Goal: Task Accomplishment & Management: Complete application form

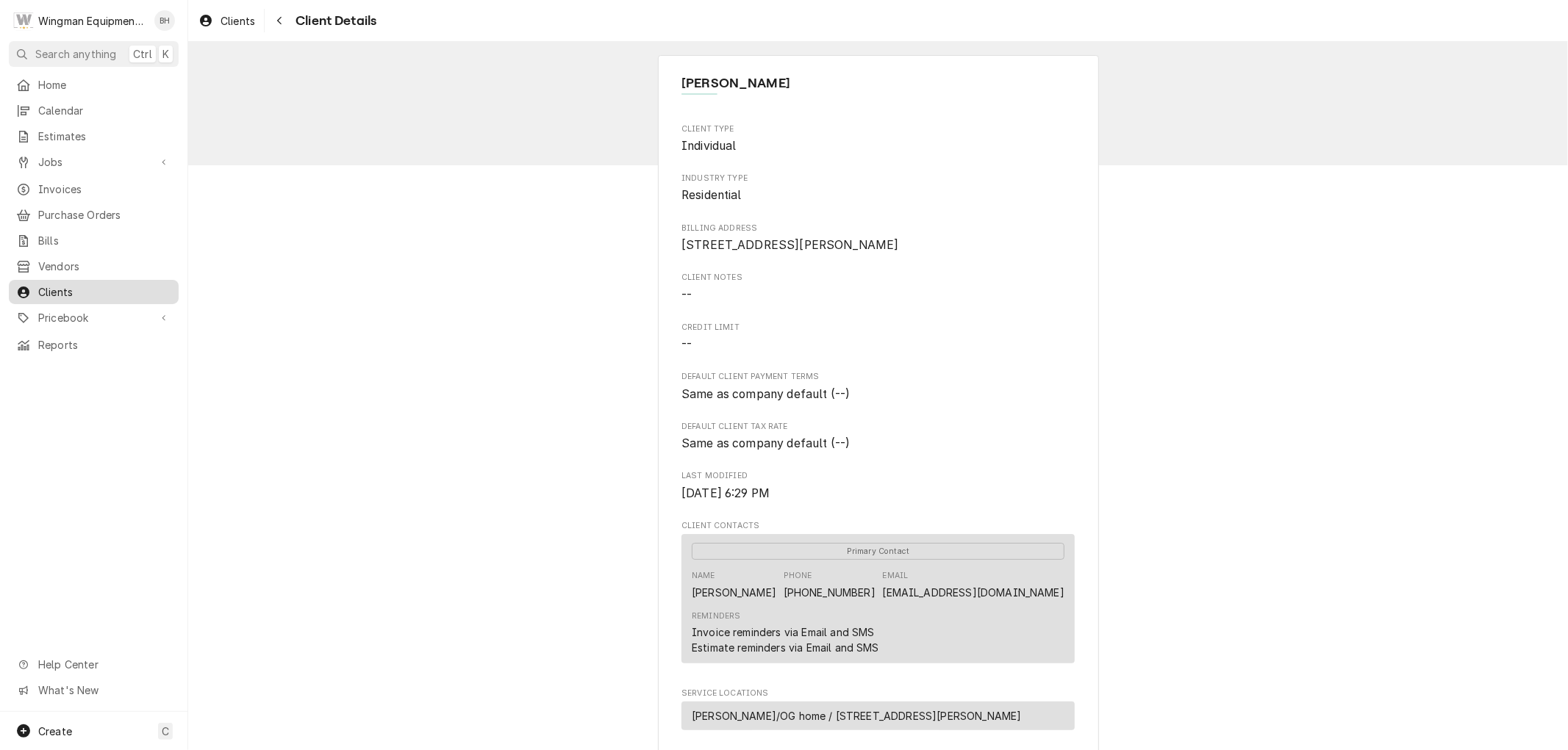
click at [77, 287] on span "Clients" at bounding box center [105, 292] width 133 height 15
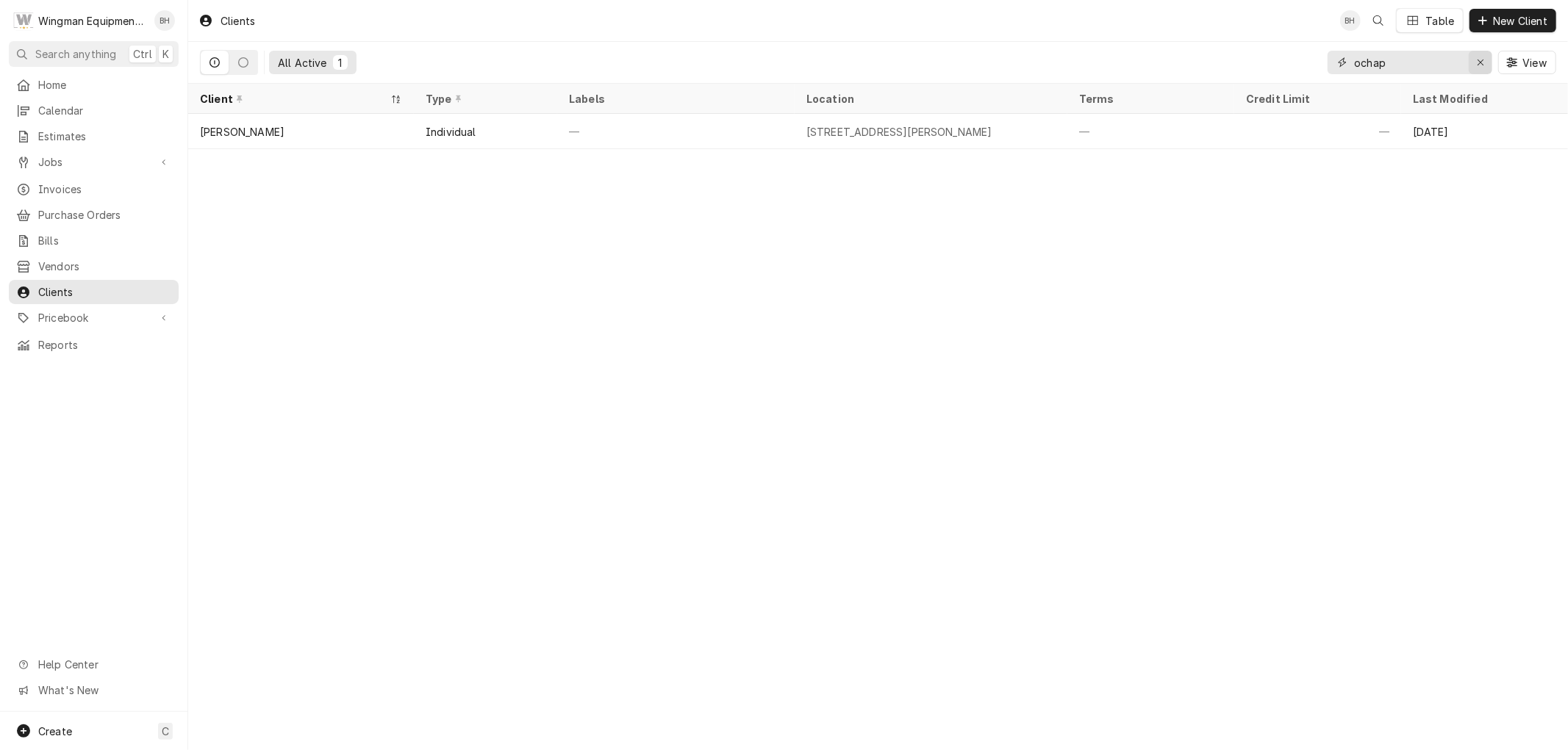
click at [1474, 62] on div "Erase input" at bounding box center [1479, 62] width 14 height 14
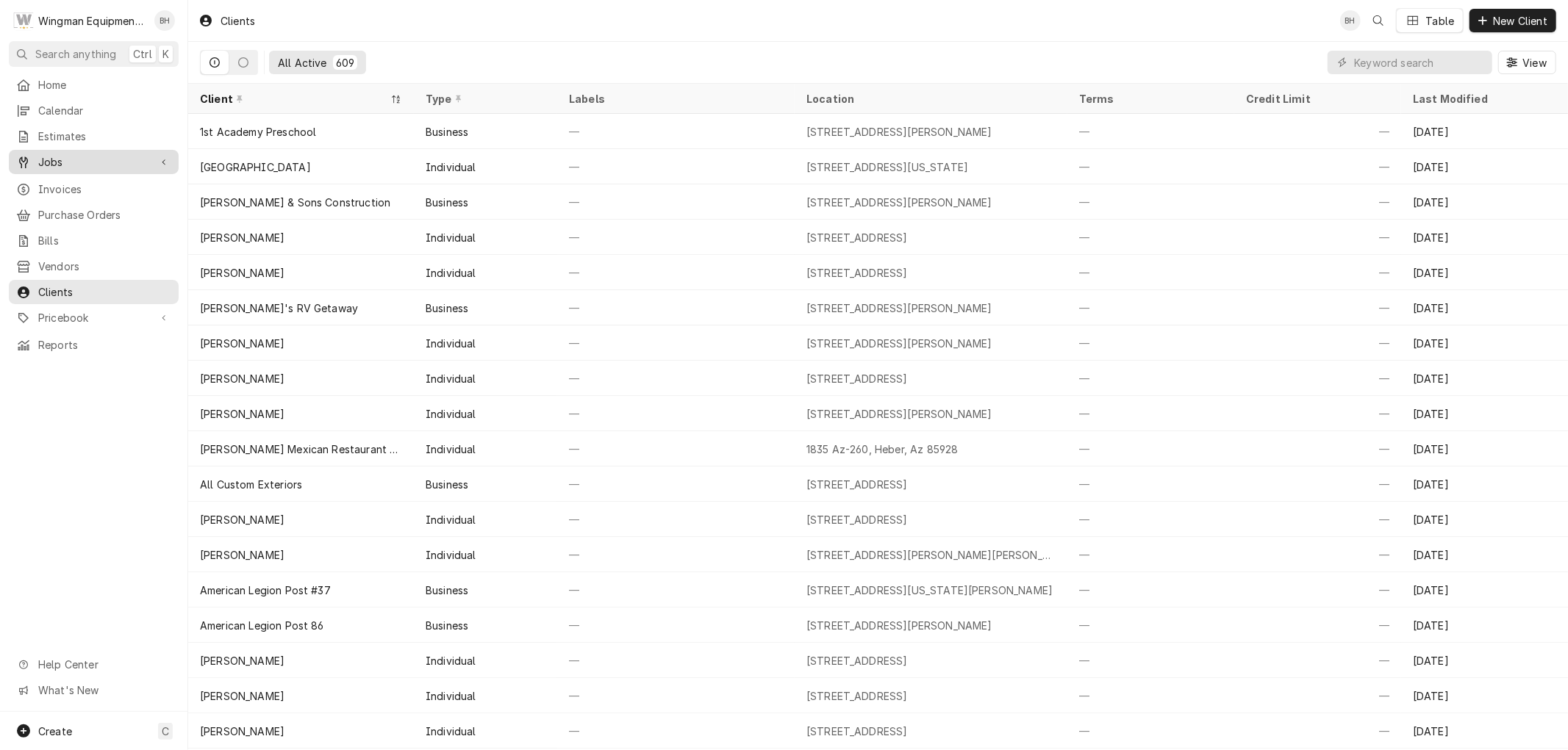
click at [81, 158] on span "Jobs" at bounding box center [94, 162] width 111 height 15
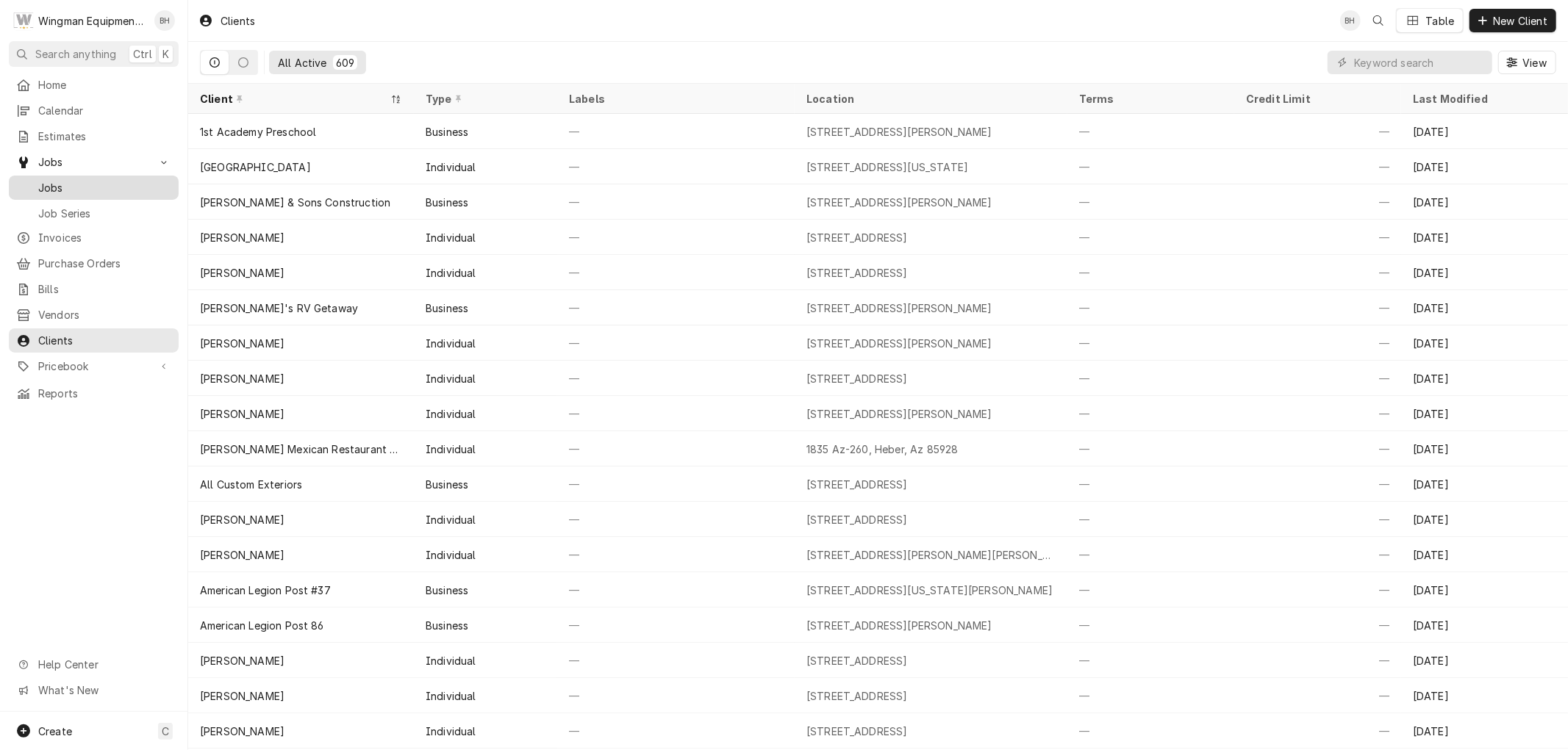
click at [68, 184] on span "Jobs" at bounding box center [105, 188] width 133 height 15
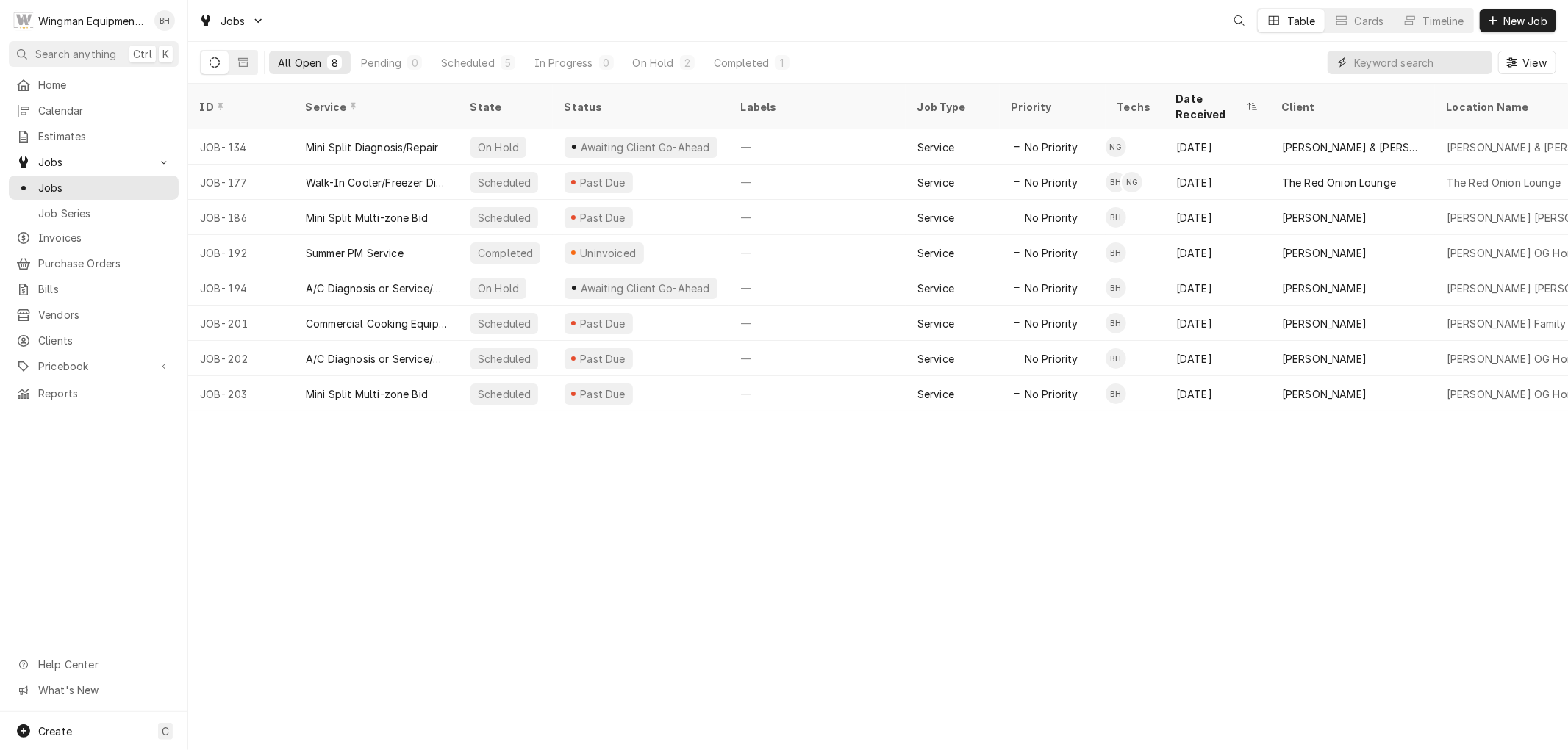
click at [1406, 67] on input "Dynamic Content Wrapper" at bounding box center [1419, 62] width 131 height 24
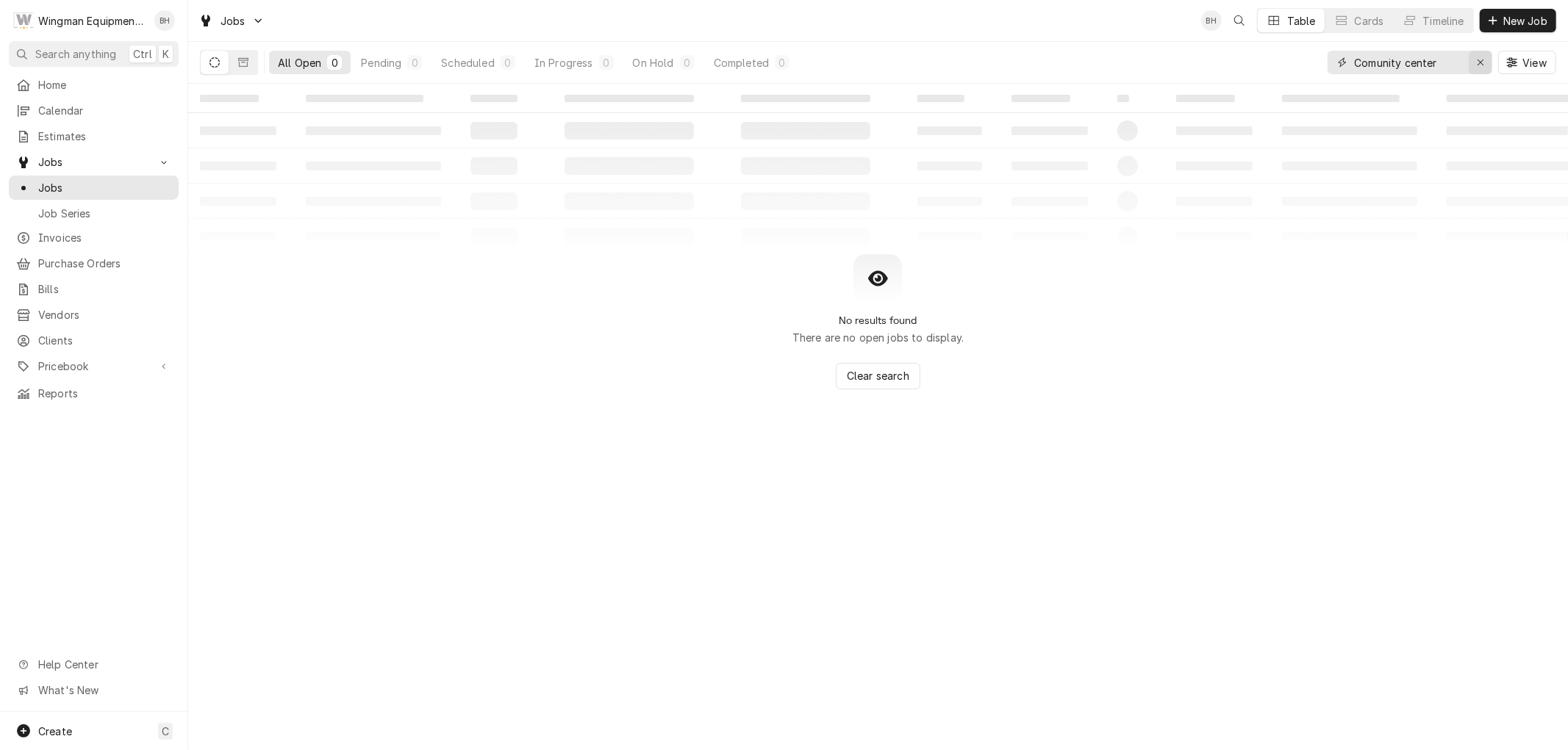
type input "Comunity center"
click at [1480, 65] on icon "Erase input" at bounding box center [1481, 62] width 8 height 10
click at [1451, 63] on input "Dynamic Content Wrapper" at bounding box center [1423, 62] width 138 height 24
type input "forest lakes"
click at [1479, 61] on icon "Erase input" at bounding box center [1480, 62] width 6 height 6
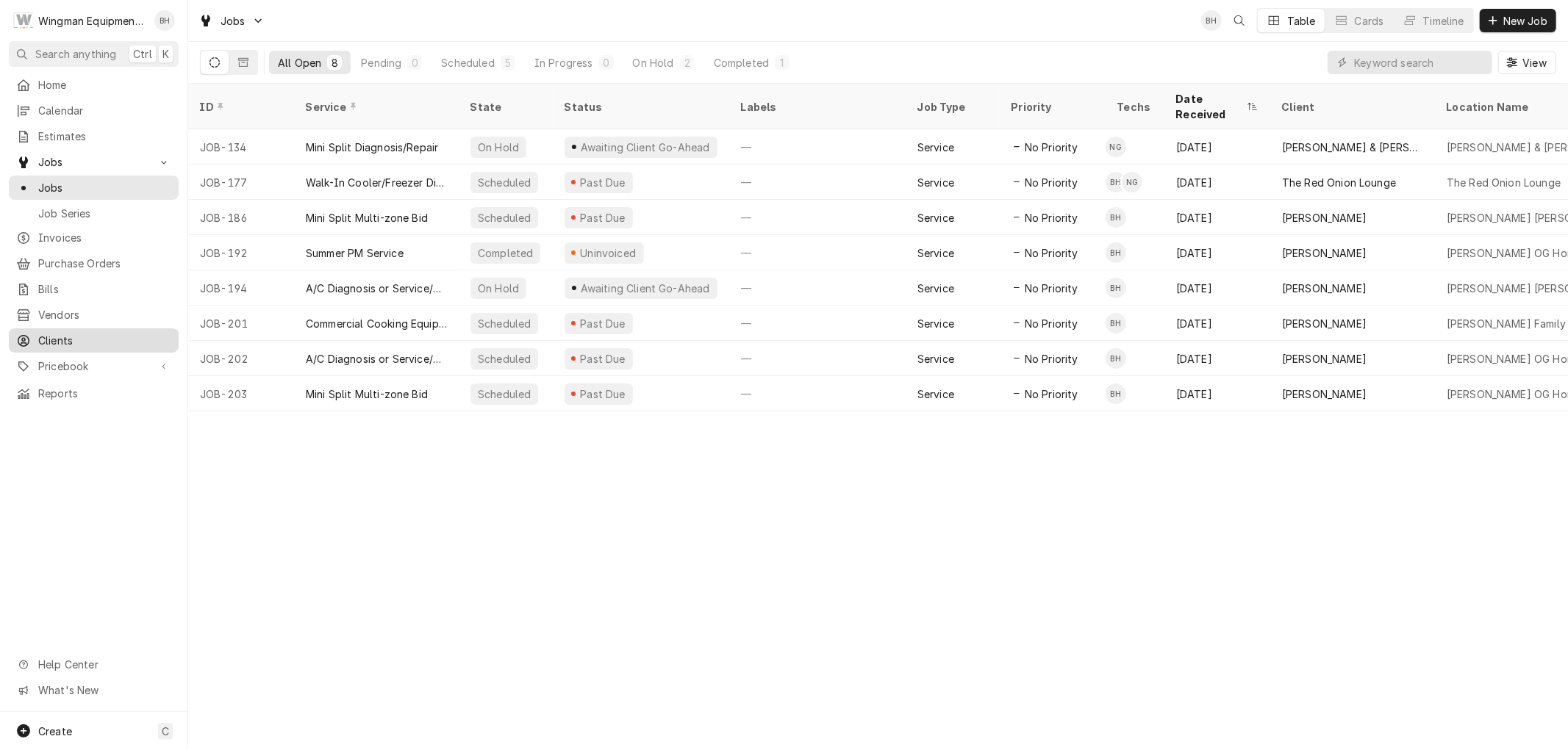
click at [78, 331] on div "Clients" at bounding box center [94, 340] width 164 height 19
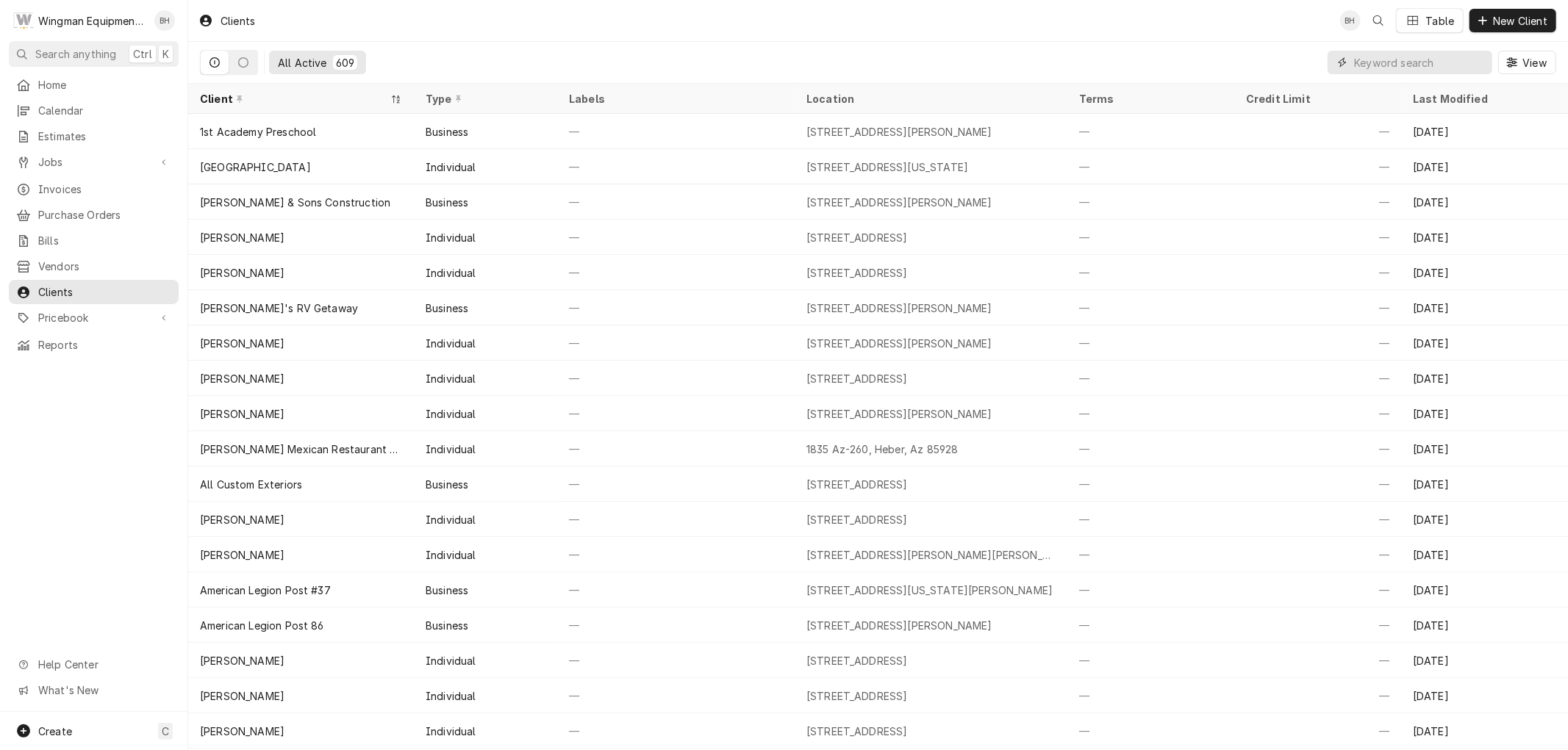
click at [1411, 60] on input "Dynamic Content Wrapper" at bounding box center [1419, 62] width 131 height 24
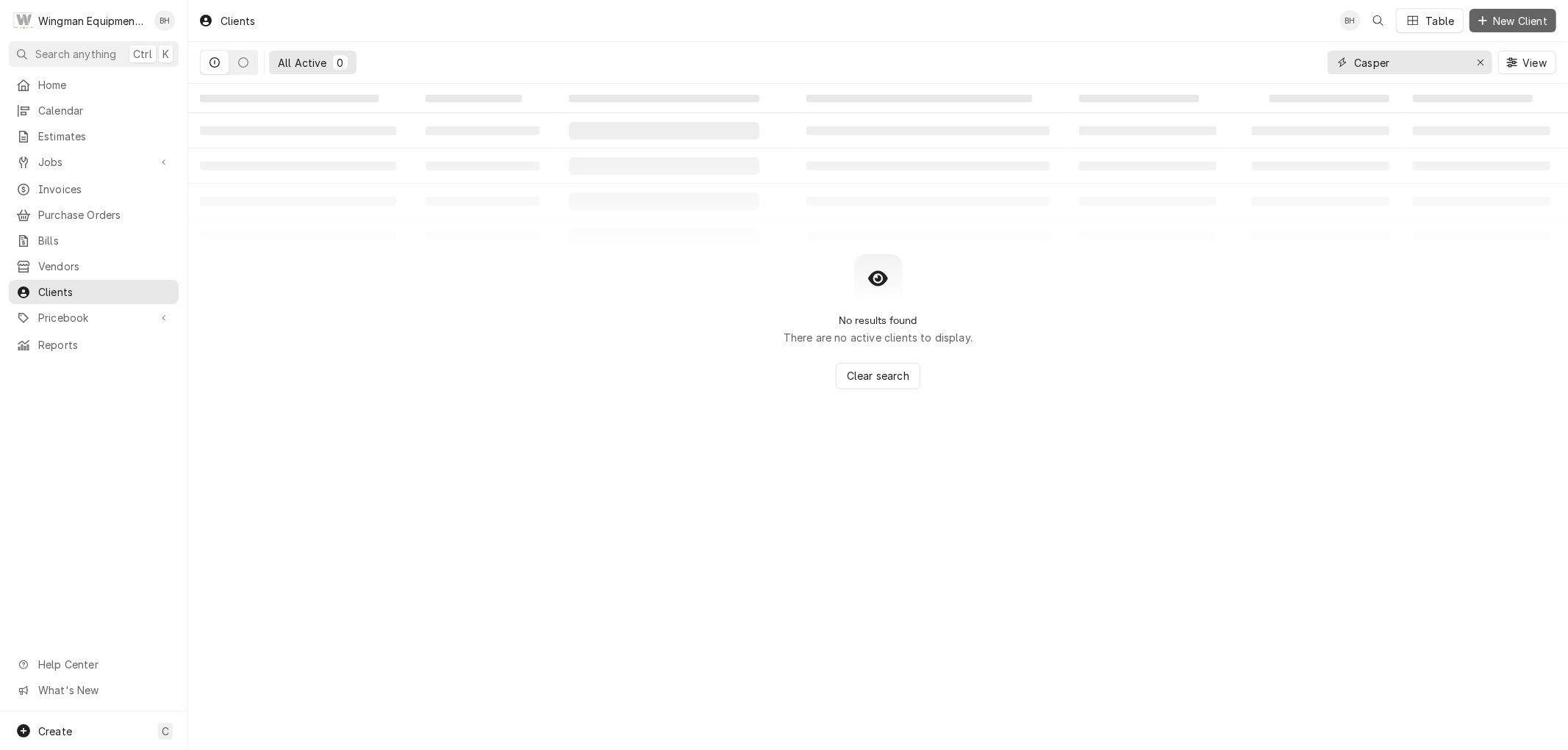
type input "Casper"
click at [1533, 13] on span "New Client" at bounding box center [1520, 21] width 61 height 15
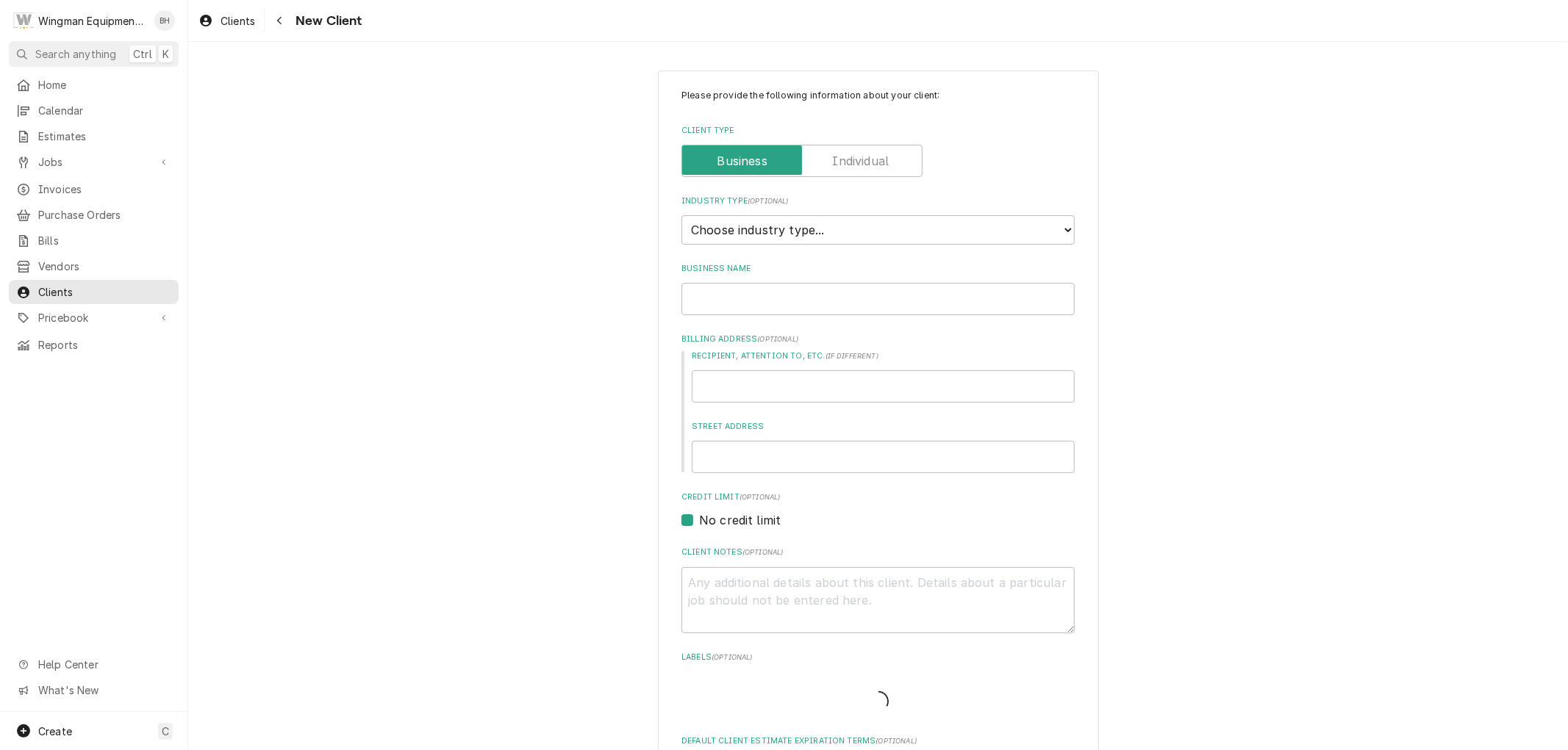
type textarea "x"
click at [838, 158] on label "Client Type" at bounding box center [802, 161] width 241 height 32
click at [838, 158] on input "Client Type" at bounding box center [802, 161] width 228 height 32
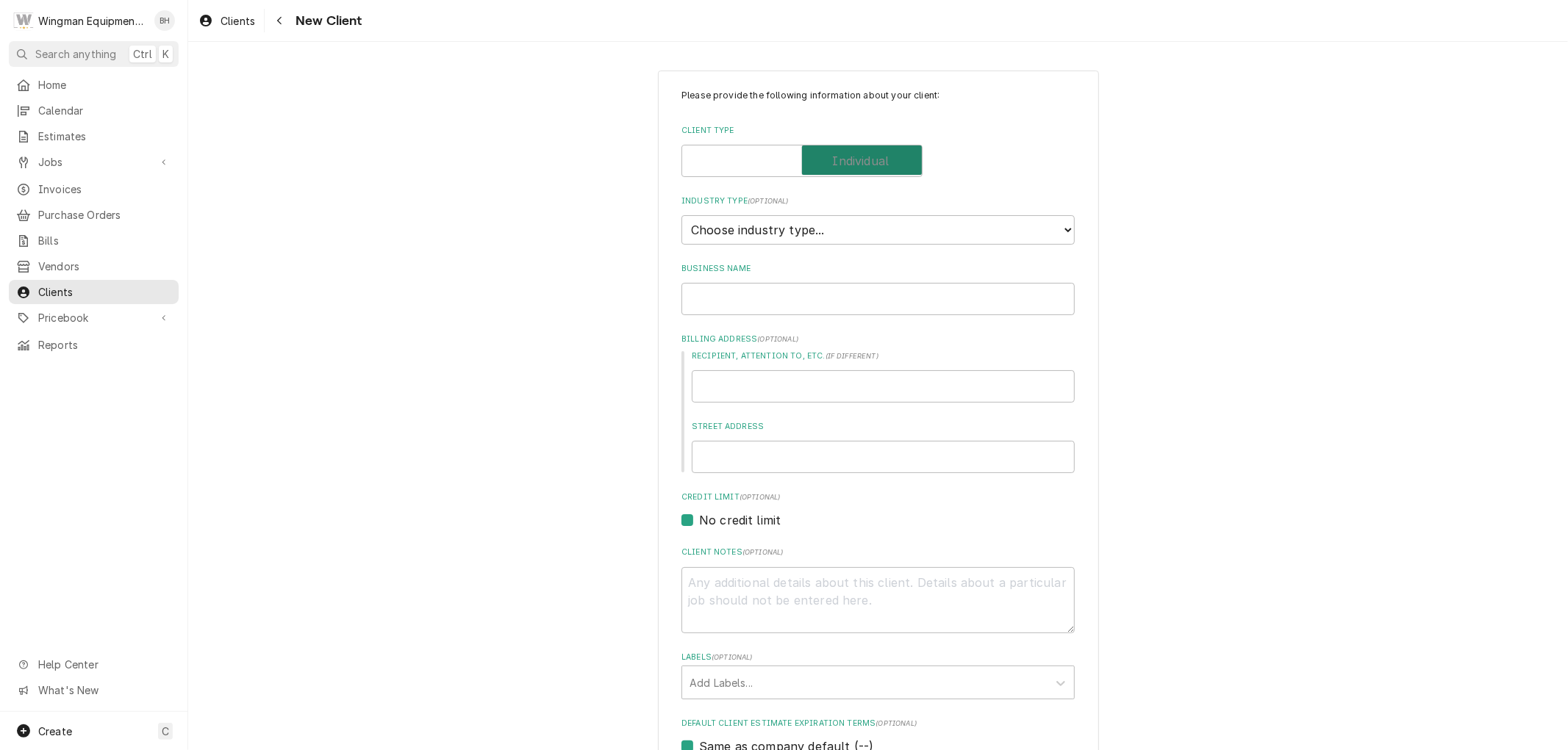
checkbox input "true"
type textarea "x"
click at [846, 224] on select "Choose industry type... Residential Commercial Industrial Government" at bounding box center [878, 229] width 394 height 29
select select "1"
click at [681, 215] on select "Choose industry type... Residential Commercial Industrial Government" at bounding box center [878, 229] width 394 height 29
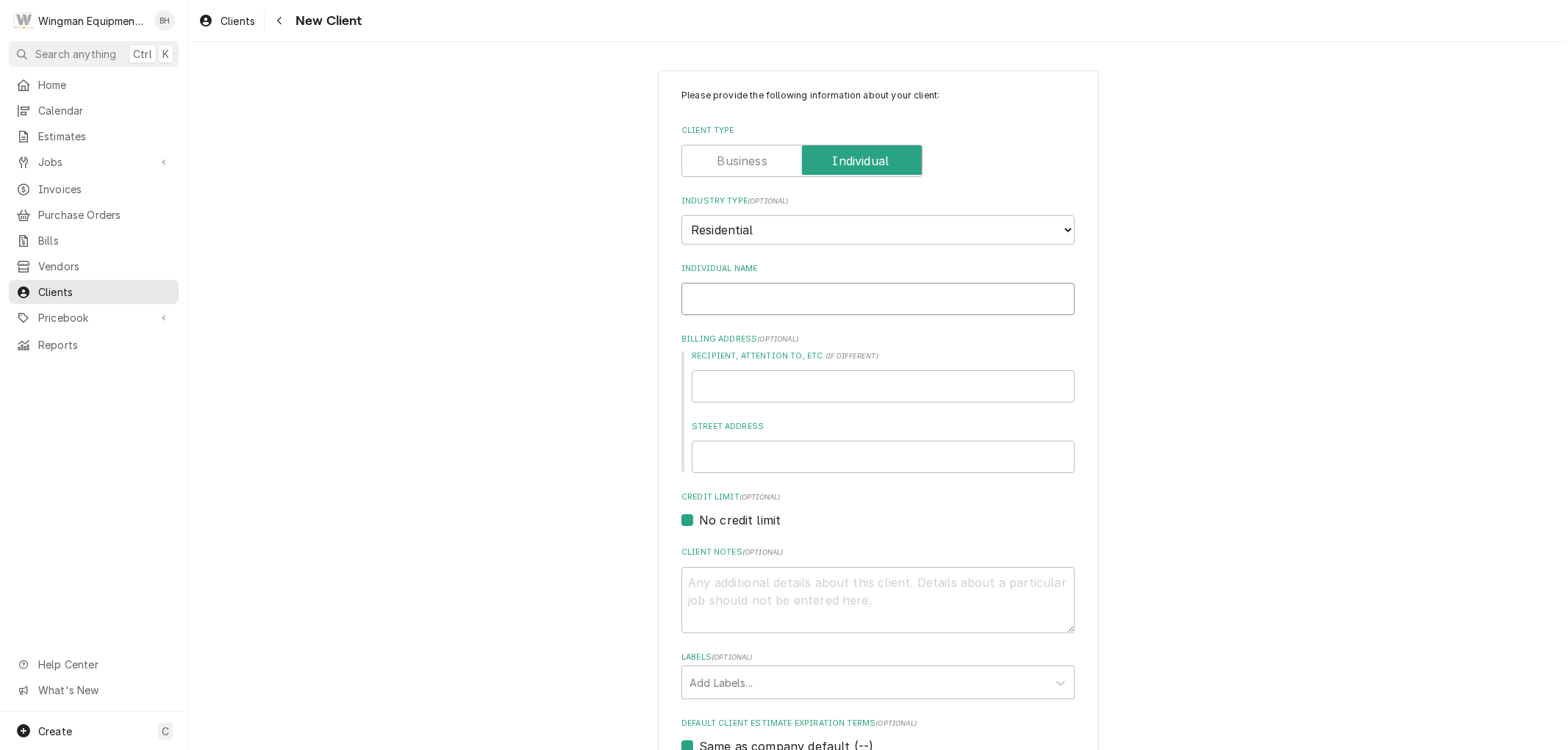
click at [816, 292] on input "Individual Name" at bounding box center [878, 299] width 394 height 32
type textarea "x"
type input "B"
type textarea "x"
type input "Br"
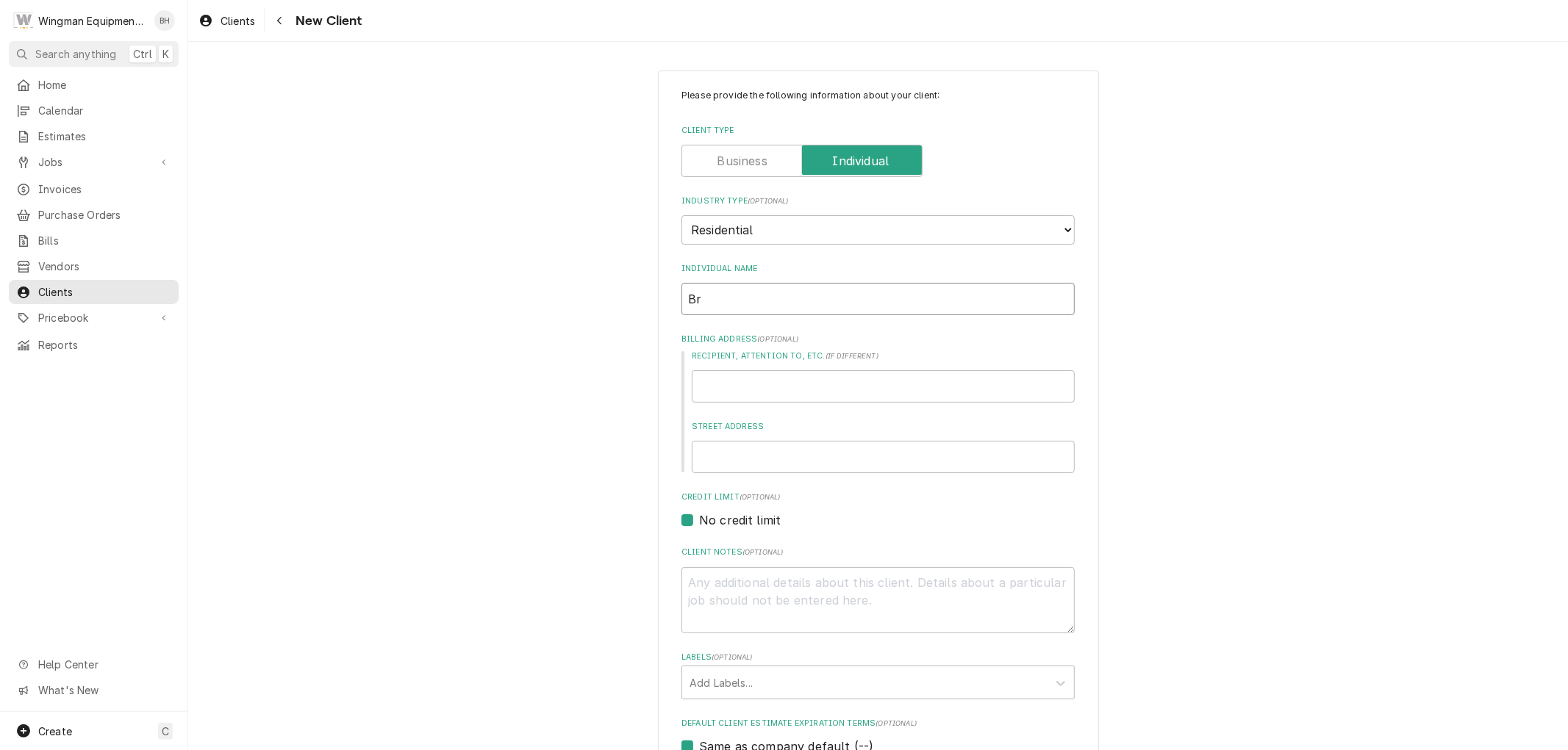
type textarea "x"
type input "Bri"
type textarea "x"
type input "[PERSON_NAME]"
type textarea "x"
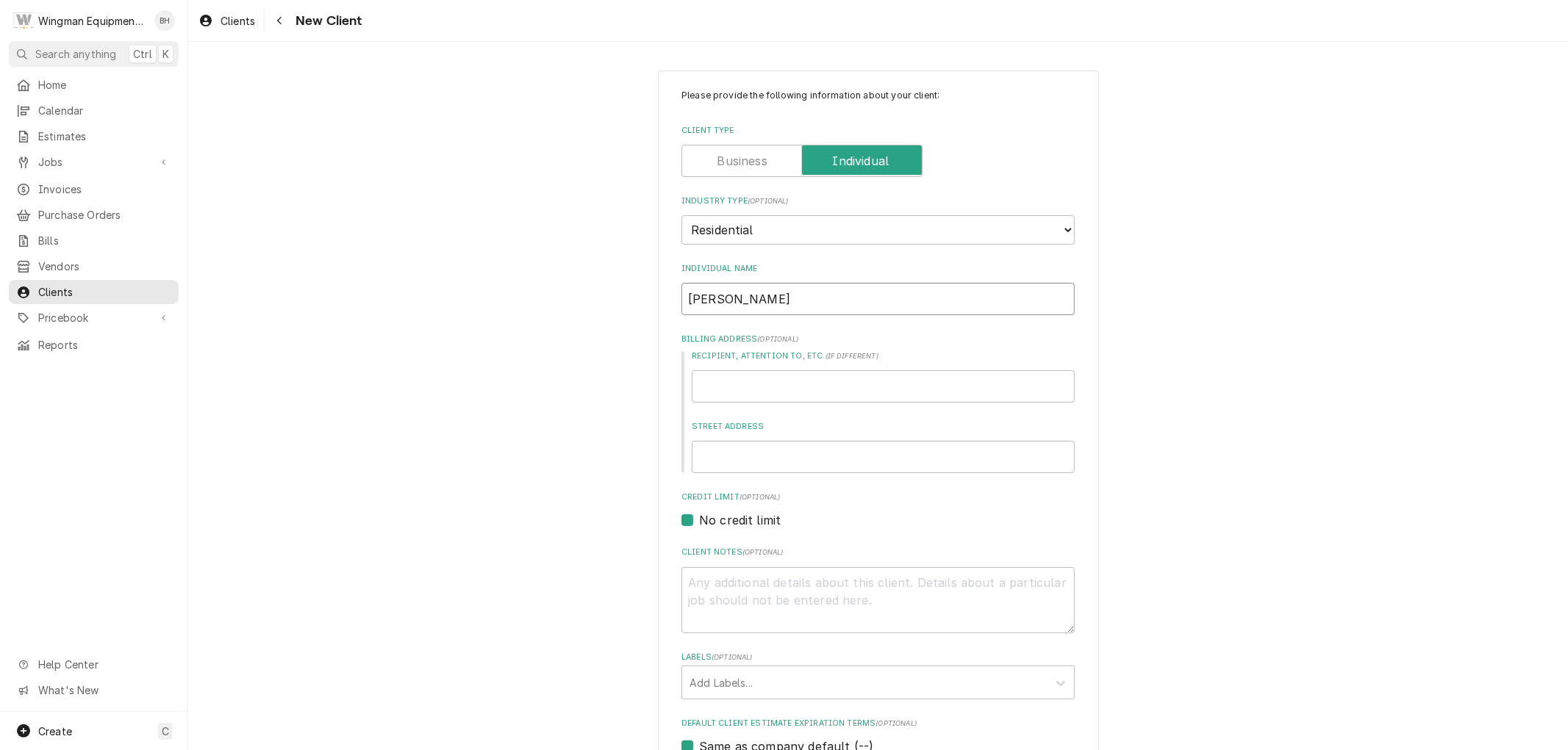
type input "[PERSON_NAME]"
type textarea "x"
type input "[PERSON_NAME]"
type textarea "x"
type input "[PERSON_NAME]"
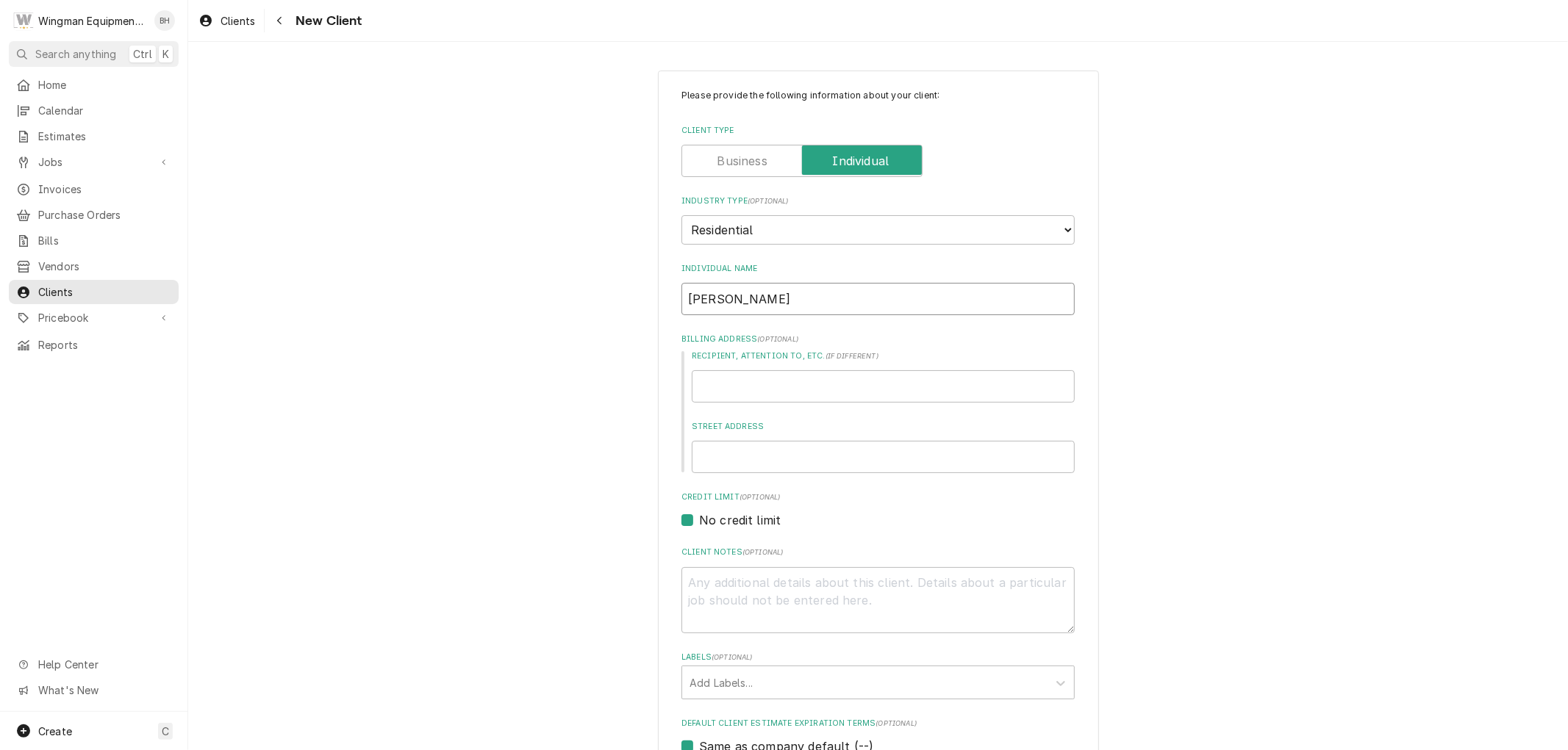
type textarea "x"
type input "[PERSON_NAME]"
type textarea "x"
type input "[PERSON_NAME]"
type textarea "x"
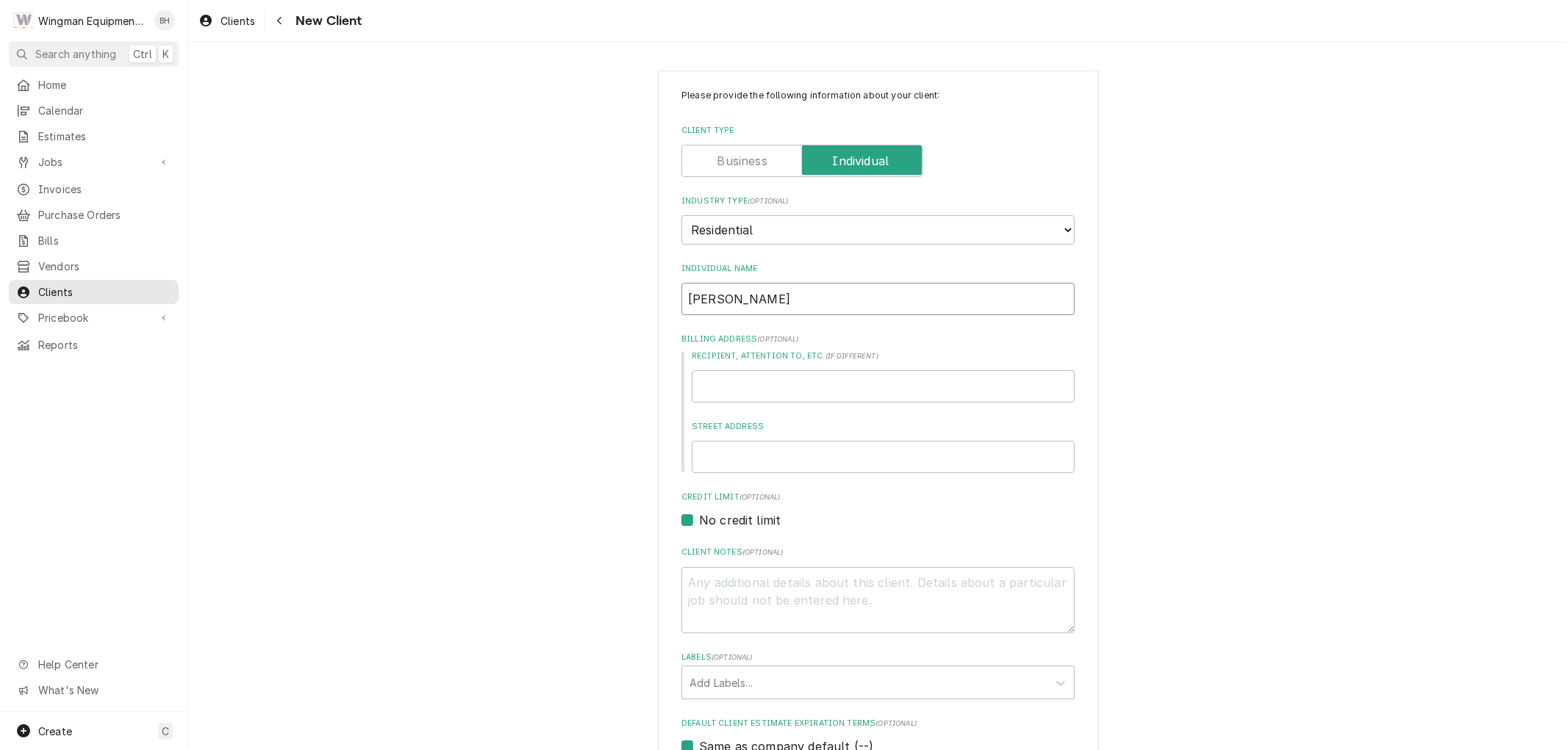
type input "[PERSON_NAME]"
type textarea "x"
type input "[PERSON_NAME]"
type textarea "x"
type input "3"
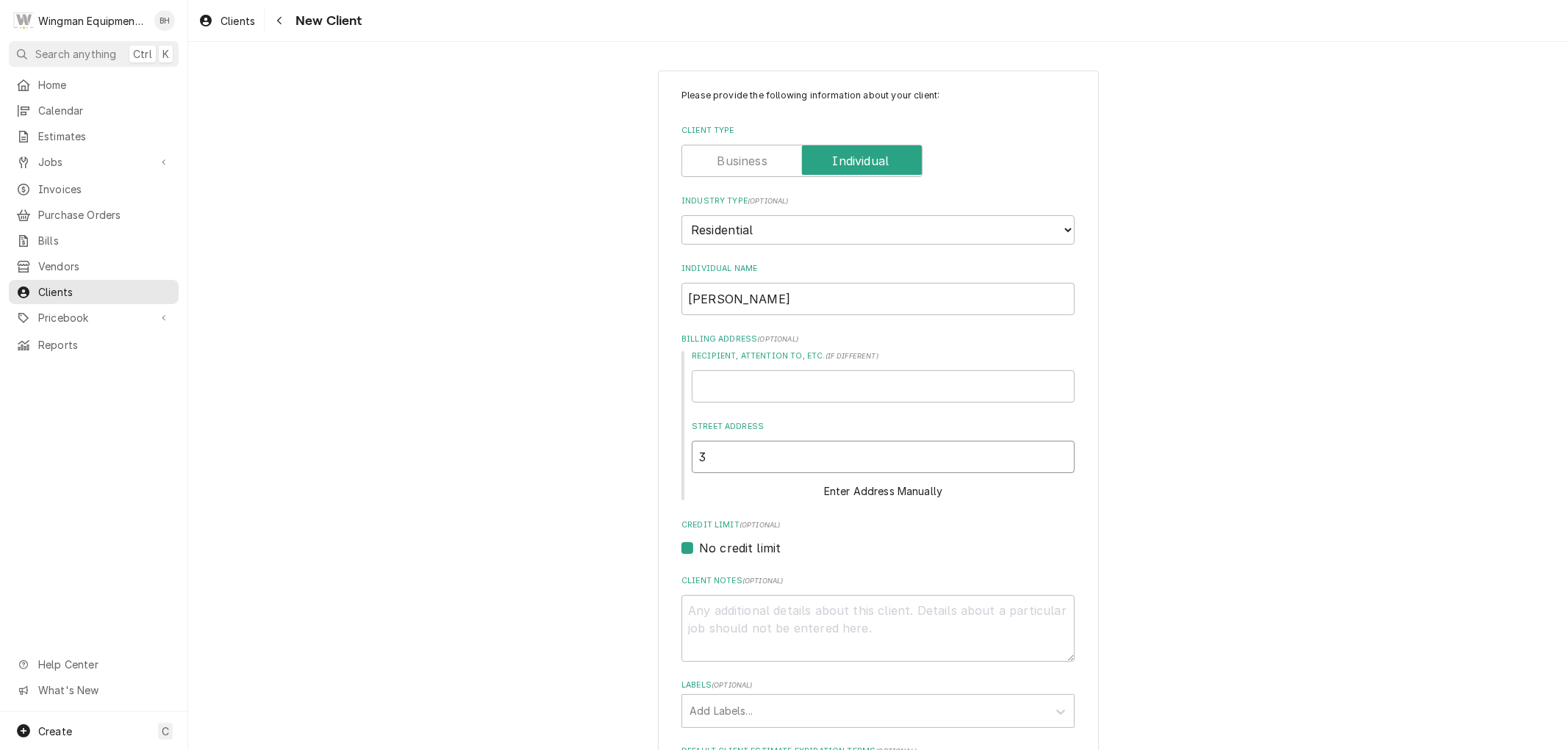
type textarea "x"
type input "36"
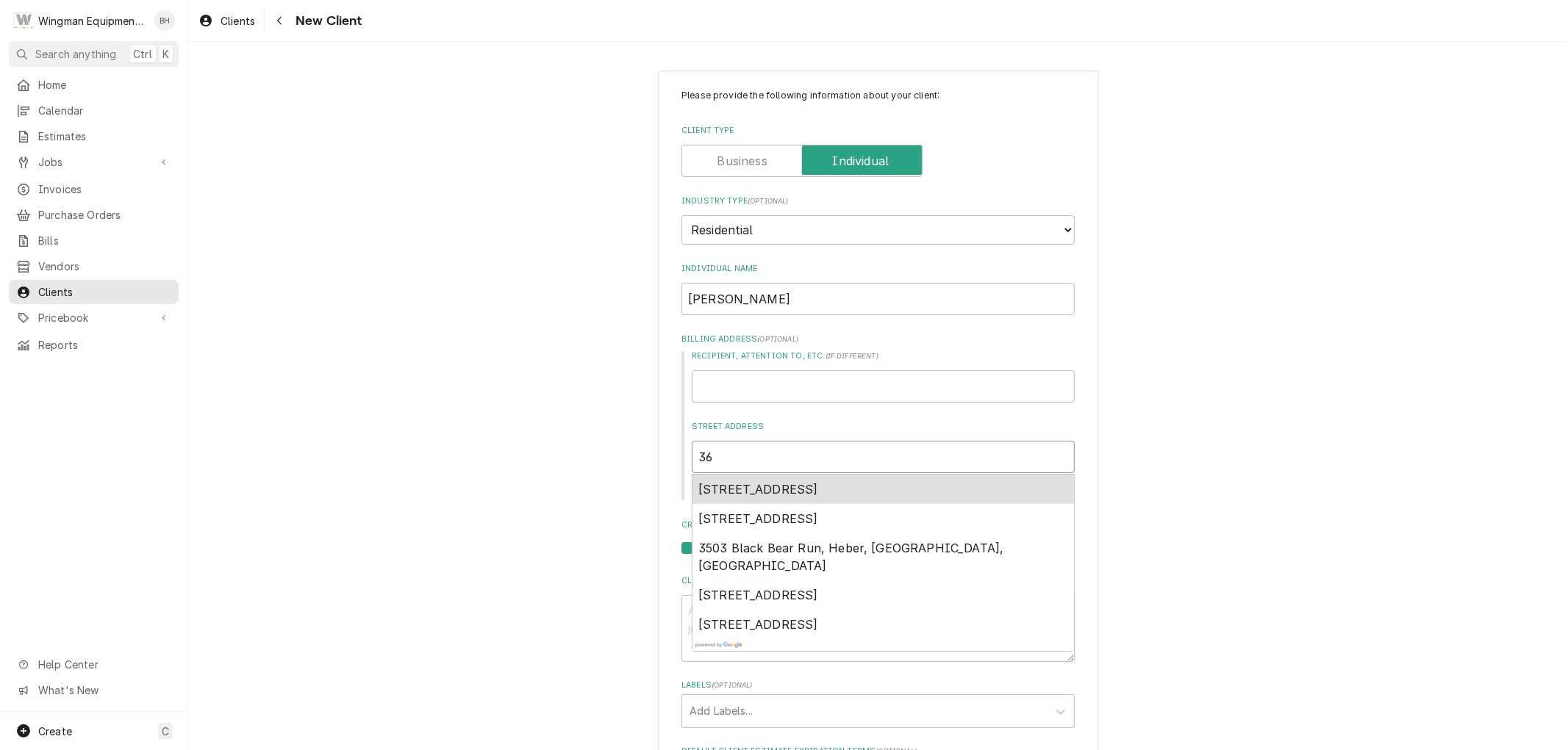
type textarea "x"
type input "366"
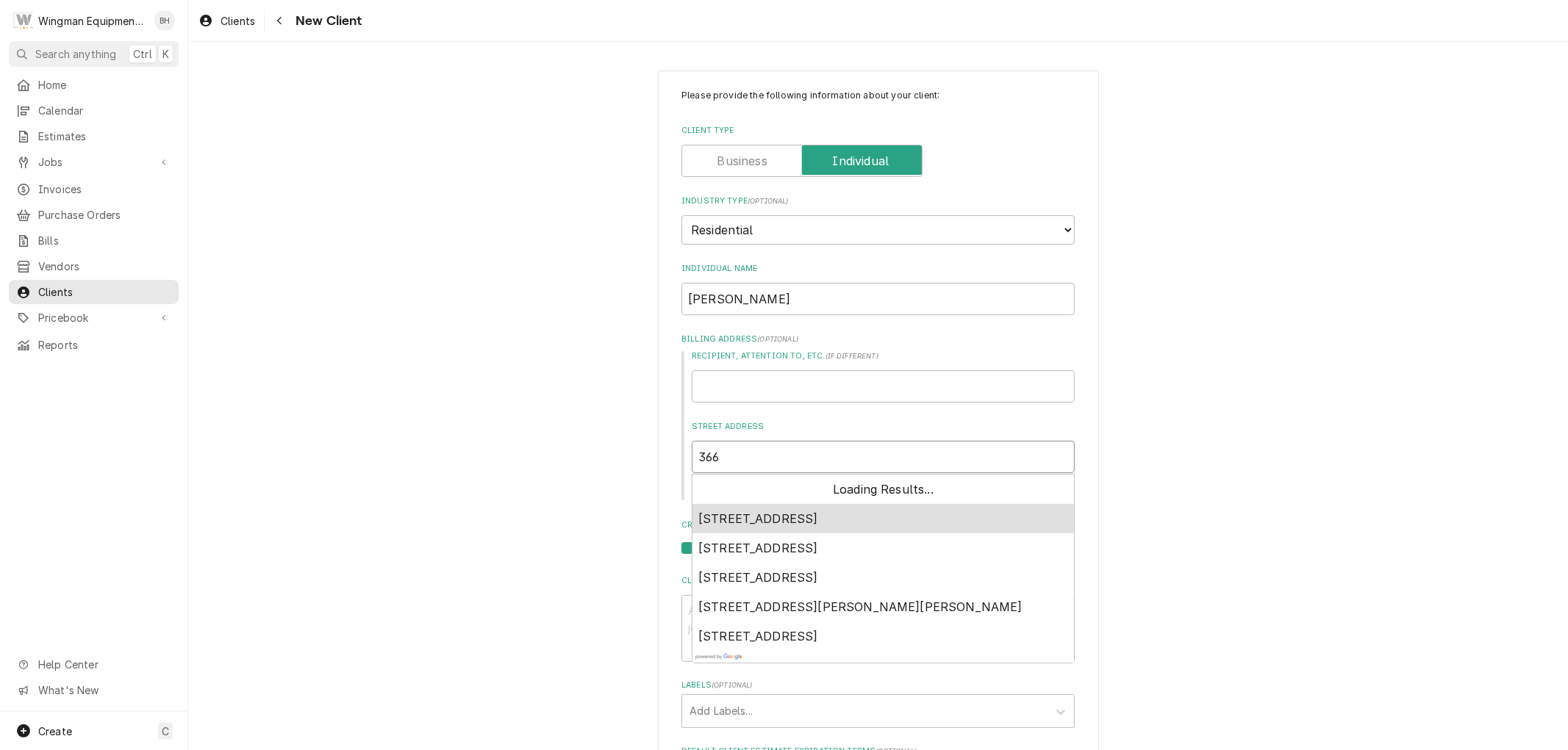
type textarea "x"
type input "3660"
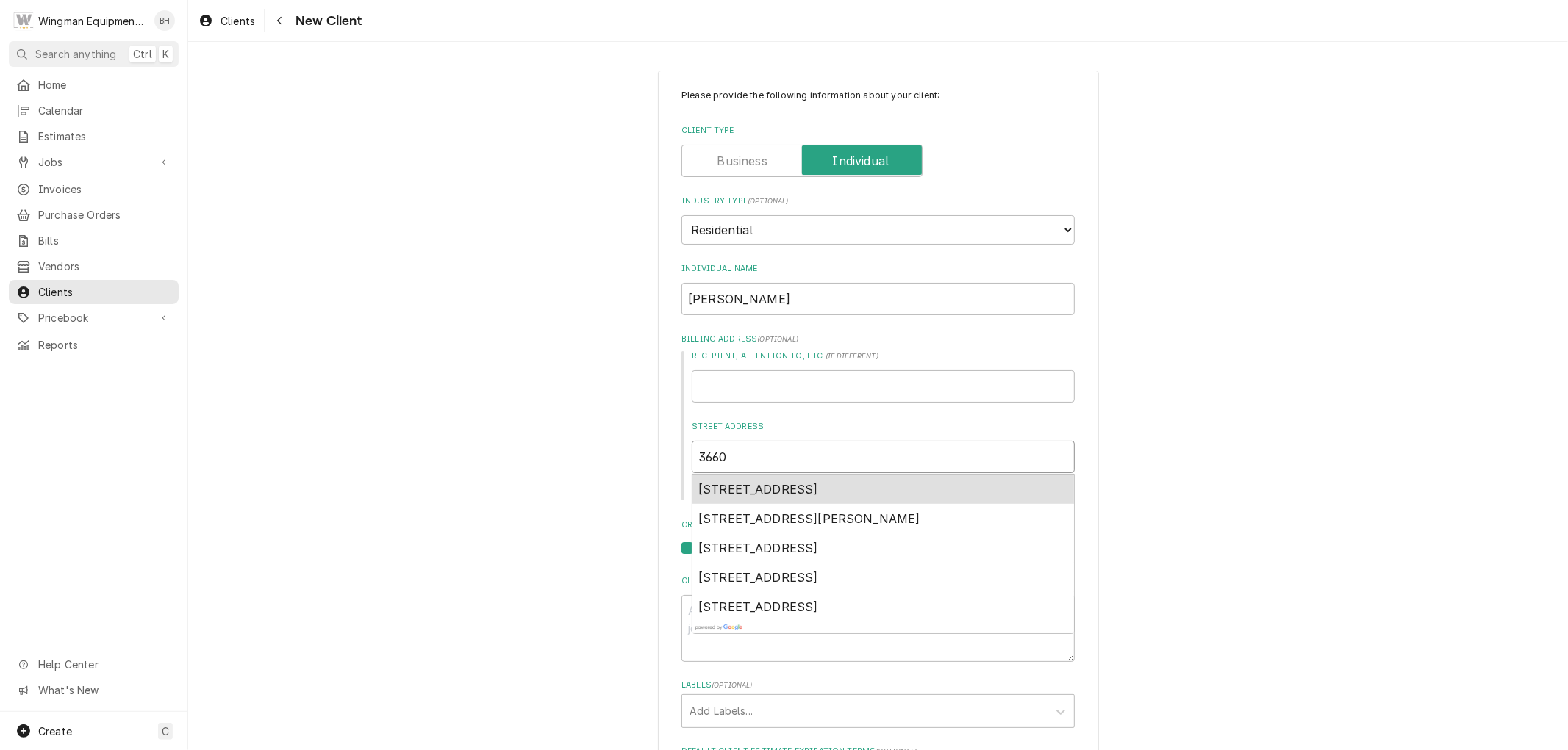
type textarea "x"
type input "3660"
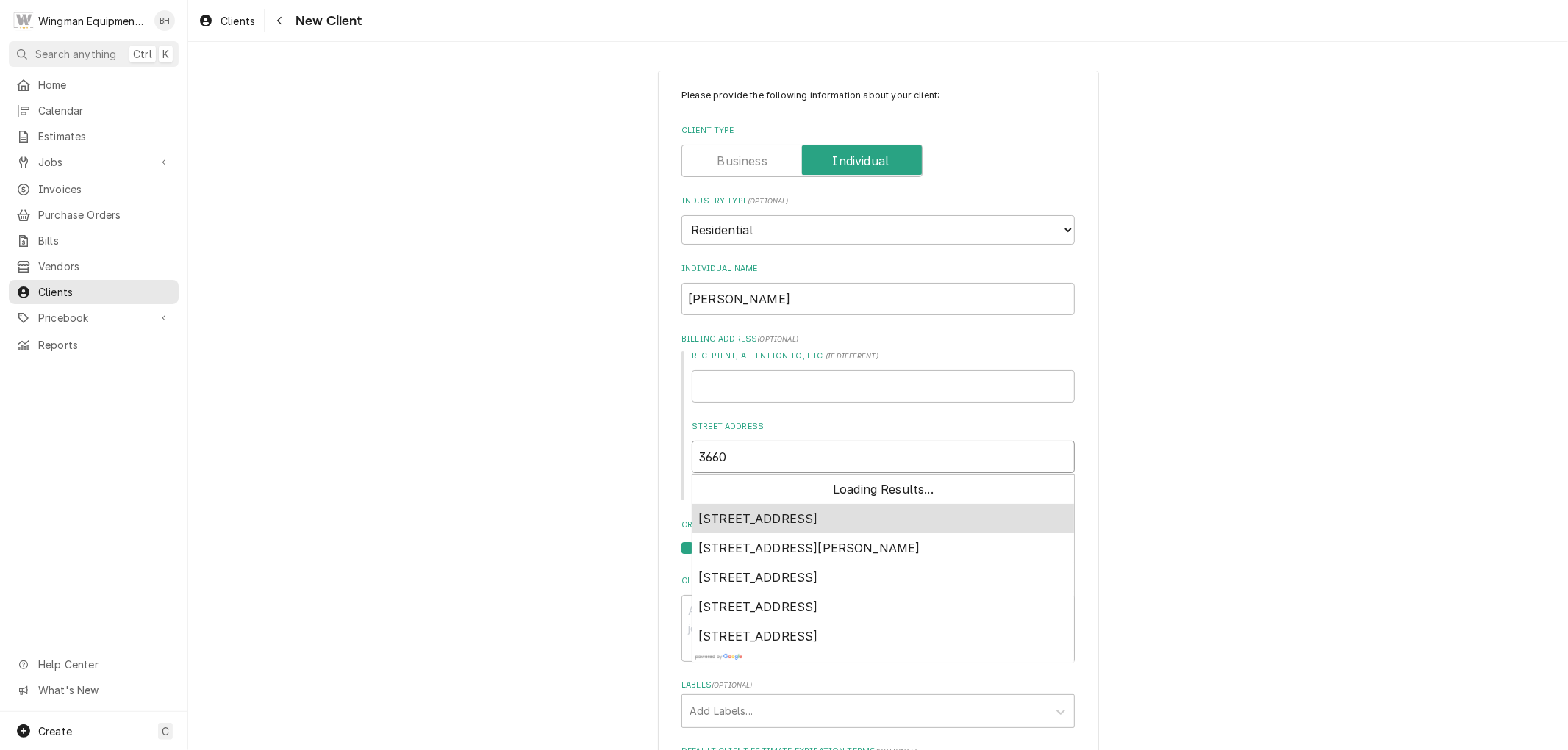
type textarea "x"
type input "3660 E"
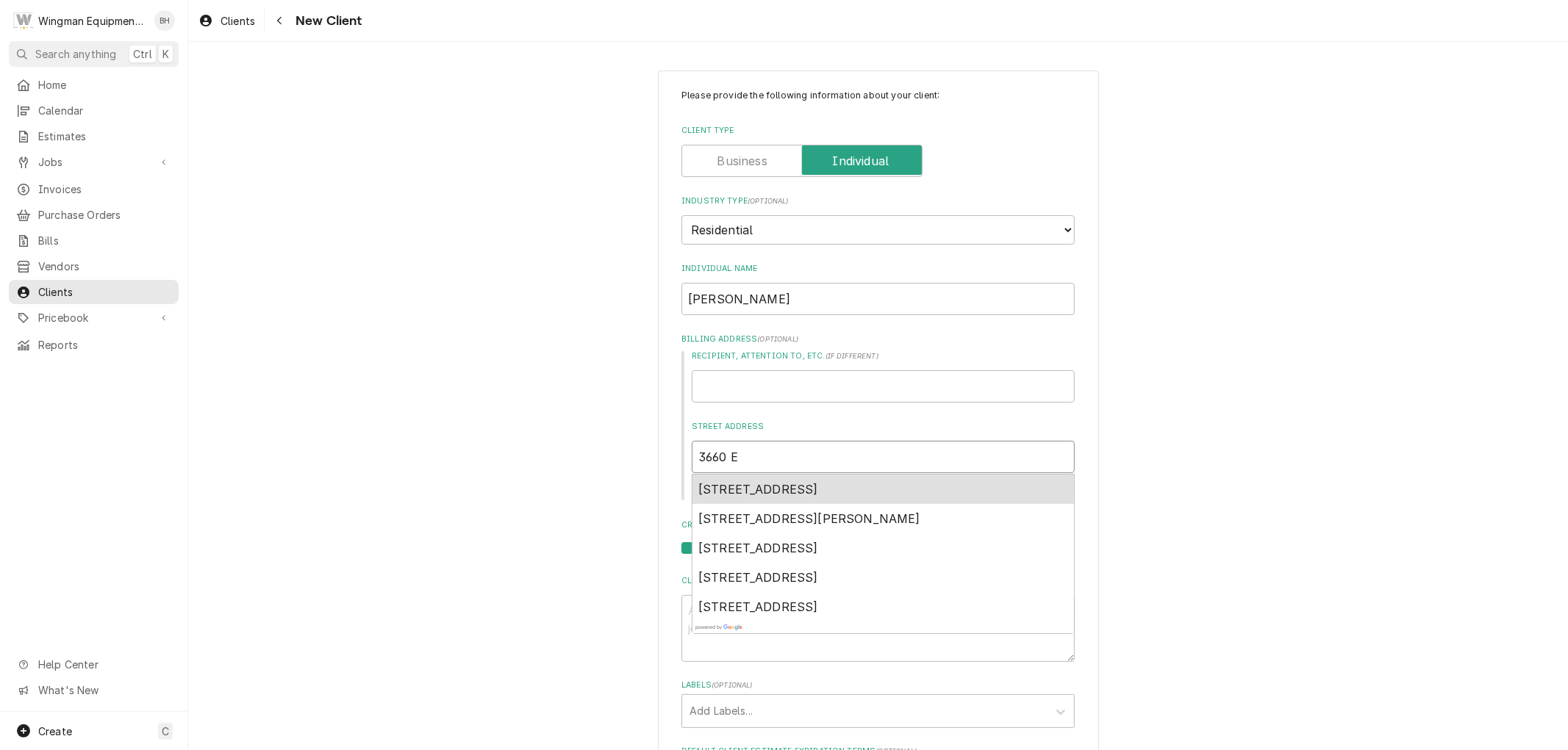
type textarea "x"
type input "3660 En"
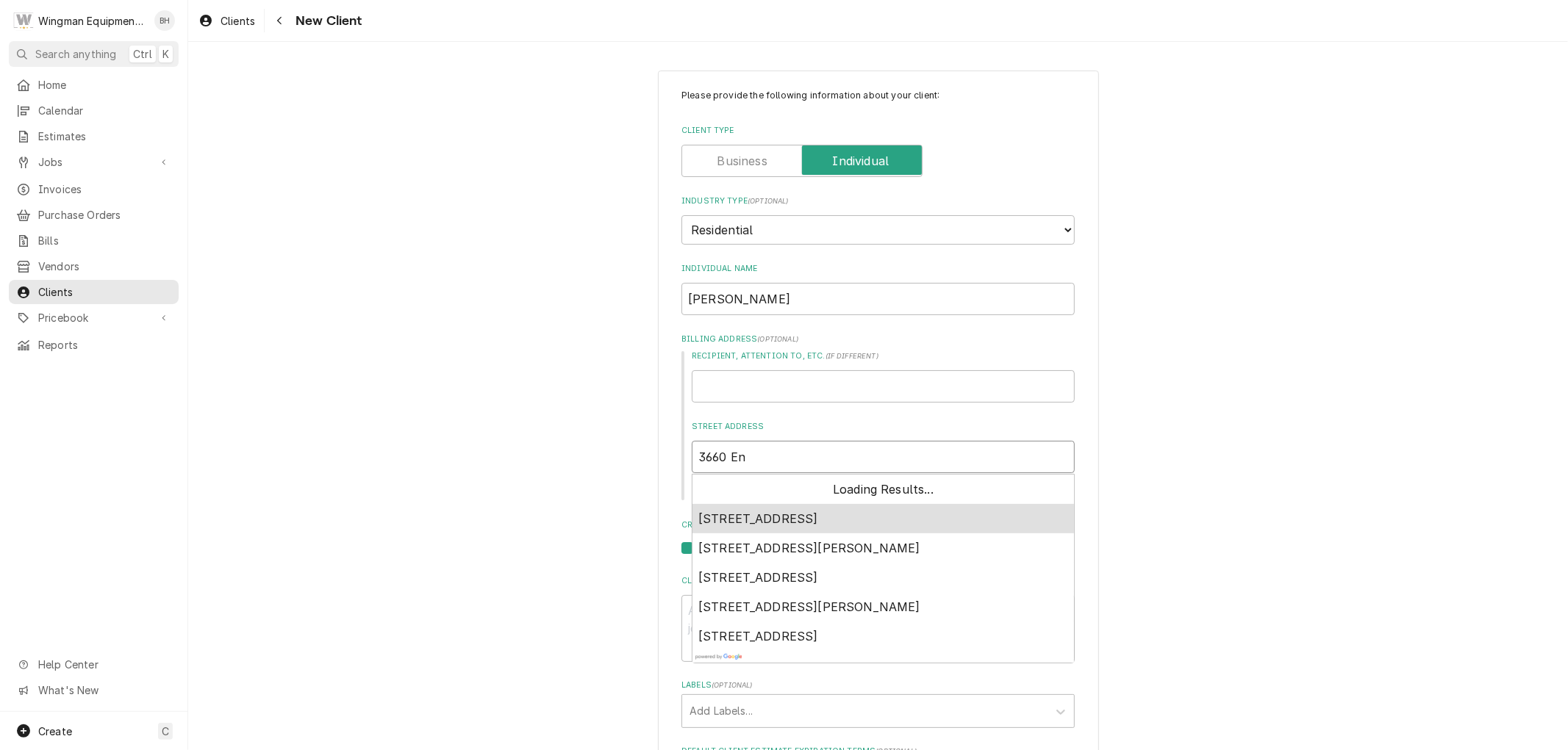
type textarea "x"
type input "3660 Enc"
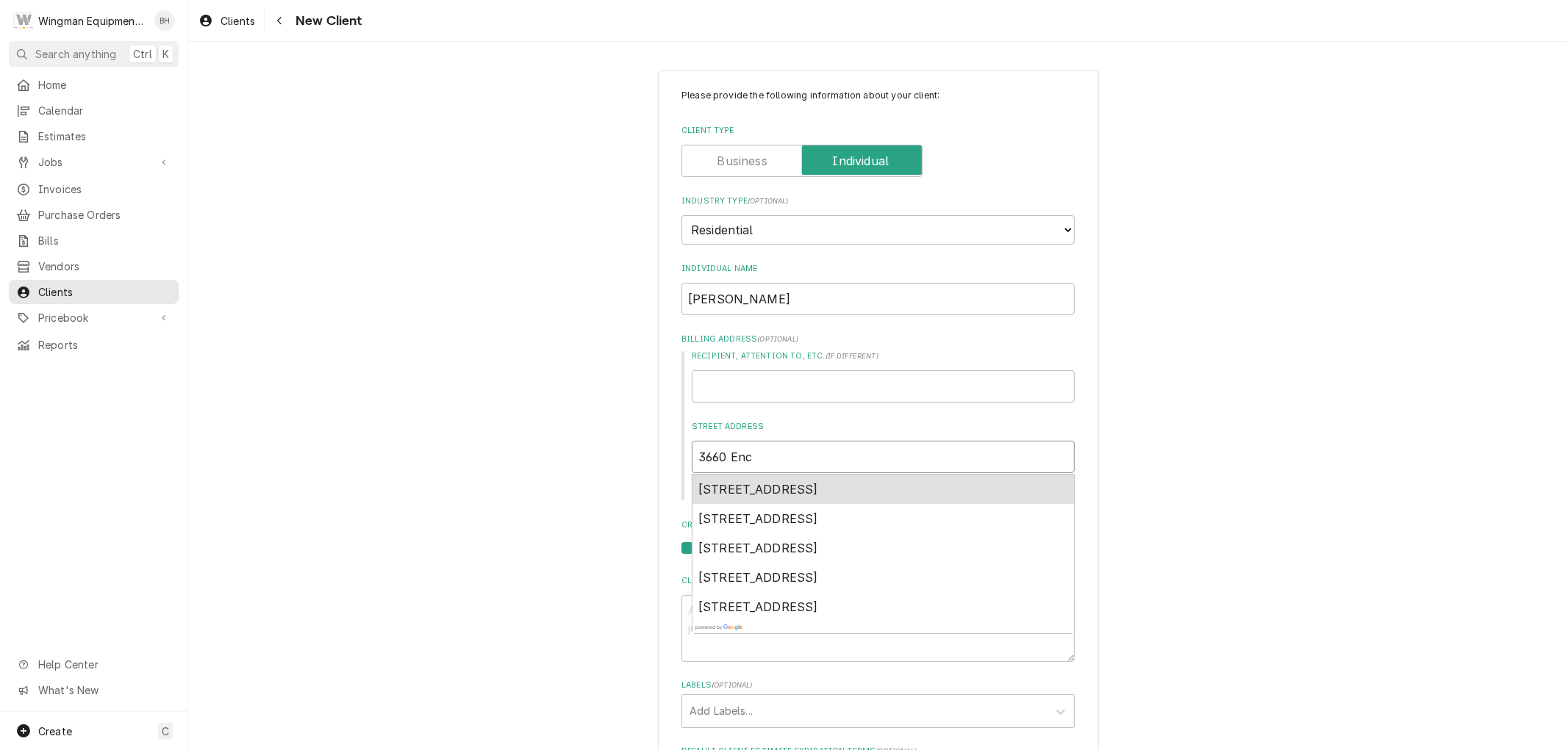
type textarea "x"
type input "3660 Ench"
type textarea "x"
type input "3660 Encha"
type textarea "x"
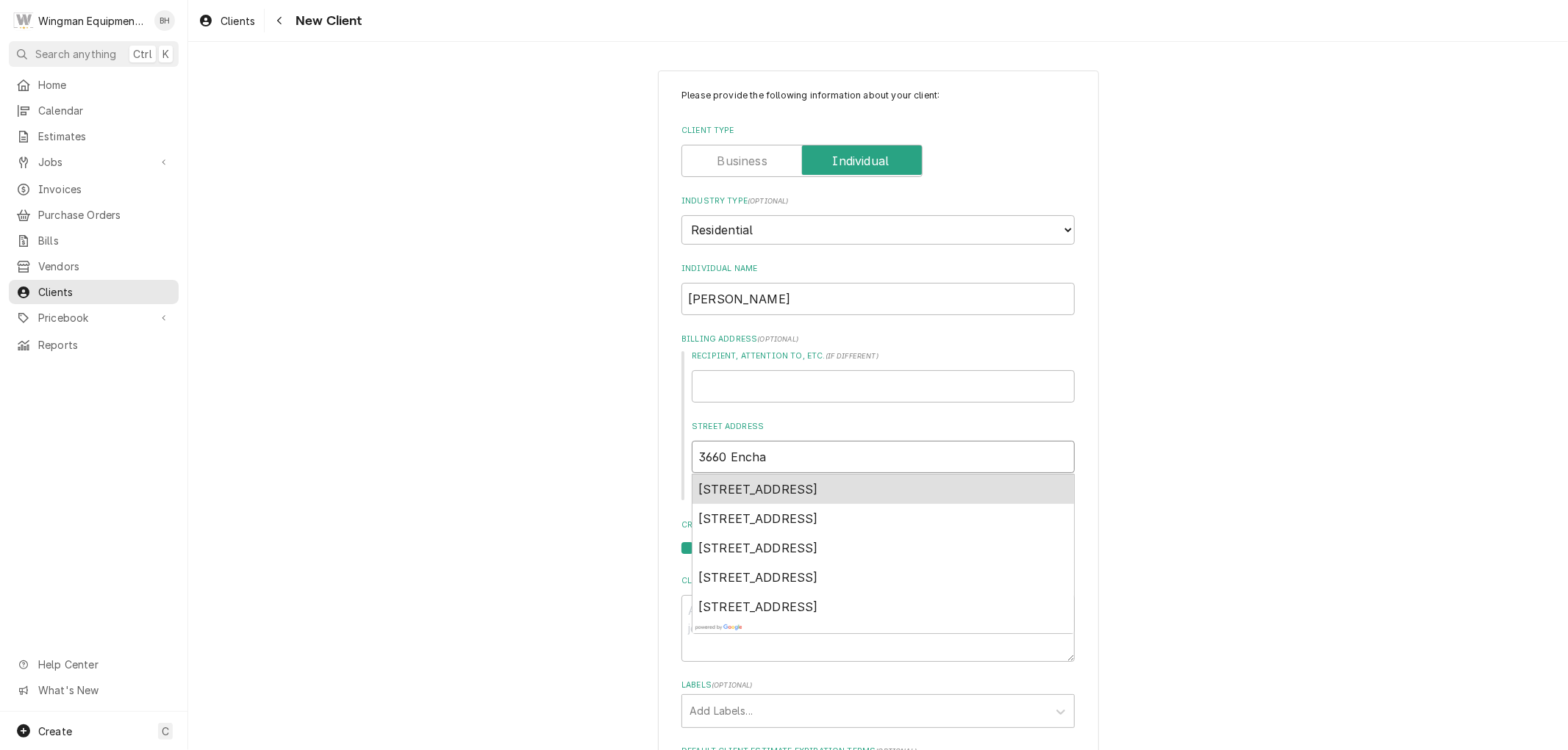
type input "3660 Enchan"
type textarea "x"
type input "3660 Enchant"
type textarea "x"
type input "3660 Enchante"
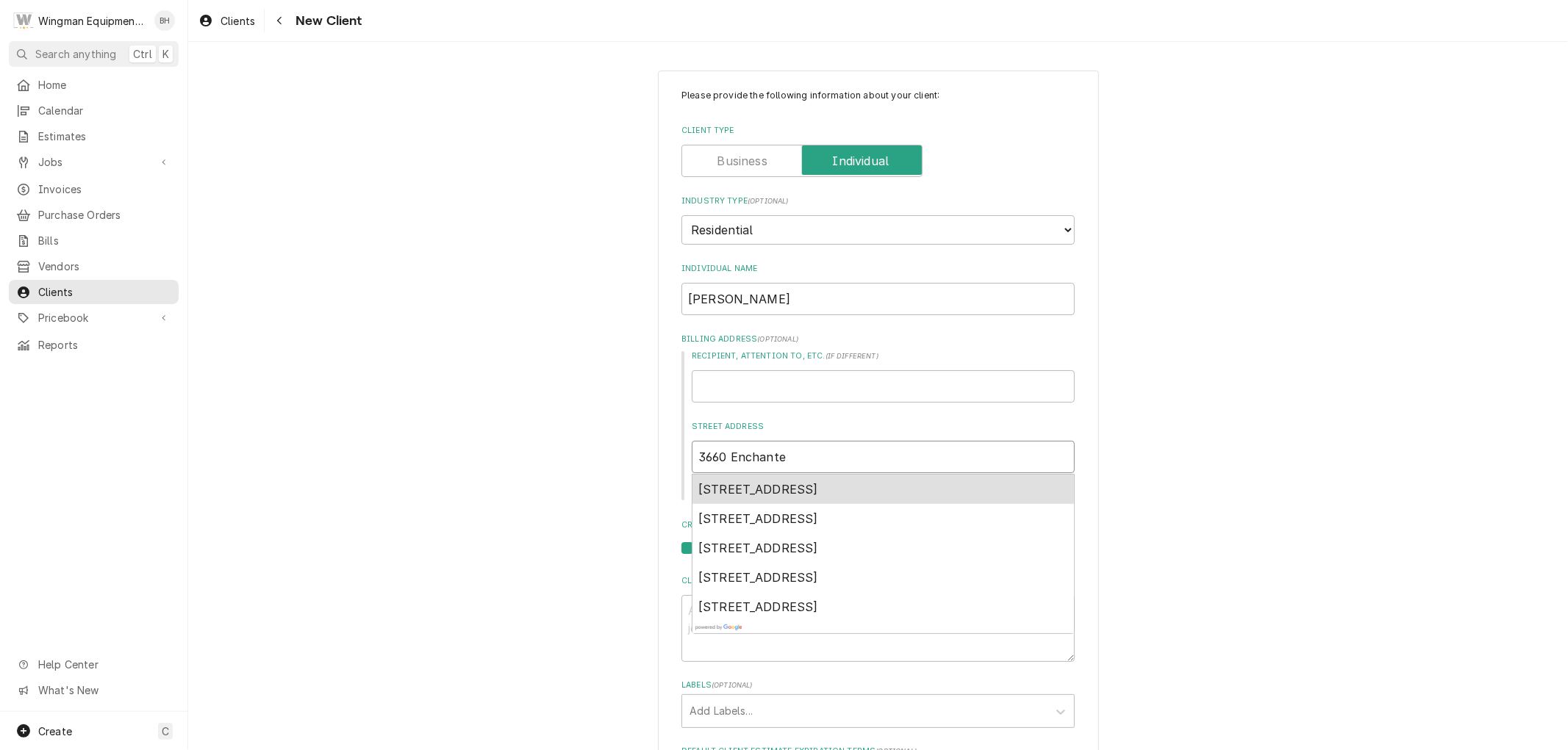
type textarea "x"
type input "3660 Enchanted"
click at [819, 490] on span "[STREET_ADDRESS]" at bounding box center [758, 489] width 120 height 14
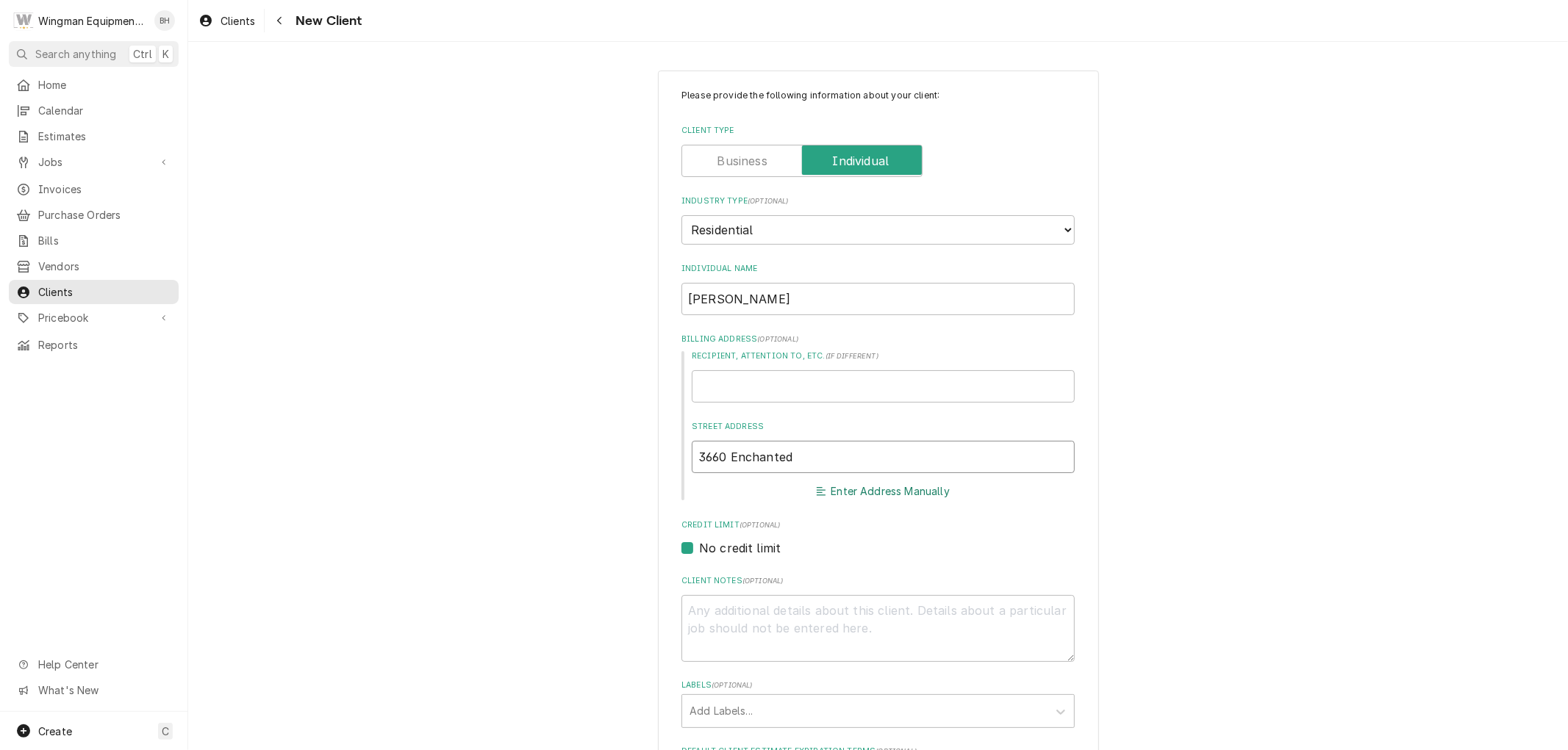
type textarea "x"
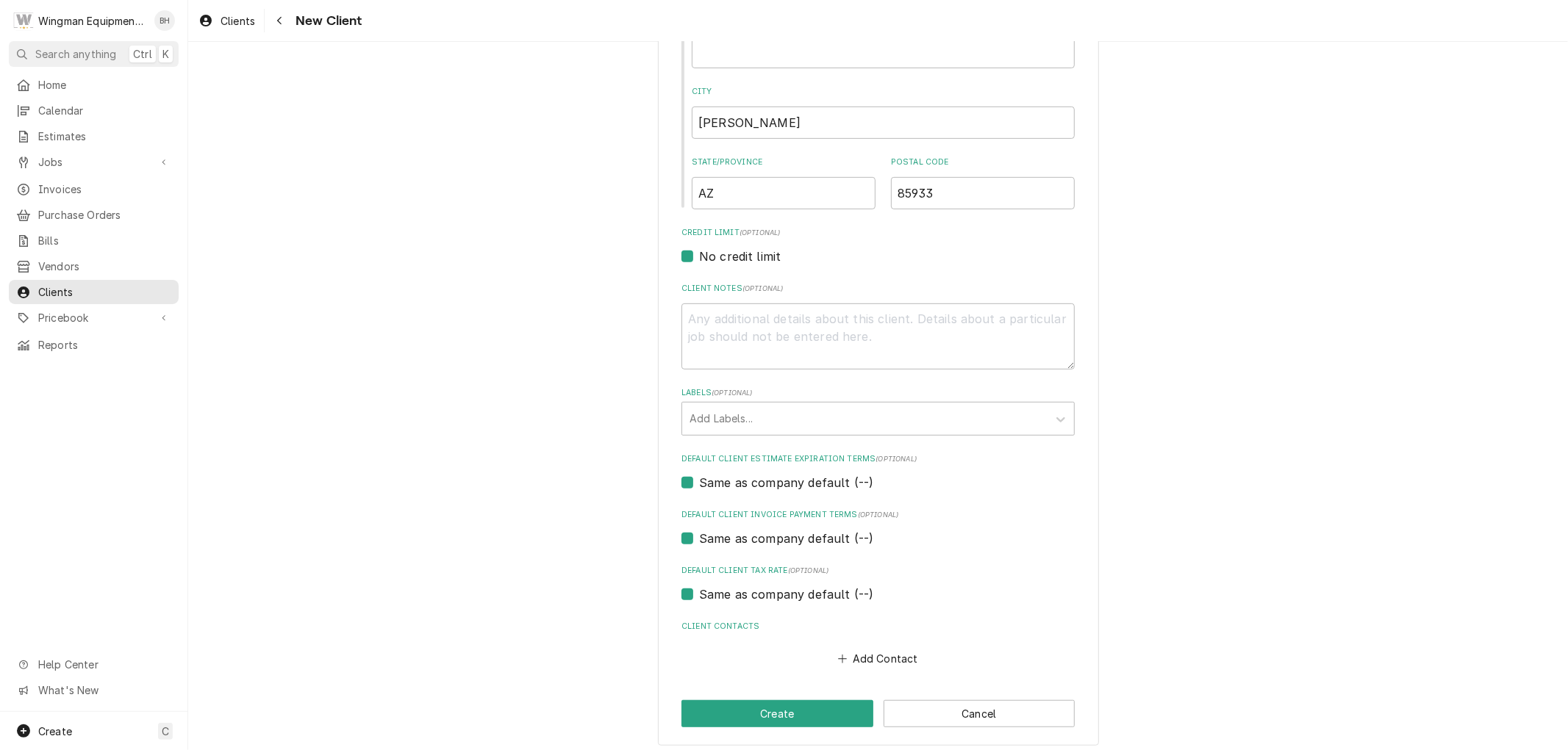
scroll to position [481, 0]
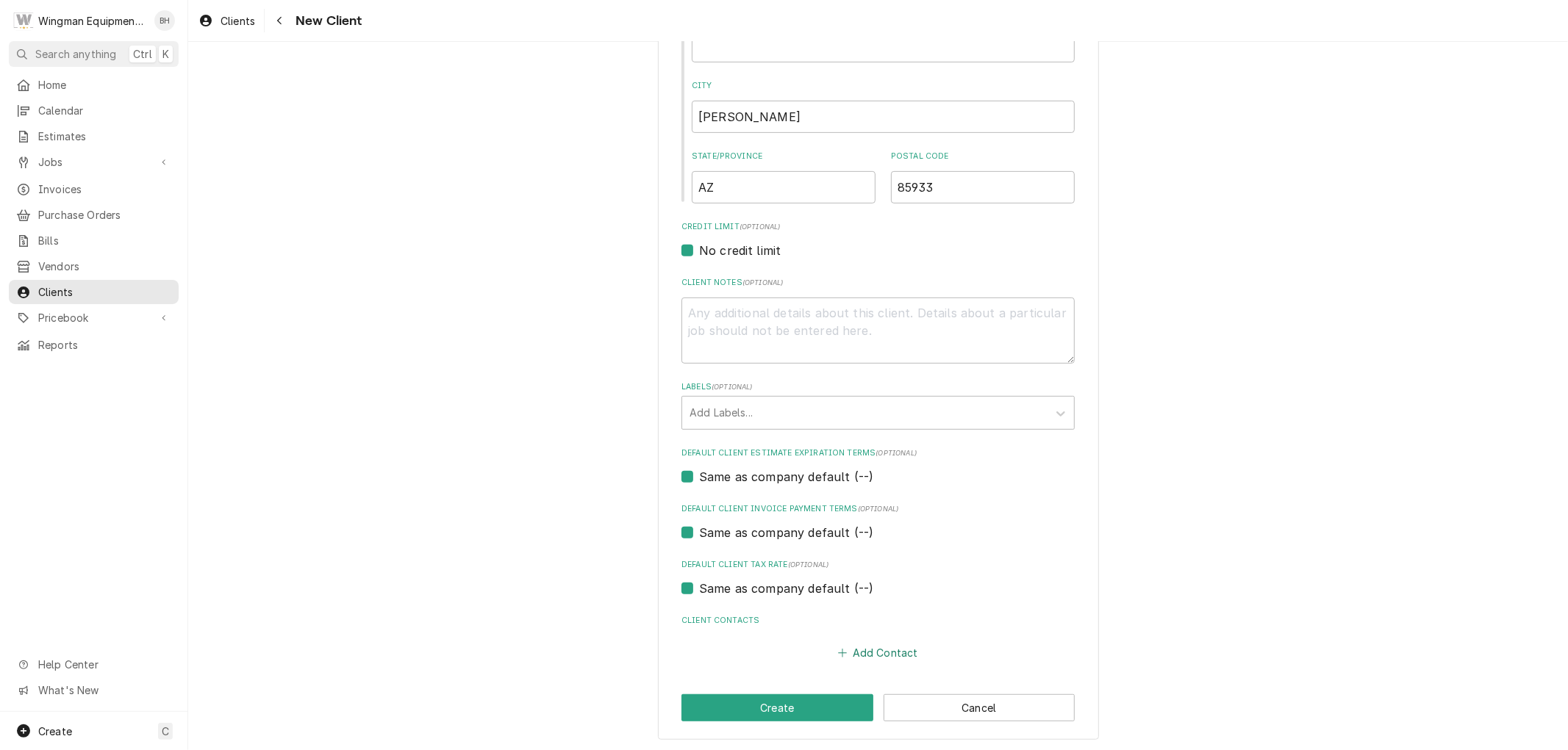
type input "[STREET_ADDRESS]"
click at [856, 648] on button "Add Contact" at bounding box center [878, 653] width 84 height 20
type textarea "x"
click at [795, 685] on input "Individual Name" at bounding box center [878, 682] width 362 height 32
type input "[PERSON_NAME]"
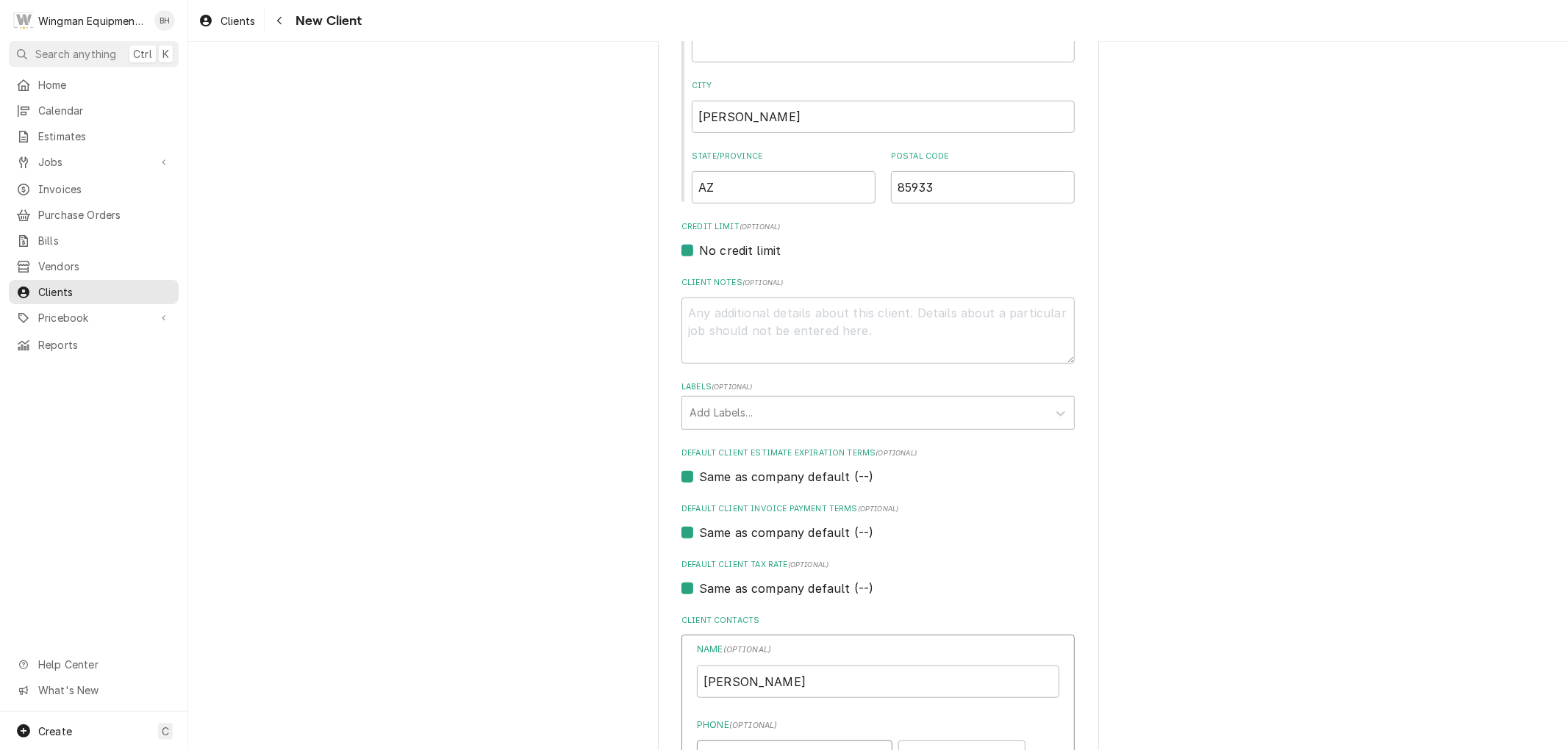
scroll to position [501, 0]
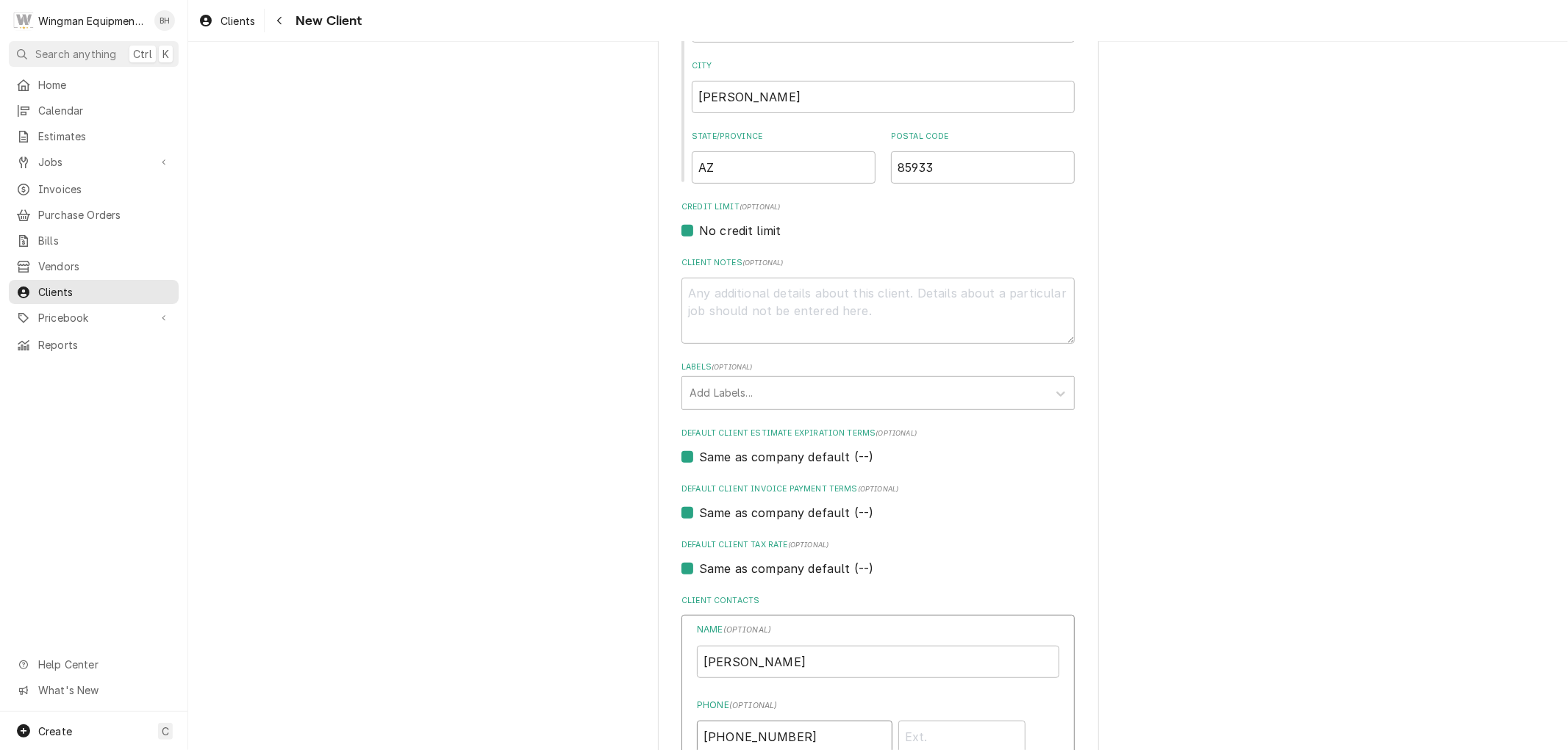
type input "[PHONE_NUMBER]"
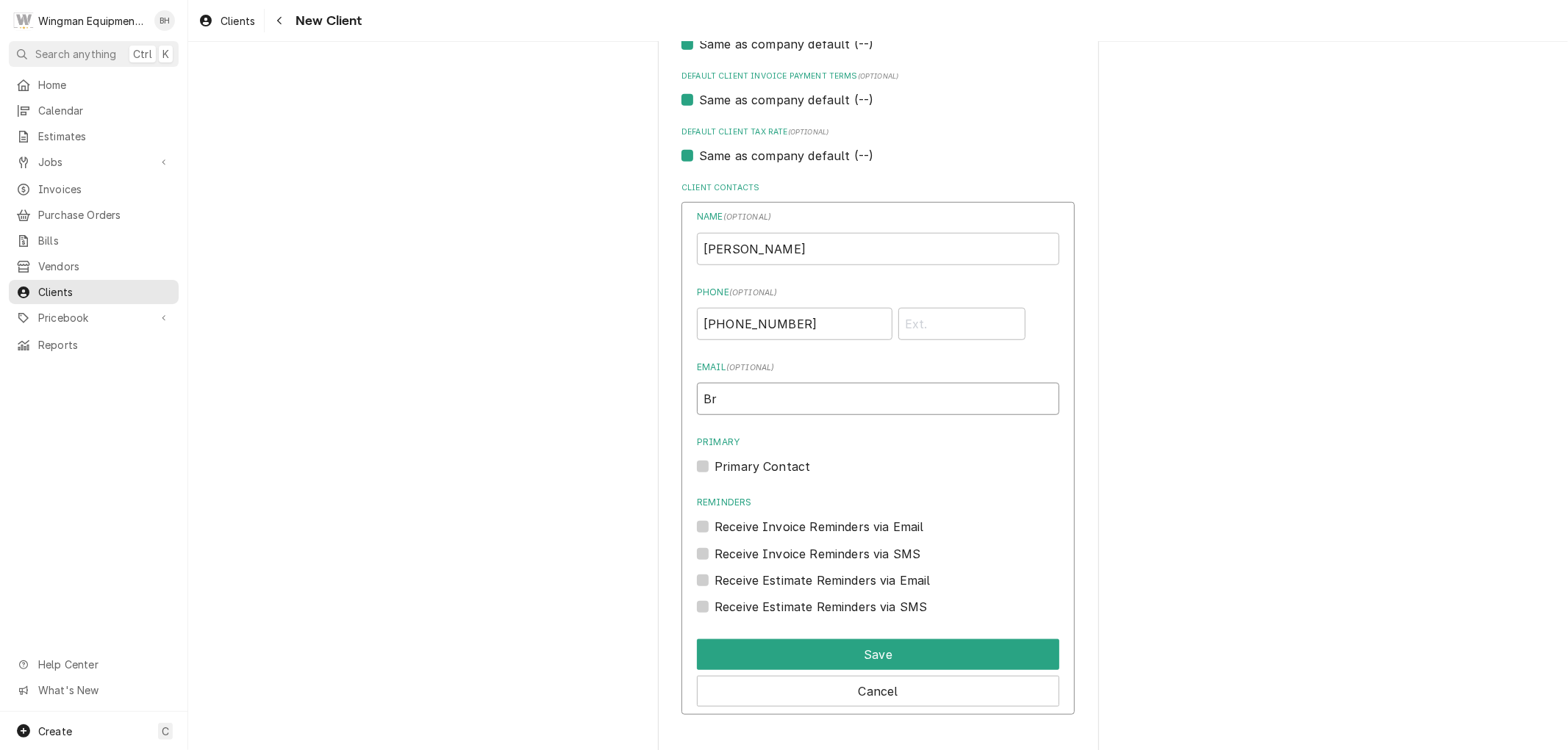
type input "B"
type input "[PERSON_NAME][EMAIL_ADDRESS][PERSON_NAME][DOMAIN_NAME]"
click at [715, 463] on label "Primary Contact" at bounding box center [762, 466] width 95 height 18
click at [715, 463] on input "Primary" at bounding box center [896, 474] width 362 height 32
checkbox input "true"
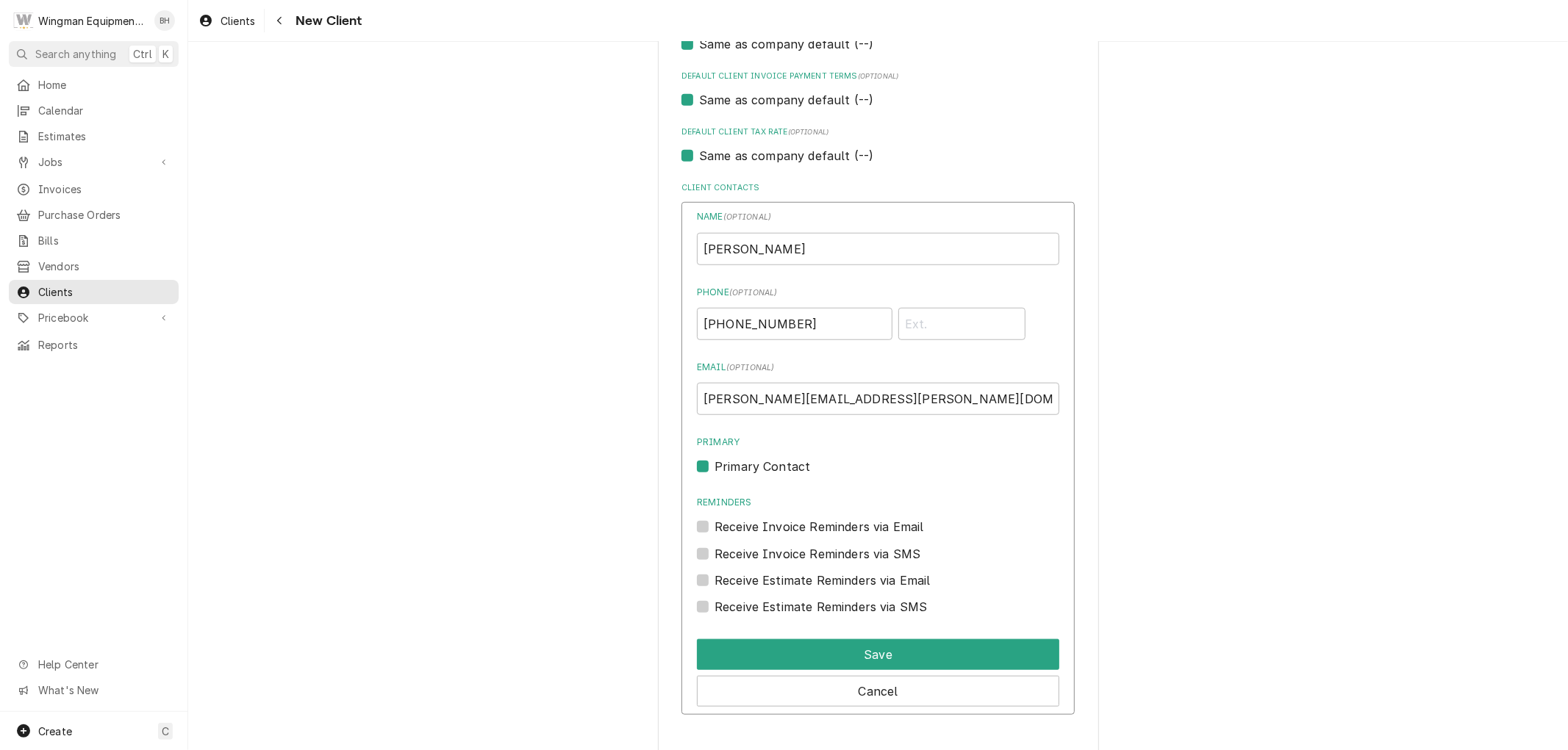
click at [697, 531] on div "Receive Invoice Reminders via Email" at bounding box center [878, 527] width 362 height 18
click at [715, 527] on label "Receive Invoice Reminders via Email" at bounding box center [819, 527] width 210 height 18
click at [715, 527] on input "Reminders" at bounding box center [896, 534] width 362 height 32
checkbox input "true"
click at [715, 548] on label "Receive Invoice Reminders via SMS" at bounding box center [818, 554] width 206 height 18
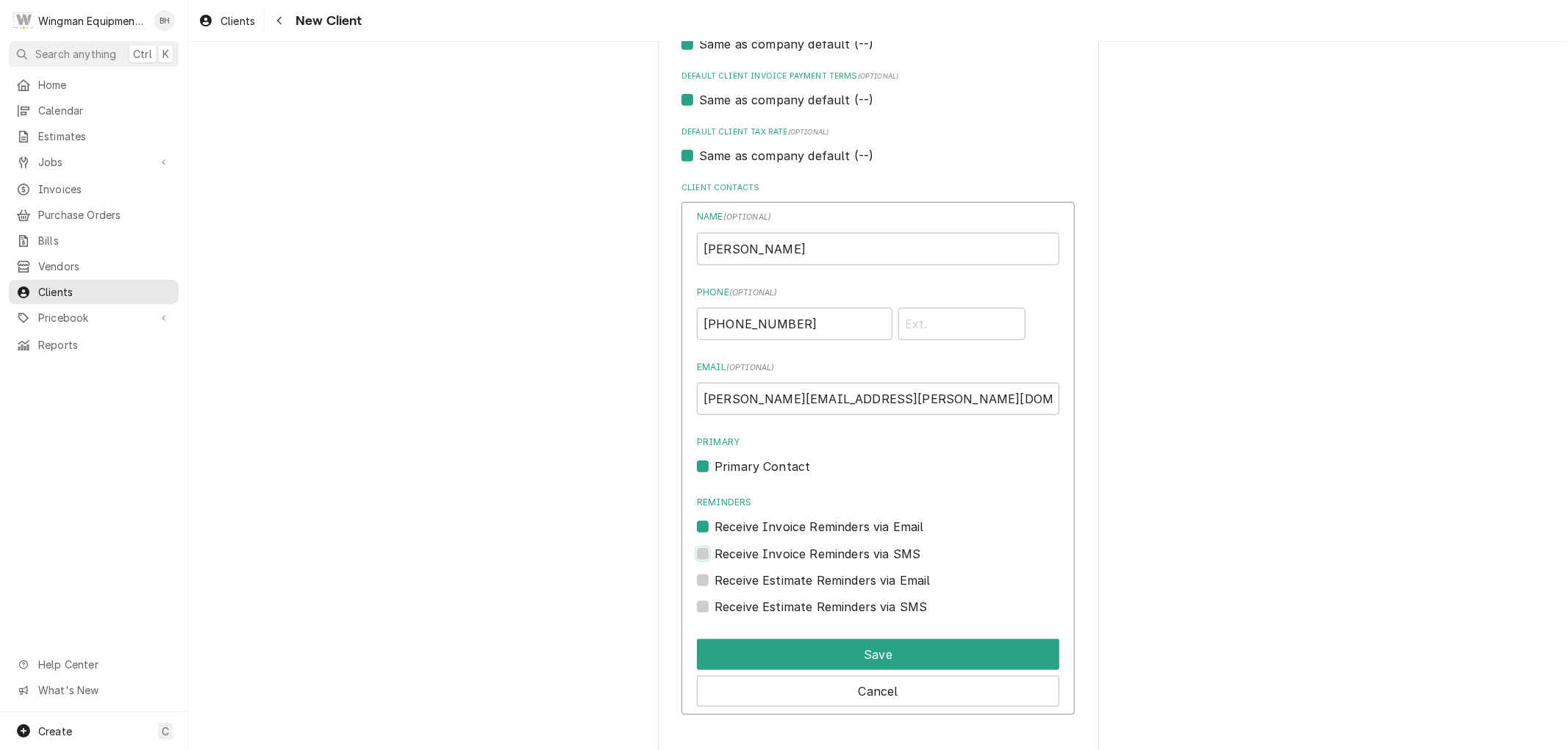
click at [715, 548] on input "Contact Edit Form" at bounding box center [896, 561] width 362 height 32
checkbox input "true"
click at [715, 573] on label "Receive Estimate Reminders via Email" at bounding box center [823, 580] width 216 height 18
click at [715, 573] on input "Contact Edit Form" at bounding box center [896, 587] width 362 height 32
checkbox input "true"
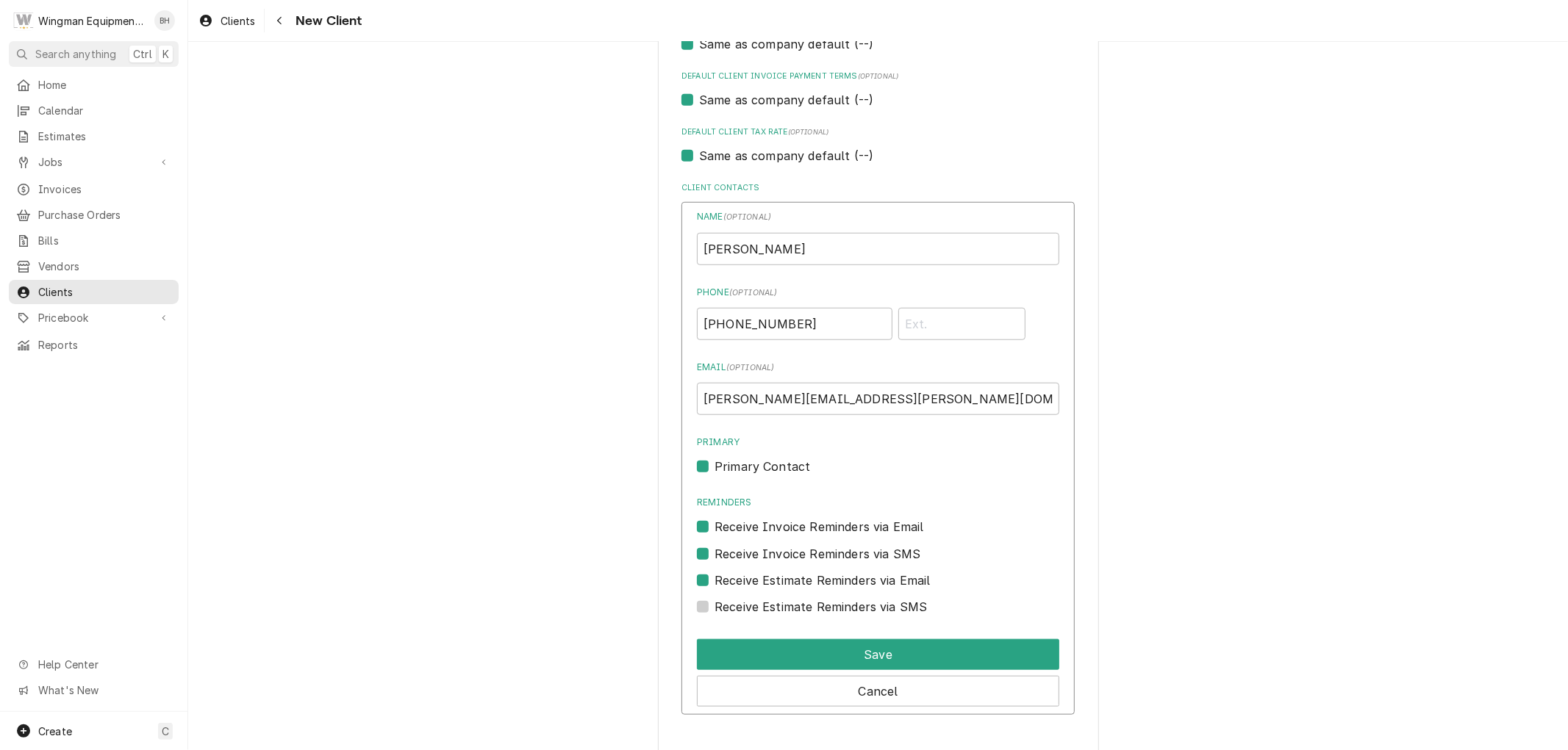
click at [715, 606] on label "Receive Estimate Reminders via SMS" at bounding box center [821, 607] width 212 height 18
click at [715, 606] on input "Contact Edit Form" at bounding box center [896, 614] width 362 height 32
checkbox input "true"
click at [729, 646] on button "Save" at bounding box center [878, 655] width 362 height 31
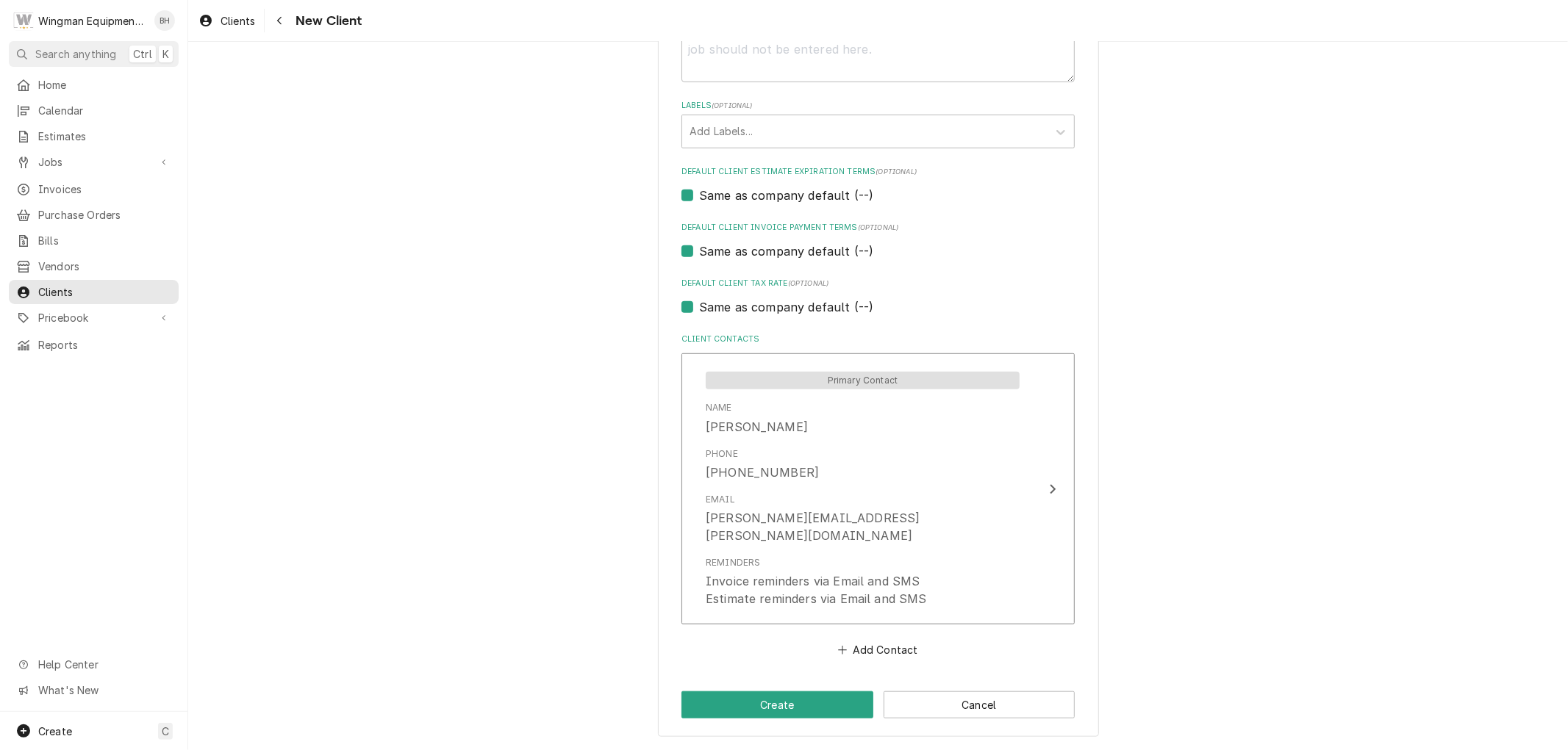
scroll to position [743, 0]
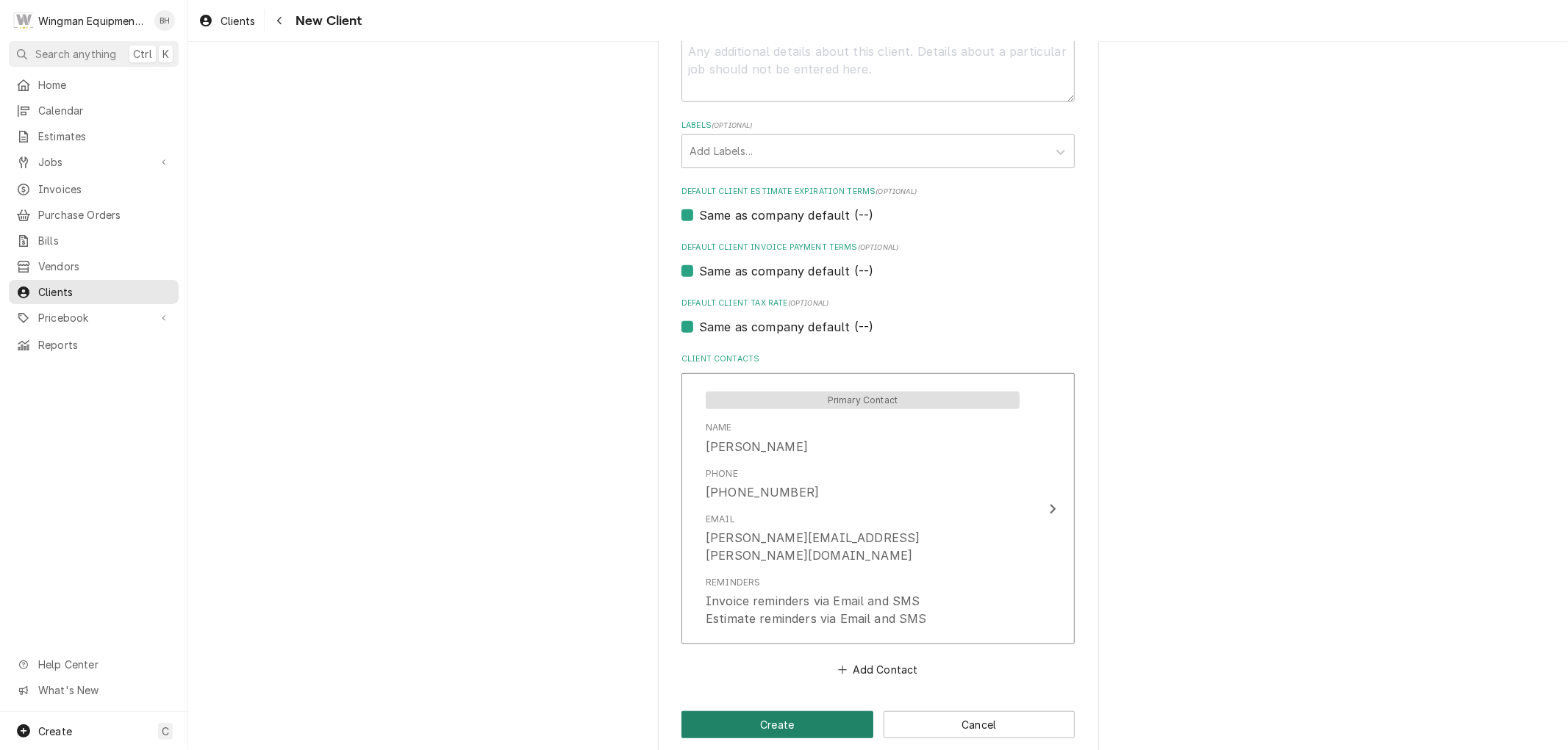
click at [776, 711] on button "Create" at bounding box center [777, 725] width 192 height 27
type textarea "x"
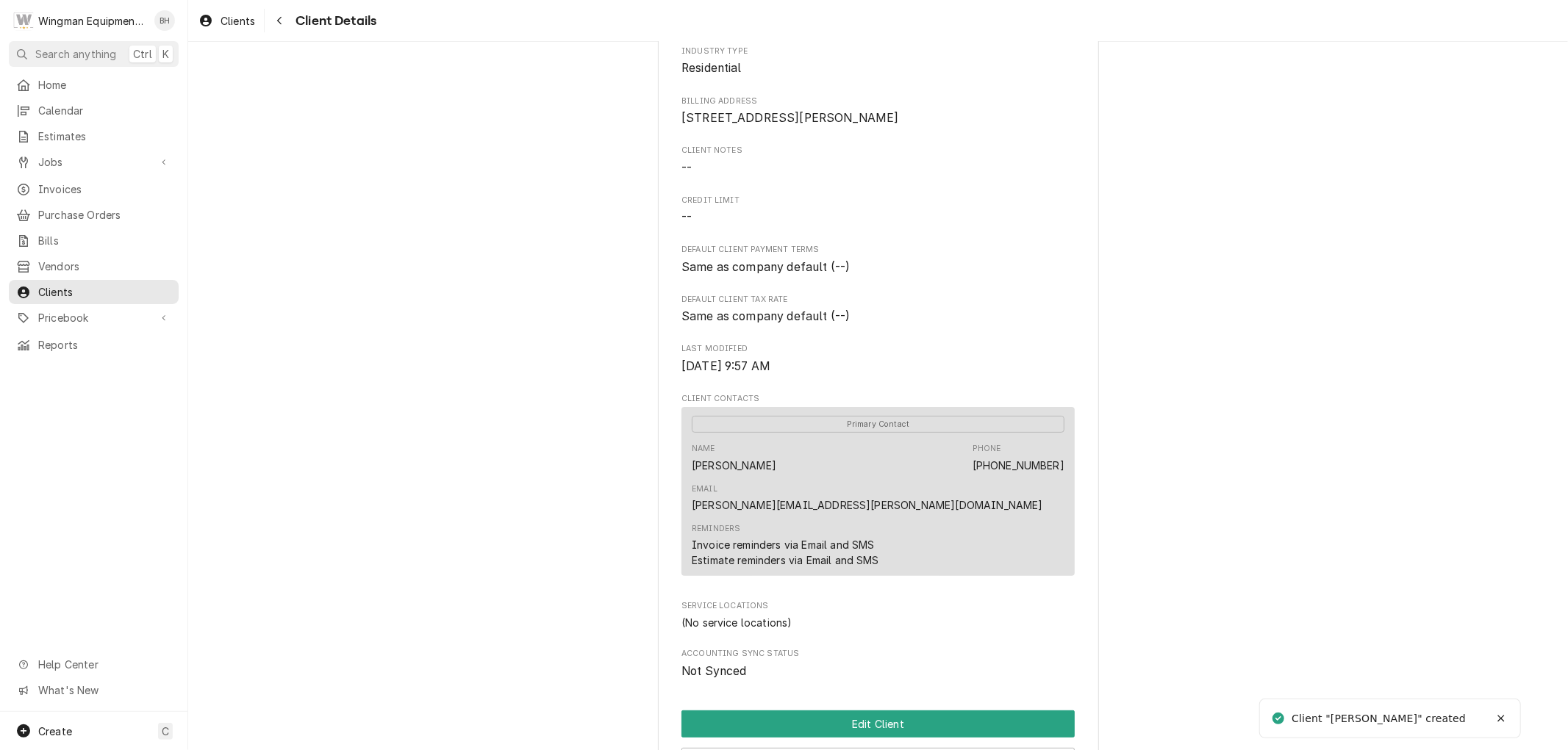
scroll to position [341, 0]
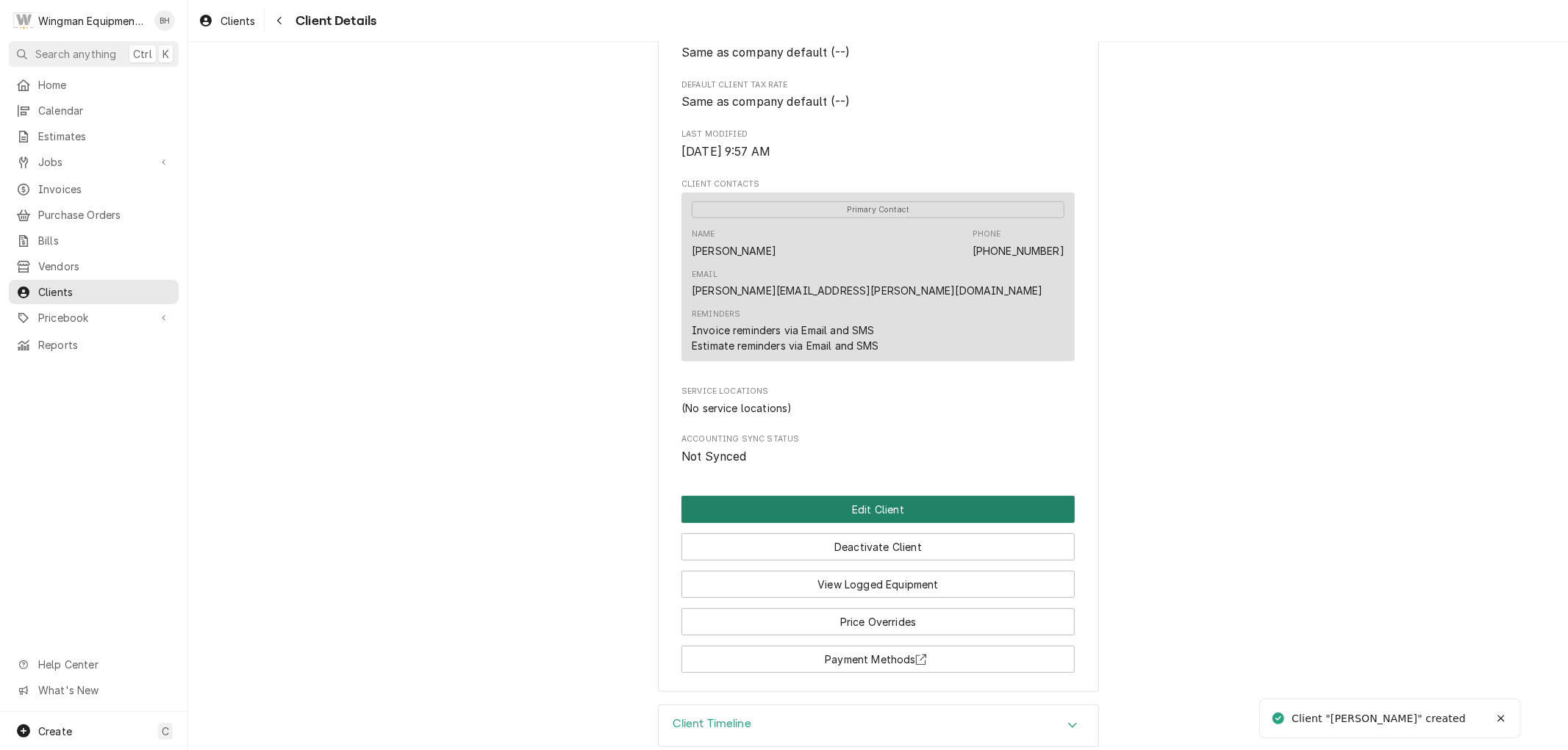
click at [833, 496] on button "Edit Client" at bounding box center [878, 510] width 394 height 27
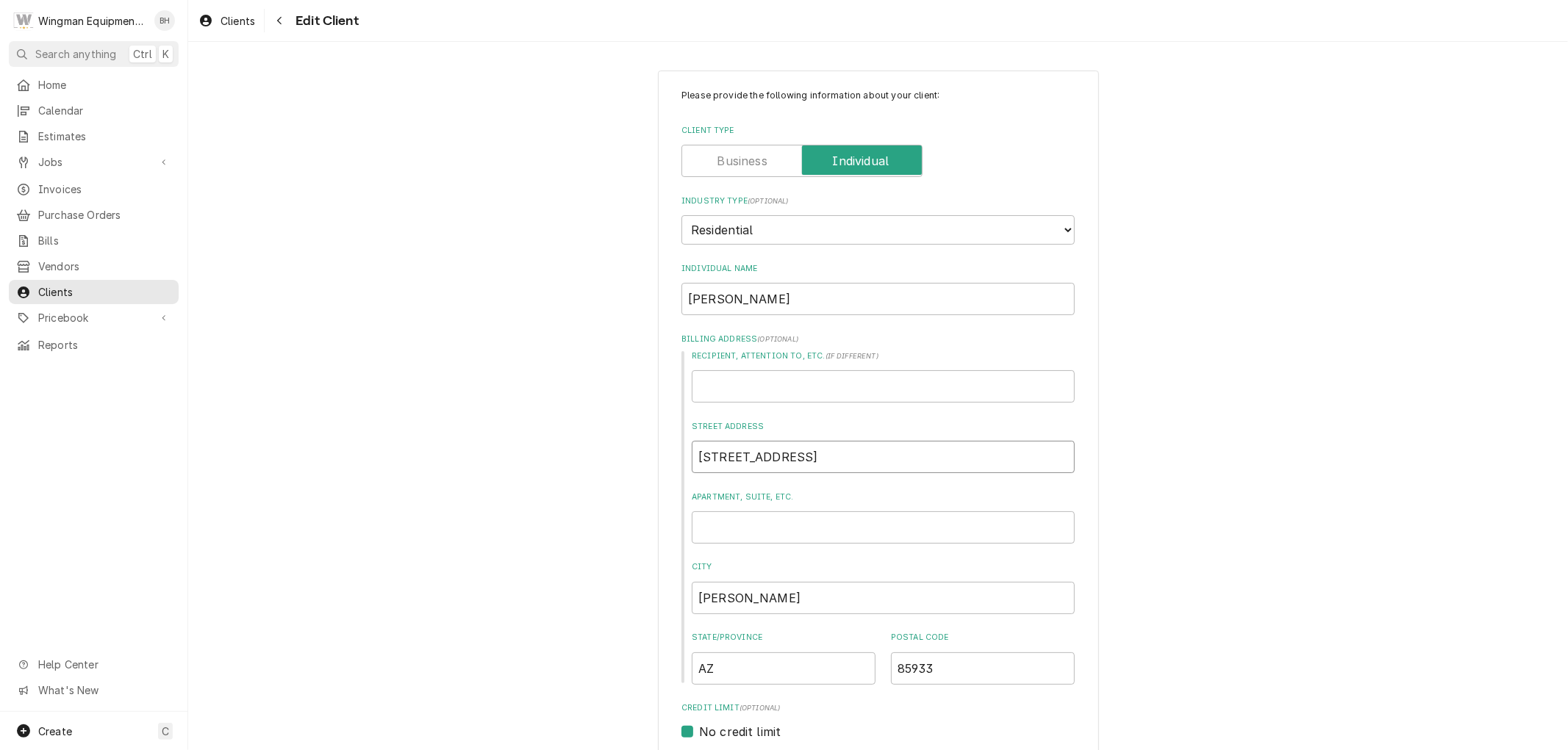
drag, startPoint x: 847, startPoint y: 454, endPoint x: 621, endPoint y: 483, distance: 227.9
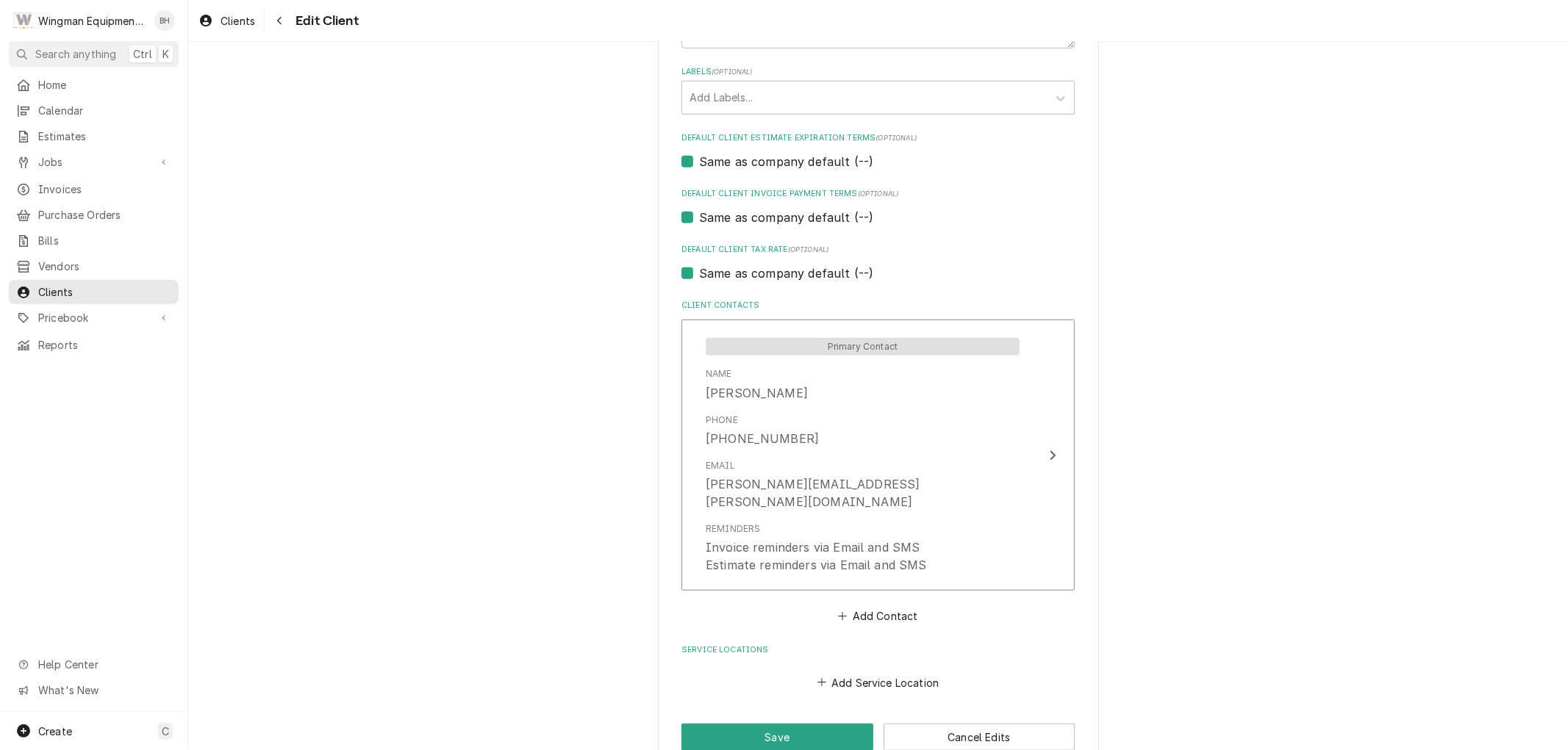
scroll to position [809, 0]
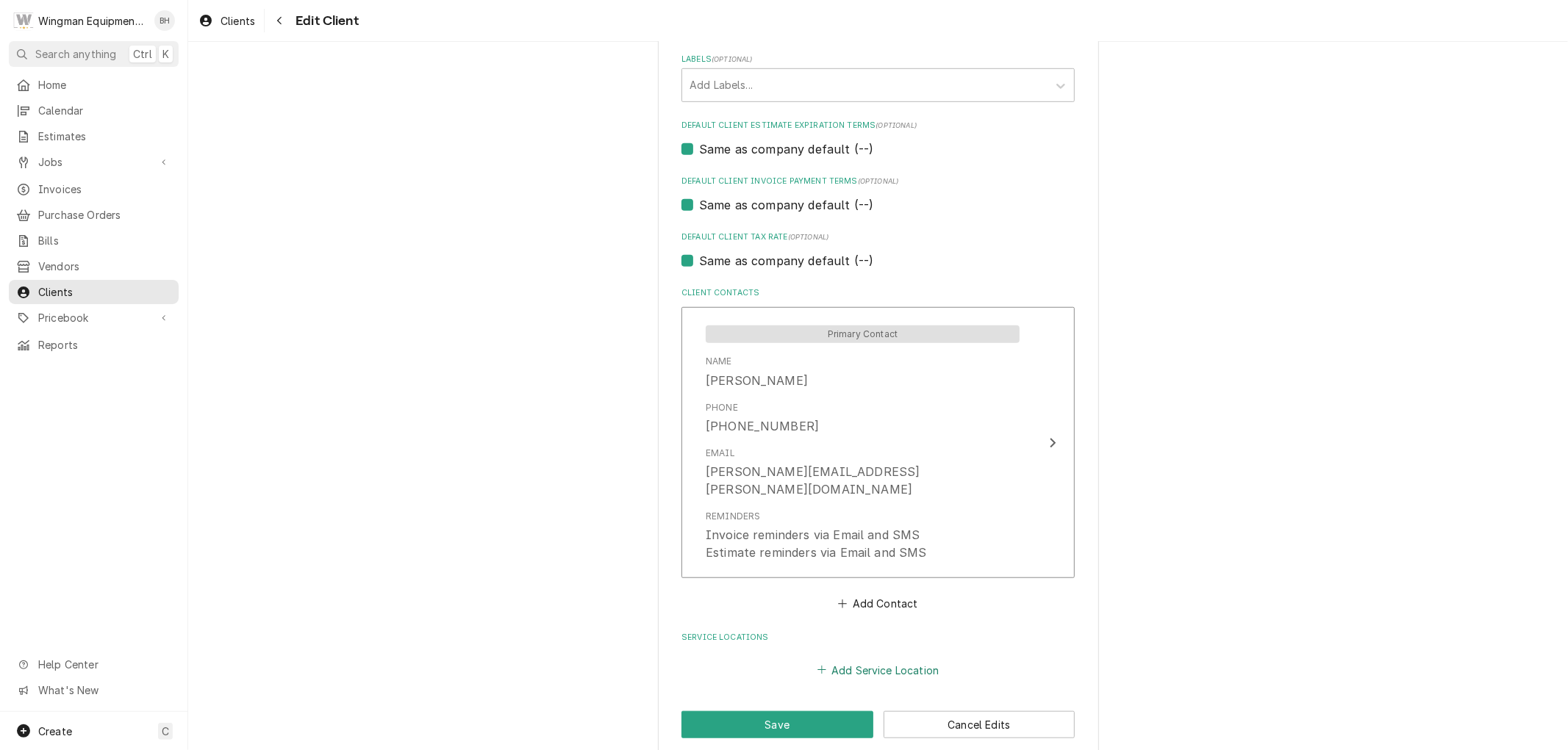
click at [888, 660] on button "Add Service Location" at bounding box center [878, 670] width 126 height 20
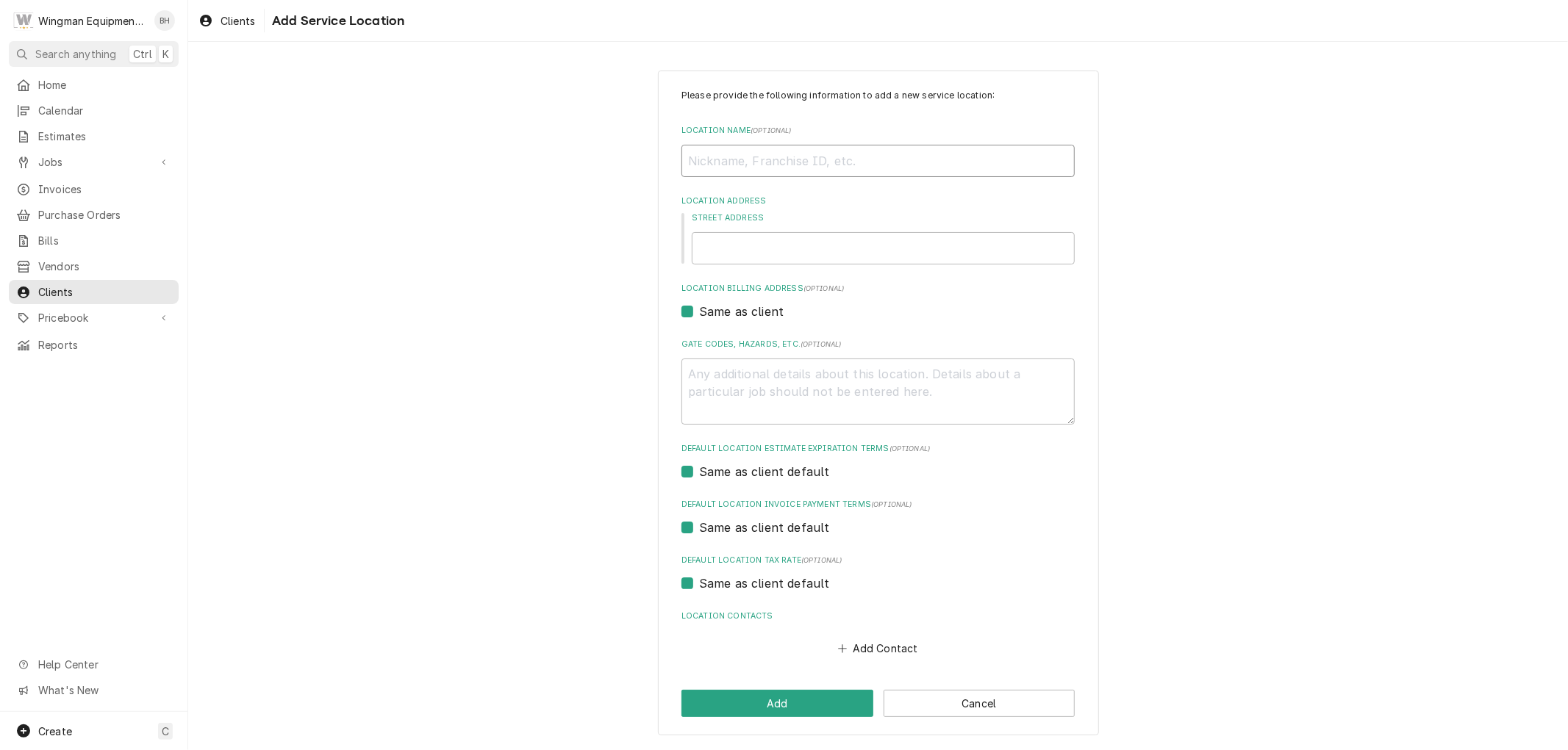
click at [803, 167] on input "Location Name ( optional )" at bounding box center [878, 161] width 394 height 32
type textarea "x"
type input "B"
type textarea "x"
type input "Br"
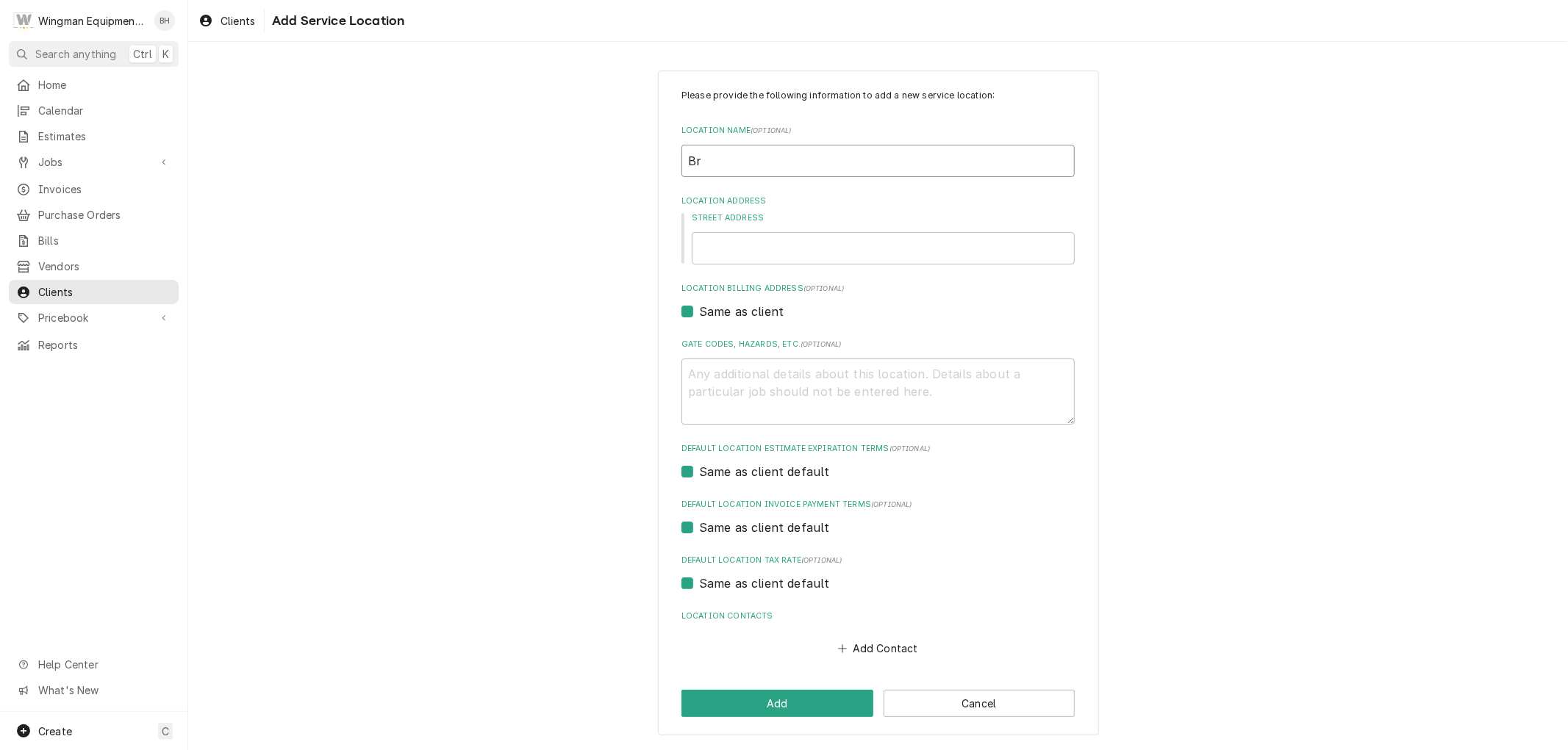
type textarea "x"
type input "Bra"
type textarea "x"
type input "Brai"
type textarea "x"
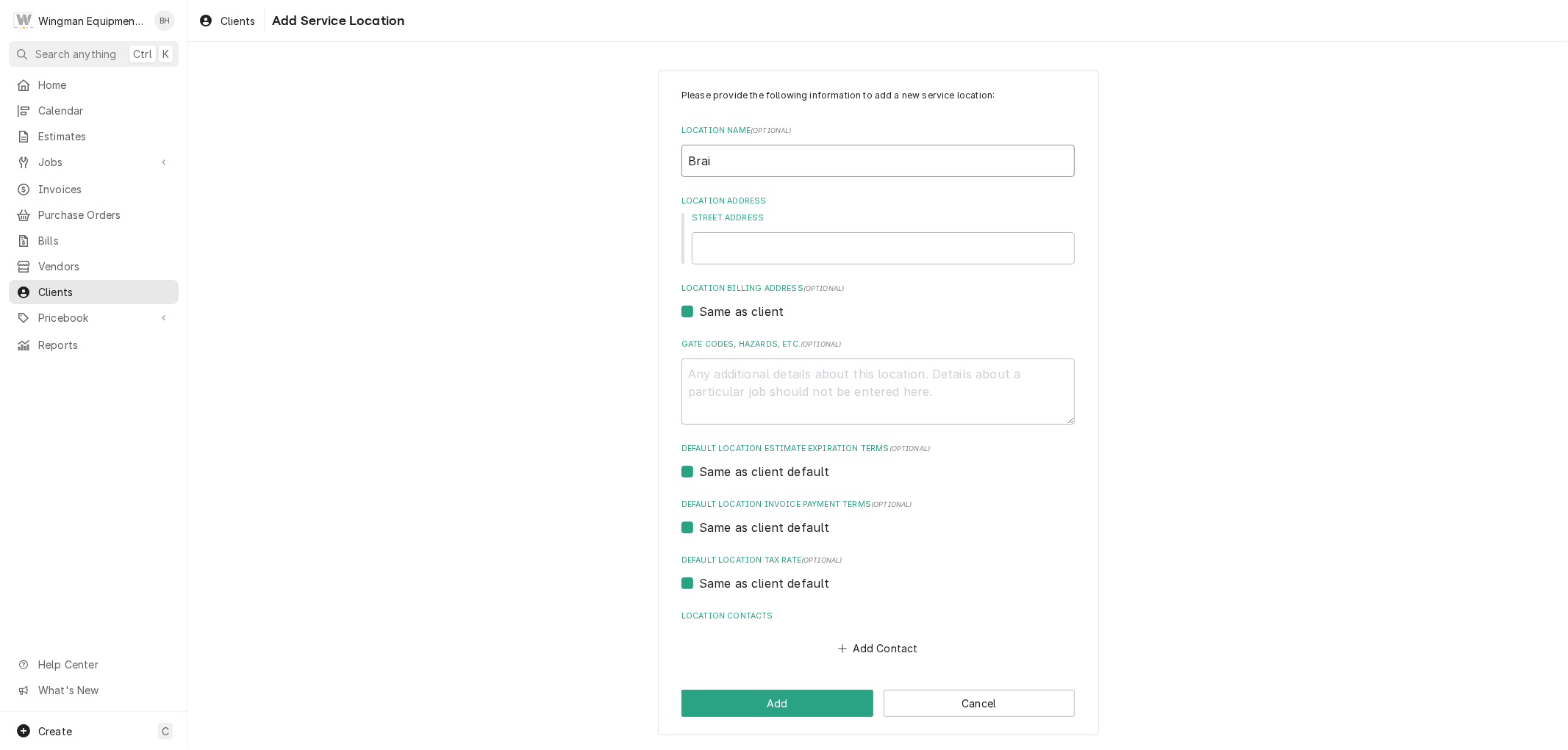
type input "Brain"
type textarea "x"
type input "Brain"
type textarea "x"
type input "Brain C"
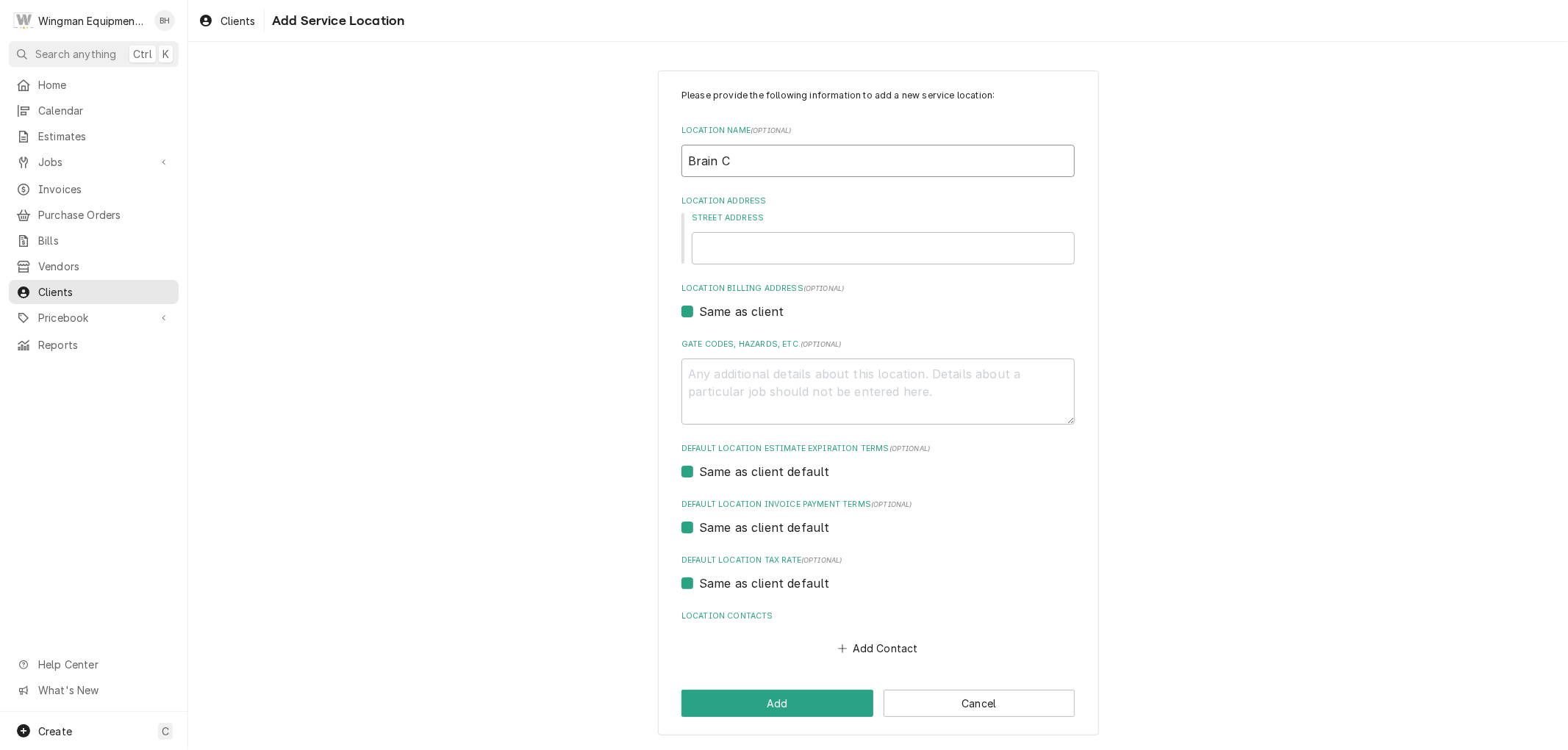
type textarea "x"
type input "Brain Ca"
type textarea "x"
type input "Brain Cas"
type textarea "x"
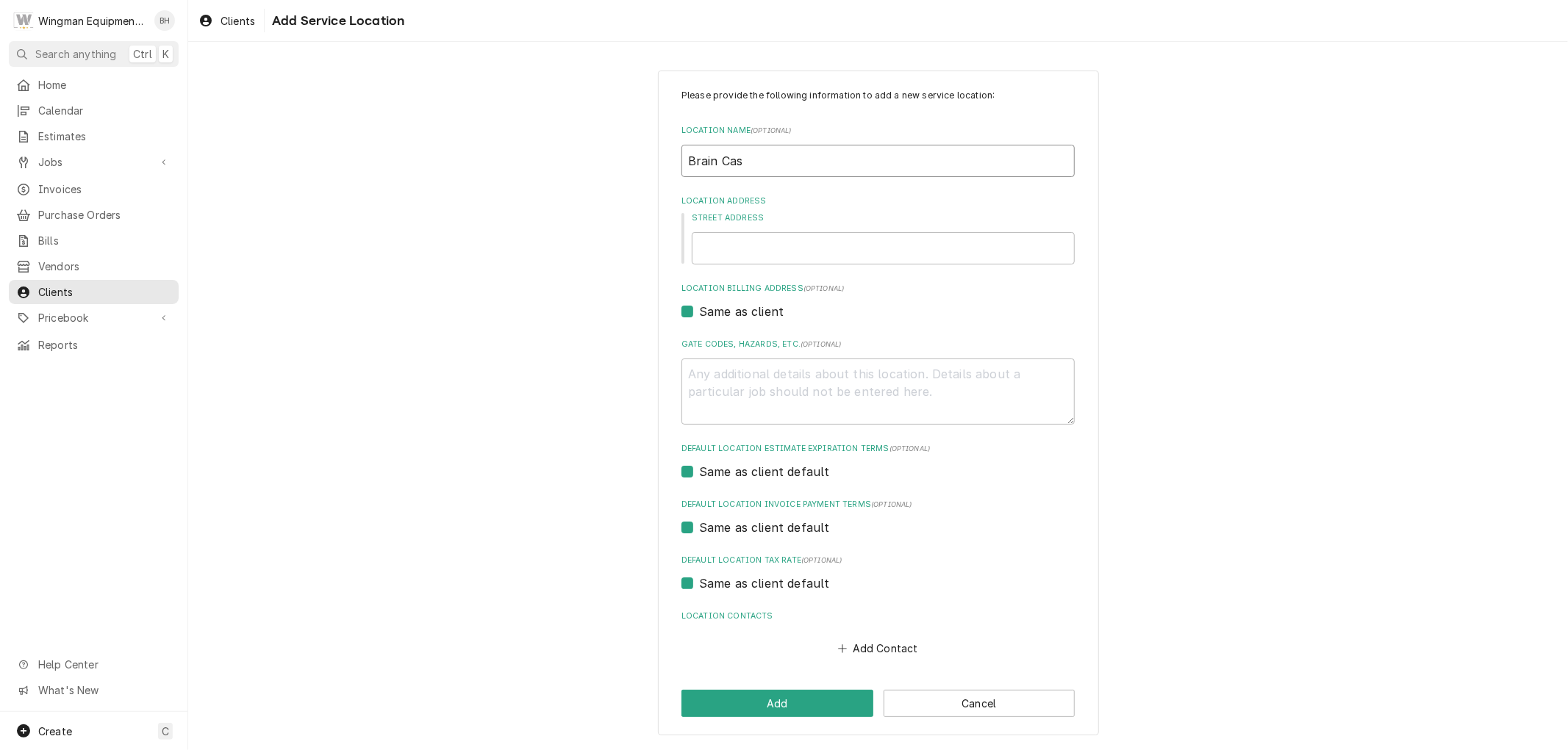
type input "Brain Casp"
type textarea "x"
type input "Brain Caspe"
type textarea "x"
type input "Brain Casper"
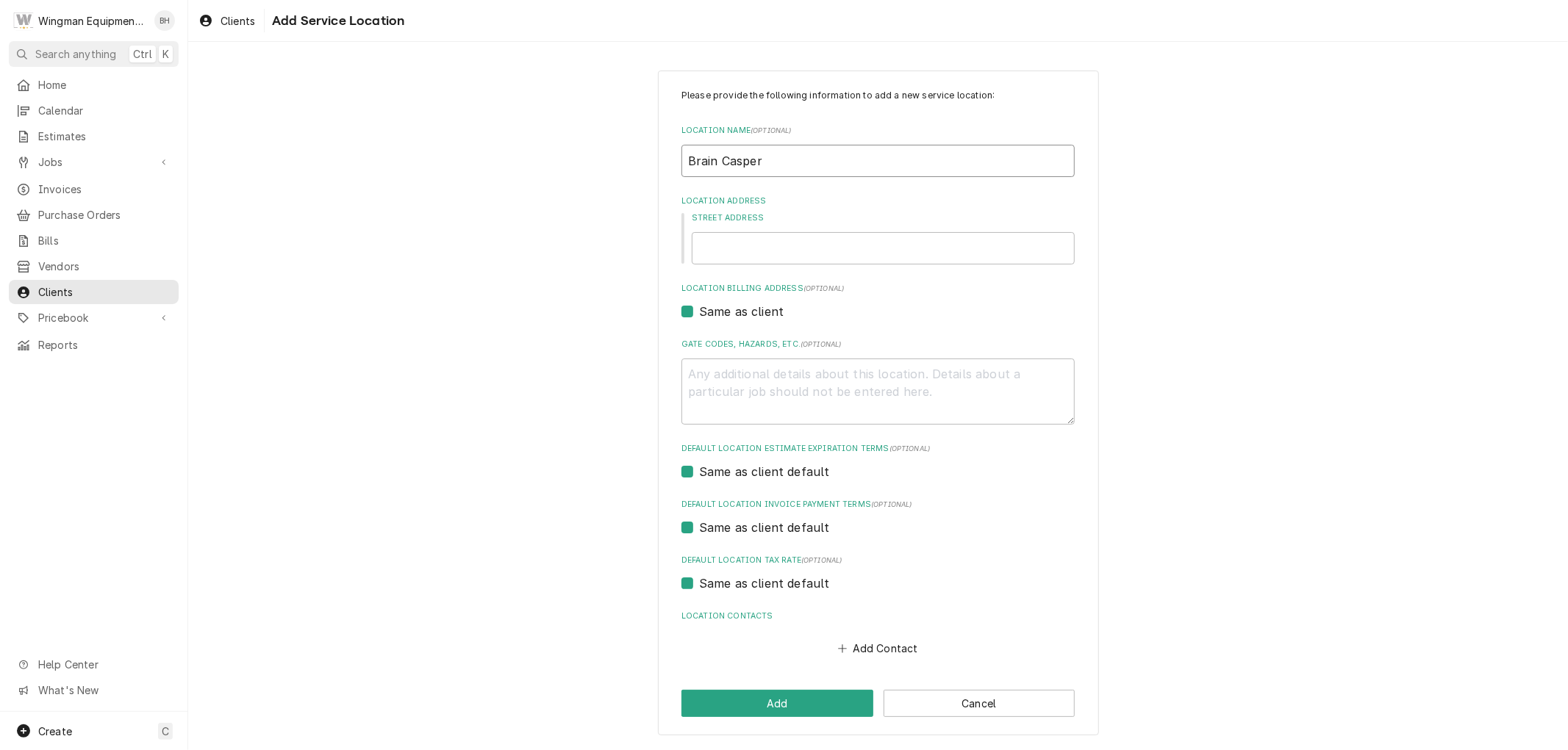
type textarea "x"
type input "Brain Casper"
type textarea "x"
type input "Brain Casper H"
type textarea "x"
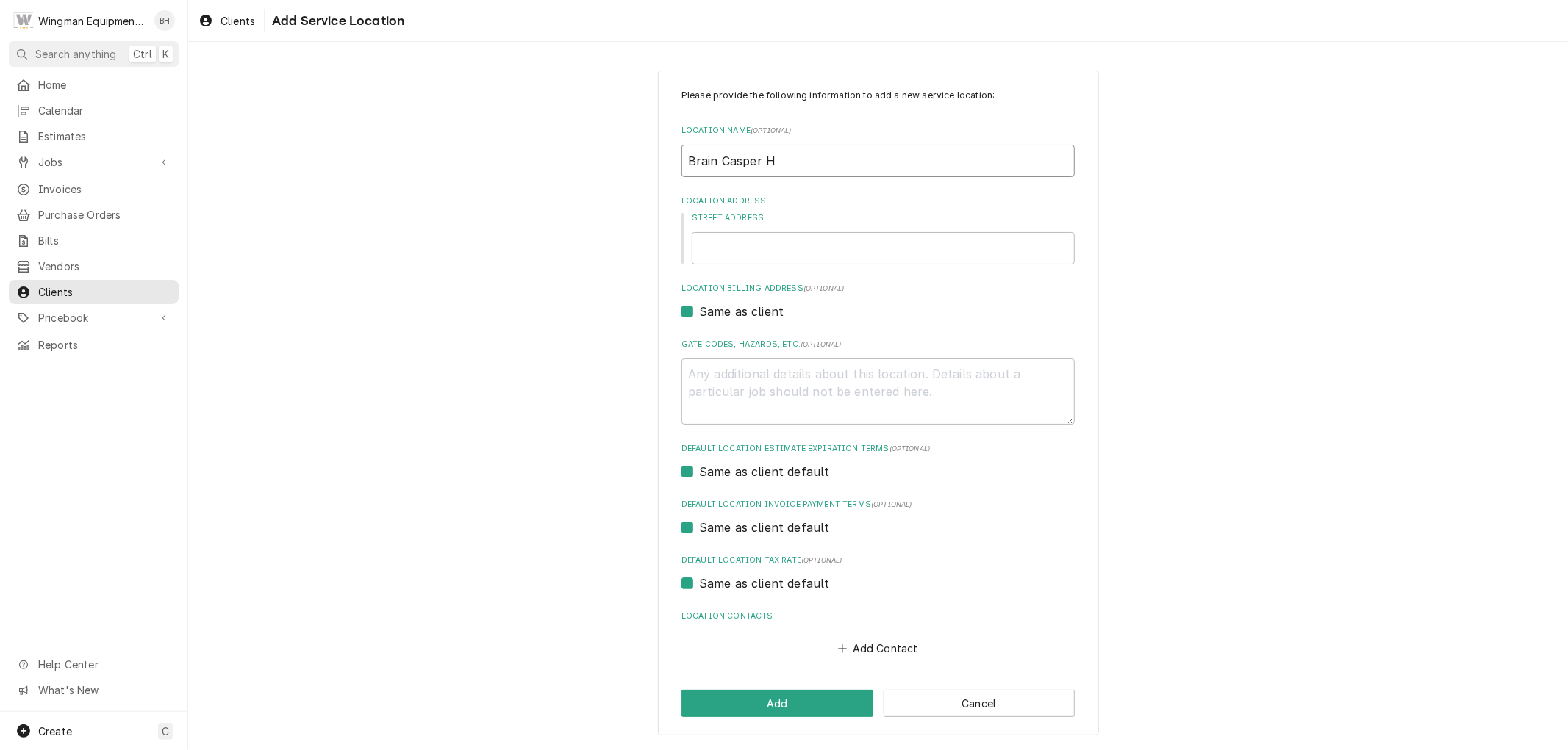
type input "Brain Casper He"
type textarea "x"
type input "Brain Casper Heb"
type textarea "x"
type input "Brain Casper Hebe"
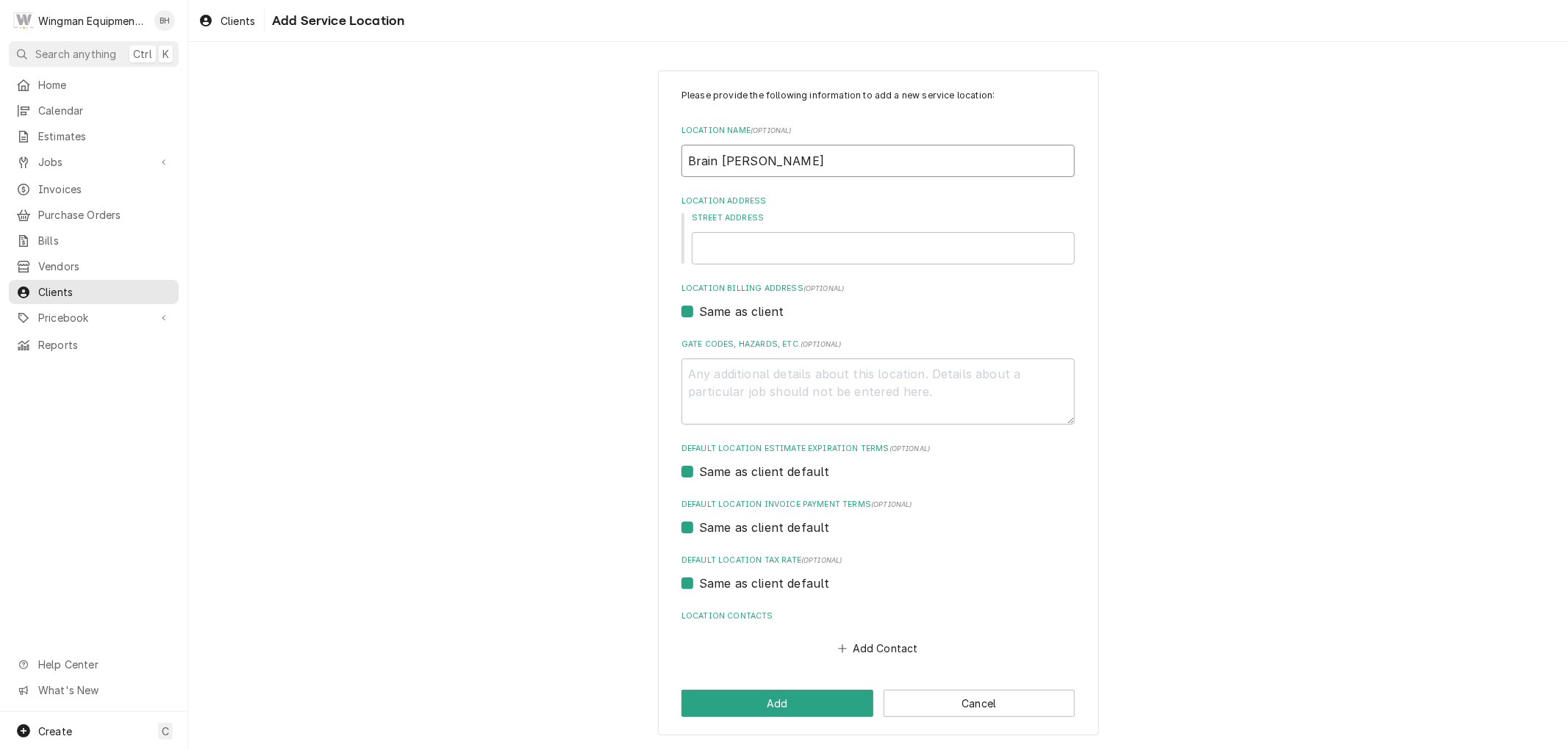
type textarea "x"
type input "Brain Casper Heber"
type textarea "x"
type input "Brain Casper Heber"
type textarea "x"
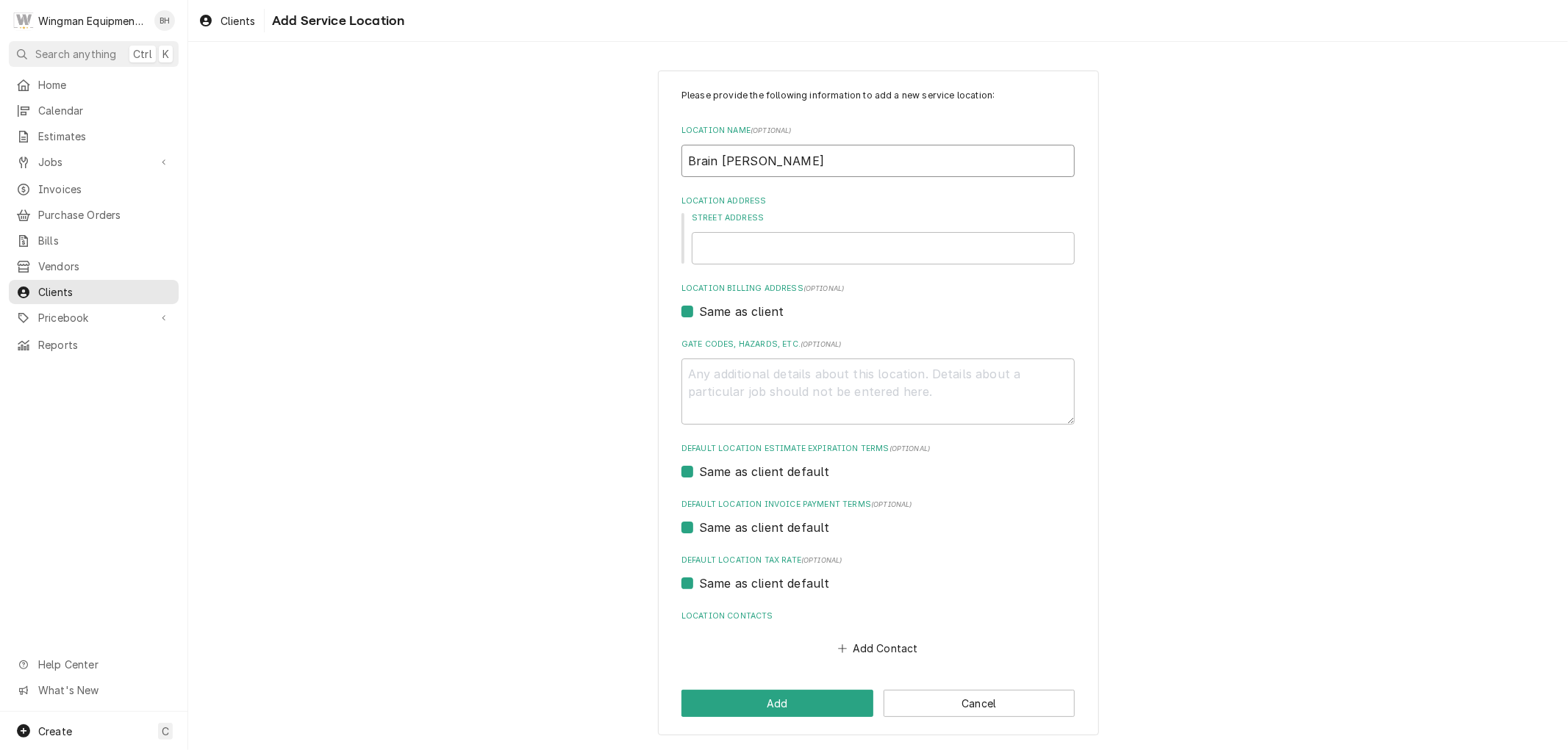
type input "Brain Casper Heber H"
type textarea "x"
type input "Brain Casper Heber Ho"
type textarea "x"
type input "Brain Casper Heber Hom"
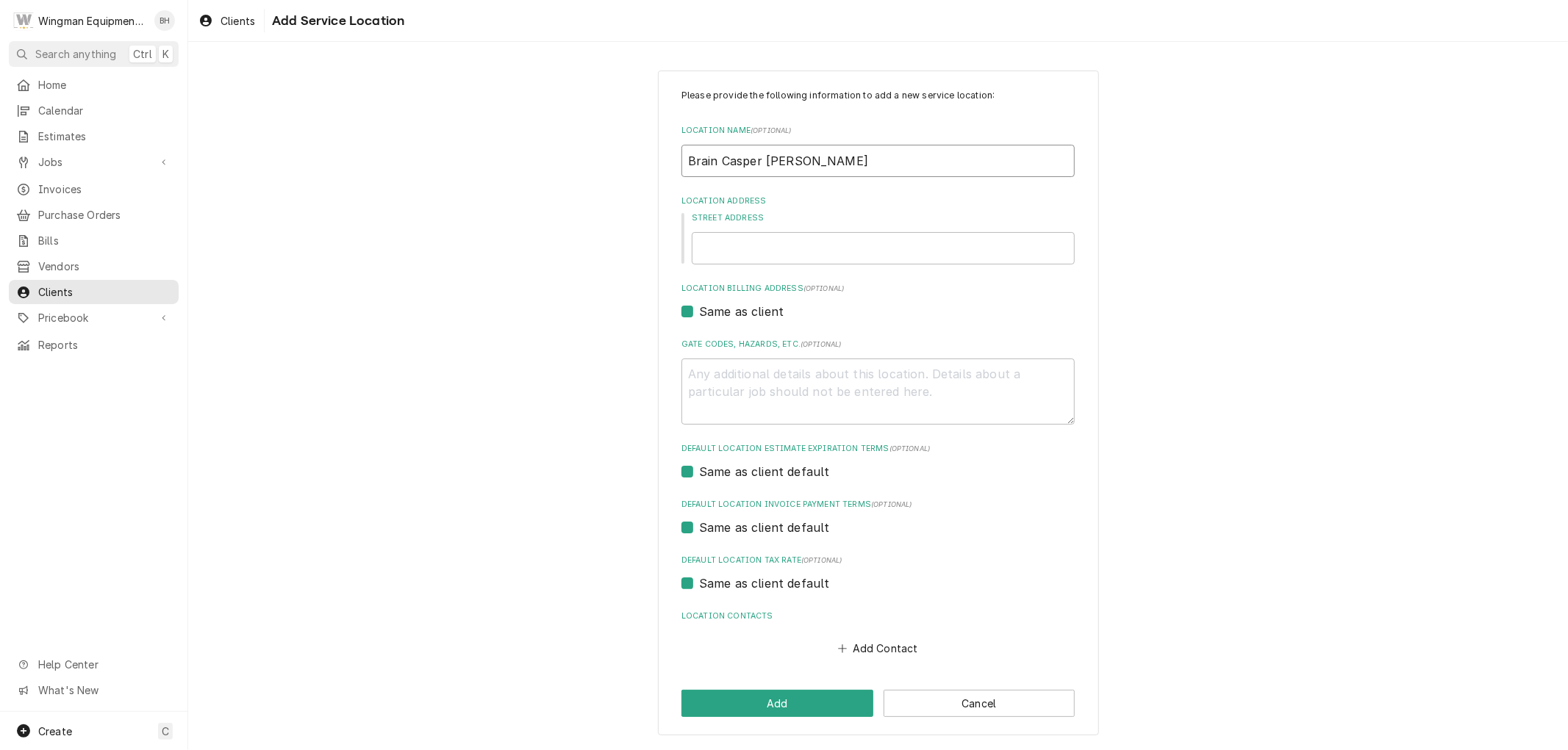
type textarea "x"
type input "Brain Casper Heber Home"
paste input "3660 Enchanted Forest Dr"
type textarea "x"
type input "3660 Enchanted Forest Dr"
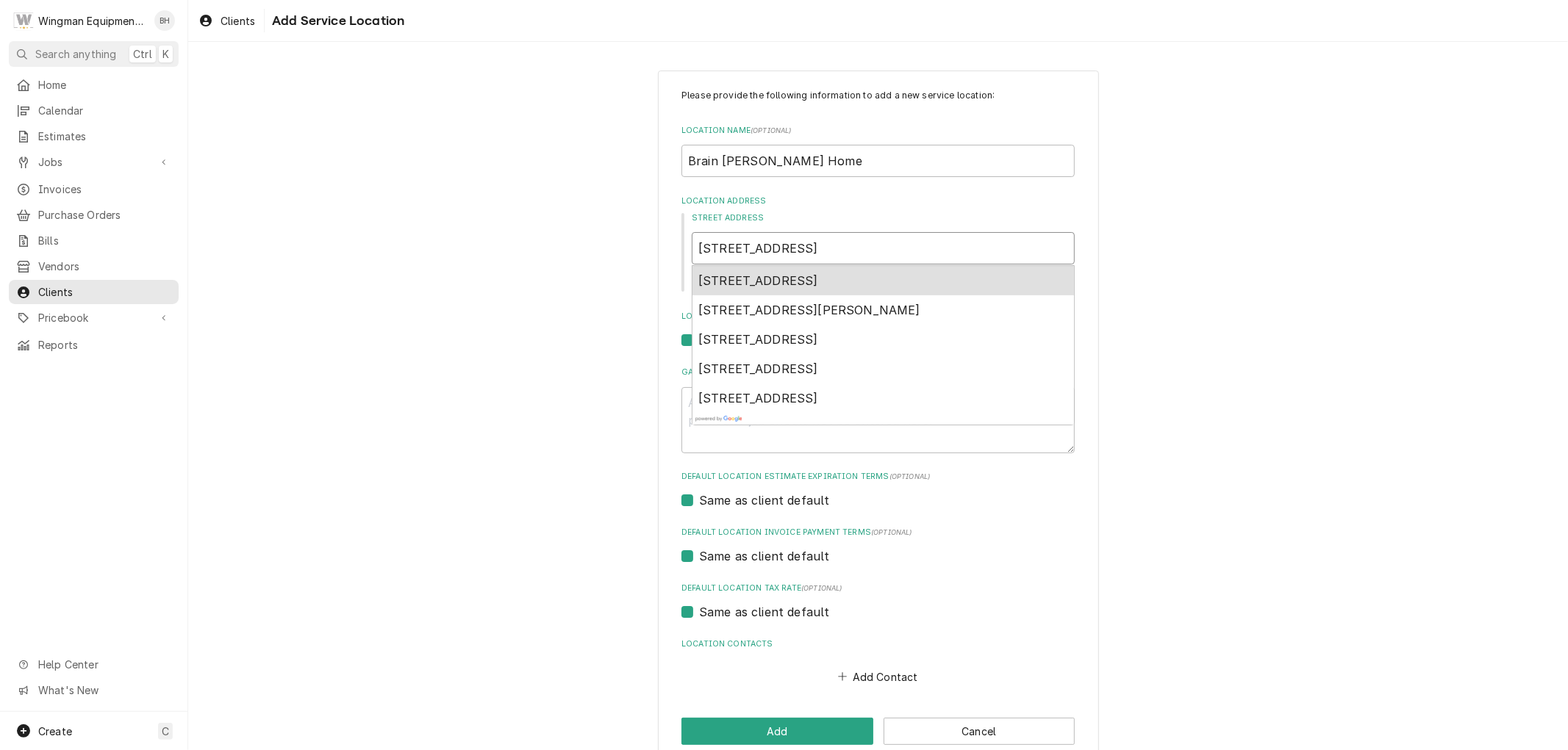
click at [830, 267] on div "3660 Enchanted Forest Drive, Overgaard, AZ, USA" at bounding box center [883, 281] width 382 height 29
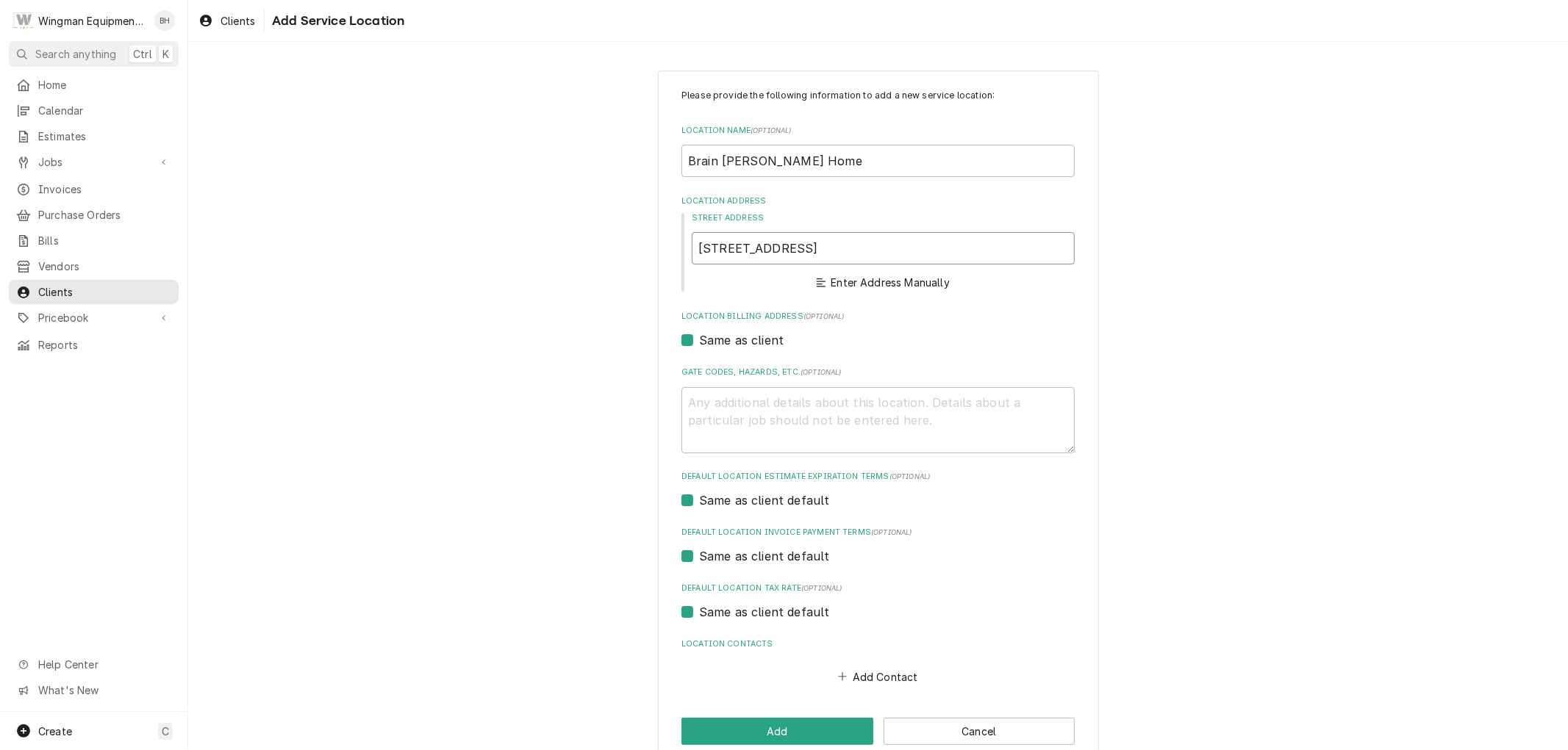
type textarea "x"
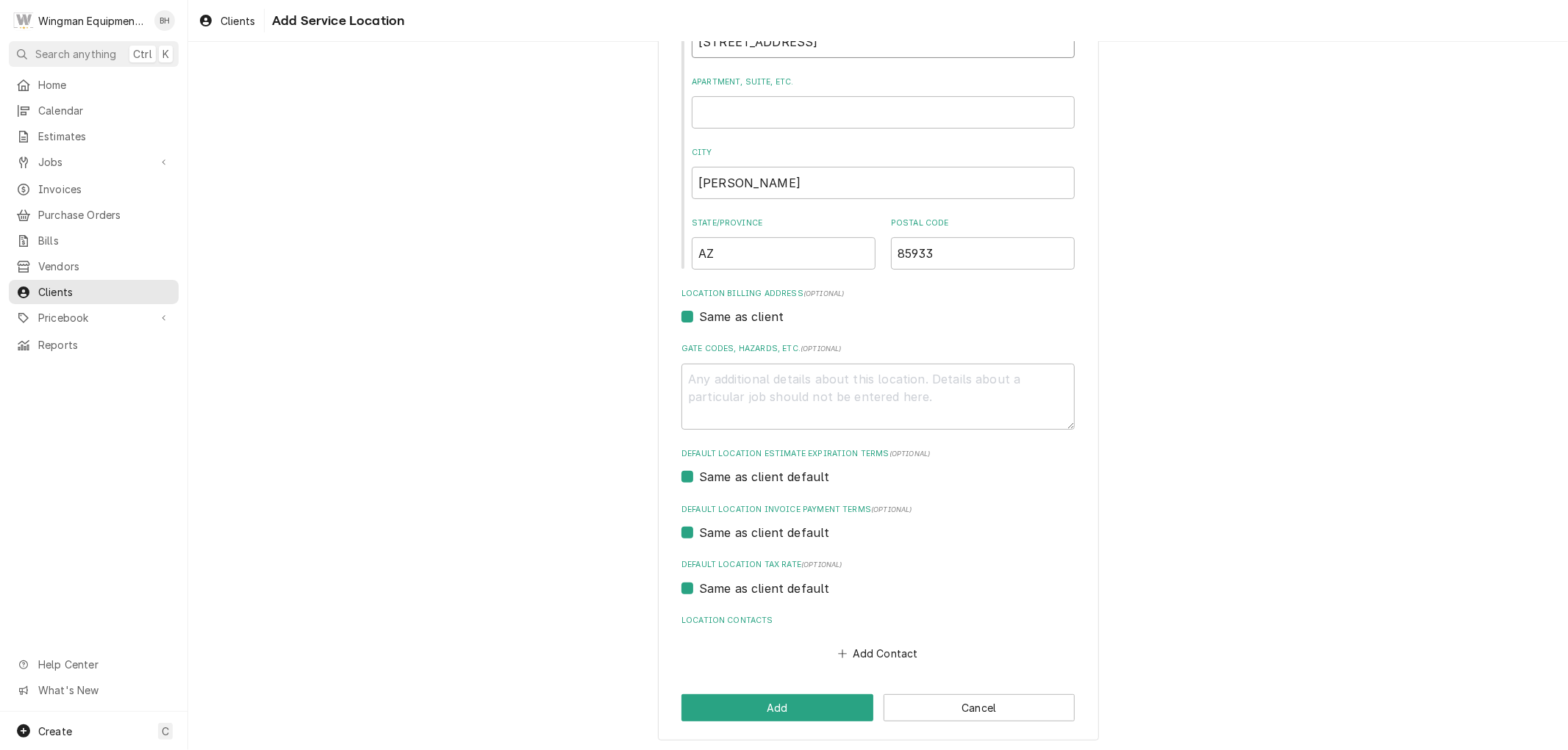
scroll to position [209, 0]
type input "3660 Enchanted Forest Dr"
click at [807, 713] on button "Add" at bounding box center [777, 705] width 192 height 27
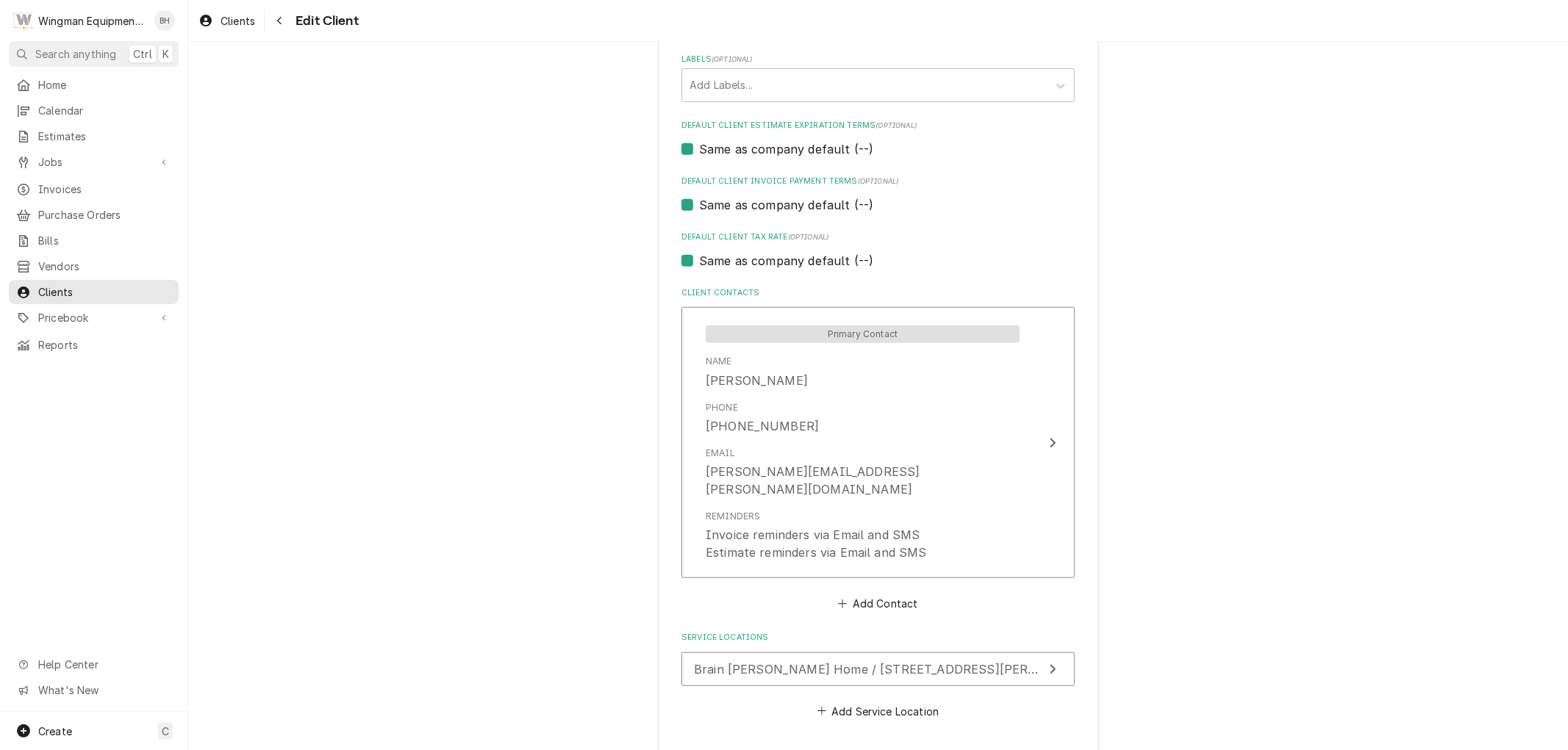
scroll to position [850, 0]
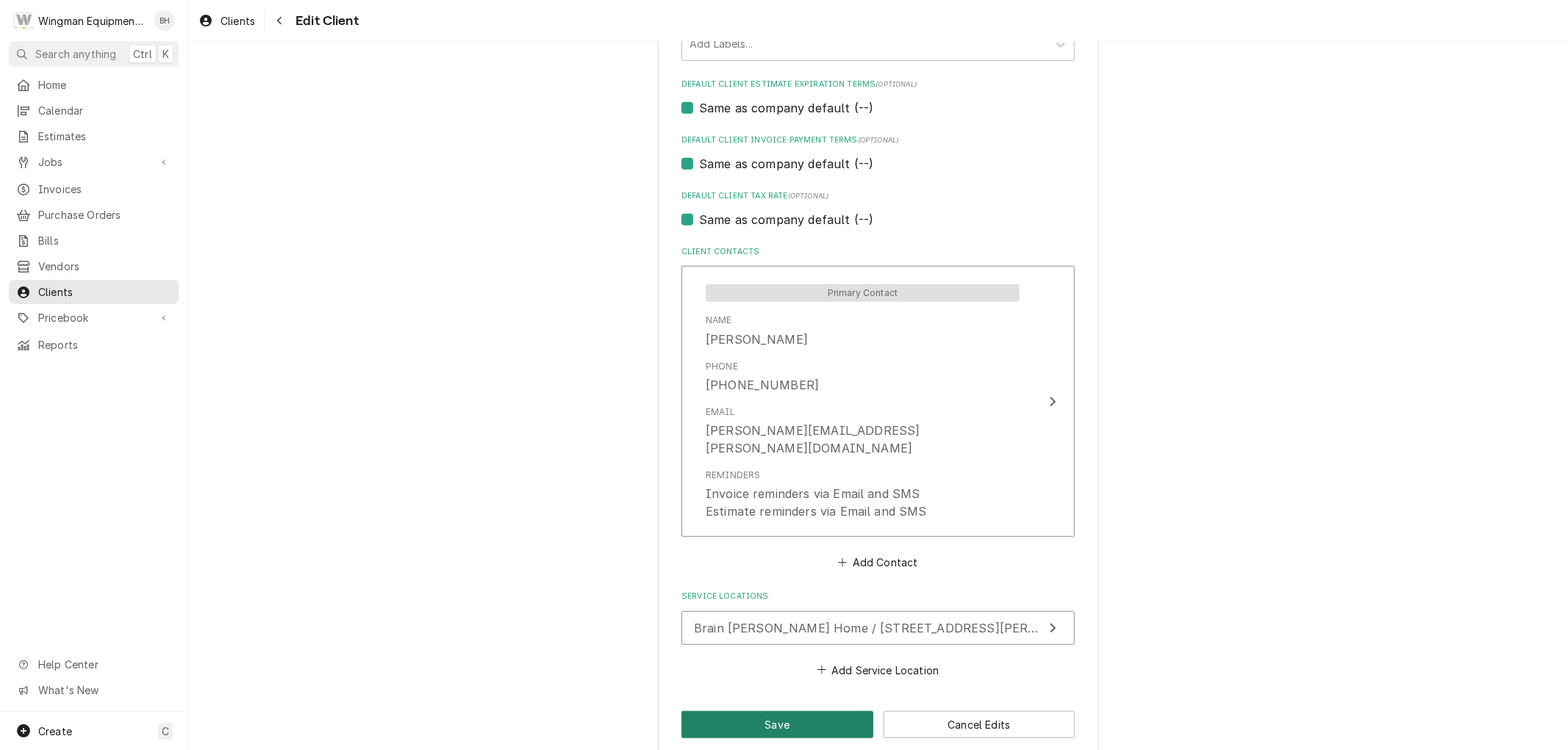
click at [812, 711] on button "Save" at bounding box center [777, 725] width 192 height 27
type textarea "x"
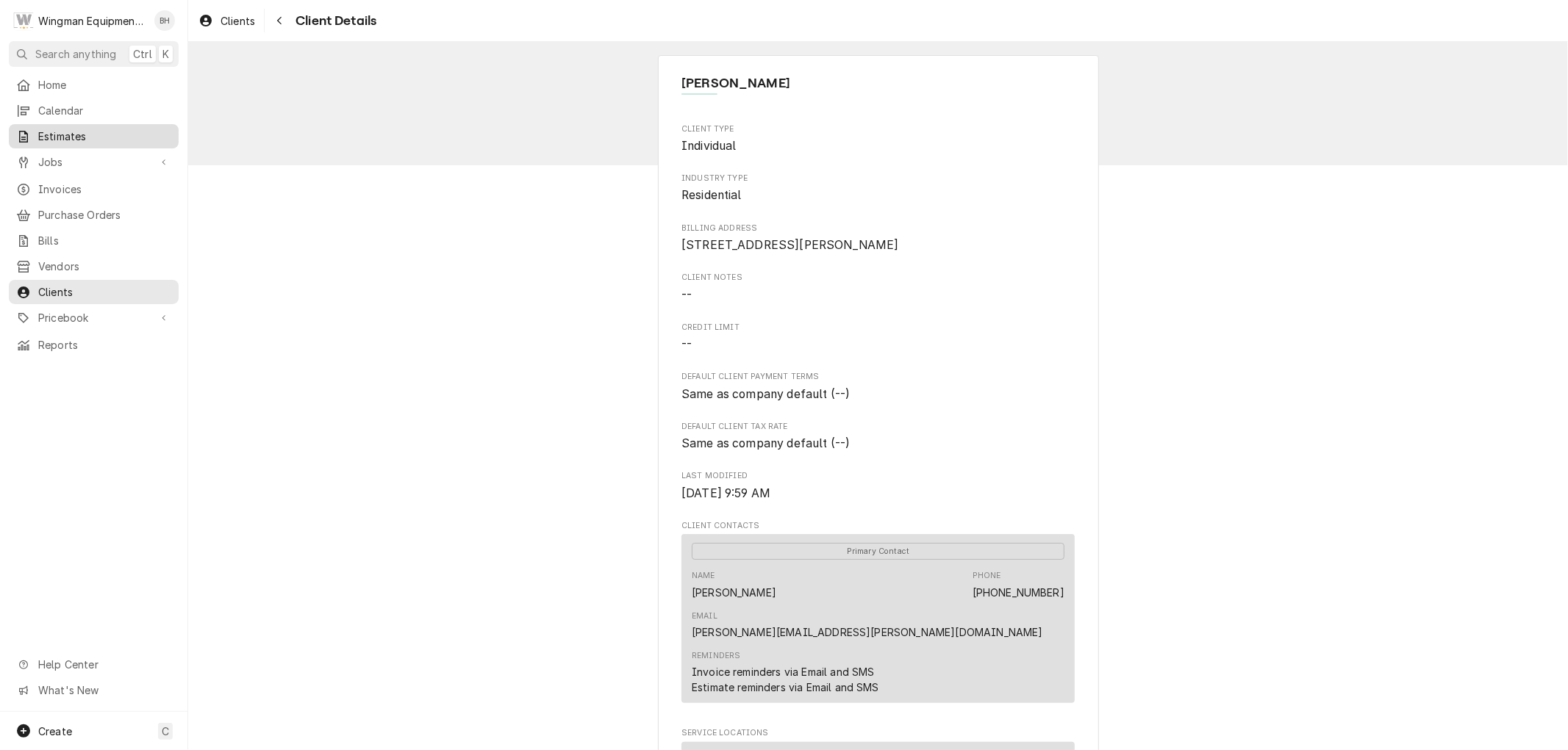
click at [72, 131] on span "Estimates" at bounding box center [105, 137] width 133 height 15
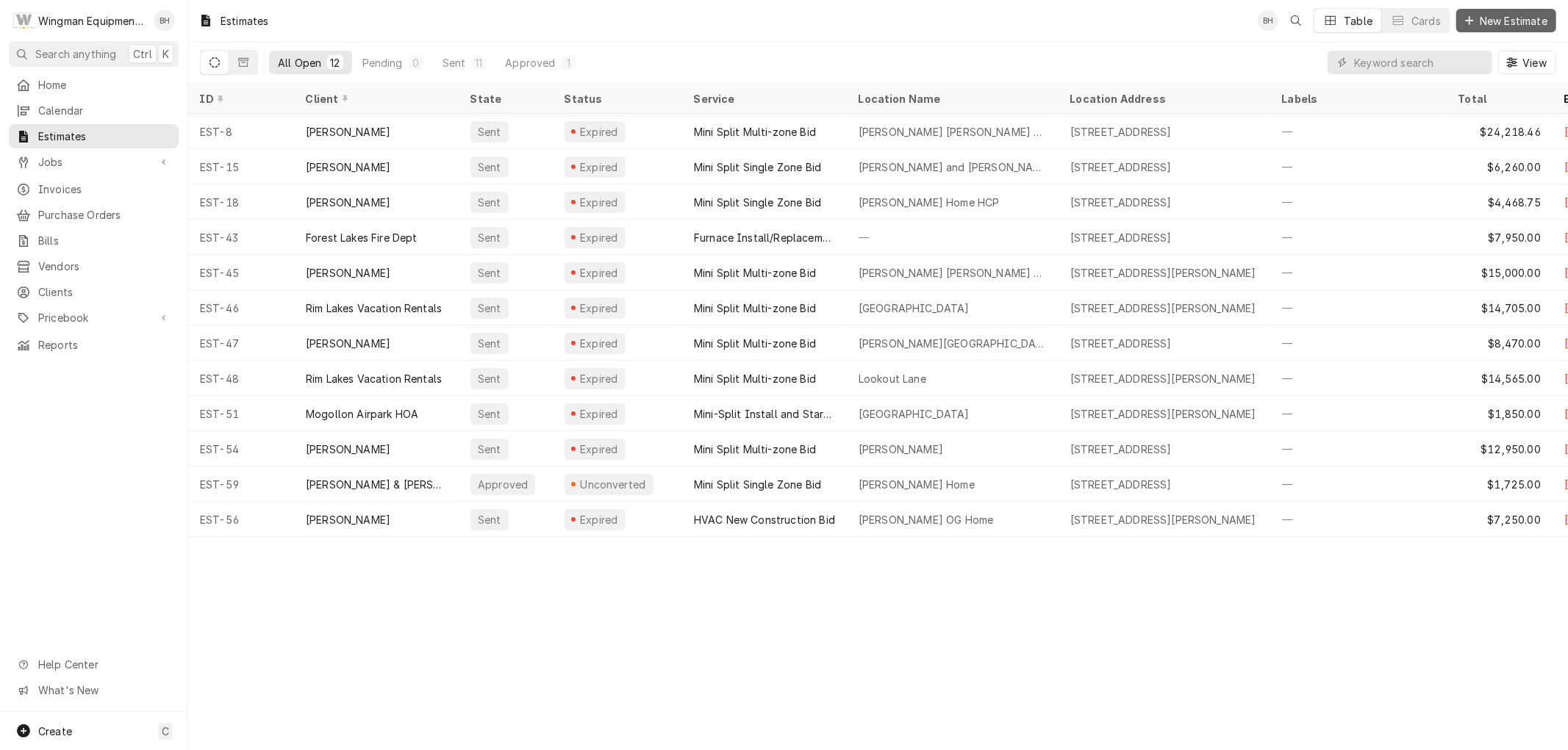
click at [1486, 26] on span "New Estimate" at bounding box center [1513, 21] width 73 height 15
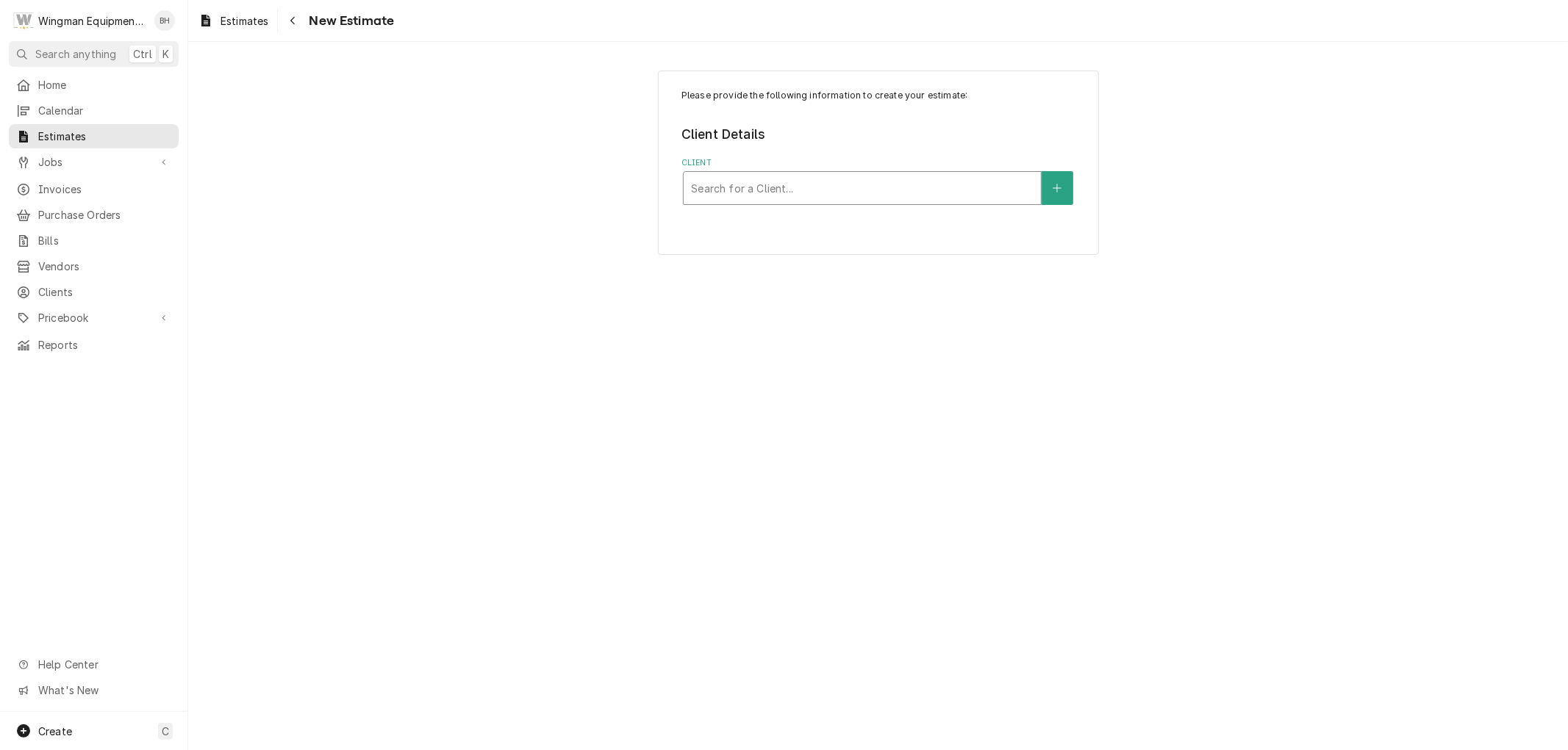
click at [811, 191] on div "Client" at bounding box center [862, 188] width 342 height 26
type input "[PERSON_NAME]"
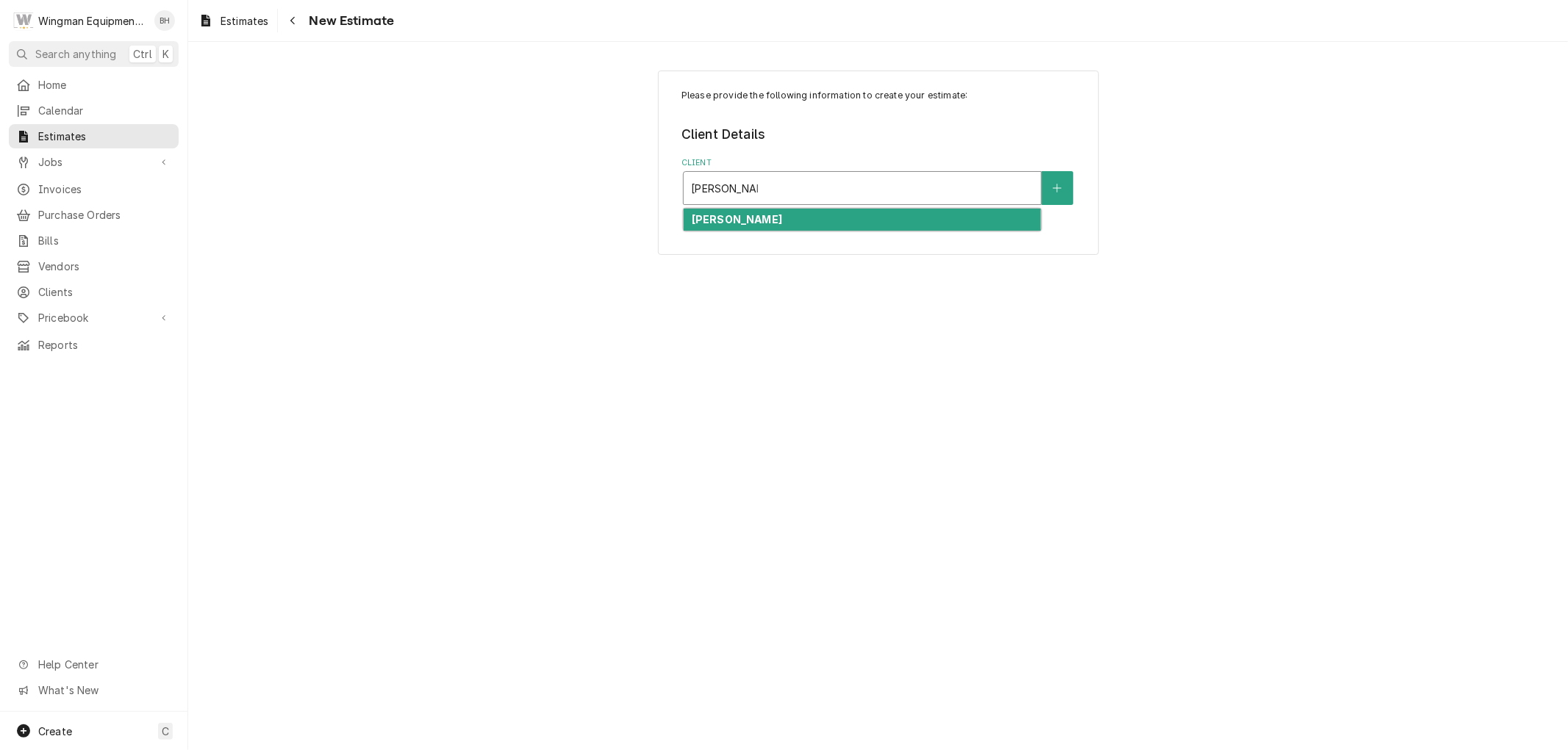
click at [824, 229] on div "[PERSON_NAME]" at bounding box center [862, 220] width 357 height 23
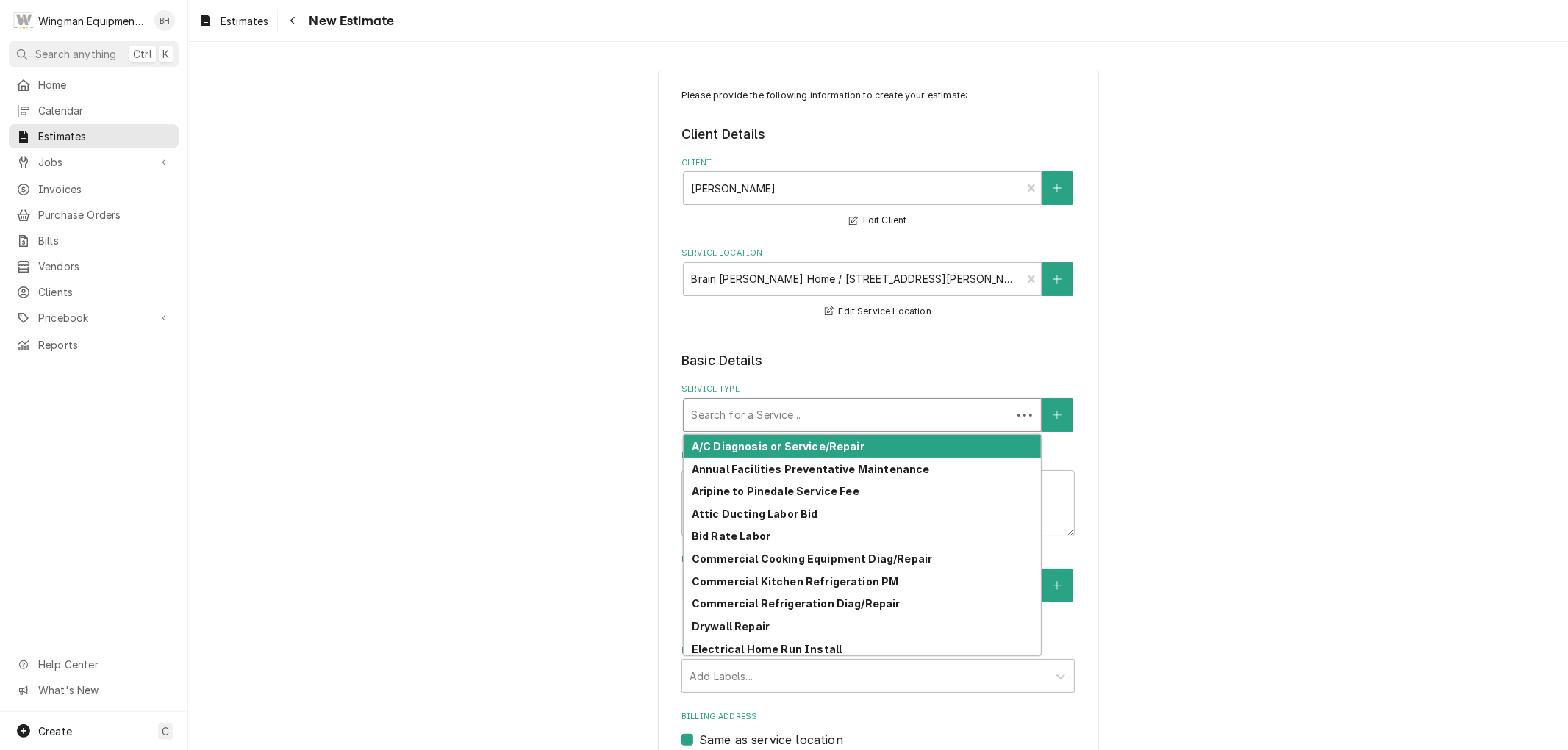
click at [790, 421] on div "Service Type" at bounding box center [847, 415] width 313 height 26
type textarea "x"
type input "M"
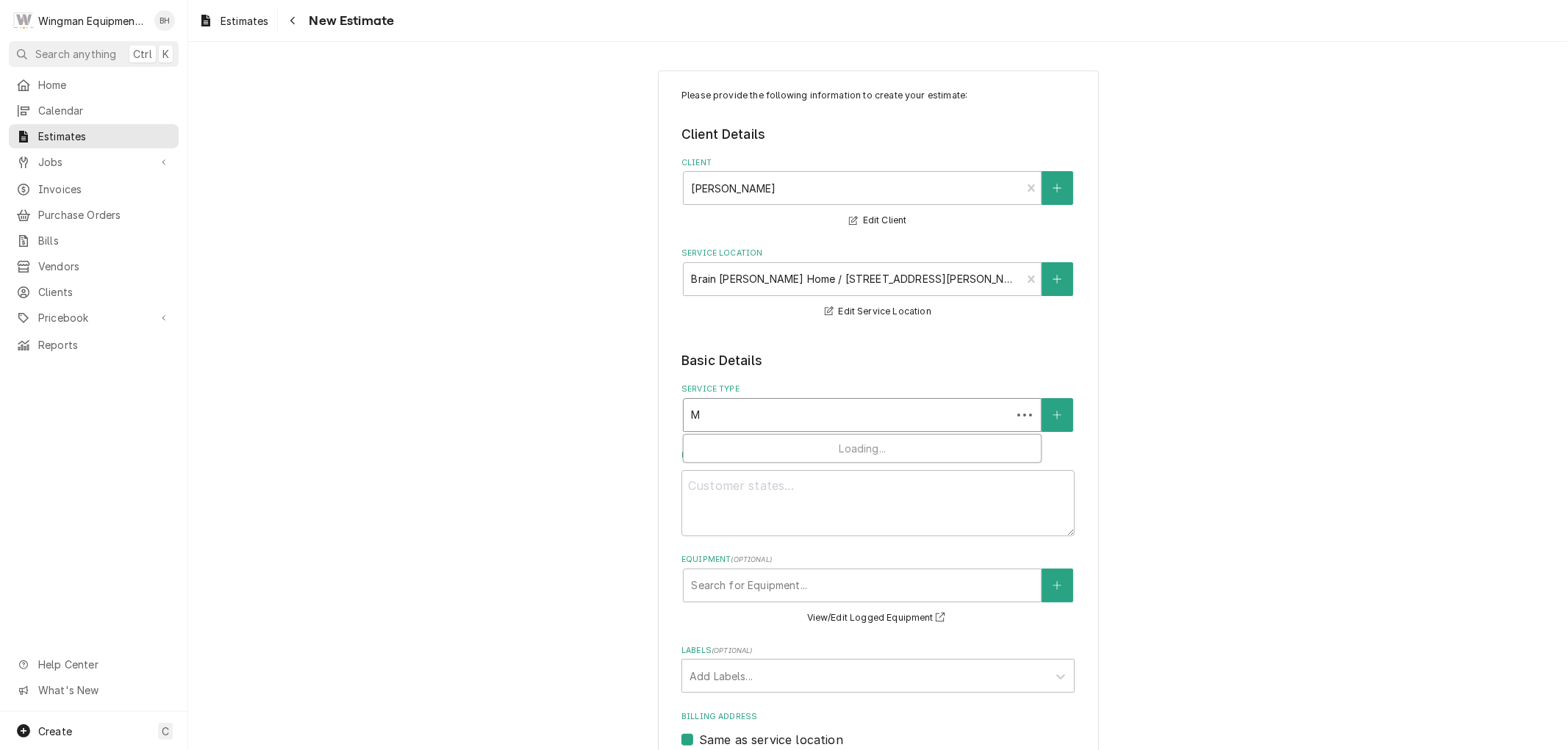
type textarea "x"
type input "Mi"
type textarea "x"
type input "Min"
type textarea "x"
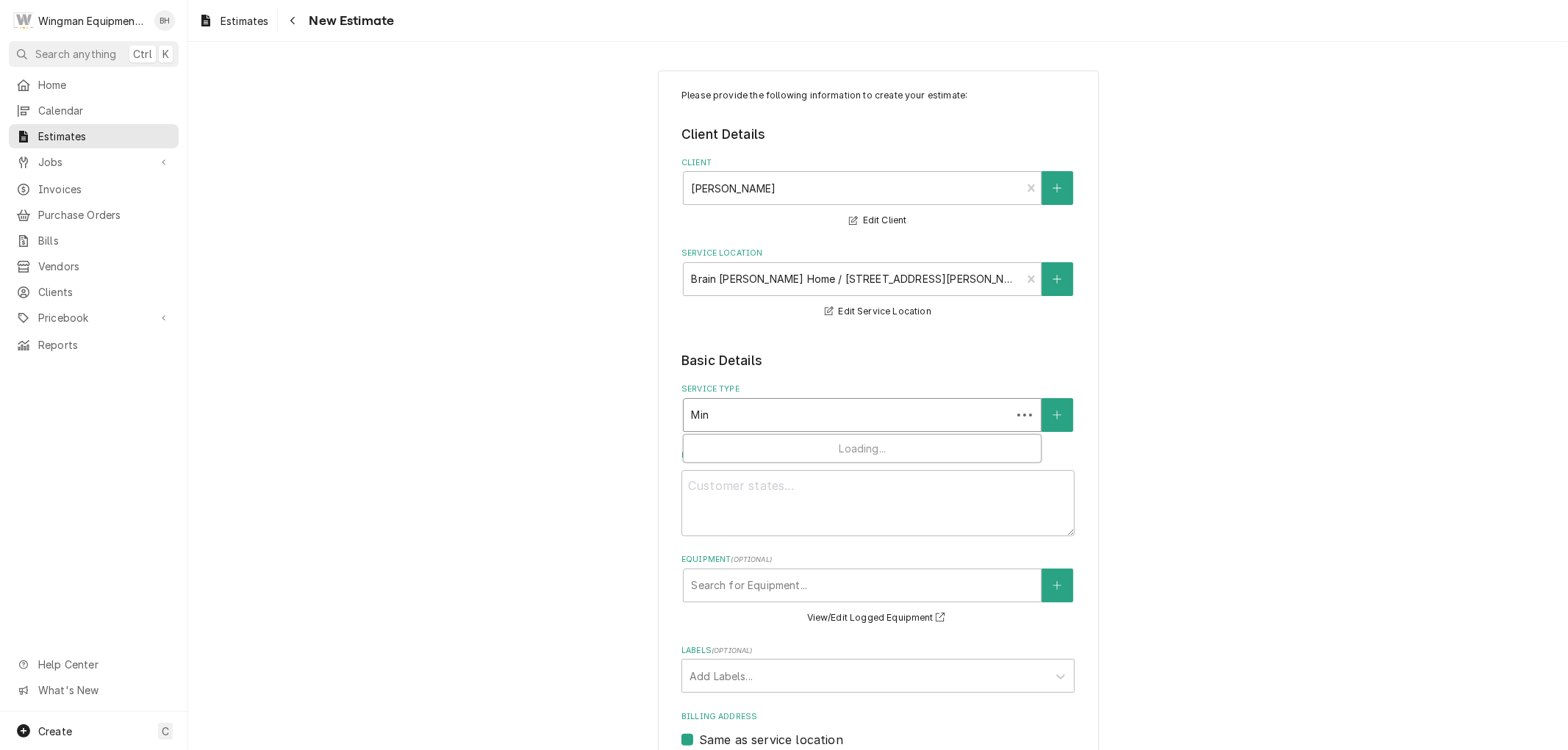
type input "Mini"
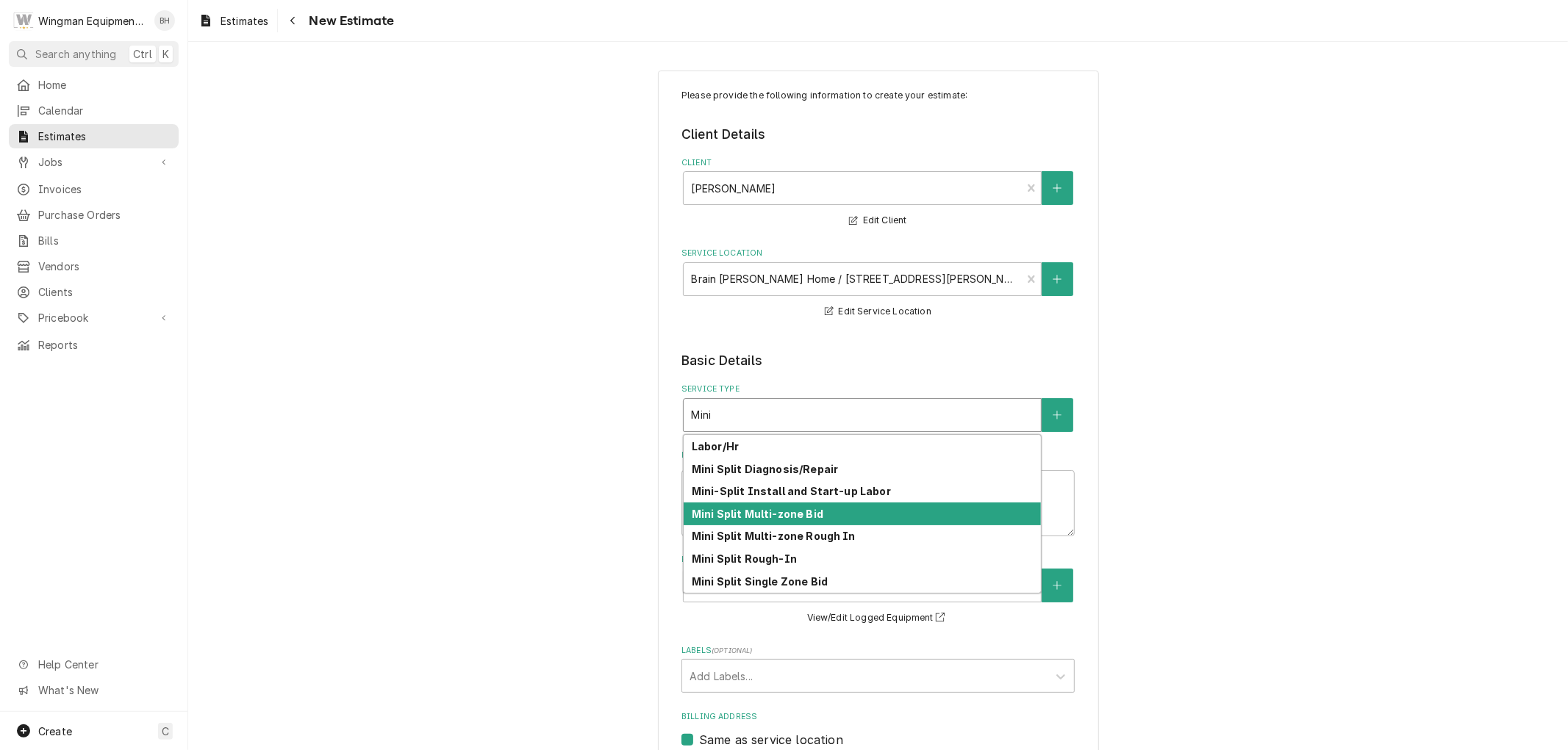
click at [790, 518] on strong "Mini Split Multi-zone Bid" at bounding box center [758, 514] width 132 height 13
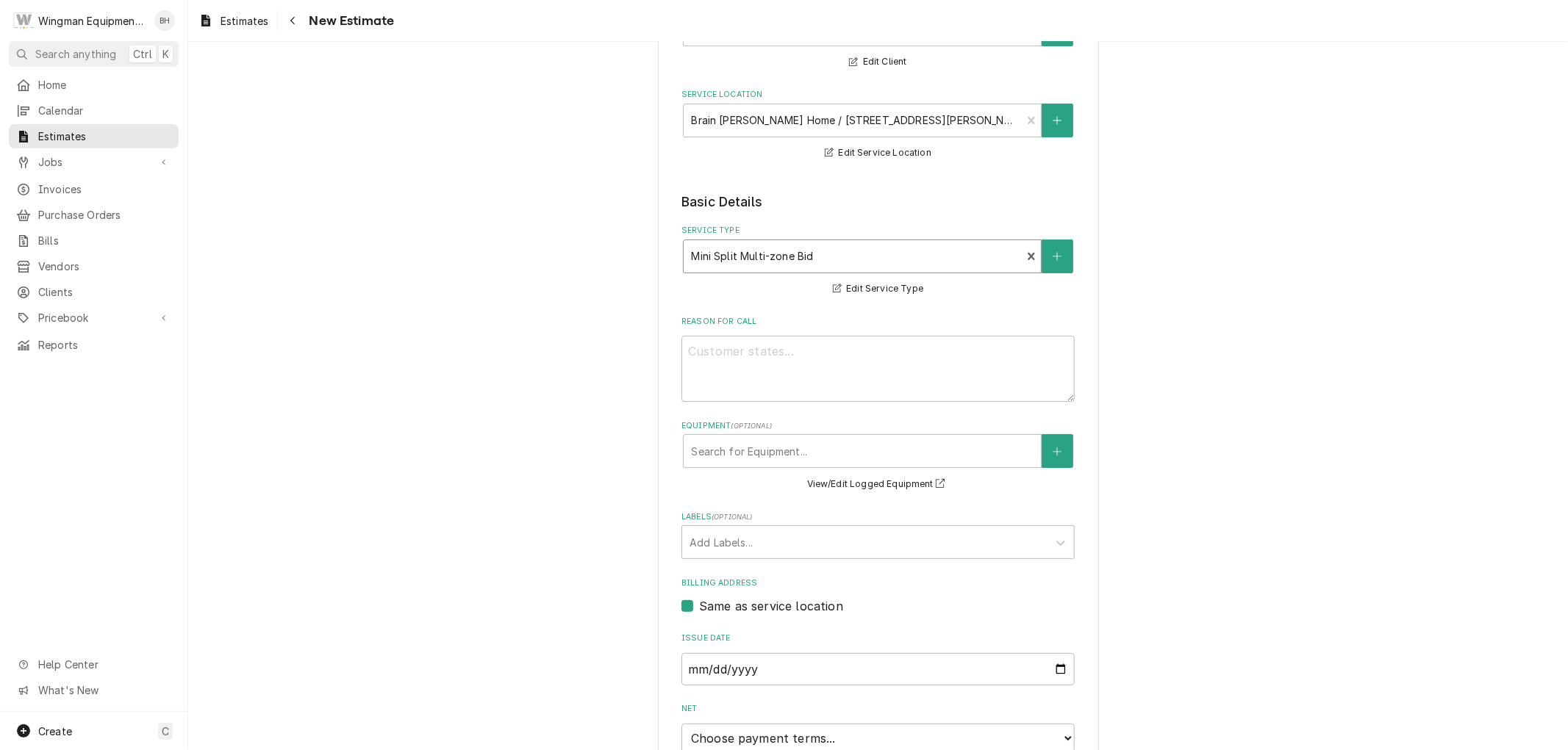
scroll to position [163, 0]
click at [781, 366] on textarea "Reason For Call" at bounding box center [878, 364] width 394 height 66
type textarea "x"
type textarea "B"
type textarea "x"
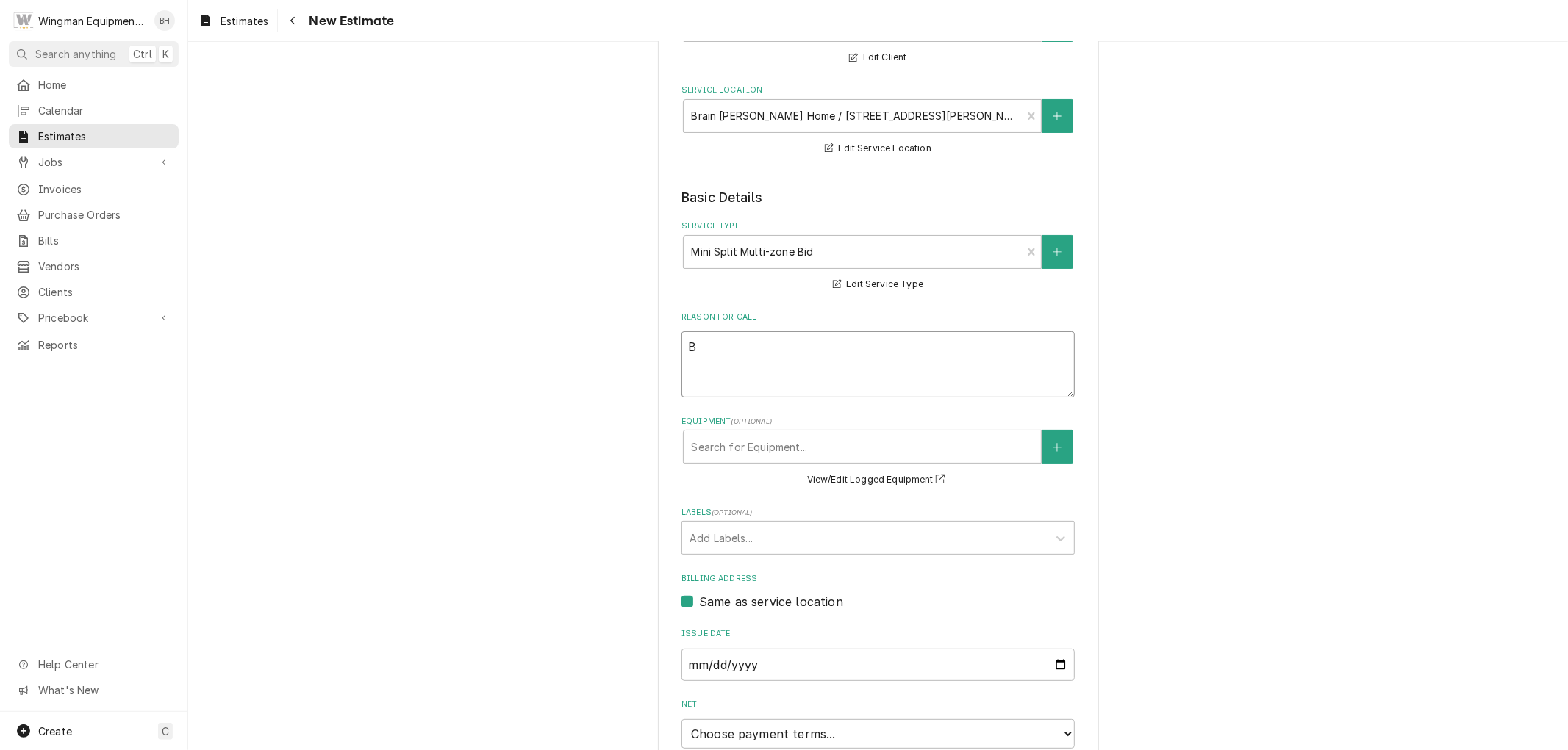
type textarea "Bi"
type textarea "x"
type textarea "B"
type textarea "x"
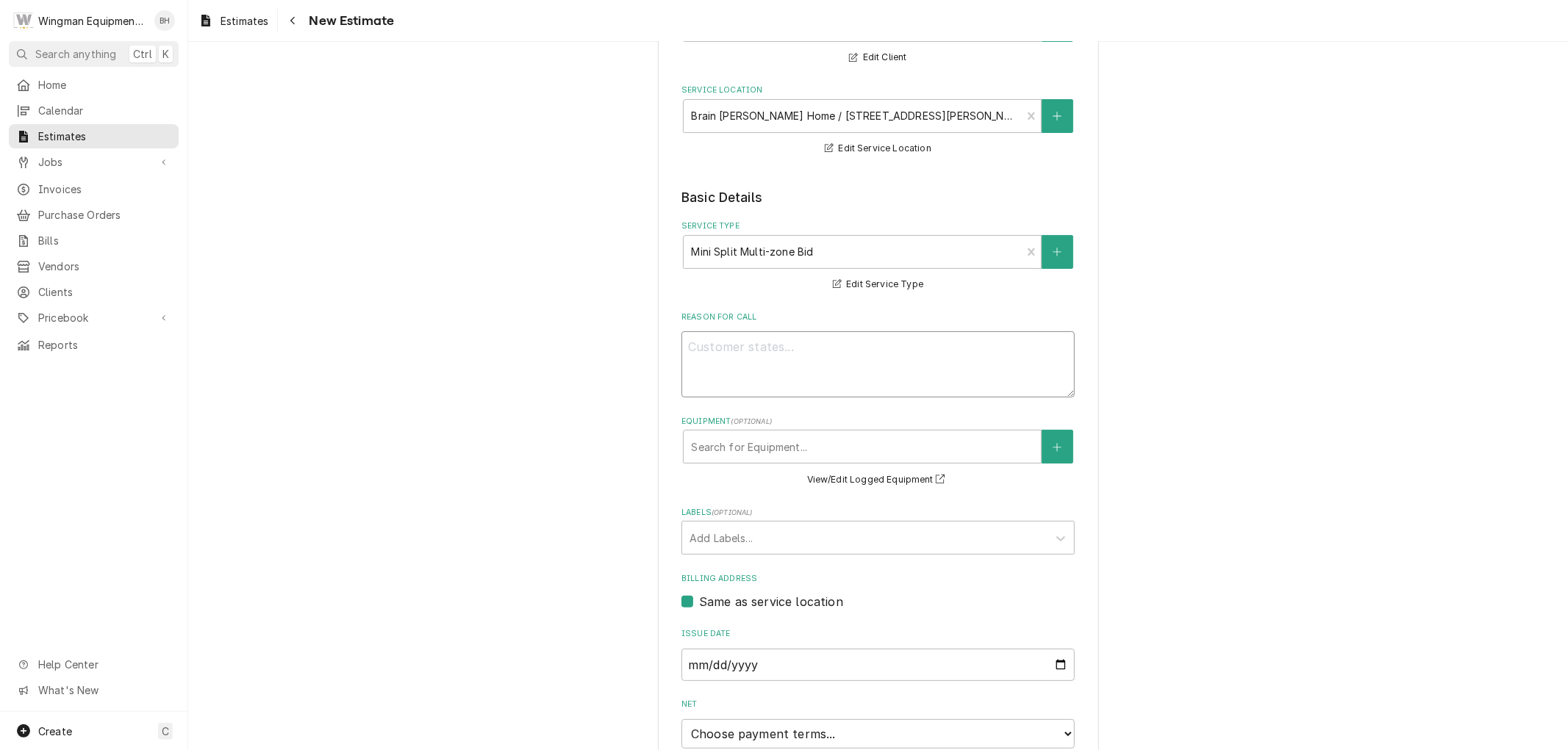
type textarea "E"
type textarea "x"
type textarea "Es"
type textarea "x"
type textarea "Est"
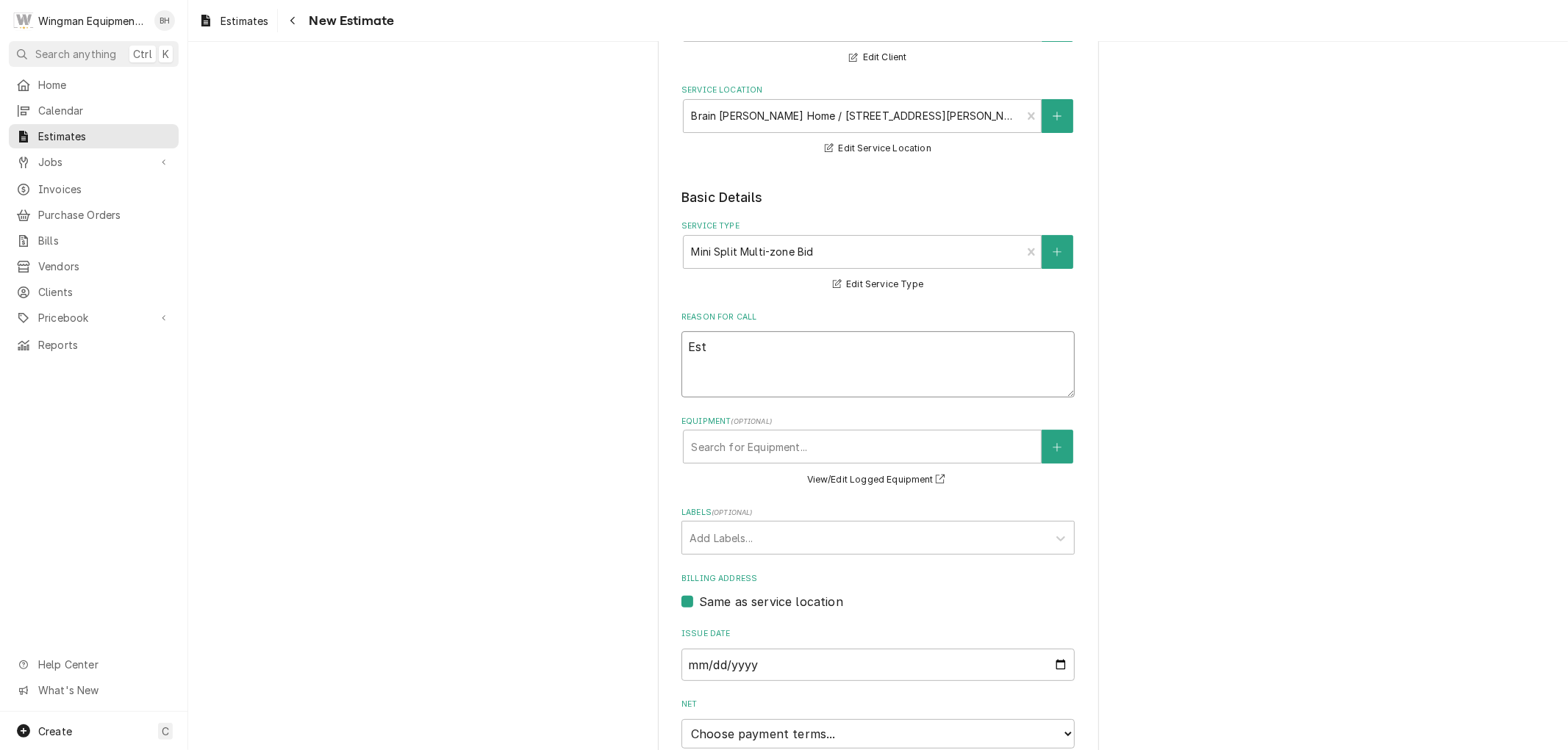
type textarea "x"
type textarea "Esti"
type textarea "x"
type textarea "Estim"
type textarea "x"
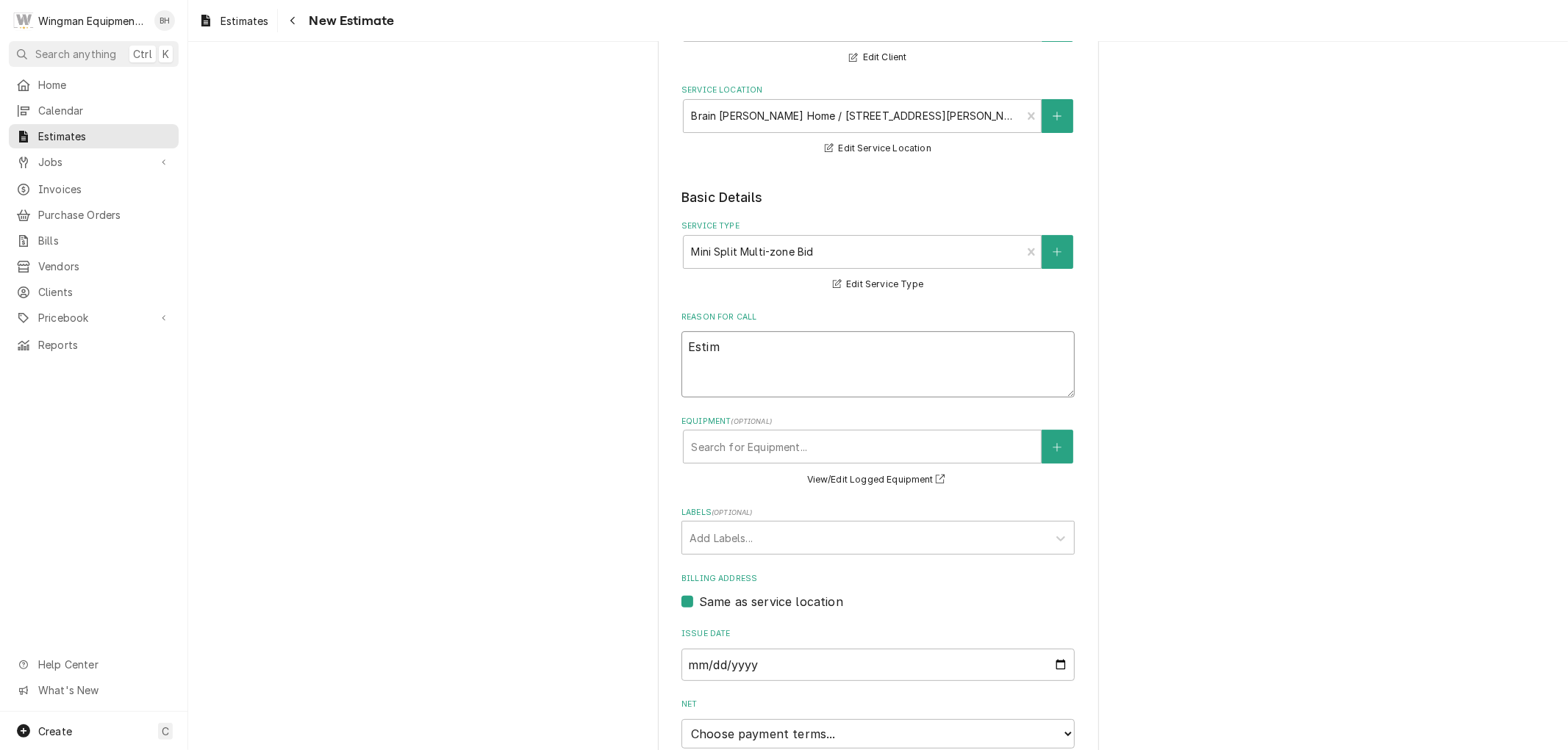
type textarea "Estima"
type textarea "x"
type textarea "Estimat"
type textarea "x"
type textarea "Estimate"
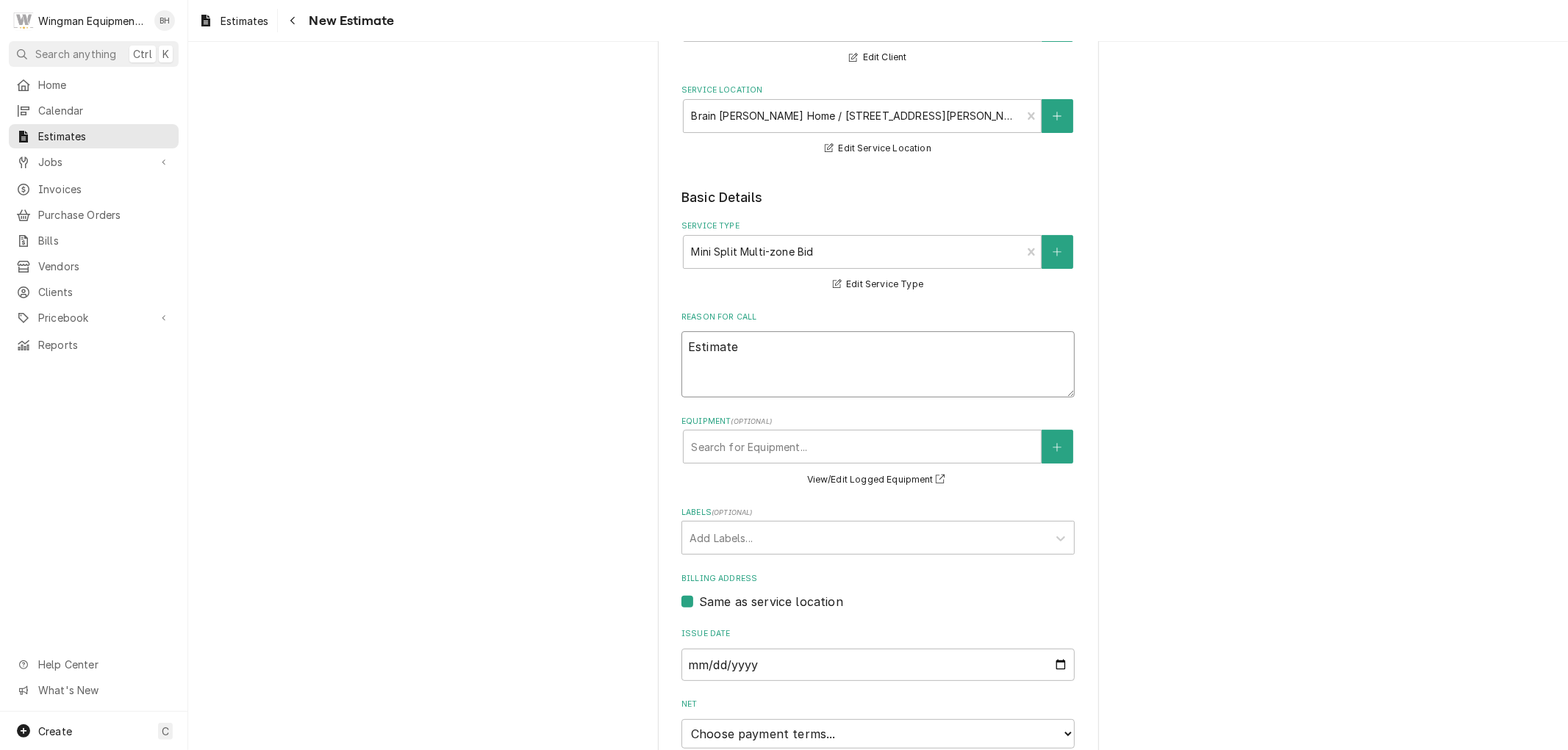
type textarea "x"
type textarea "Estimate"
type textarea "x"
type textarea "Estimate f"
type textarea "x"
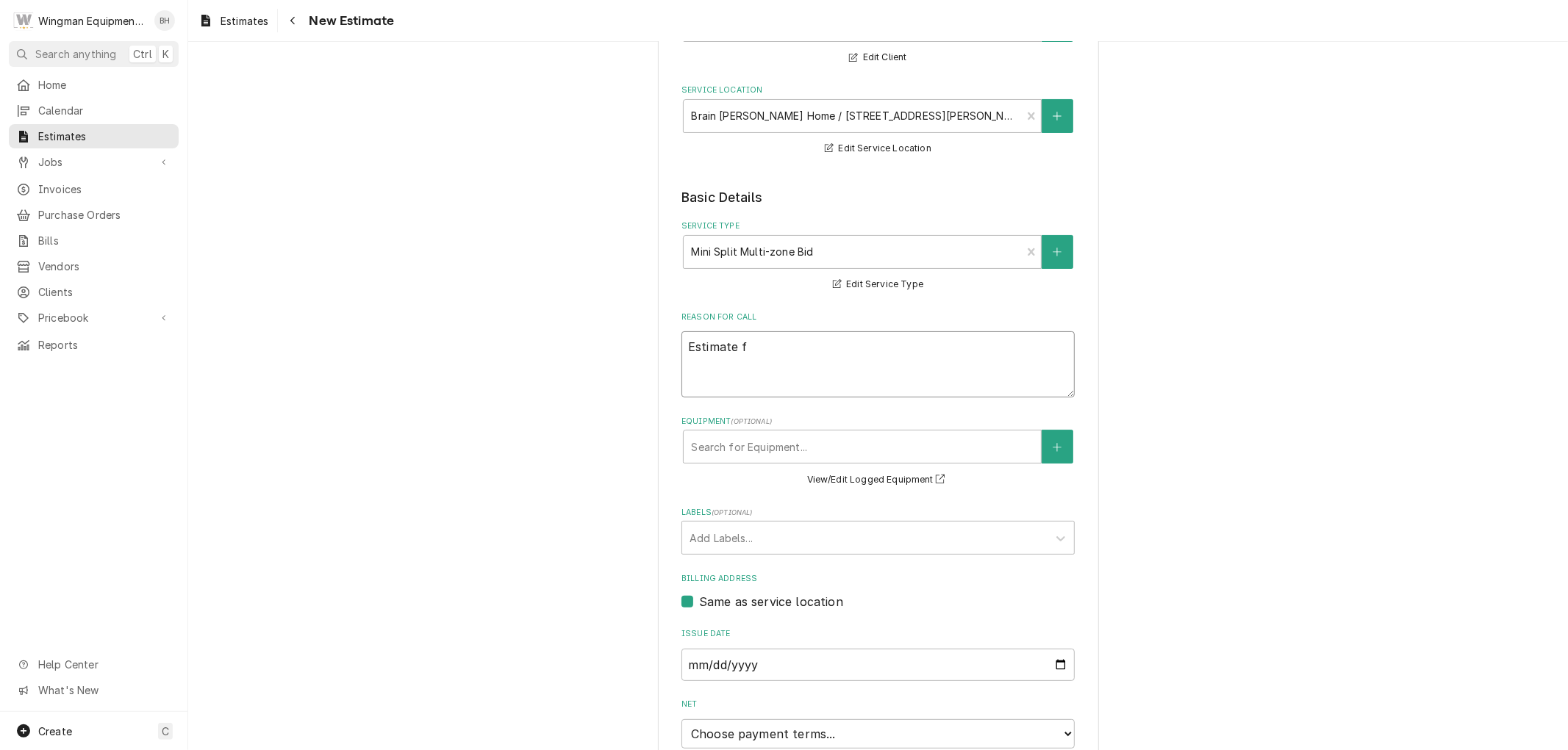
type textarea "Estimate fo"
type textarea "x"
type textarea "Estimate for"
type textarea "x"
type textarea "Estimate for"
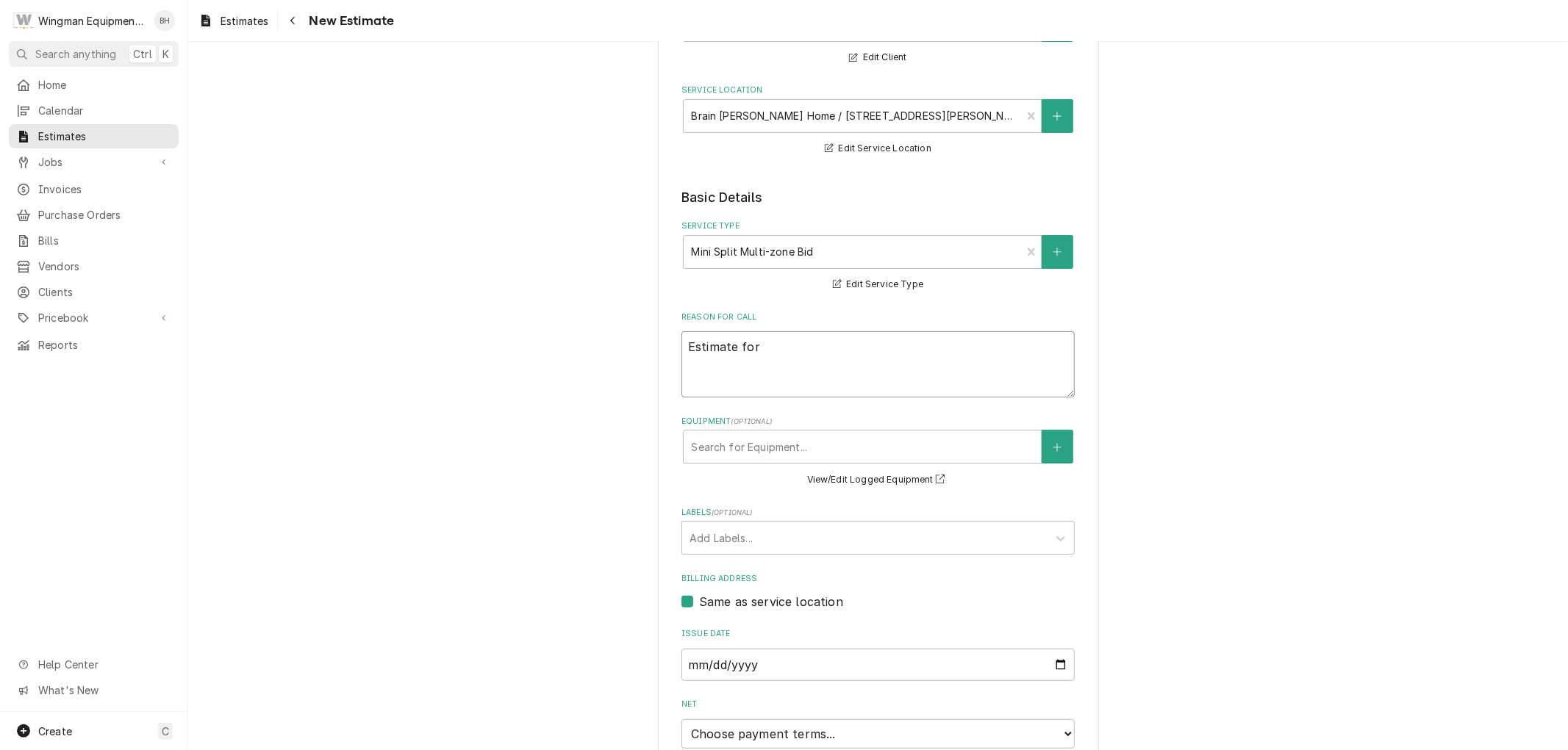
type textarea "x"
type textarea "Estimate for 2"
type textarea "x"
type textarea "Estimate for 2"
type textarea "x"
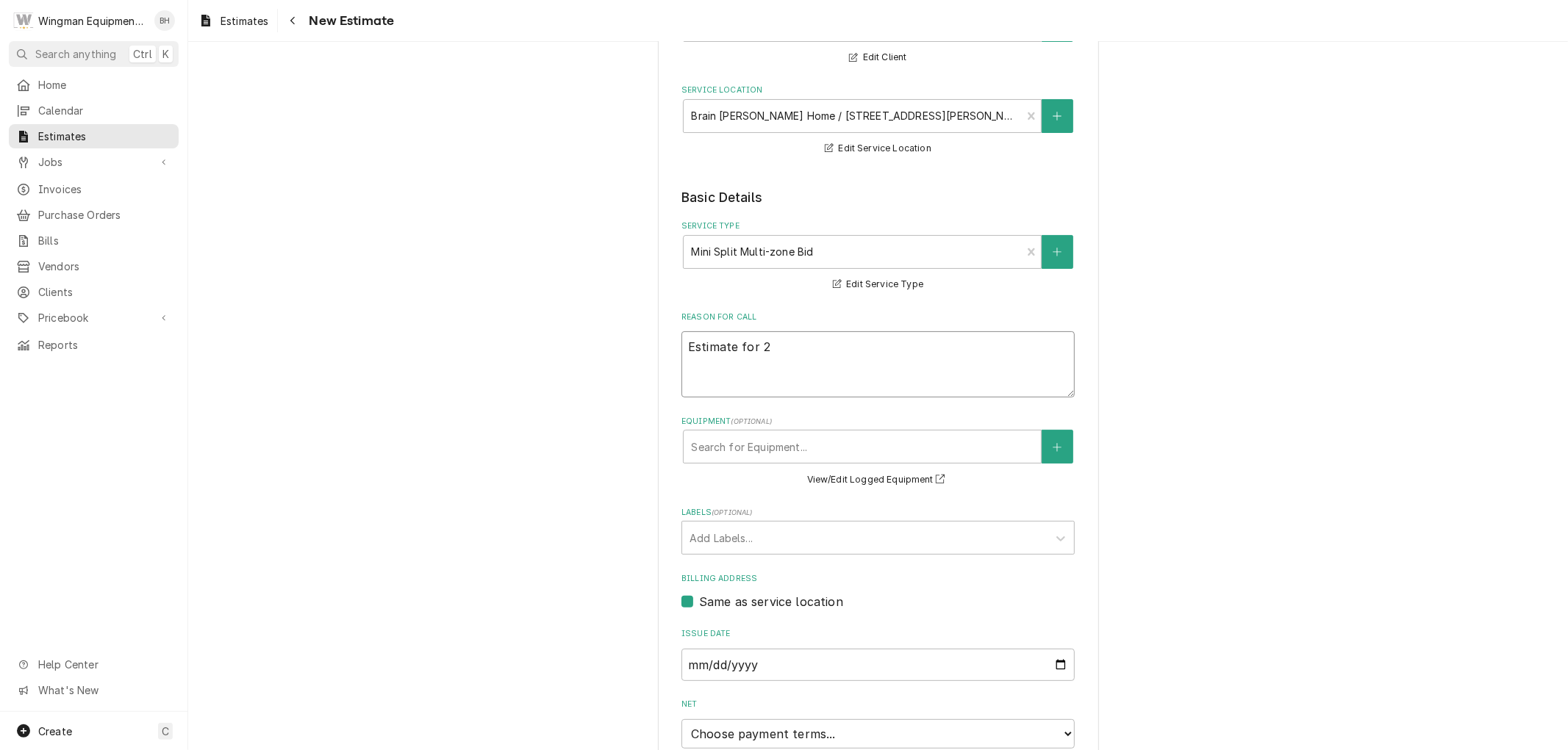
type textarea "Estimate for 2 h"
type textarea "x"
type textarea "Estimate for 2 he"
type textarea "x"
type textarea "Estimate for 2 hea"
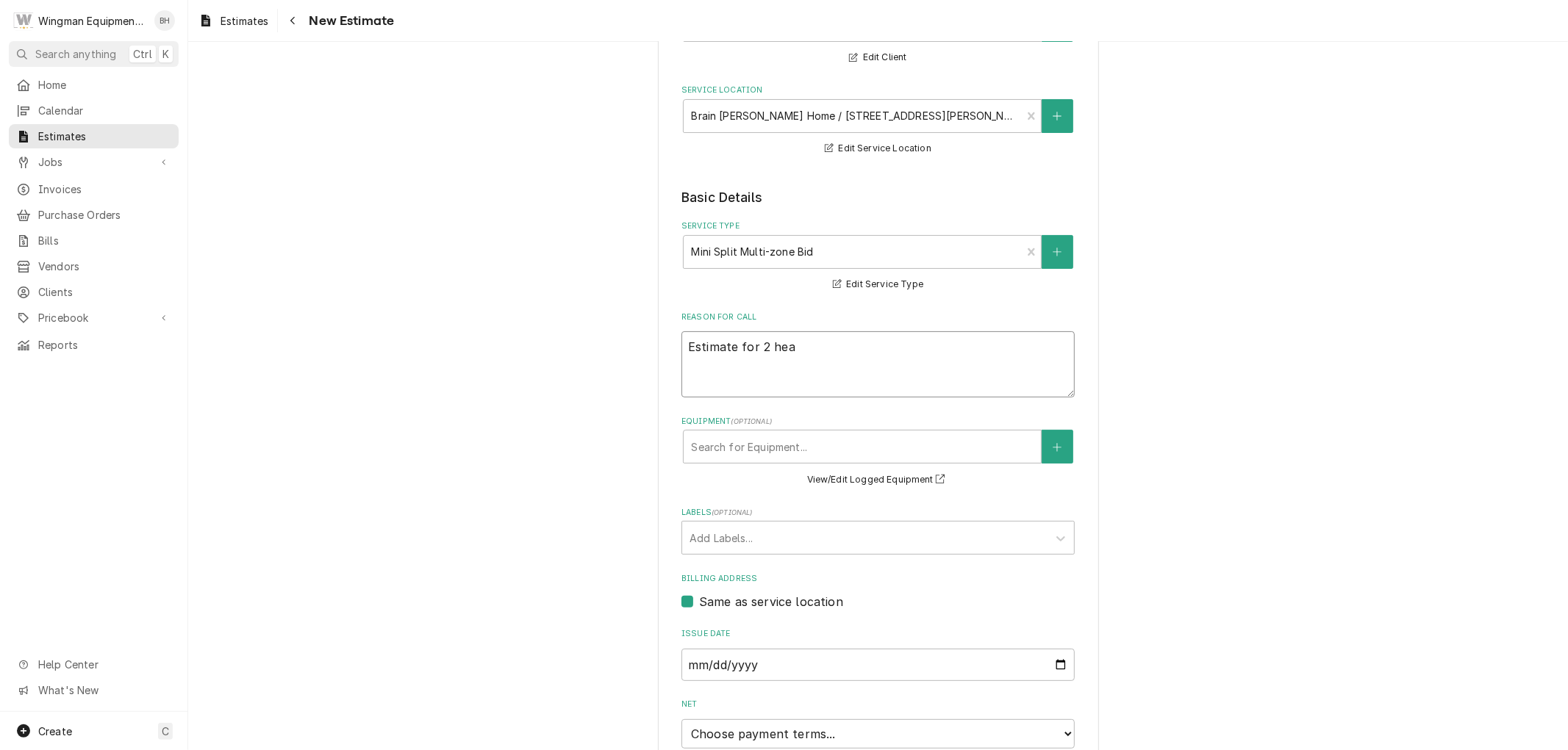
type textarea "x"
type textarea "Estimate for 2 head"
type textarea "x"
type textarea "Estimate for 2 head"
type textarea "x"
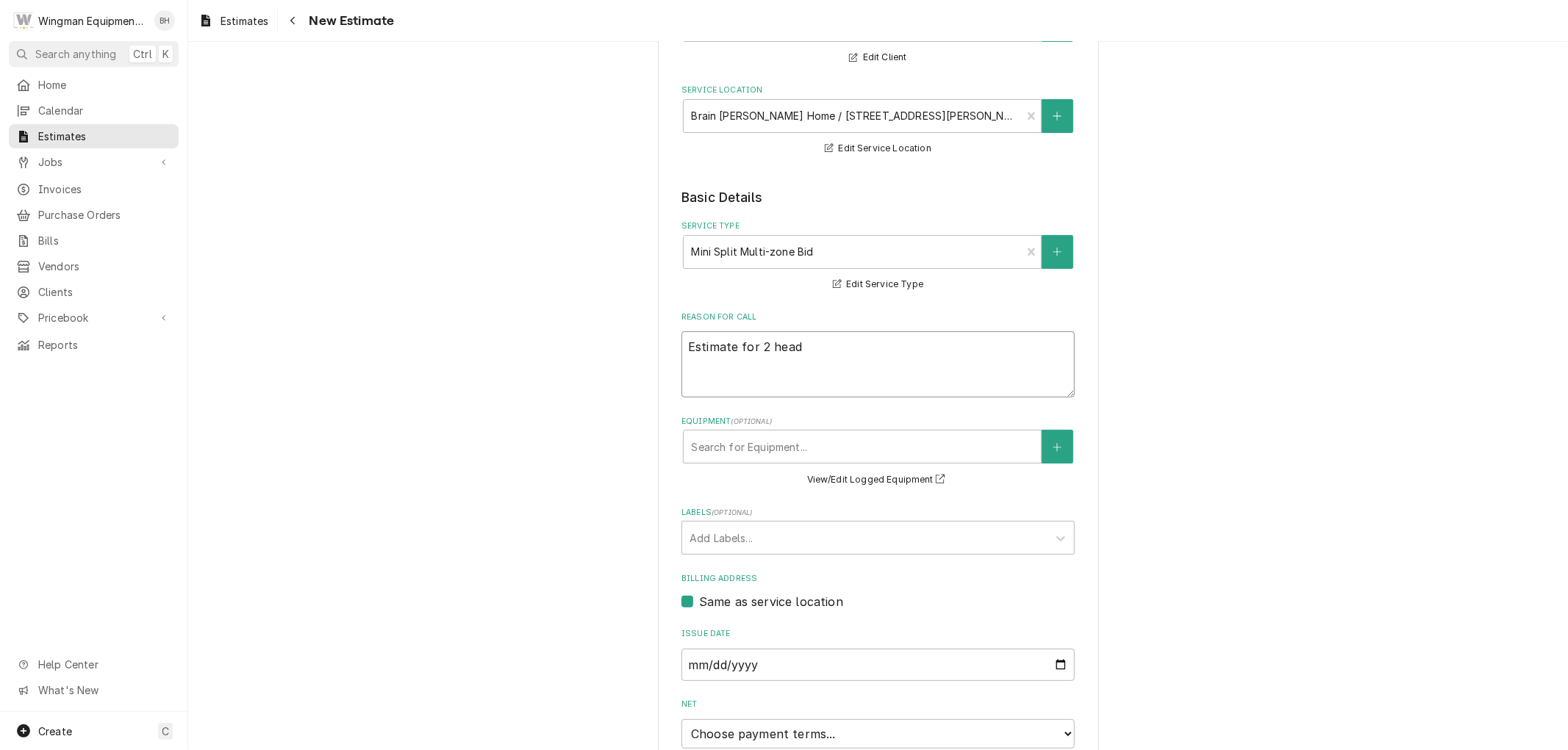
type textarea "Estimate for 2 head M"
type textarea "x"
type textarea "Estimate for 2 head MS"
type textarea "x"
type textarea "Estimate for 2 head MS"
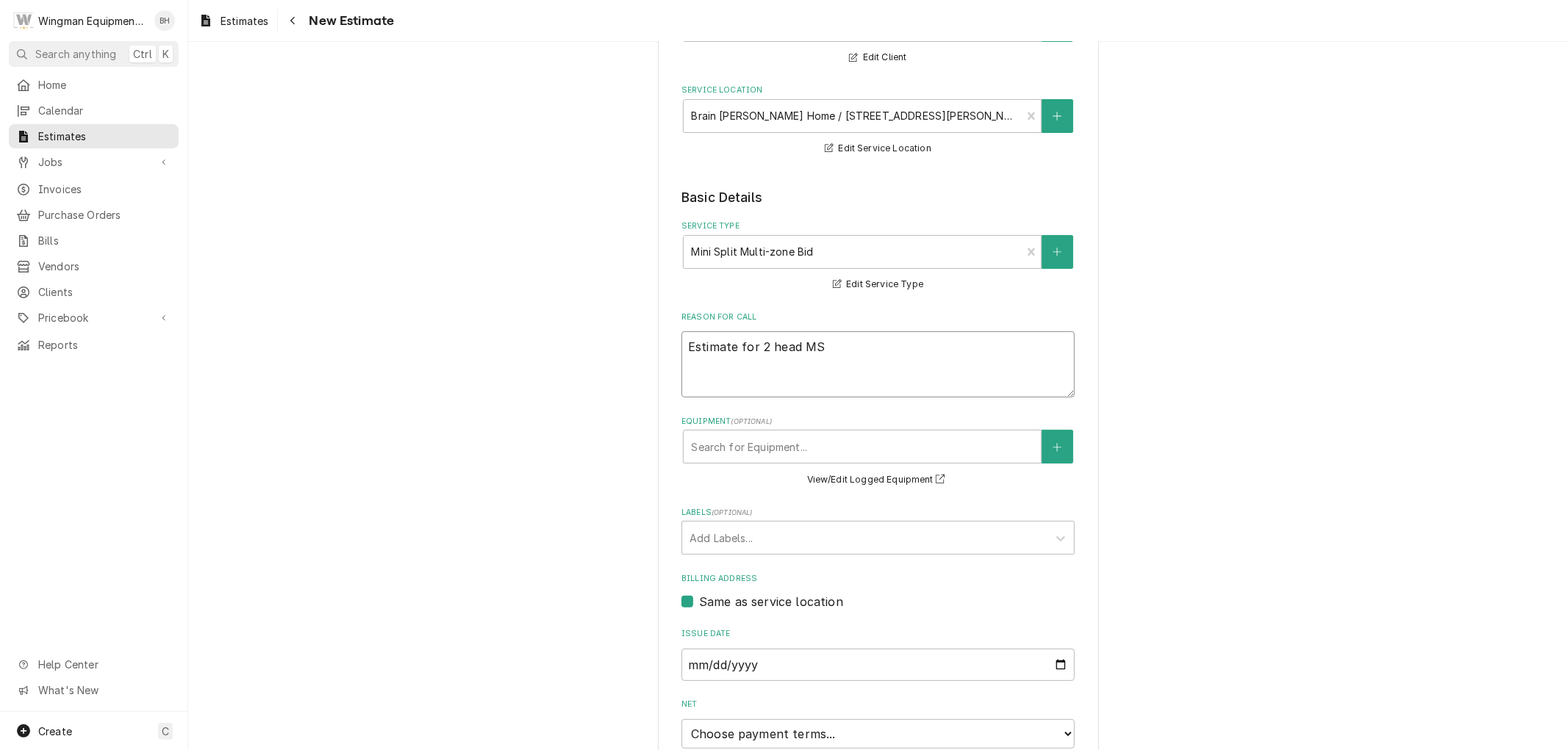
type textarea "x"
type textarea "Estimate for 2 head MS o"
type textarea "x"
type textarea "Estimate for 2 head MS on"
type textarea "x"
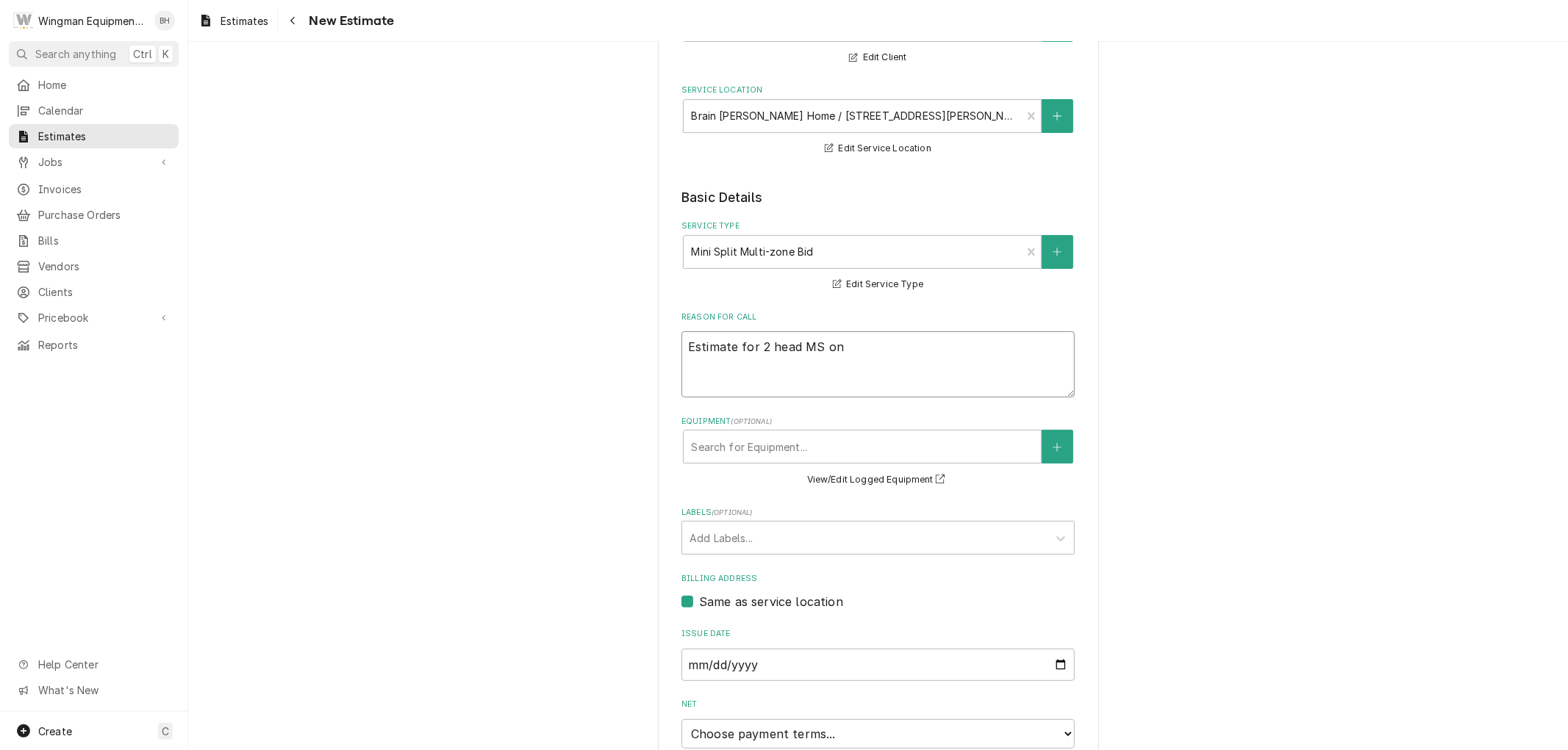
type textarea "Estimate for 2 head MS on"
type textarea "x"
type textarea "Estimate for 2 head MS on h"
type textarea "x"
type textarea "Estimate for 2 head MS on ho"
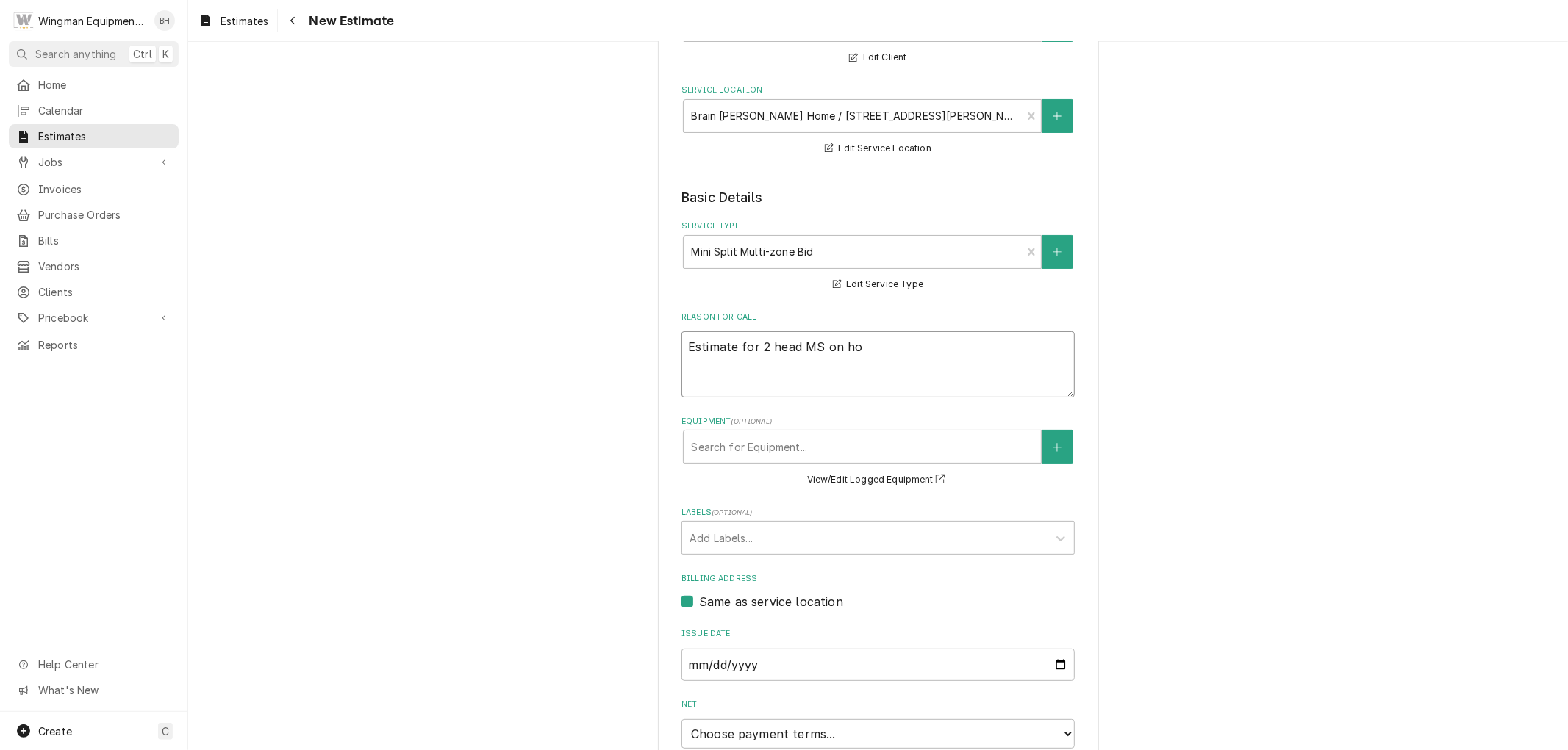
type textarea "x"
type textarea "Estimate for 2 head MS on hom"
type textarea "x"
type textarea "Estimate for 2 head MS on home"
type textarea "x"
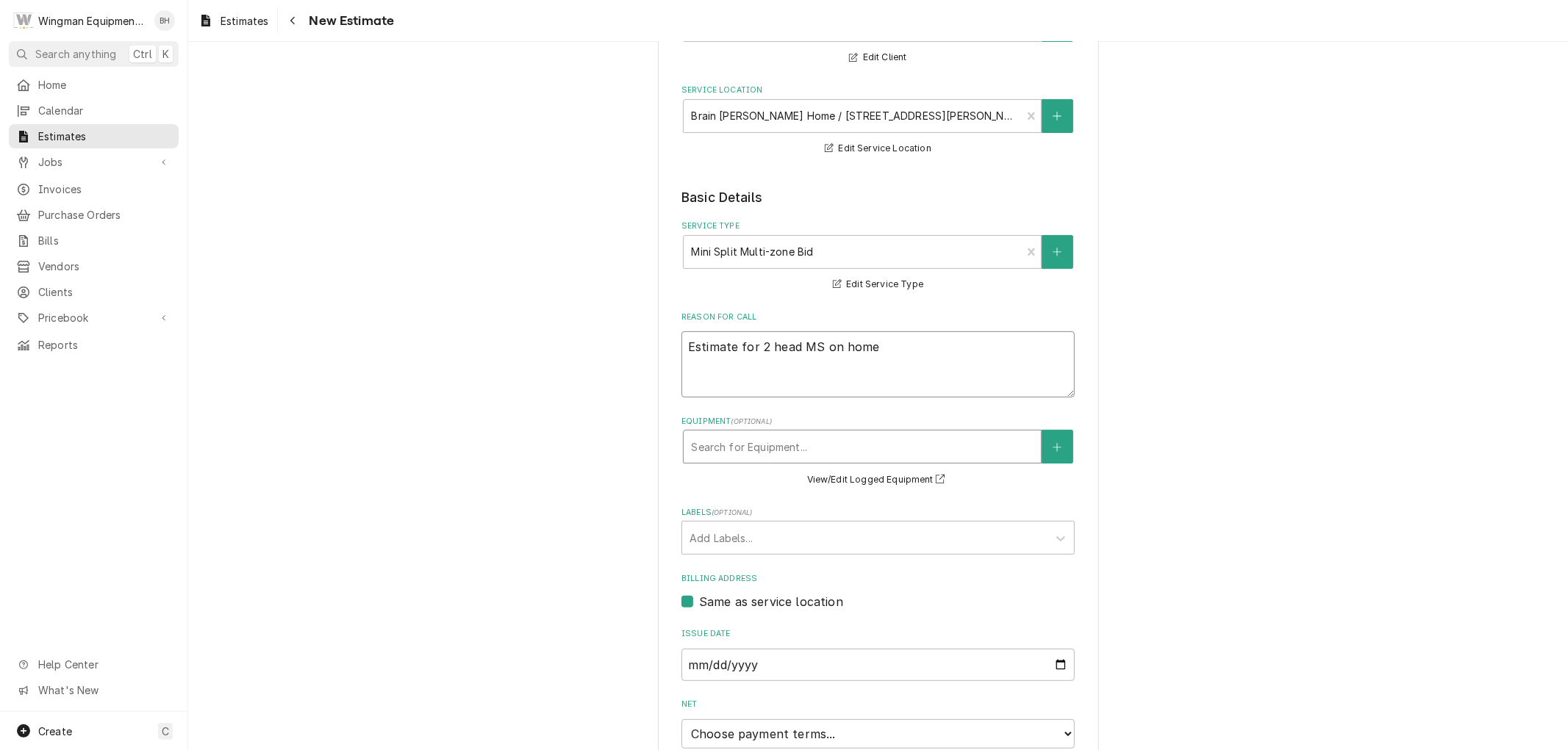
type textarea "Estimate for 2 head MS on home"
click at [727, 452] on div "Equipment" at bounding box center [862, 446] width 342 height 26
click at [733, 456] on div "Equipment" at bounding box center [862, 446] width 342 height 26
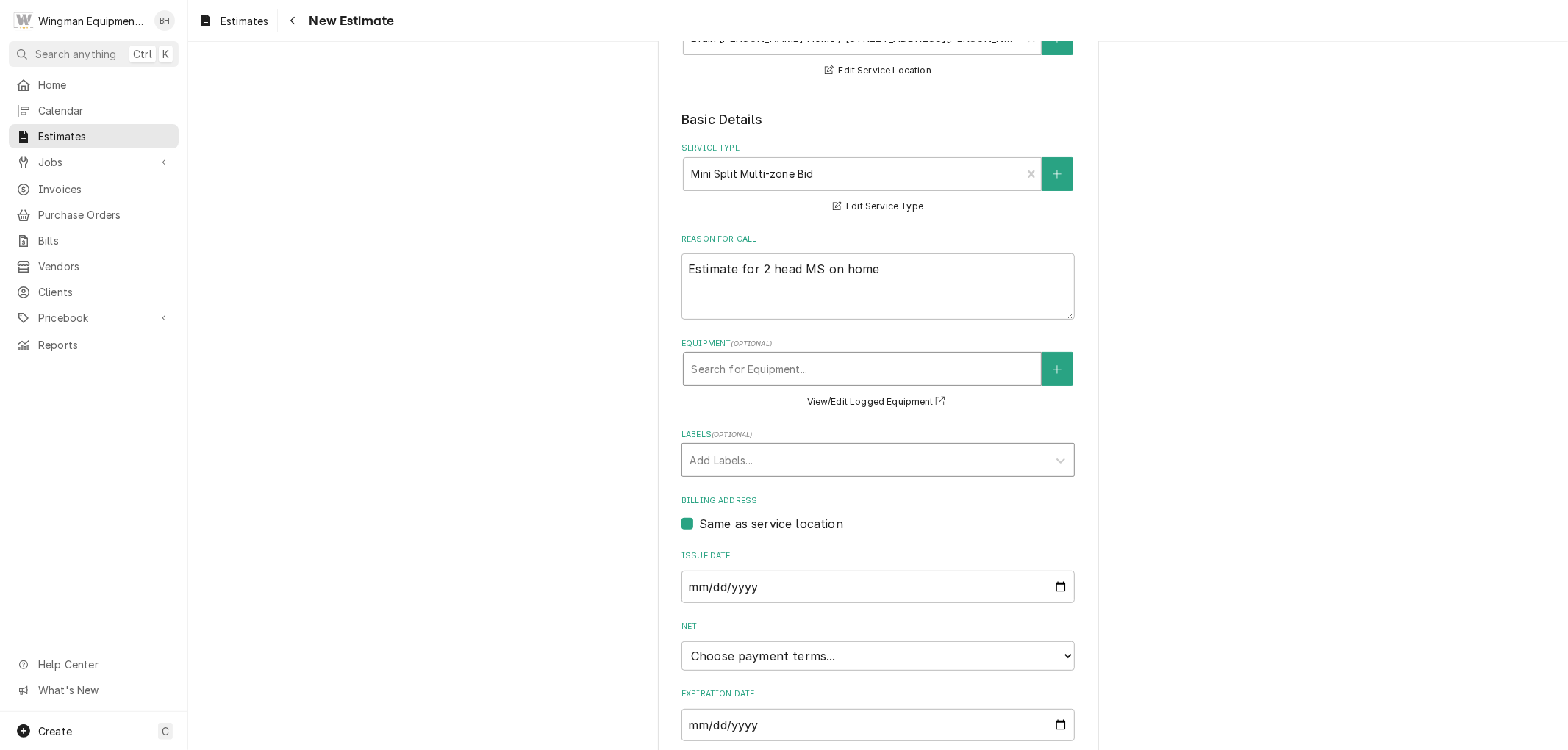
scroll to position [348, 0]
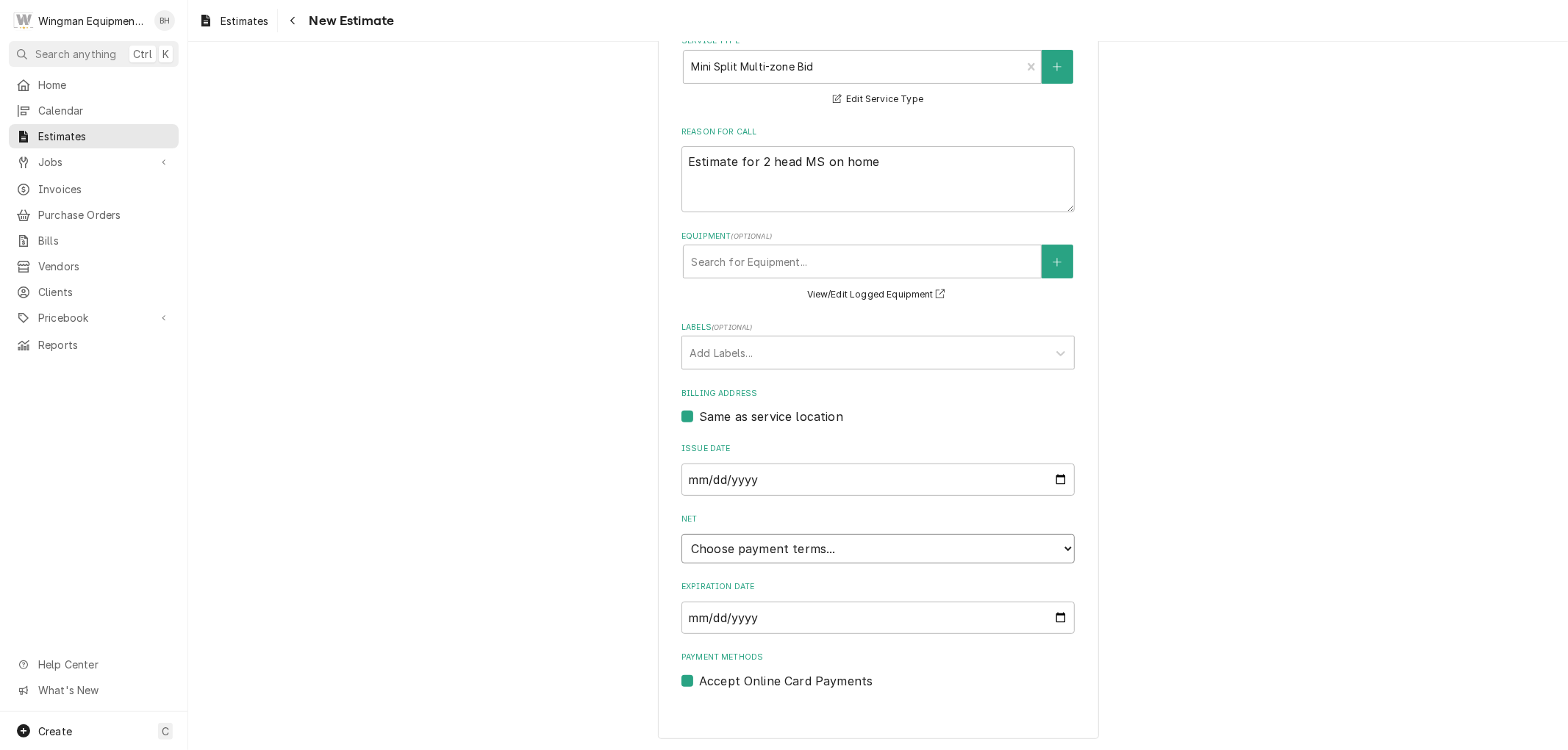
click at [765, 549] on select "Choose payment terms... Same Day Net 7 Net 14 Net 21 Net 30 Net 45 Net 60 Net 90" at bounding box center [878, 549] width 394 height 29
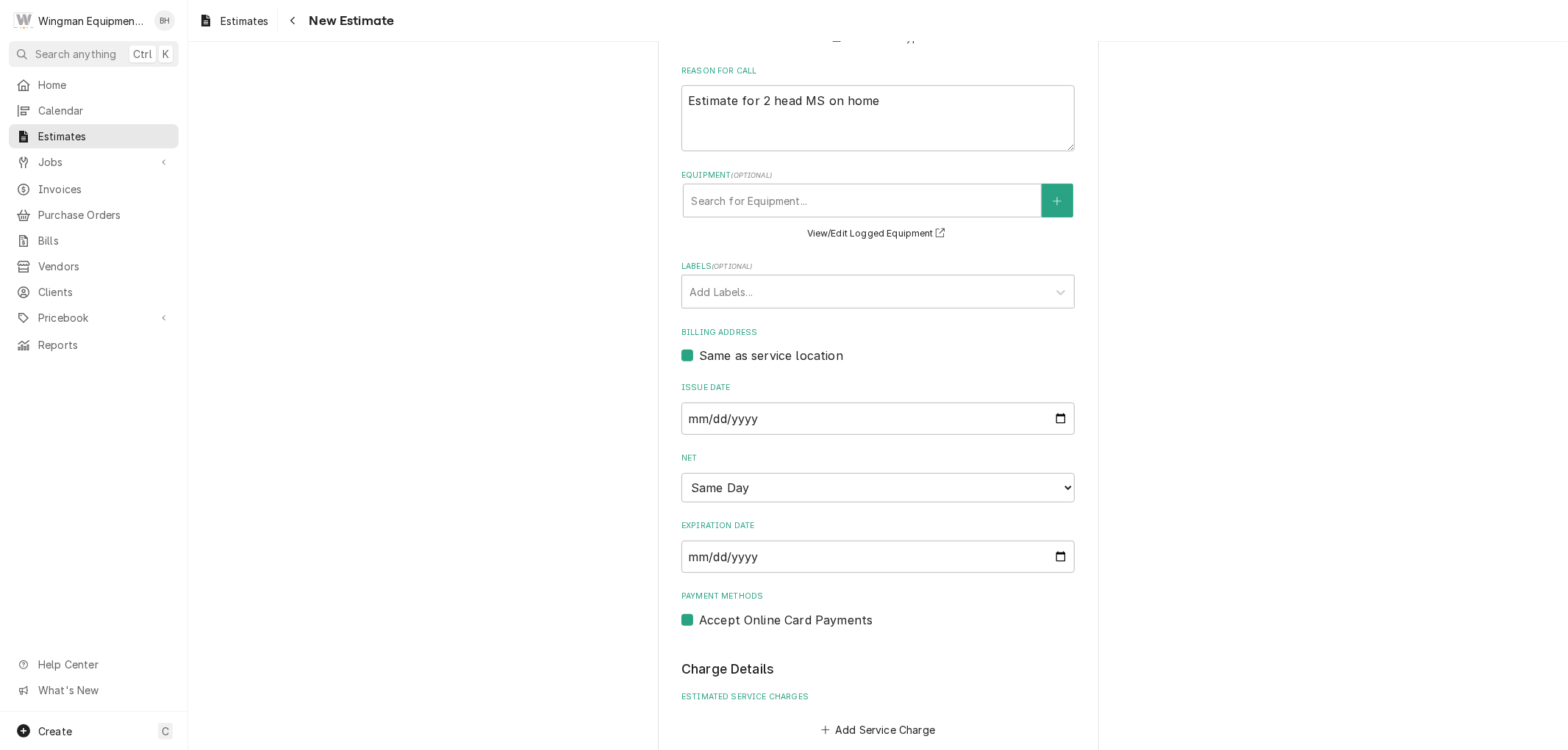
scroll to position [512, 0]
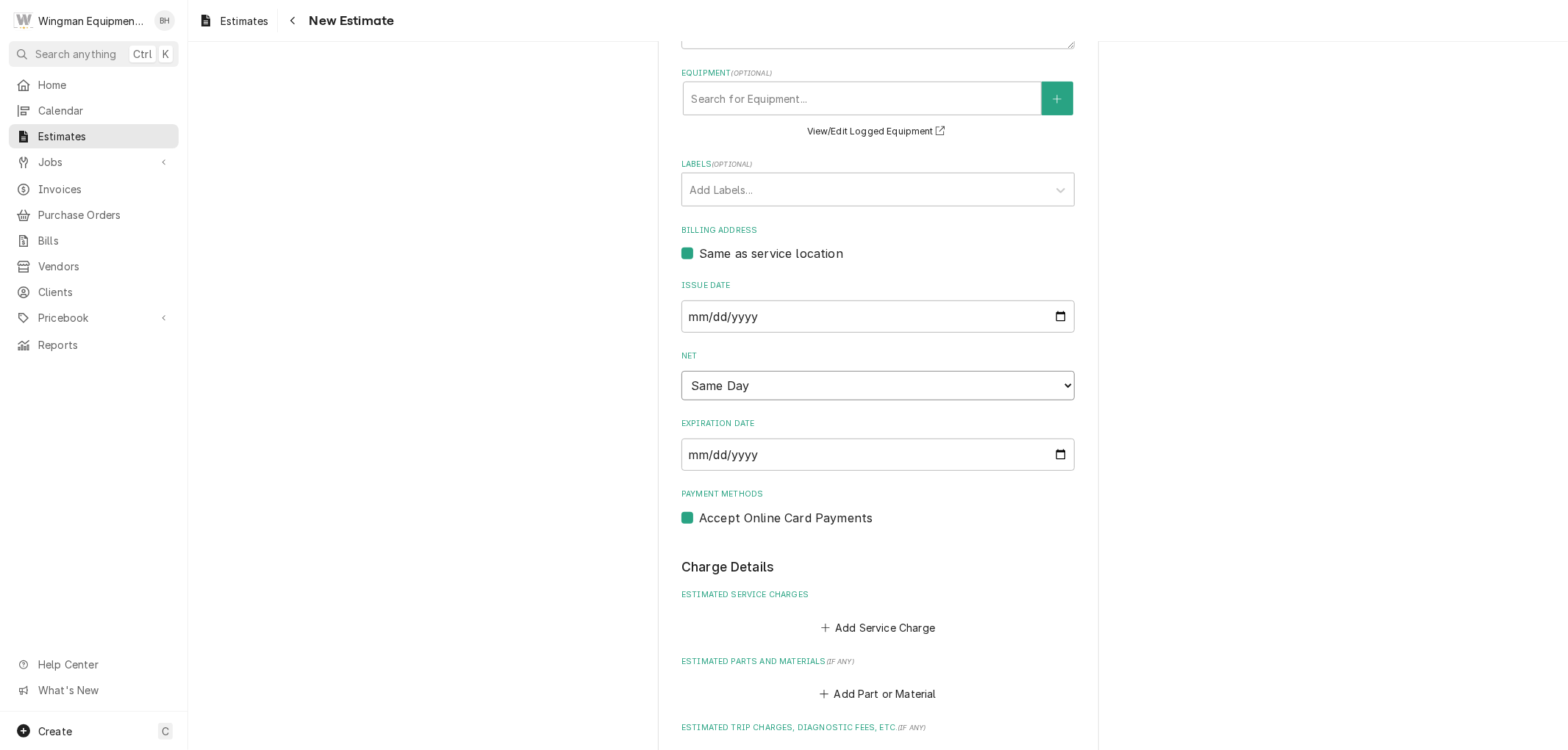
click at [1055, 388] on select "Choose payment terms... Same Day Net 0 Net 7 Net 14 Net 21 Net 30 Net 45 Net 60…" at bounding box center [878, 385] width 394 height 29
click at [681, 371] on select "Choose payment terms... Same Day Net 0 Net 7 Net 14 Net 21 Net 30 Net 45 Net 60…" at bounding box center [878, 385] width 394 height 29
click at [1054, 452] on input "2025-09-12" at bounding box center [878, 455] width 394 height 32
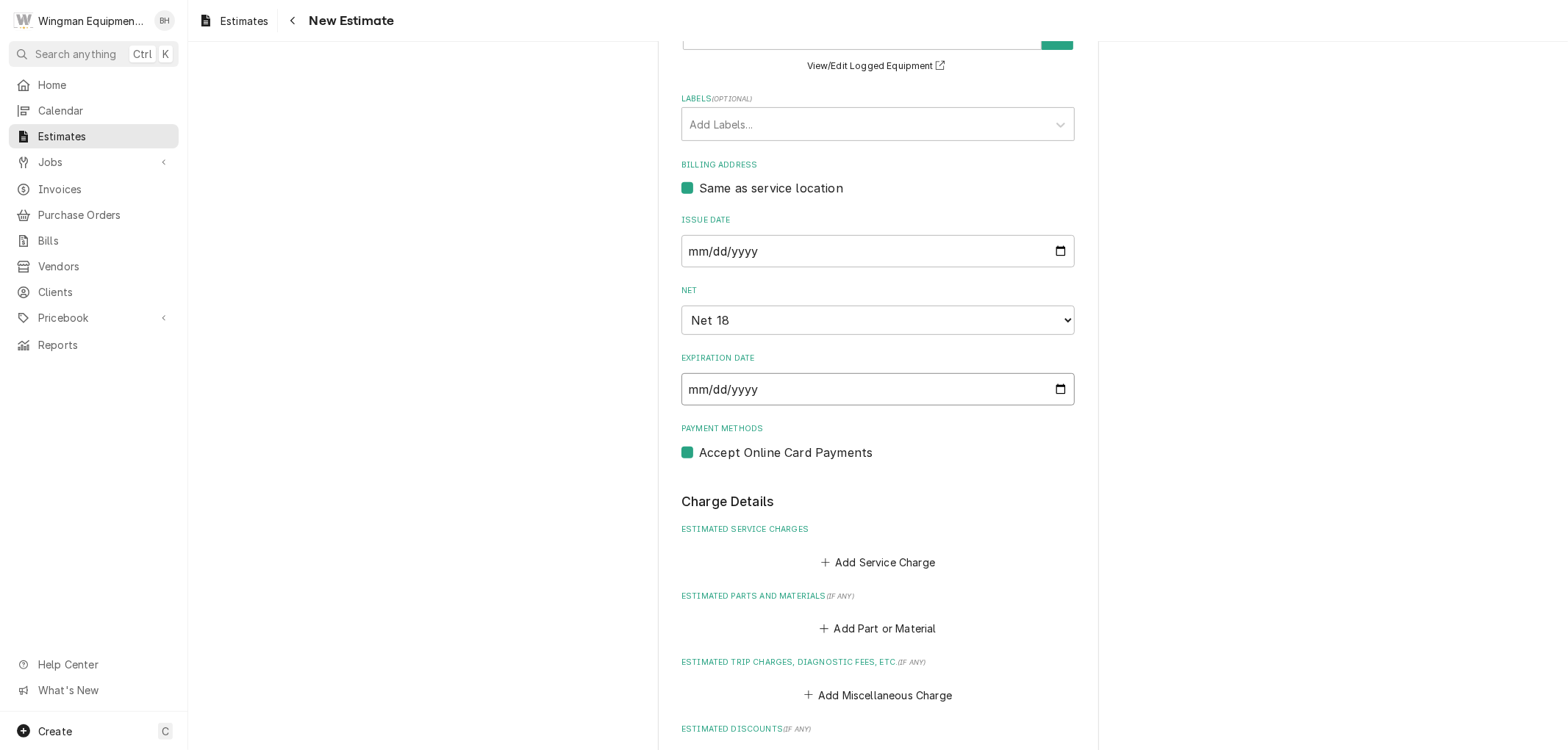
click at [1055, 387] on input "2025-09-30" at bounding box center [878, 389] width 394 height 32
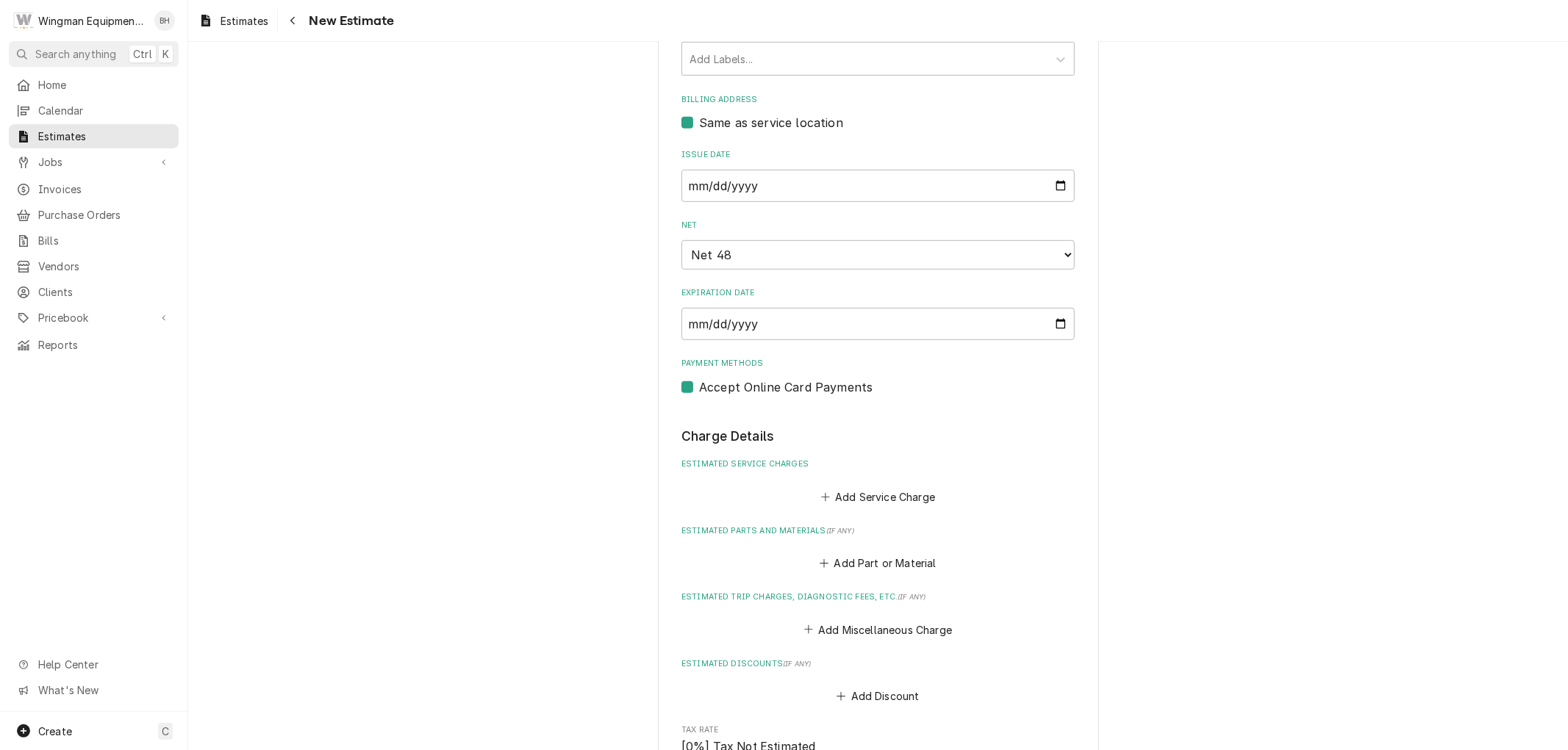
type textarea "x"
click at [863, 492] on button "Add Service Charge" at bounding box center [878, 496] width 119 height 20
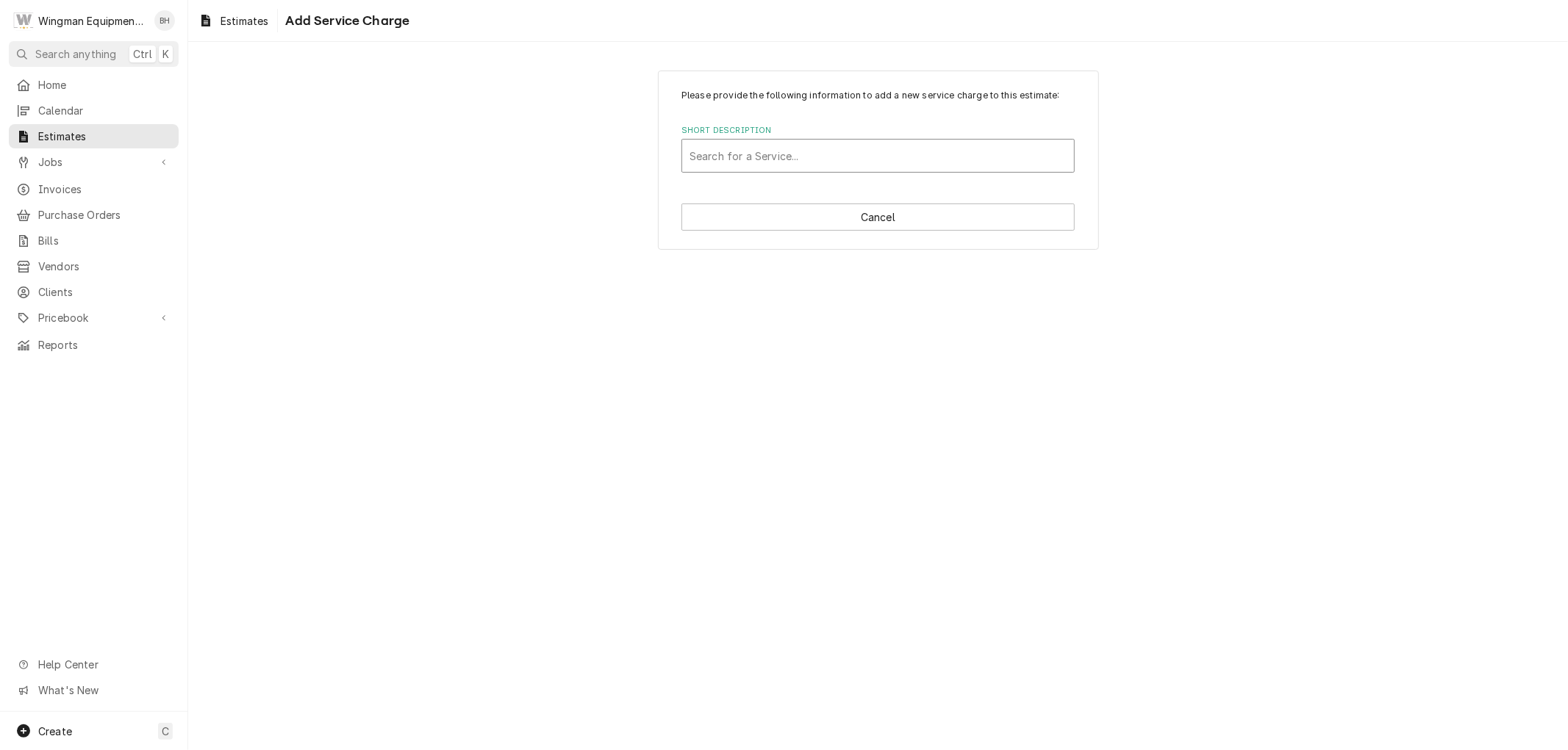
click at [887, 155] on div "Short Description" at bounding box center [878, 155] width 377 height 26
type input "Mini"
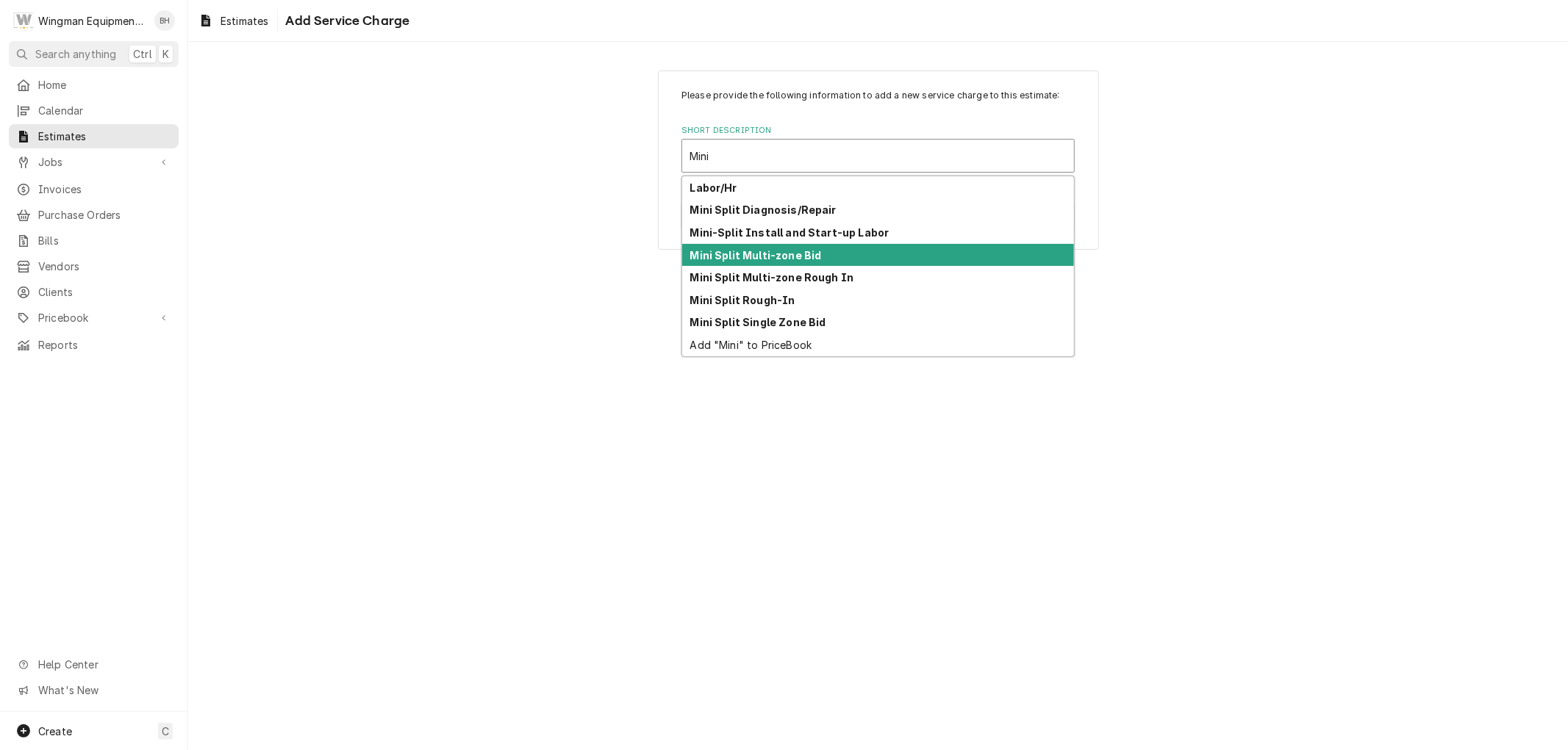
click at [848, 251] on div "Mini Split Multi-zone Bid" at bounding box center [878, 254] width 392 height 23
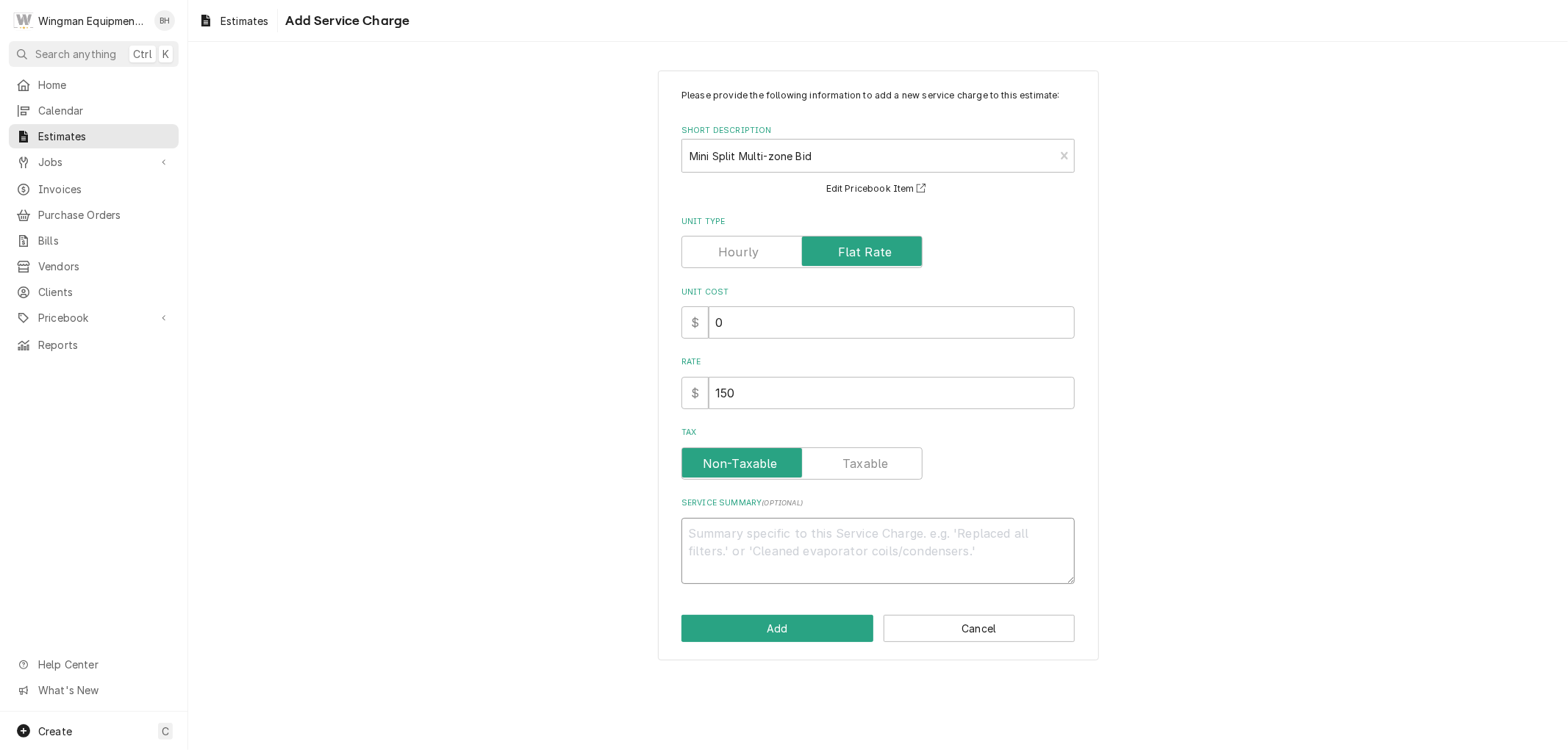
click at [775, 541] on textarea "Service Summary ( optional )" at bounding box center [878, 551] width 394 height 66
type textarea "x"
type textarea "F"
type textarea "x"
type textarea "Fl"
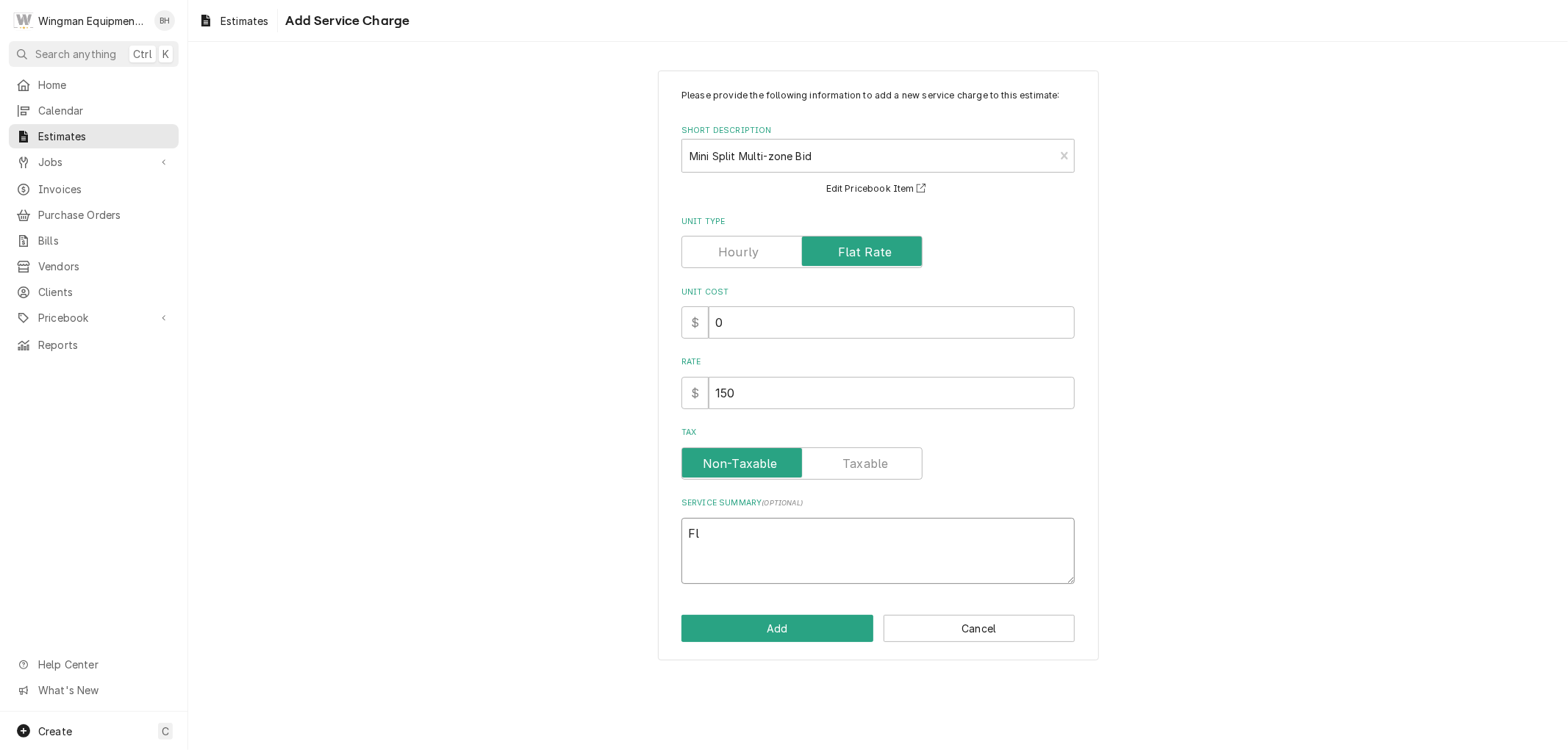
type textarea "x"
type textarea "Fla"
type textarea "x"
type textarea "Flat"
type textarea "x"
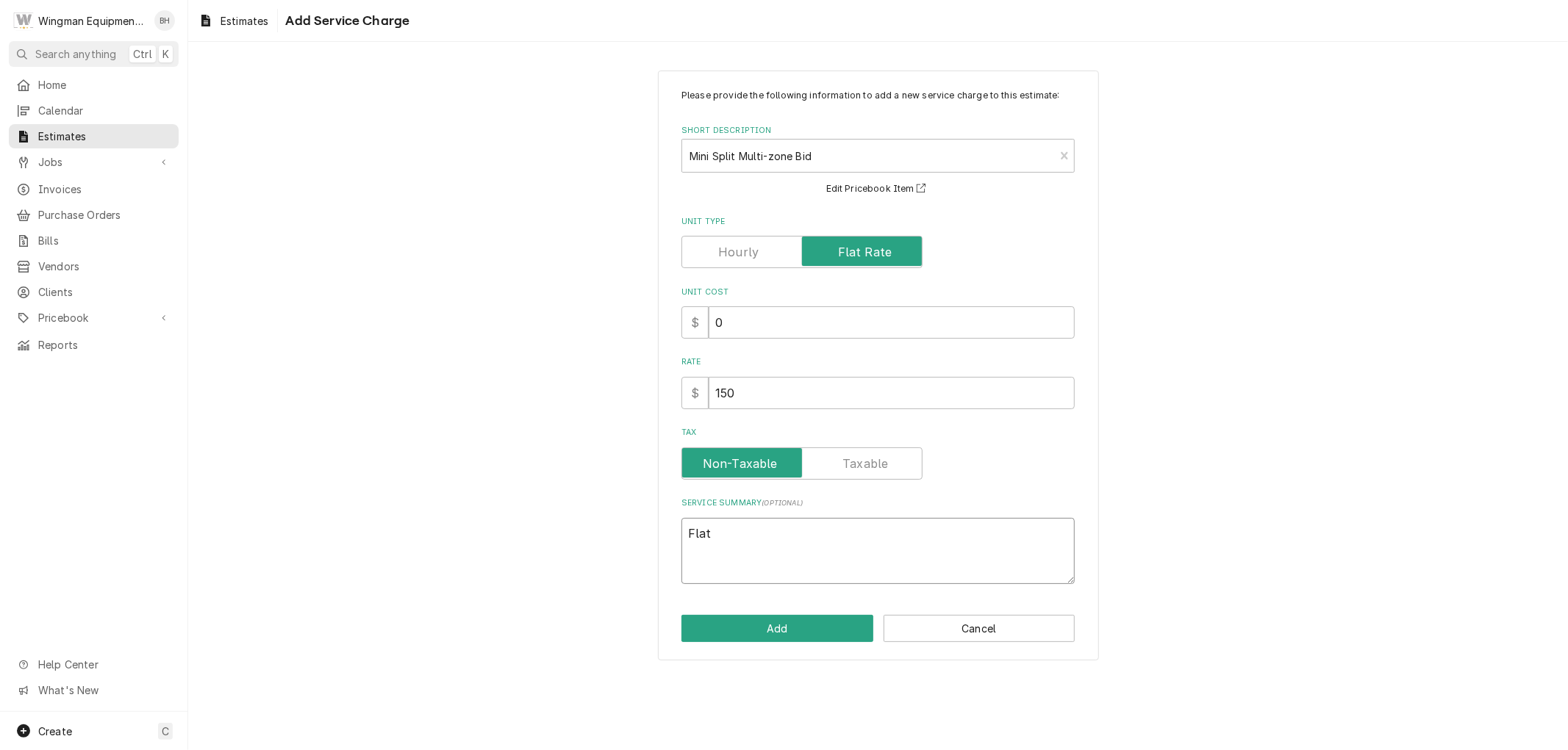
type textarea "Flat"
type textarea "x"
type textarea "Flat R"
type textarea "x"
type textarea "Flat Ra"
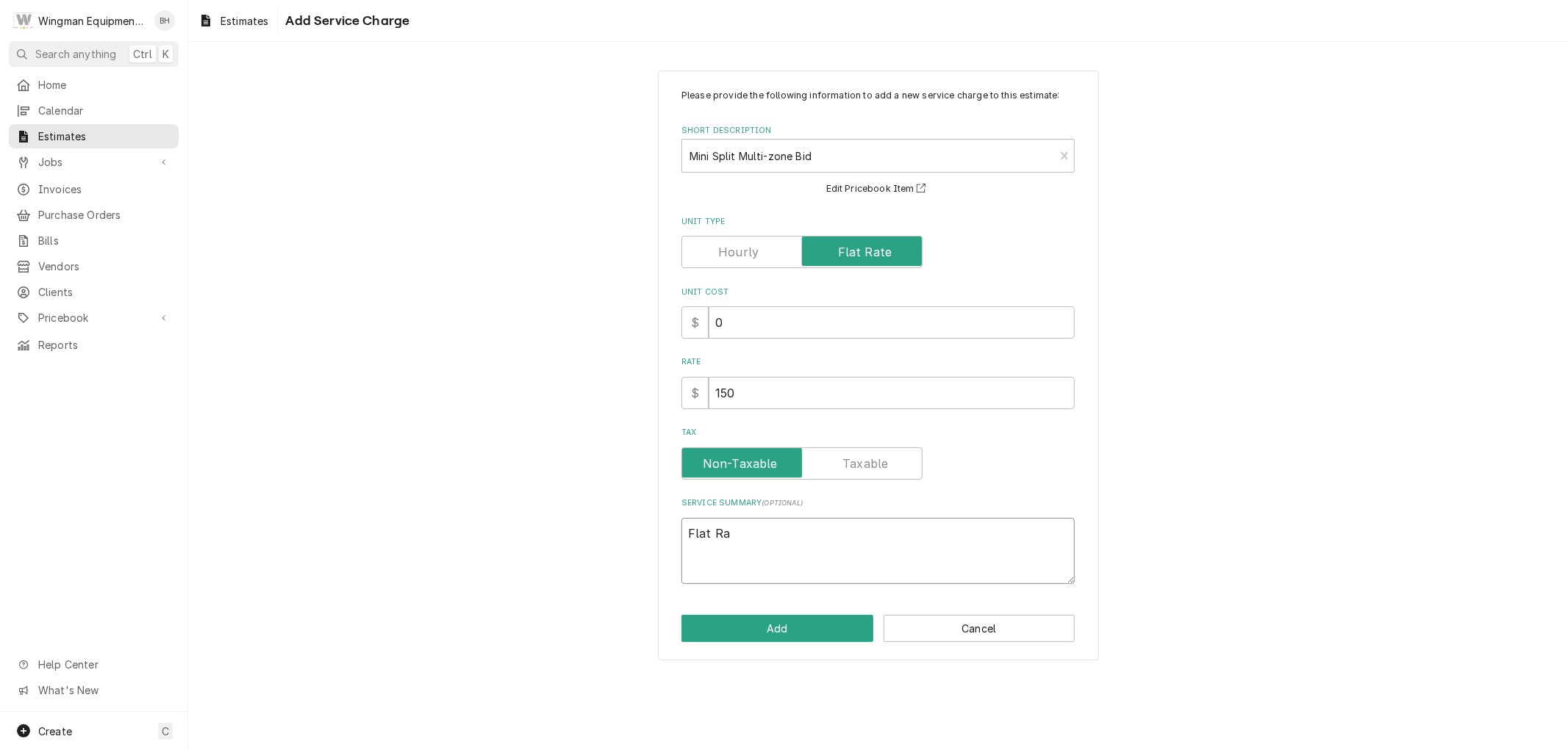
type textarea "x"
type textarea "Flat Rat"
type textarea "x"
type textarea "Flat Rate"
type textarea "x"
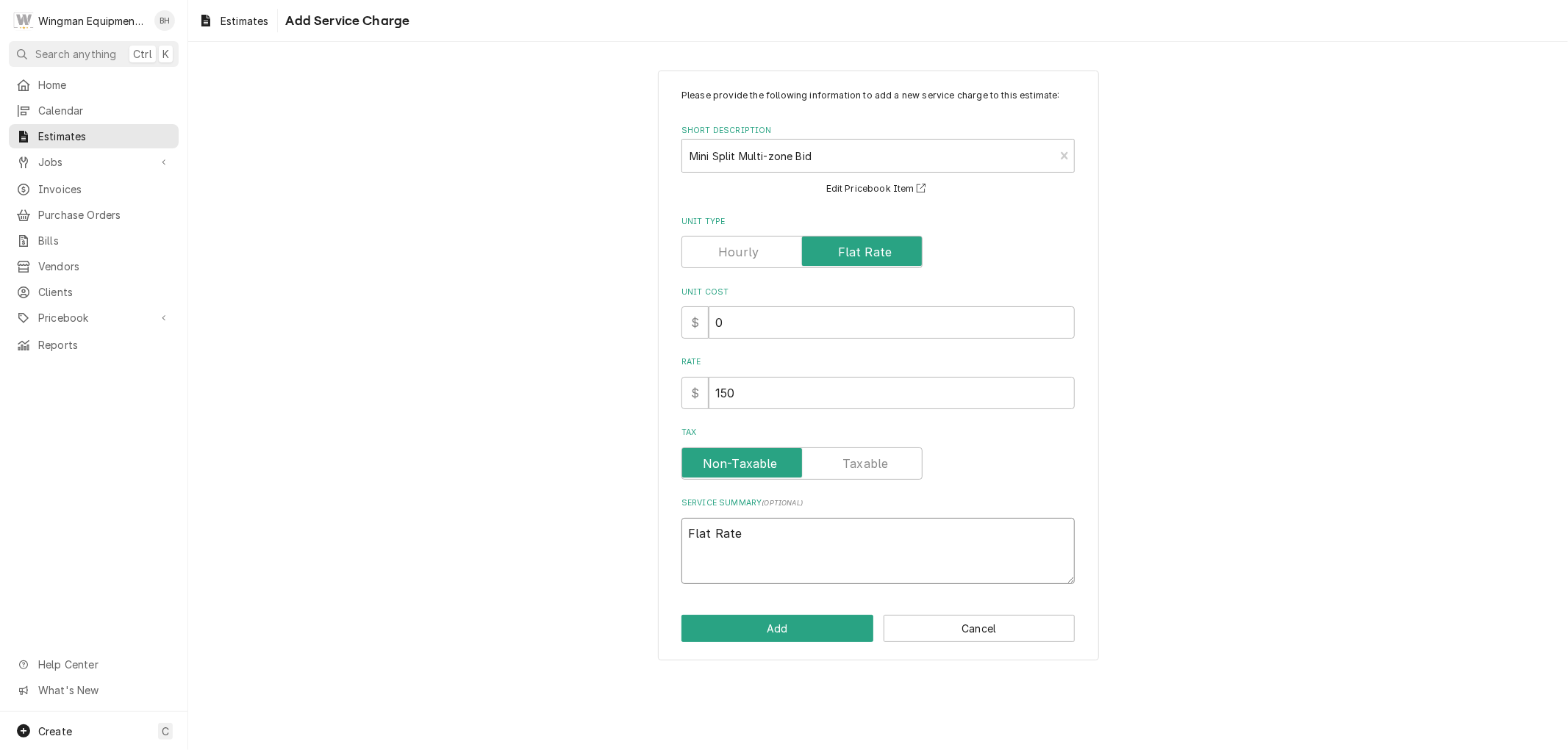
type textarea "Flat Rate"
type textarea "x"
type textarea "Flat Rate B"
type textarea "x"
type textarea "Flat Rate Bi"
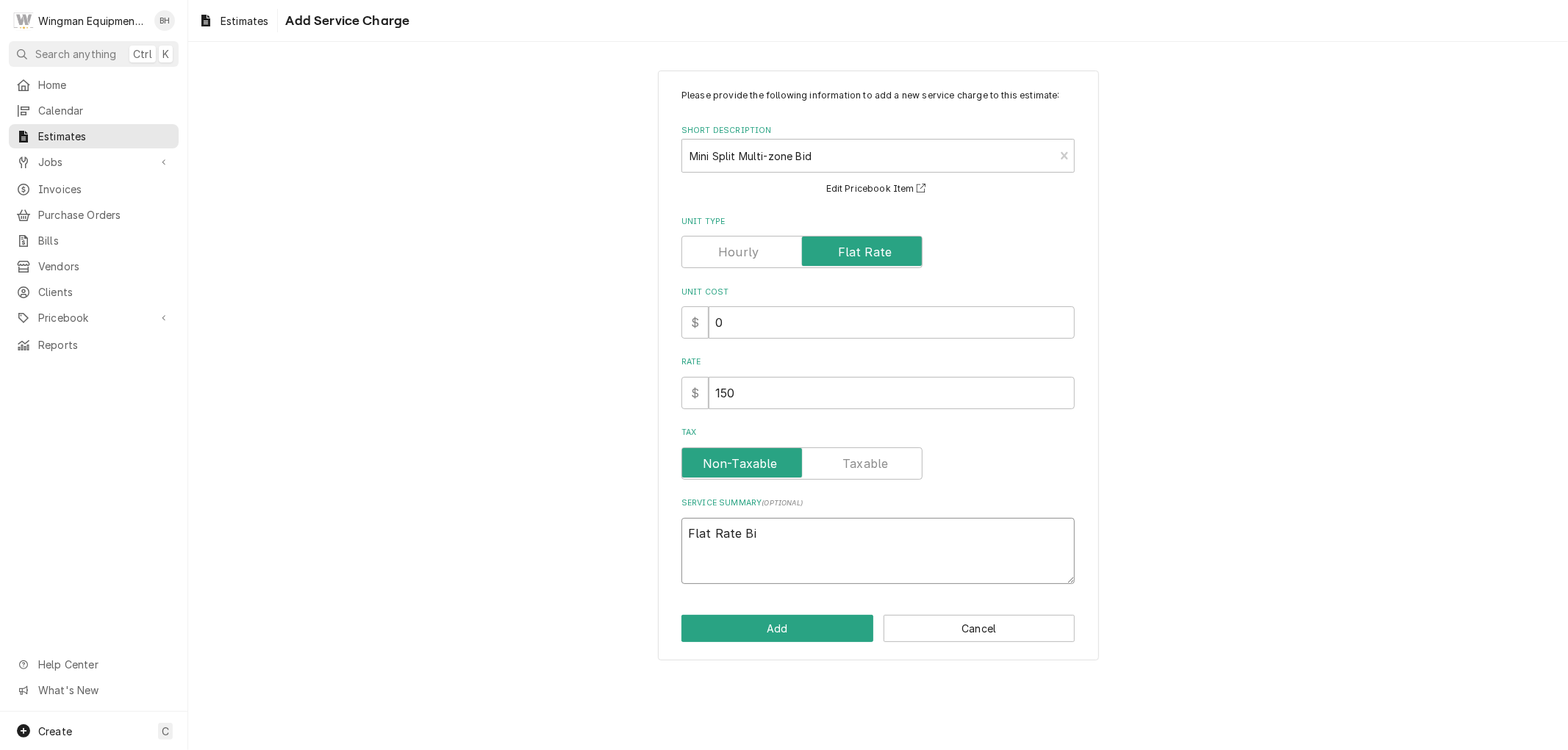
type textarea "x"
type textarea "Flat Rate Bid"
type textarea "x"
type textarea "Flat Rate Bid"
type textarea "x"
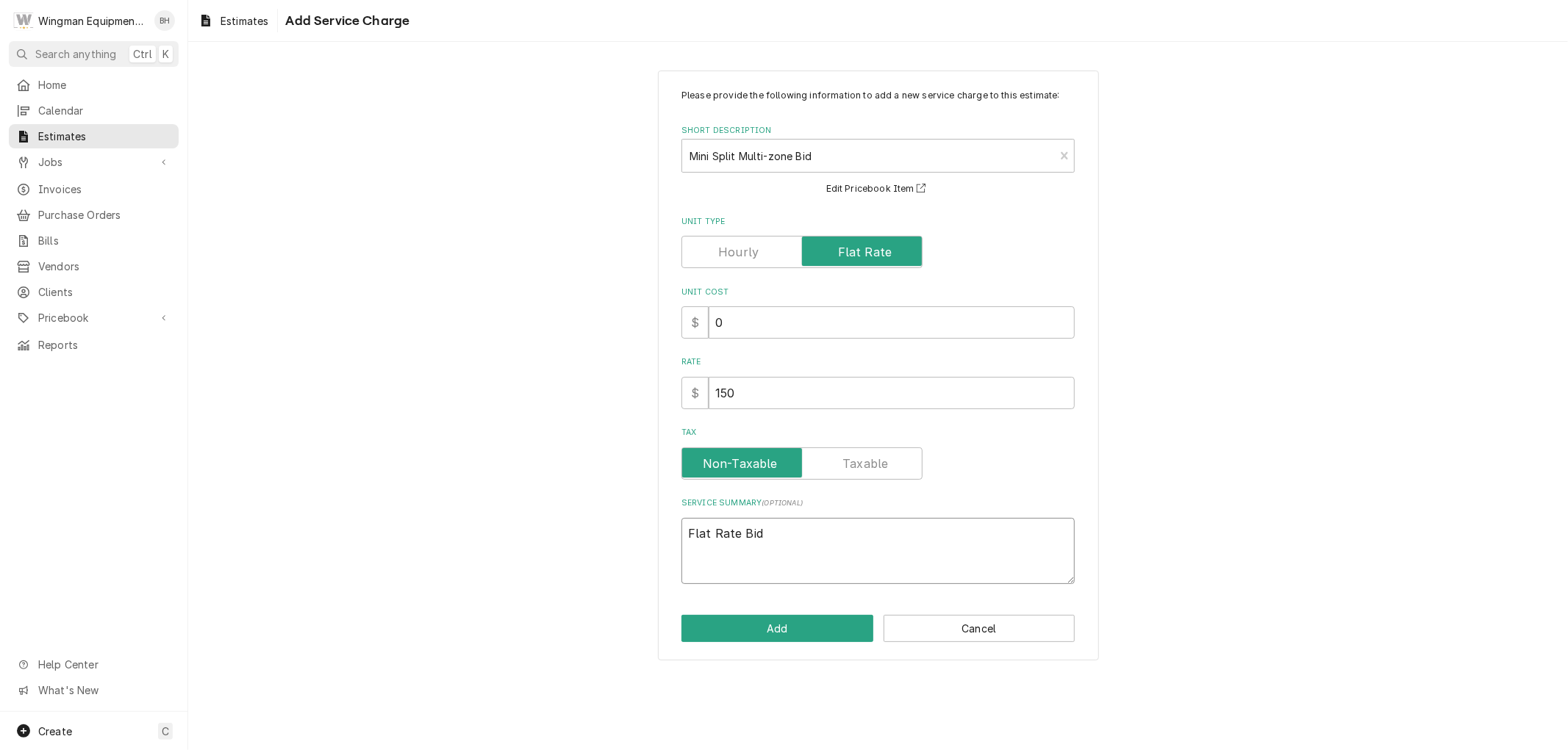
type textarea "Flat Rate Bid f"
type textarea "x"
type textarea "Flat Rate Bid fo"
type textarea "x"
type textarea "Flat Rate Bid for"
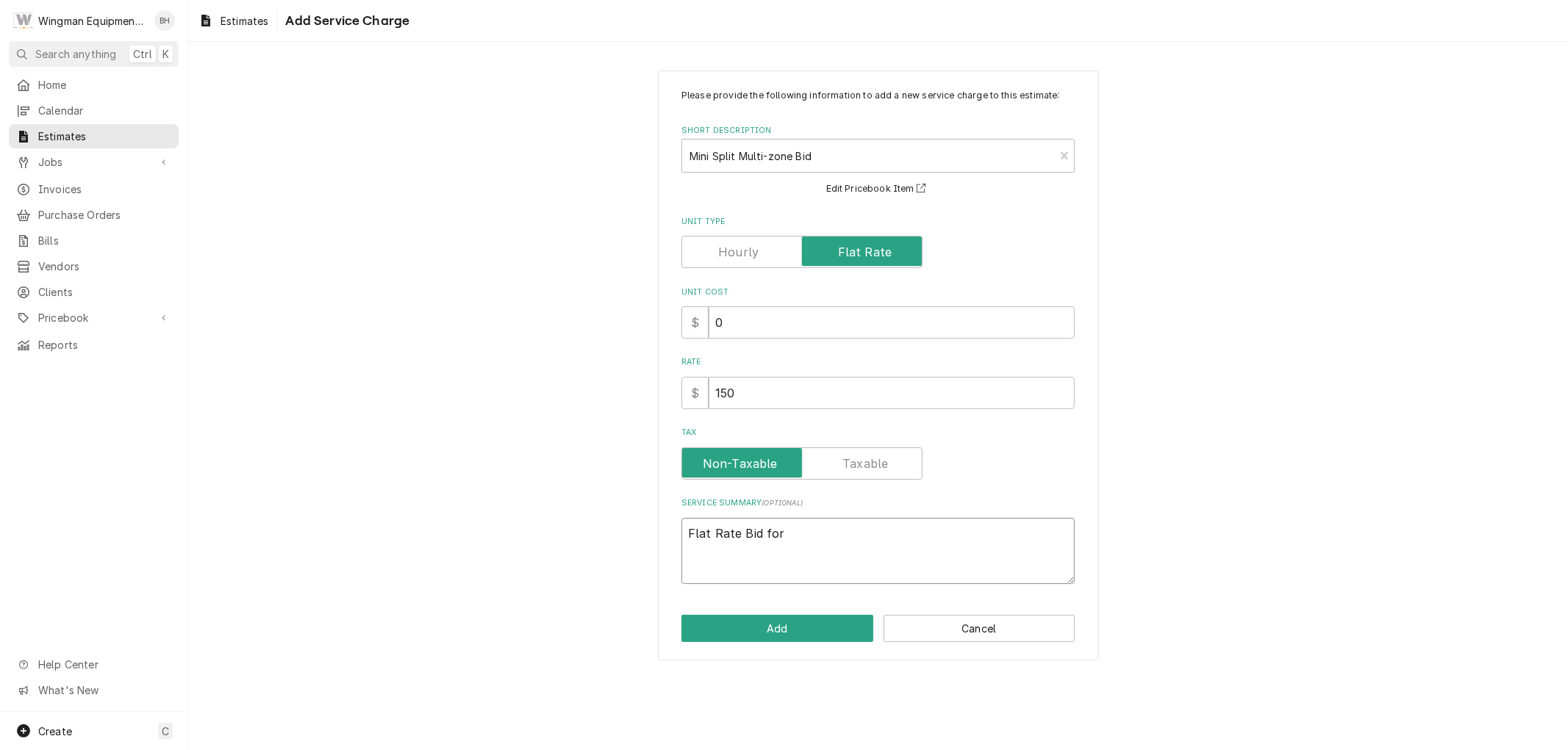
type textarea "x"
type textarea "Flat Rate Bid for"
type textarea "x"
type textarea "Flat Rate Bid for E"
type textarea "x"
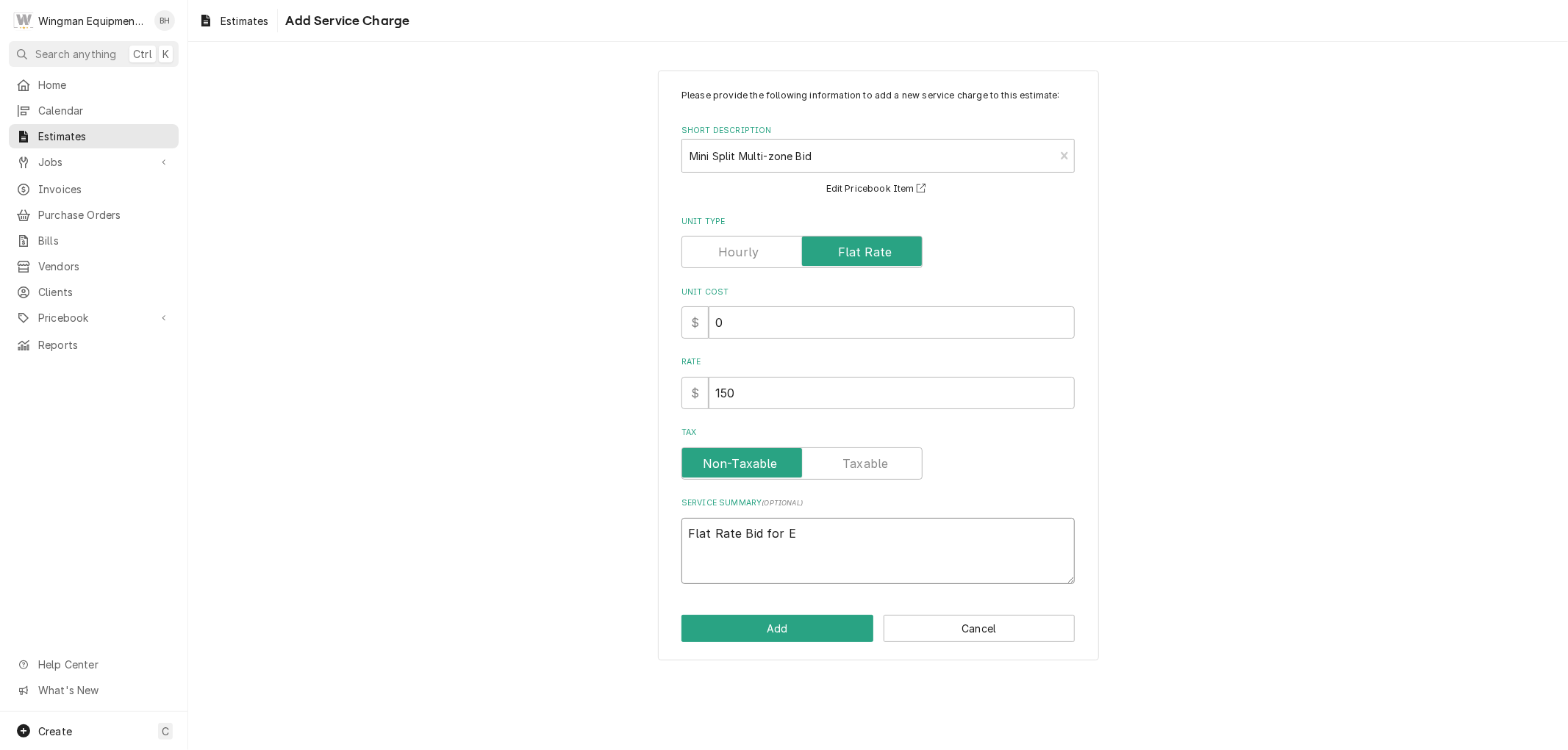
type textarea "Flat Rate Bid for Eq"
type textarea "x"
type textarea "Flat Rate Bid for Equ"
type textarea "x"
type textarea "Flat Rate Bid for Equi"
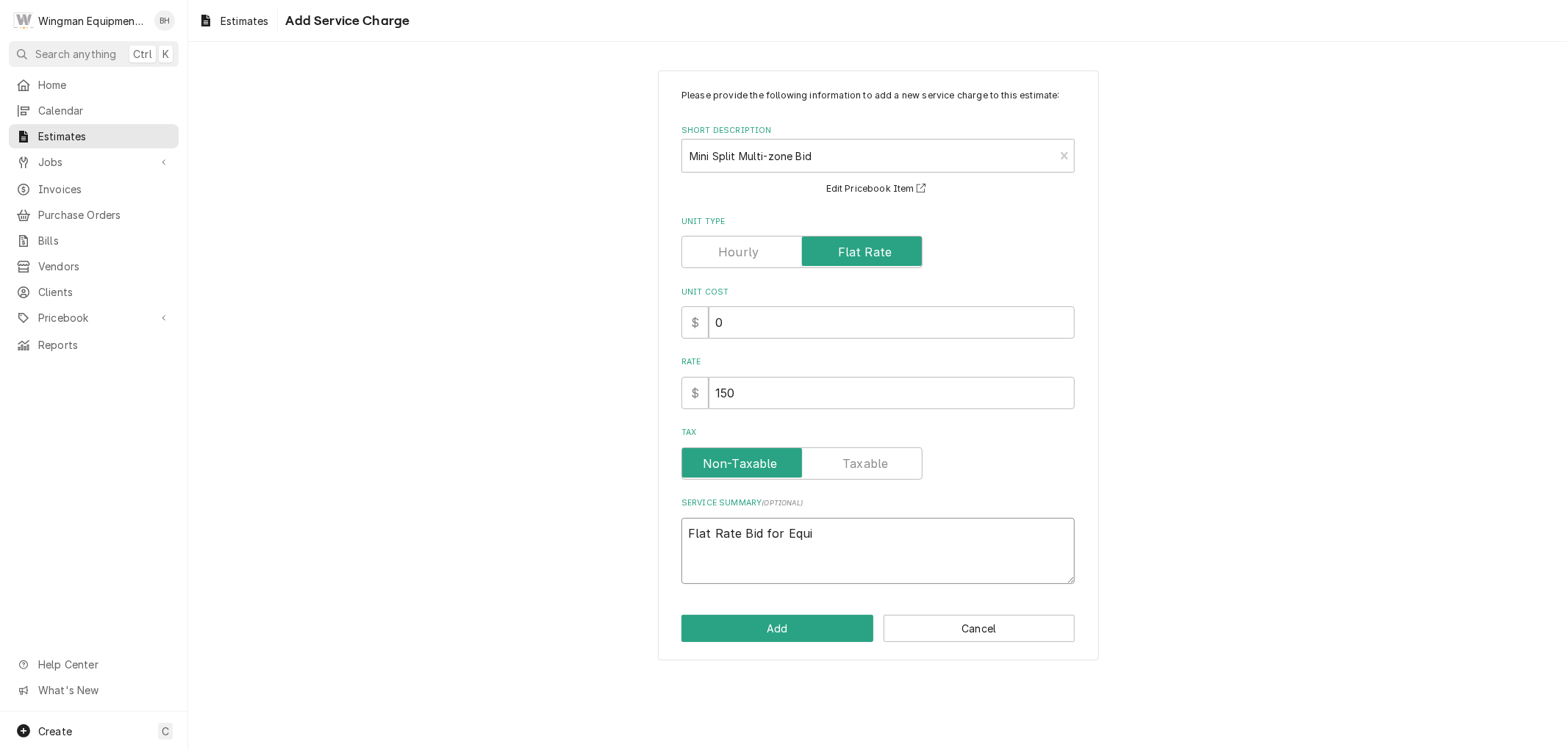
type textarea "x"
type textarea "Flat Rate Bid for Equip"
type textarea "x"
type textarea "Flat Rate Bid for Equipm"
type textarea "x"
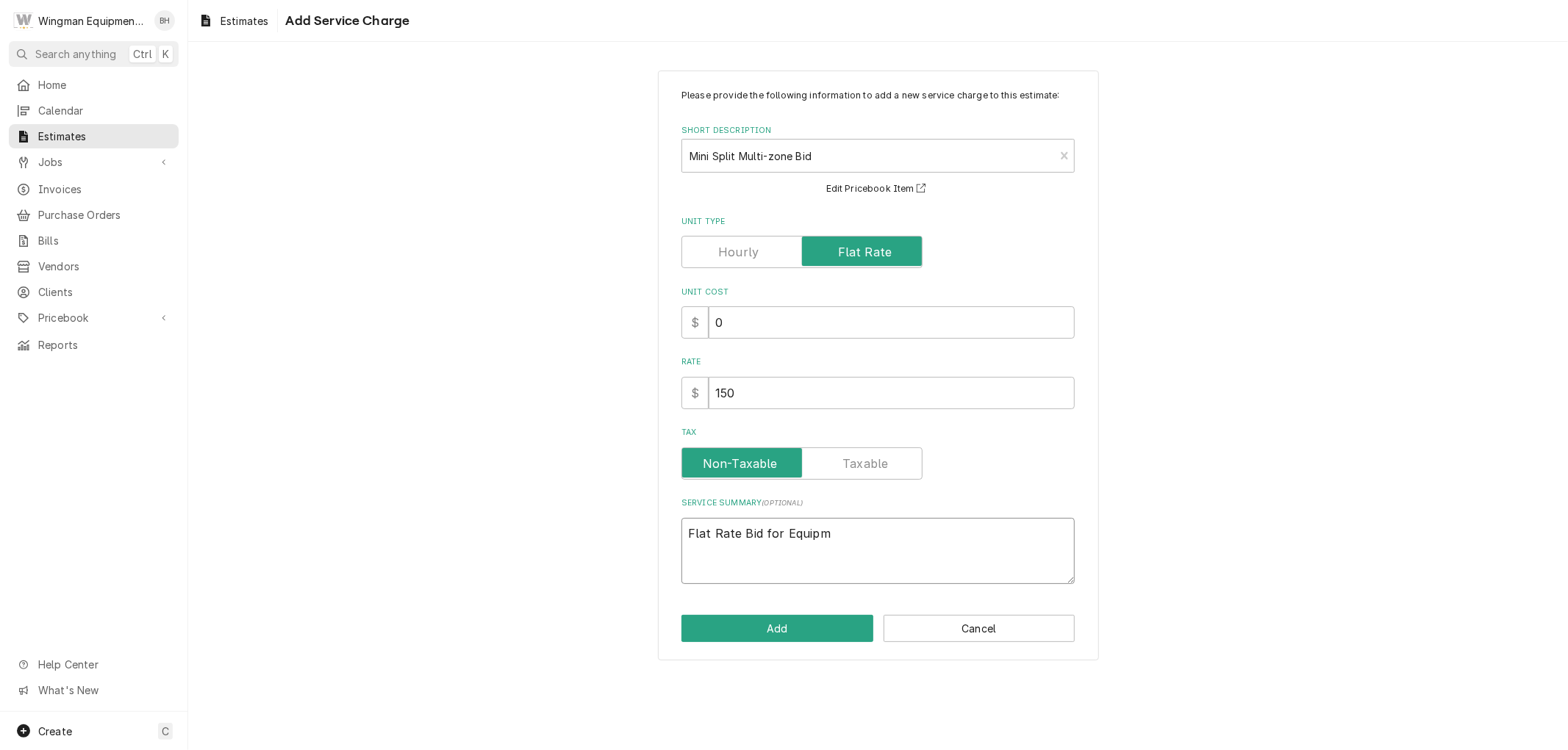
type textarea "Flat Rate Bid for Equipme"
type textarea "x"
type textarea "Flat Rate Bid for Equipmen"
type textarea "x"
type textarea "Flat Rate Bid for Equipment"
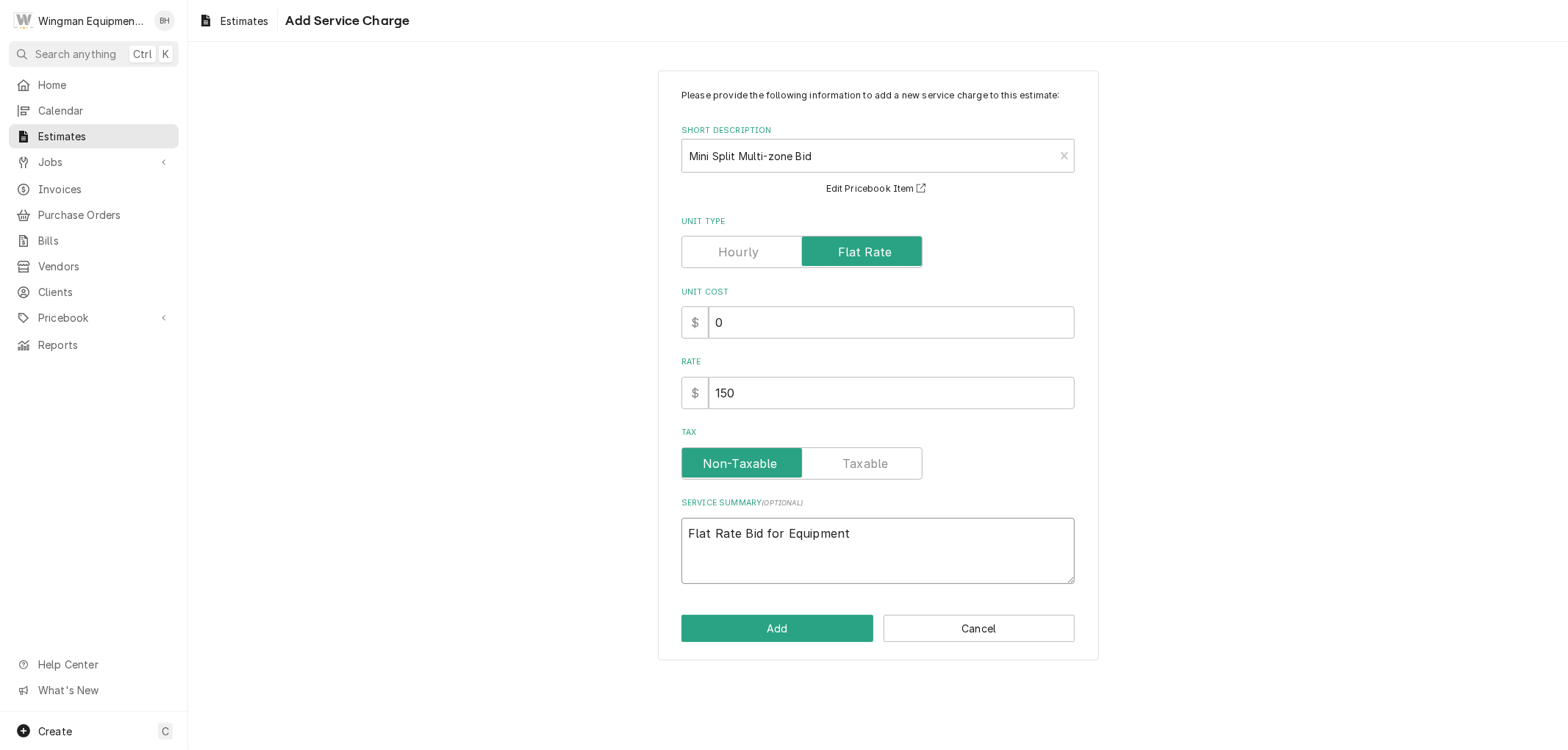
type textarea "x"
type textarea "Flat Rate Bid for Equipment,"
type textarea "x"
type textarea "Flat Rate Bid for Equipment,"
type textarea "x"
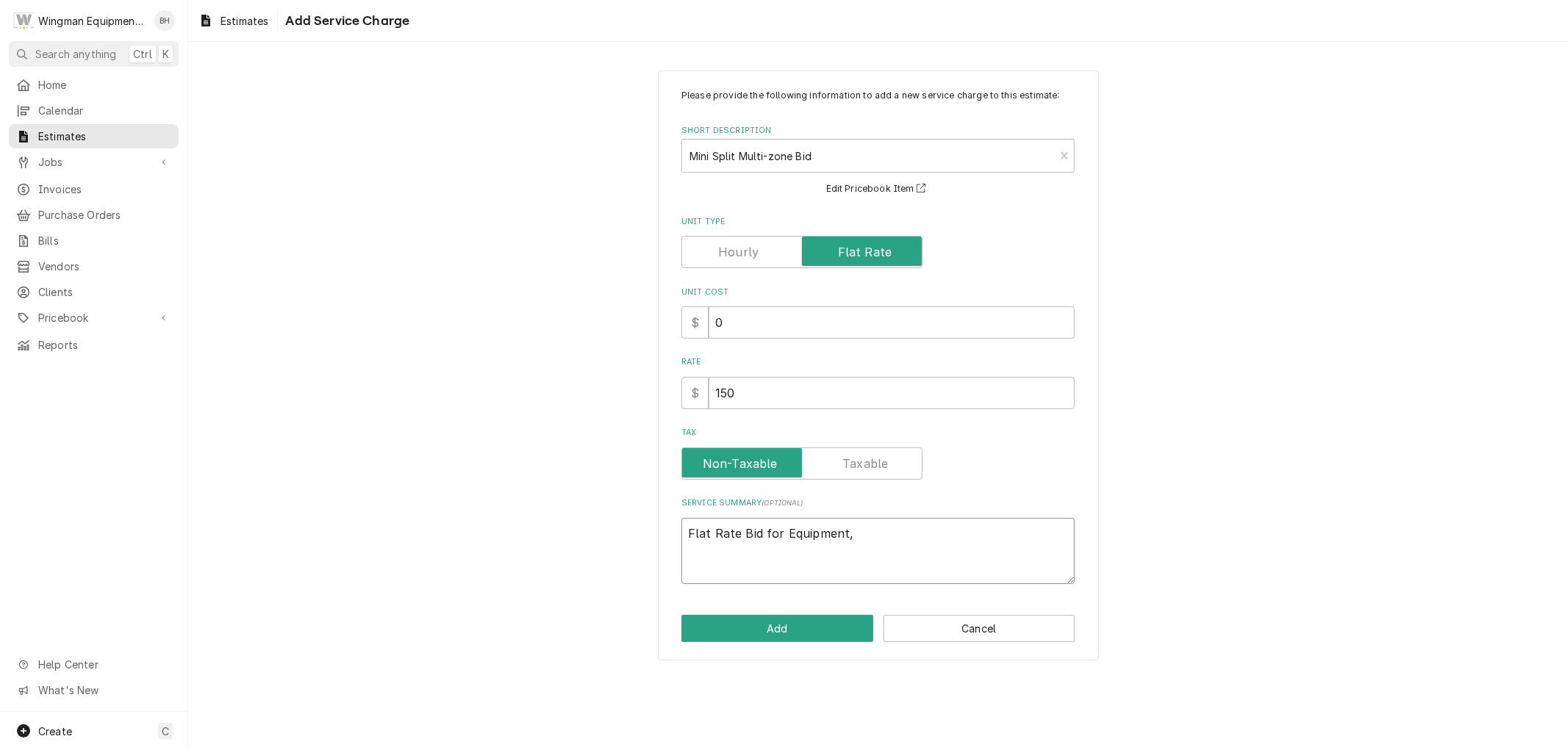
type textarea "Flat Rate Bid for Equipment, I"
type textarea "x"
type textarea "Flat Rate Bid for Equipment, In"
type textarea "x"
type textarea "Flat Rate Bid for Equipment, Ins"
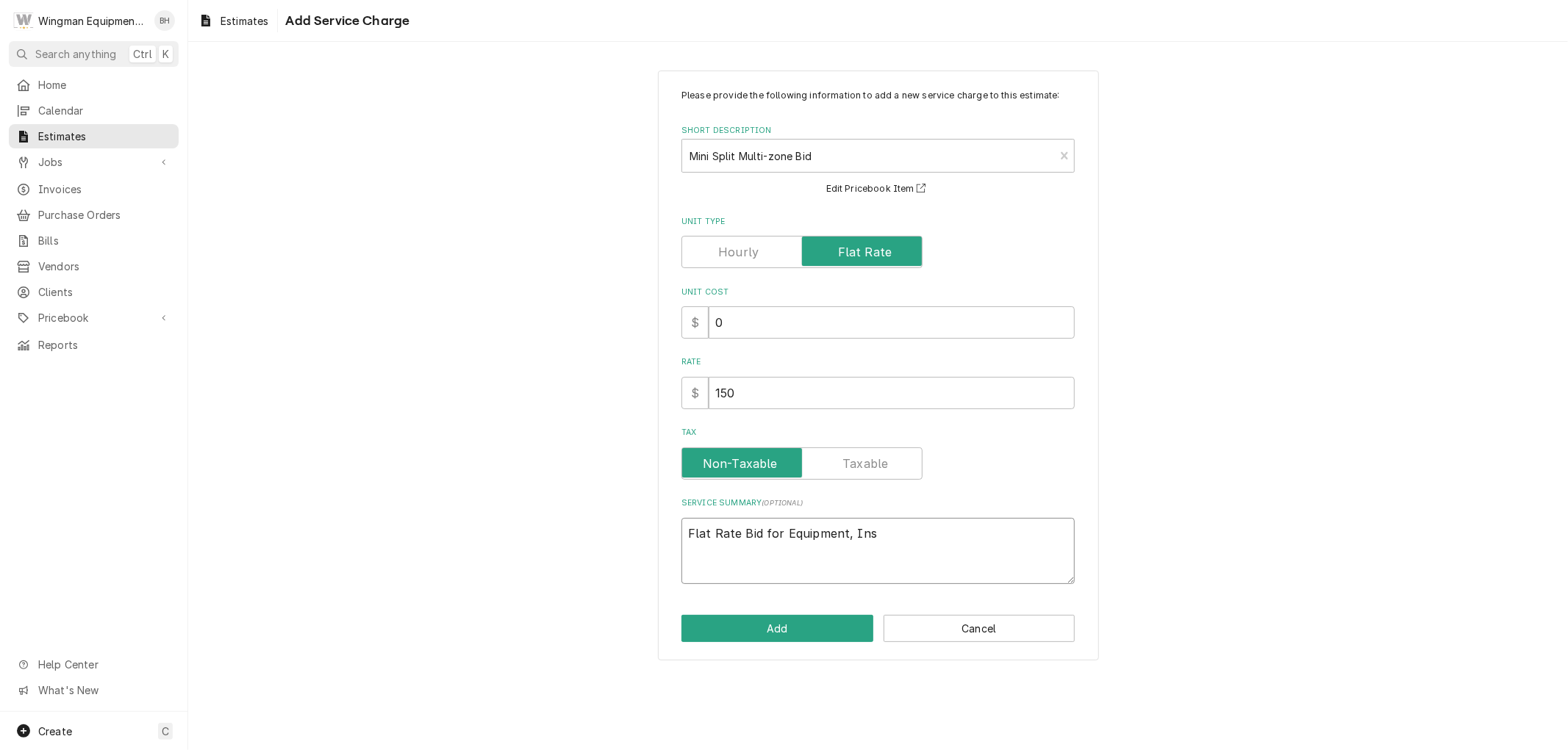
type textarea "x"
type textarea "Flat Rate Bid for Equipment, Inst"
type textarea "x"
type textarea "Flat Rate Bid for Equipment, Insta"
type textarea "x"
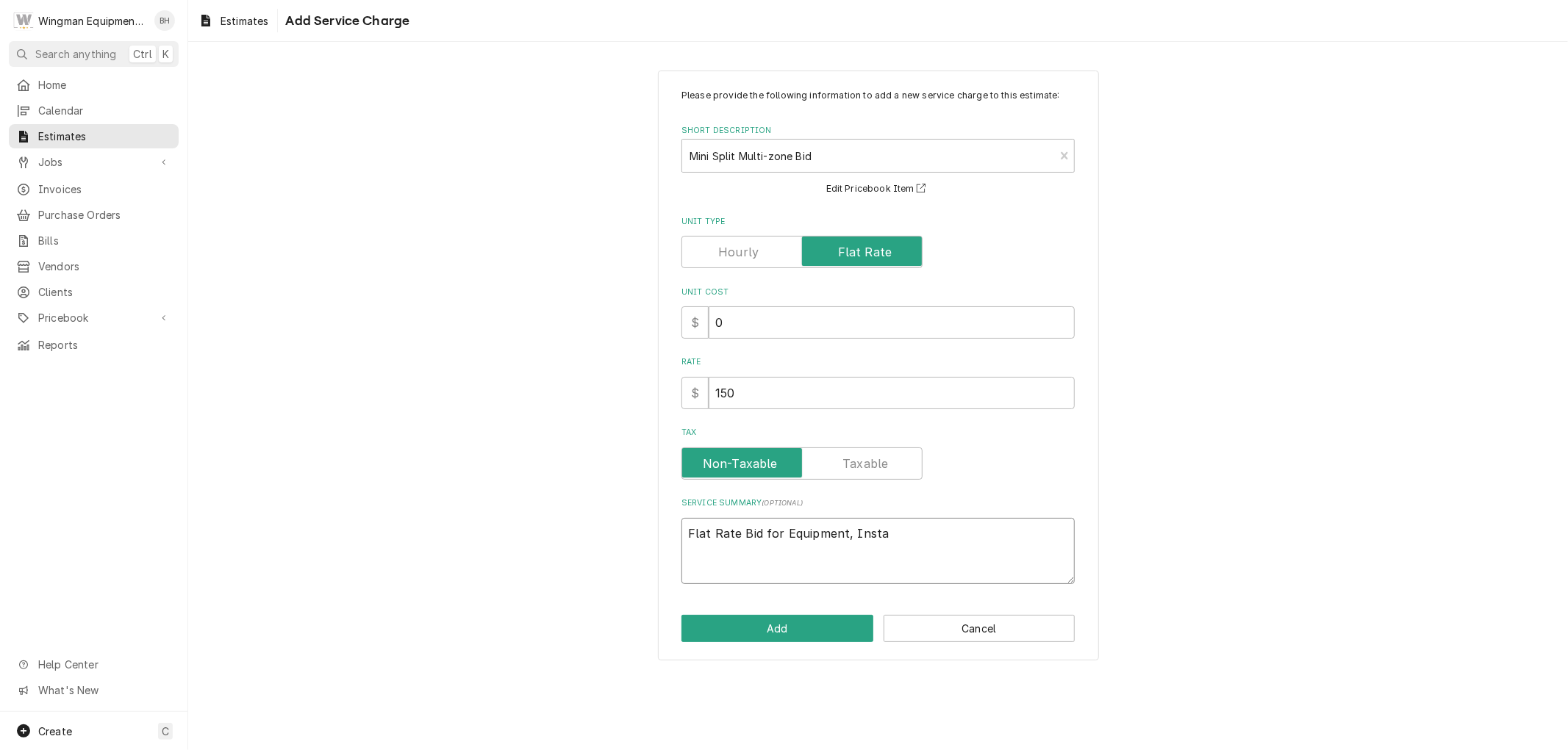
type textarea "Flat Rate Bid for Equipment, Instal"
type textarea "x"
type textarea "Flat Rate Bid for Equipment, Install"
type textarea "x"
type textarea "Flat Rate Bid for Equipment, Install"
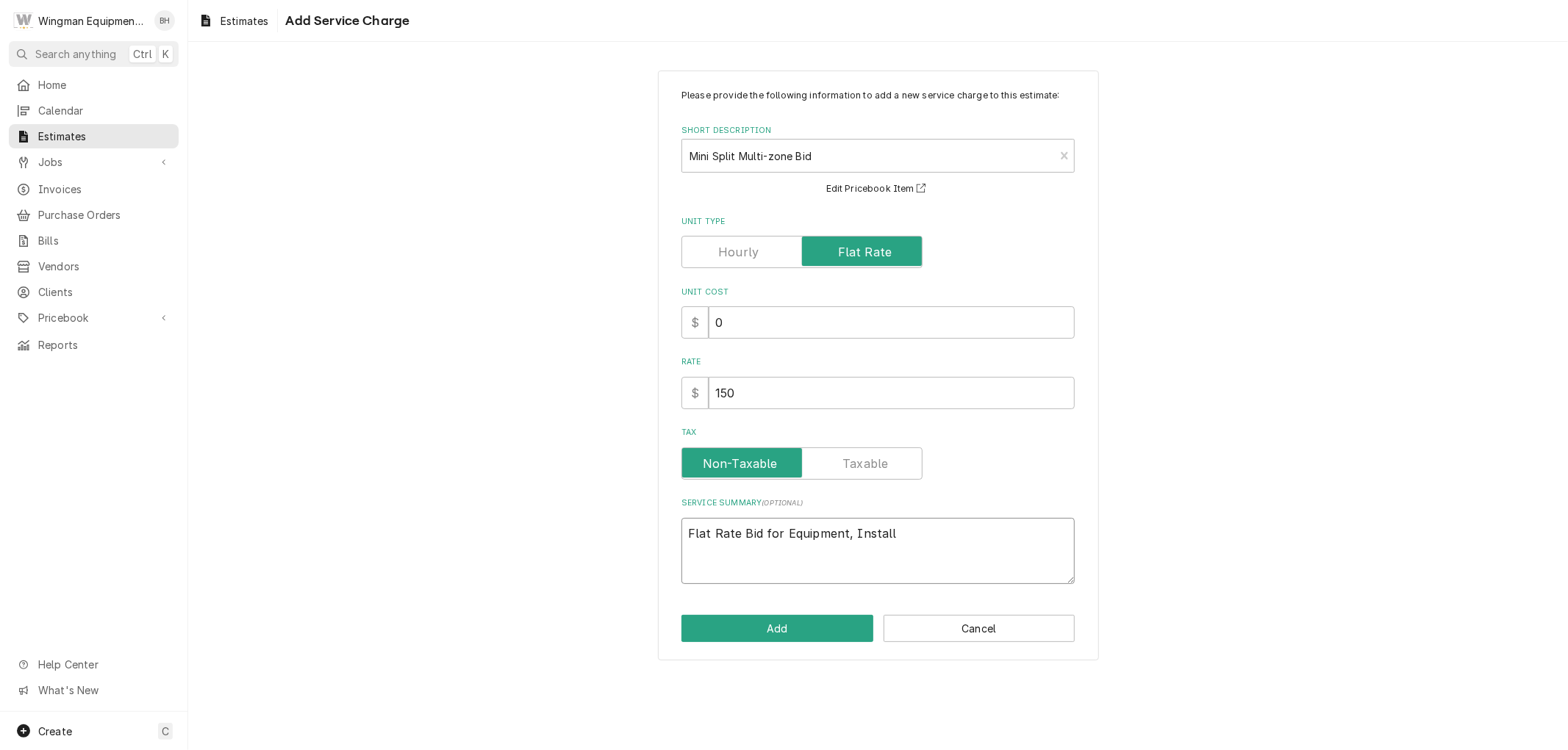
type textarea "x"
type textarea "Flat Rate Bid for Equipment, Install M"
type textarea "x"
type textarea "Flat Rate Bid for Equipment, Install Ma"
type textarea "x"
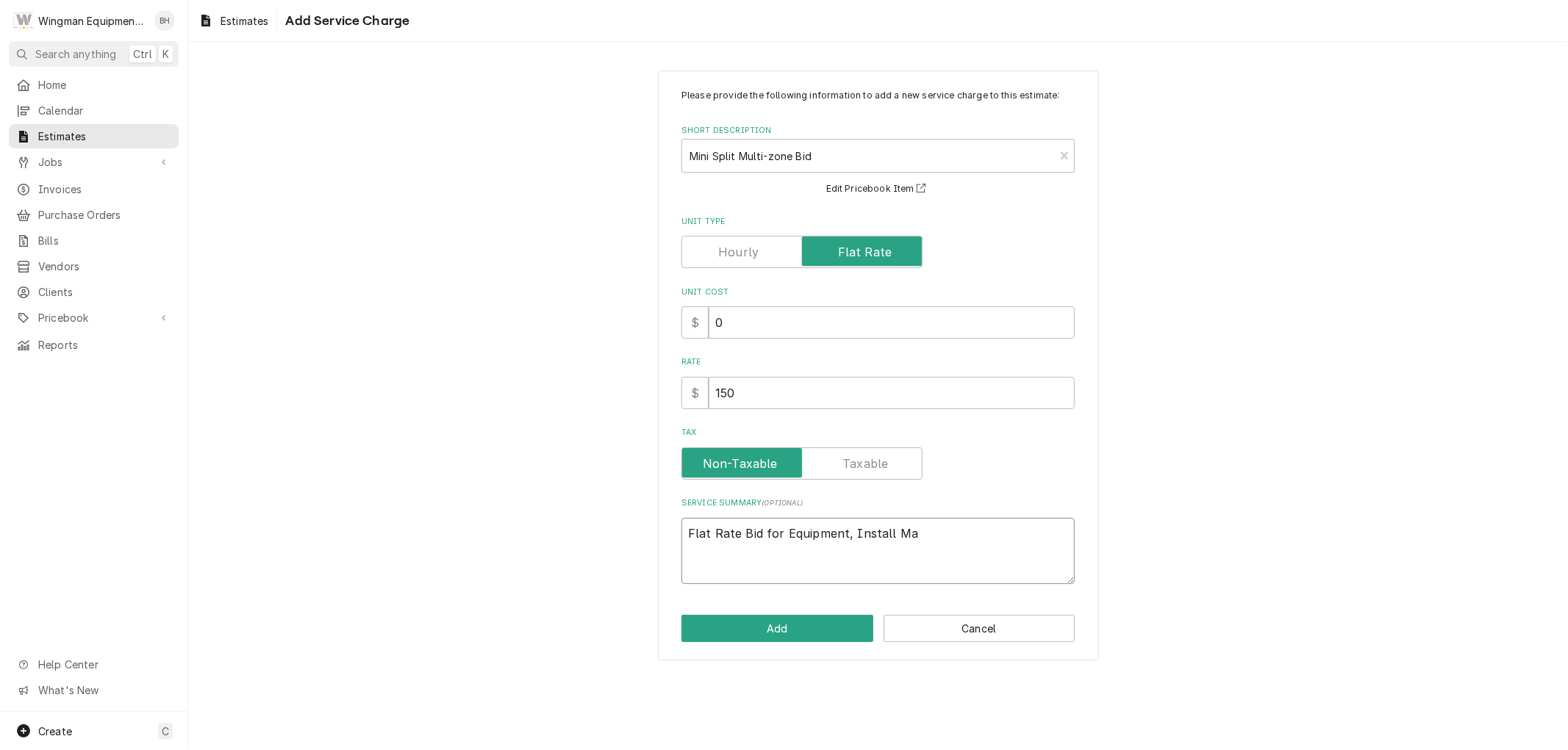
type textarea "Flat Rate Bid for Equipment, Install Mat"
type textarea "x"
type textarea "Flat Rate Bid for Equipment, Install Mate"
type textarea "x"
type textarea "Flat Rate Bid for Equipment, Install Mater"
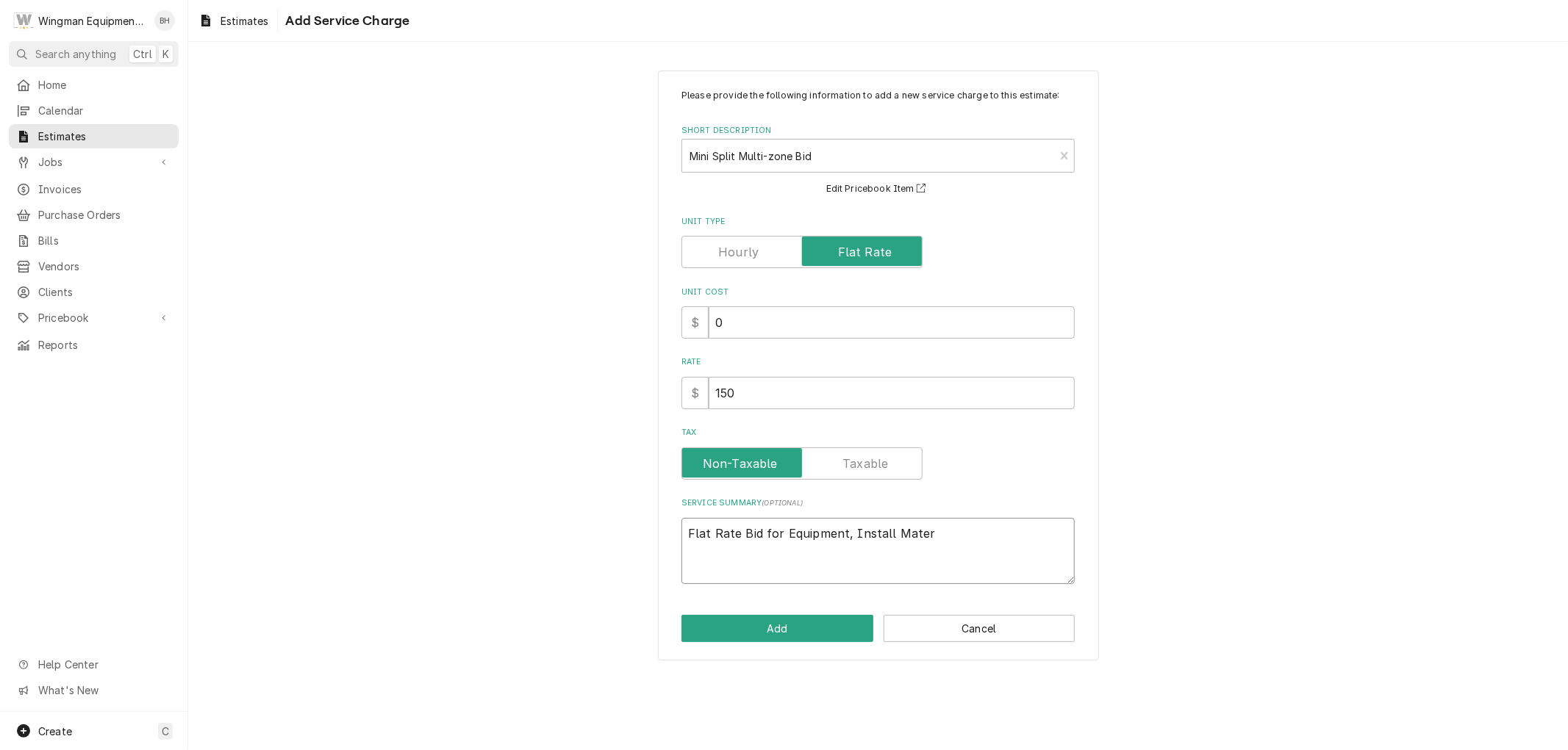
type textarea "x"
type textarea "Flat Rate Bid for Equipment, Install Materi"
type textarea "x"
type textarea "Flat Rate Bid for Equipment, Install Materia"
type textarea "x"
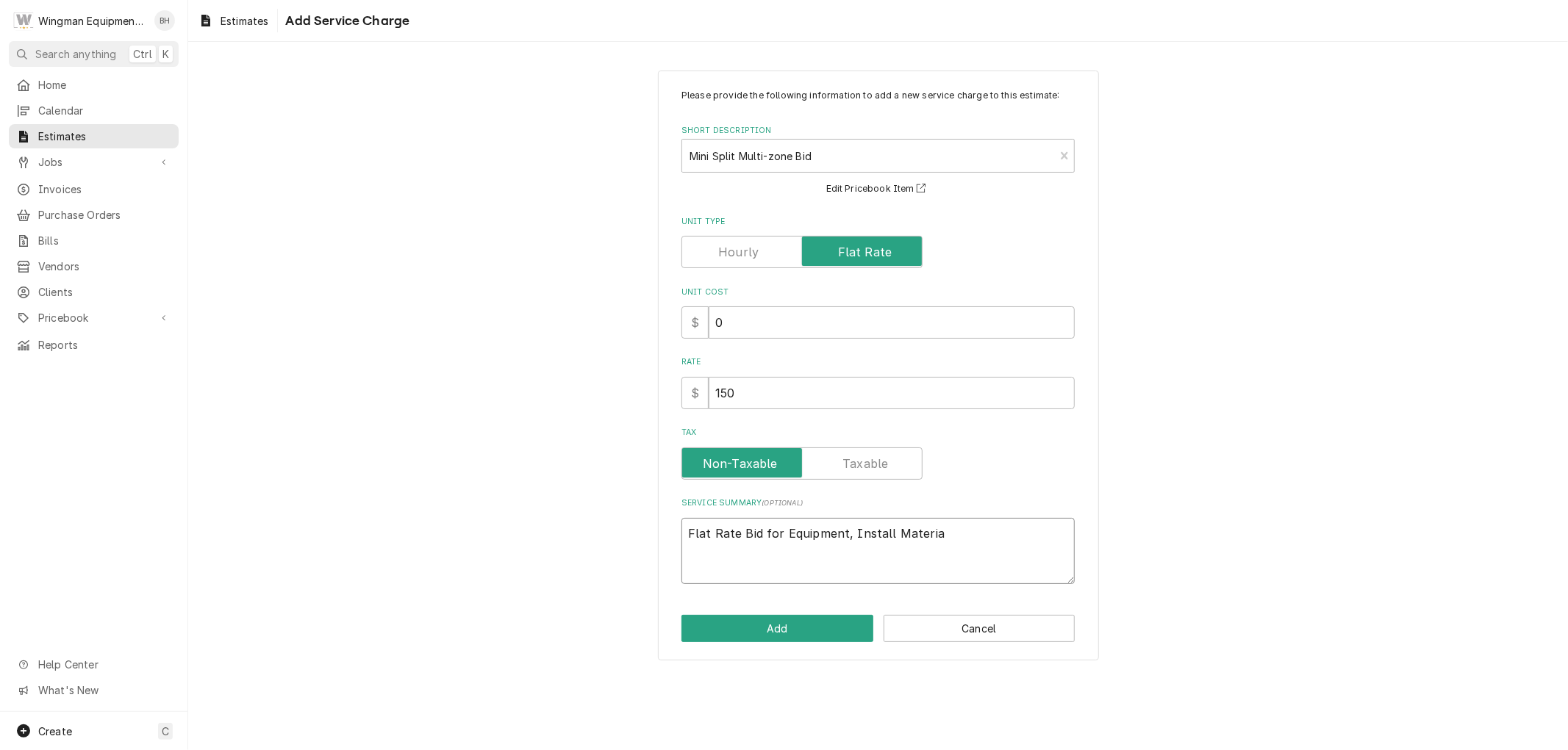
type textarea "Flat Rate Bid for Equipment, Install Material"
type textarea "x"
type textarea "Flat Rate Bid for Equipment, Install Materials"
type textarea "x"
type textarea "Flat Rate Bid for Equipment, Install Materials"
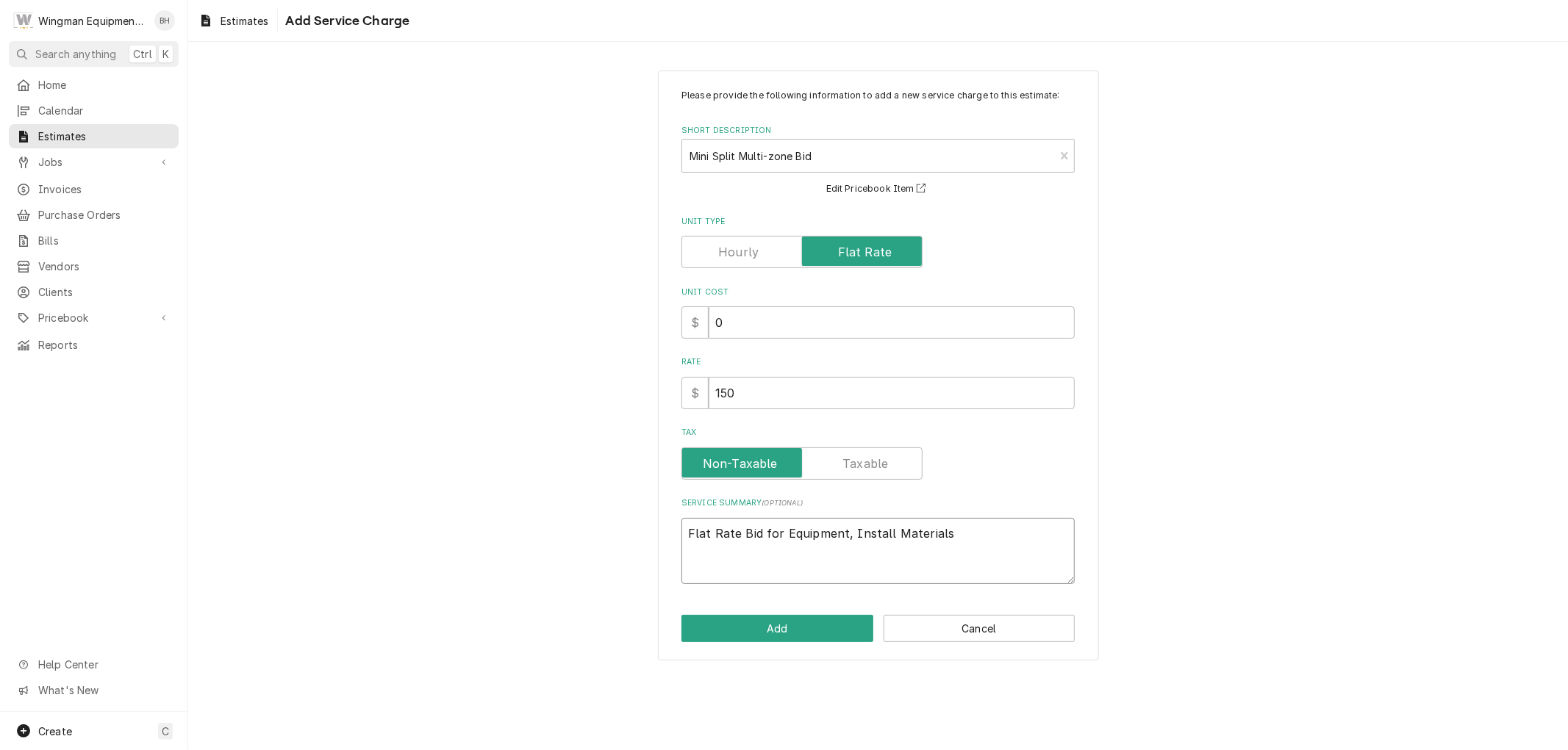
type textarea "x"
type textarea "Flat Rate Bid for Equipment, Install Materials a"
type textarea "x"
type textarea "Flat Rate Bid for Equipment, Install Materials an"
type textarea "x"
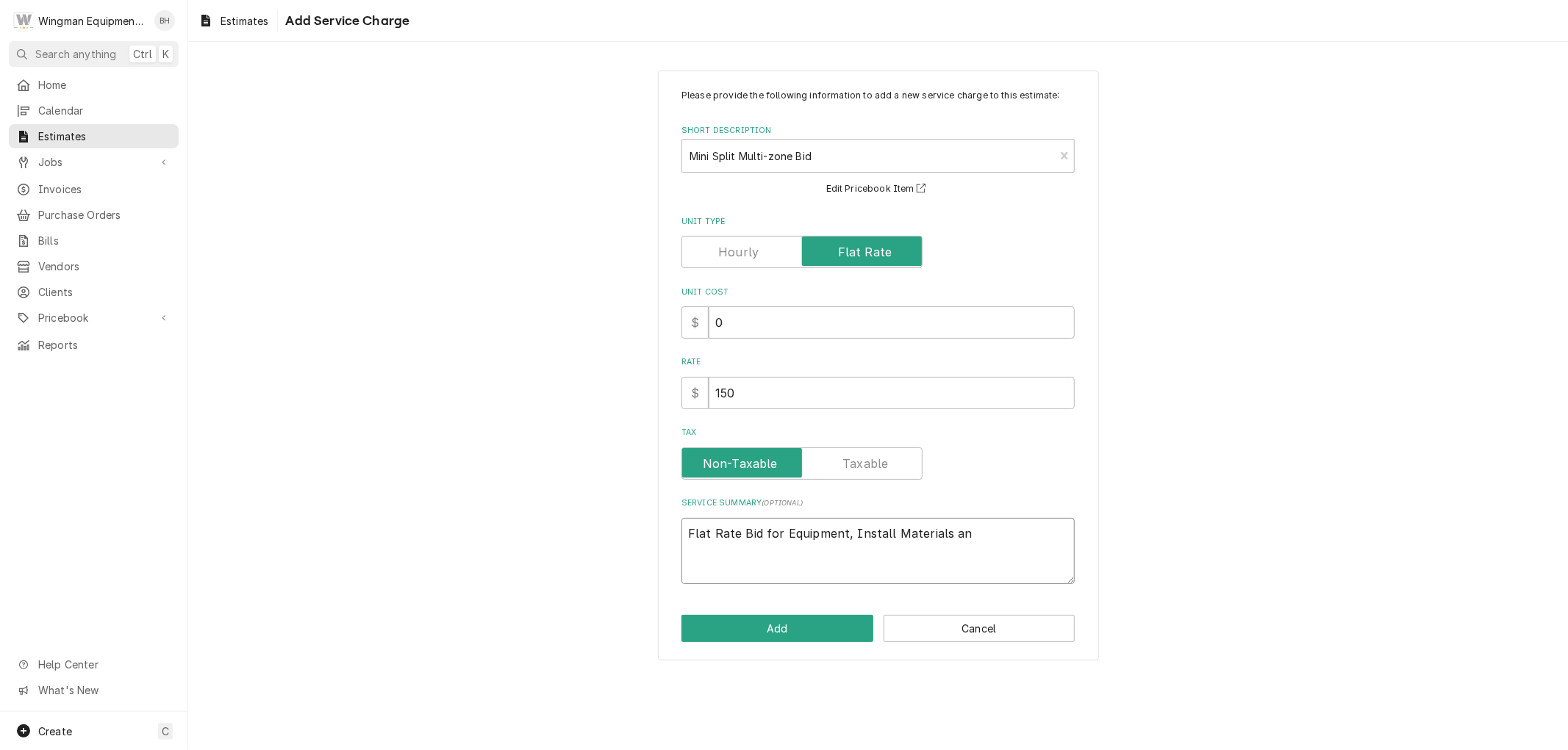
type textarea "Flat Rate Bid for Equipment, Install Materials and"
type textarea "x"
type textarea "Flat Rate Bid for Equipment, Install Materials and"
type textarea "x"
type textarea "Flat Rate Bid for Equipment, Install Materials and L"
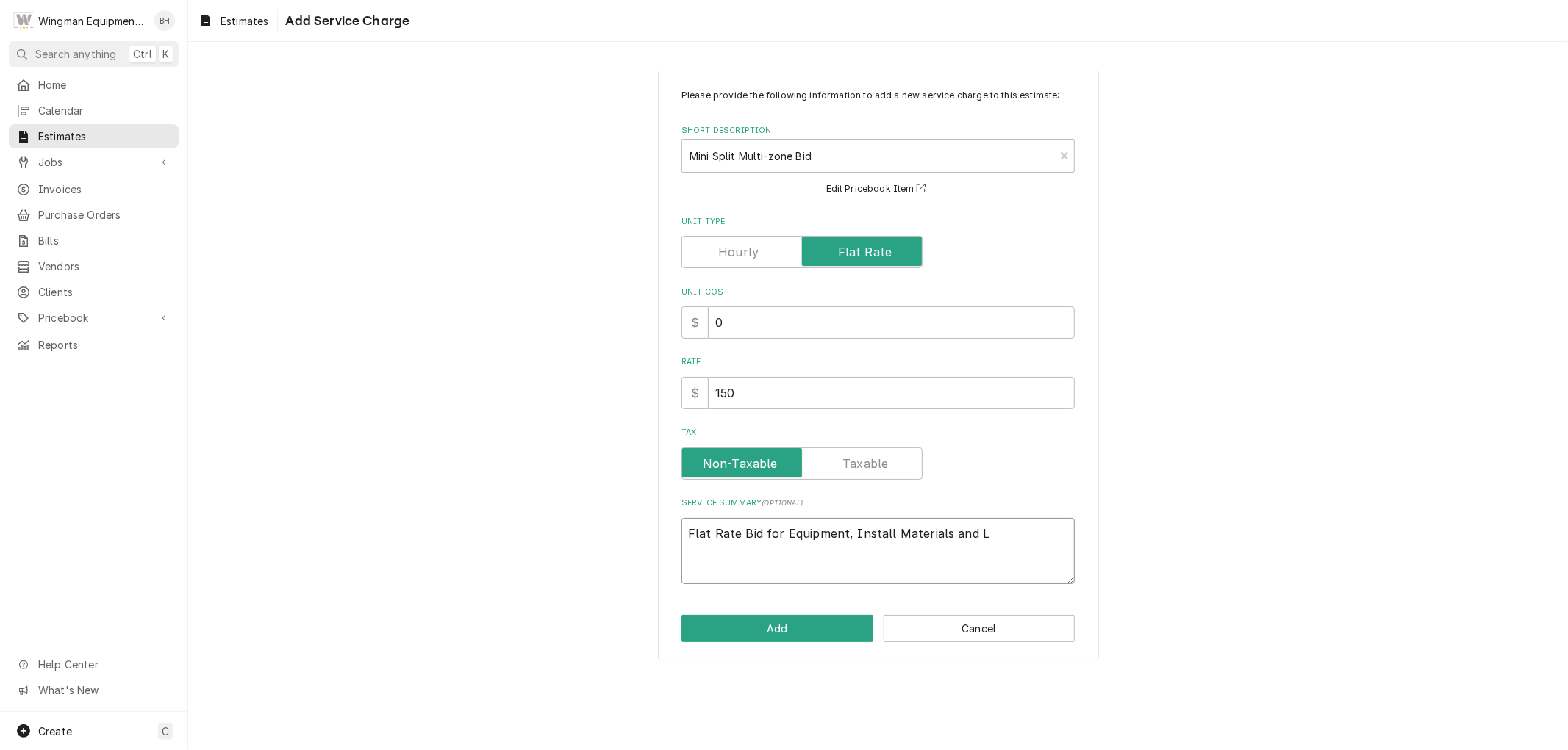
type textarea "x"
type textarea "Flat Rate Bid for Equipment, Install Materials and La"
type textarea "x"
type textarea "Flat Rate Bid for Equipment, Install Materials and Lab"
type textarea "x"
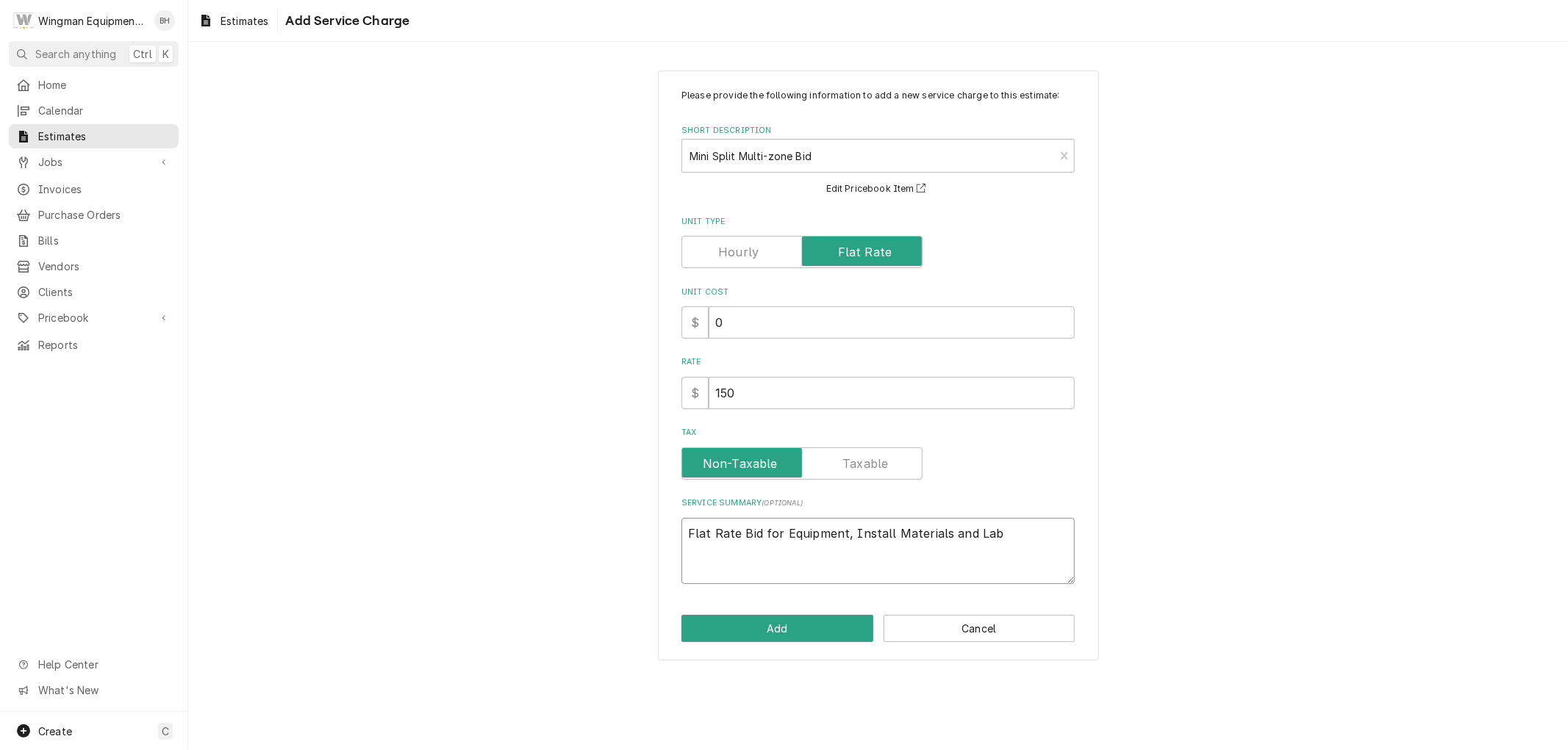
type textarea "Flat Rate Bid for Equipment, Install Materials and Labo"
type textarea "x"
type textarea "Flat Rate Bid for Equipment, Install Materials and Labor"
type textarea "x"
type textarea "Flat Rate Bid for Equipment, Install Materials and Labor"
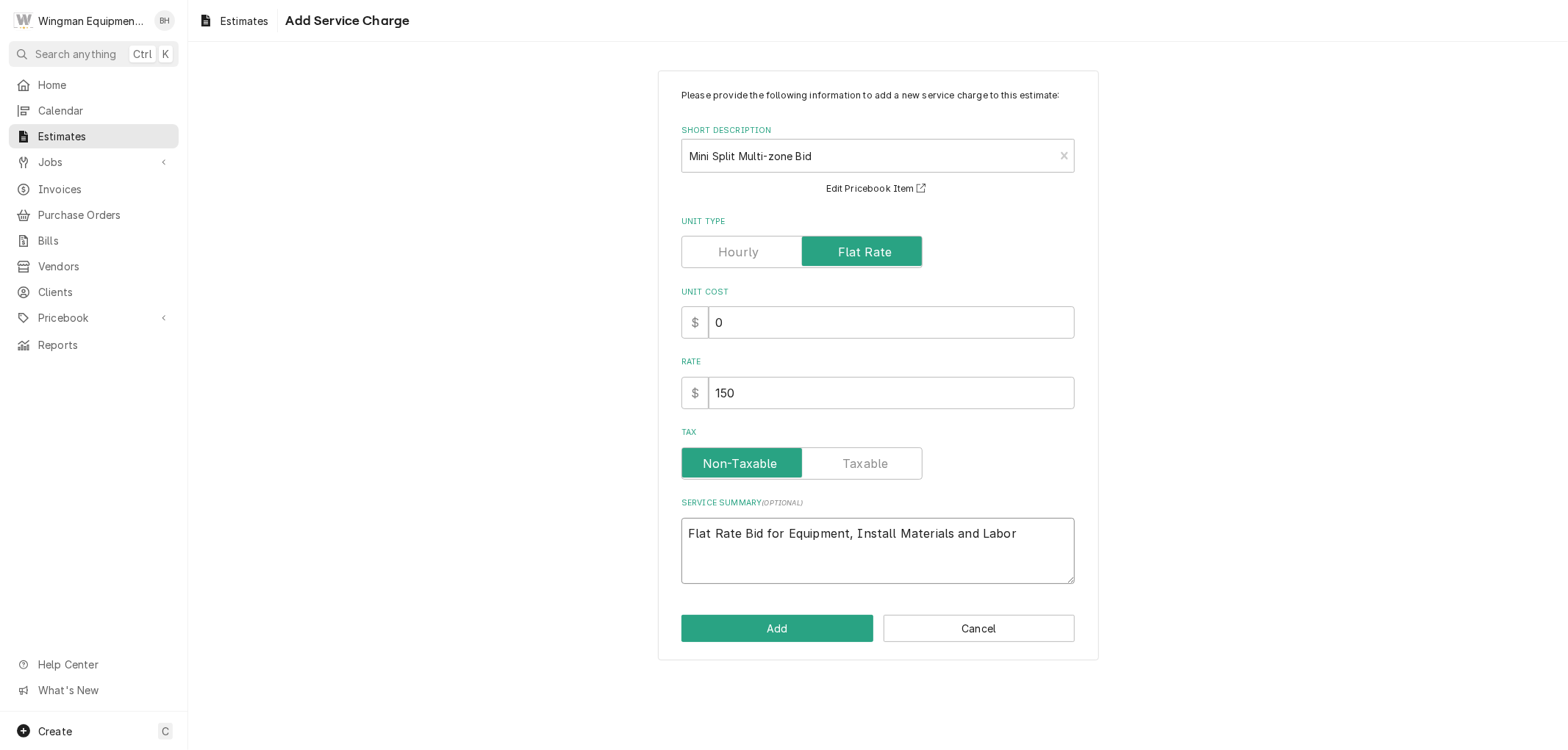
type textarea "x"
type textarea "Flat Rate Bid for Equipment, Install Materials and Labor f"
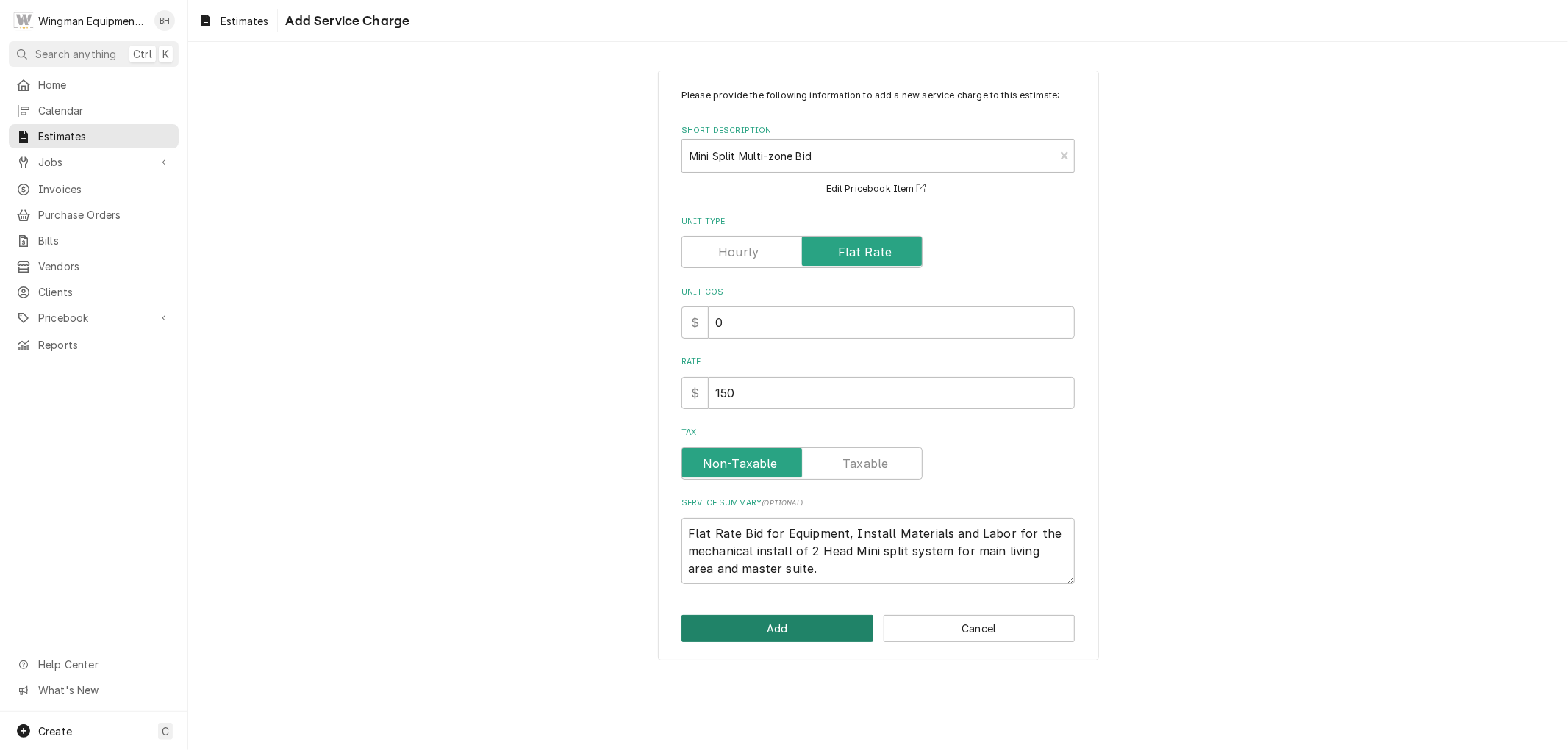
click at [758, 626] on button "Add" at bounding box center [777, 629] width 192 height 27
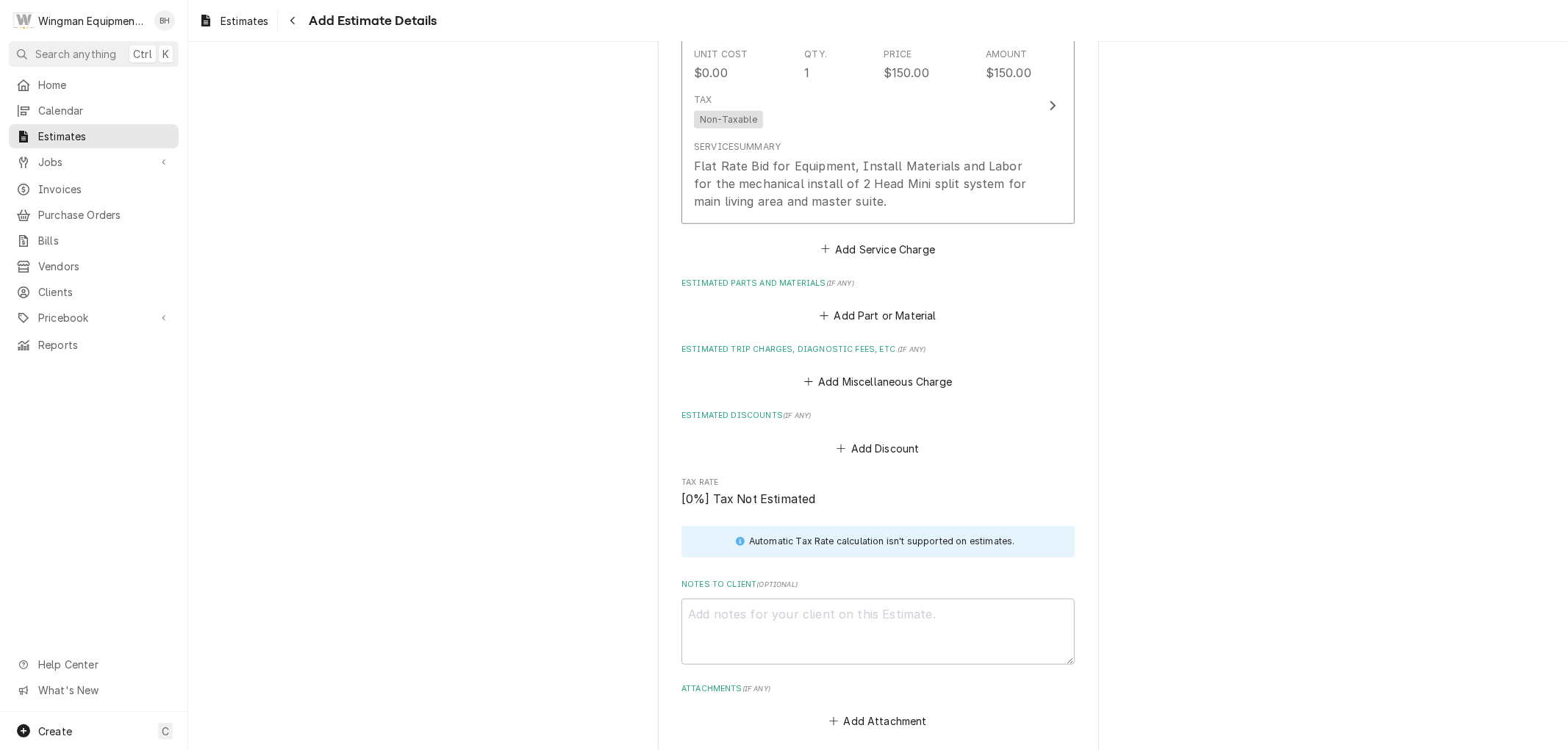
scroll to position [1214, 0]
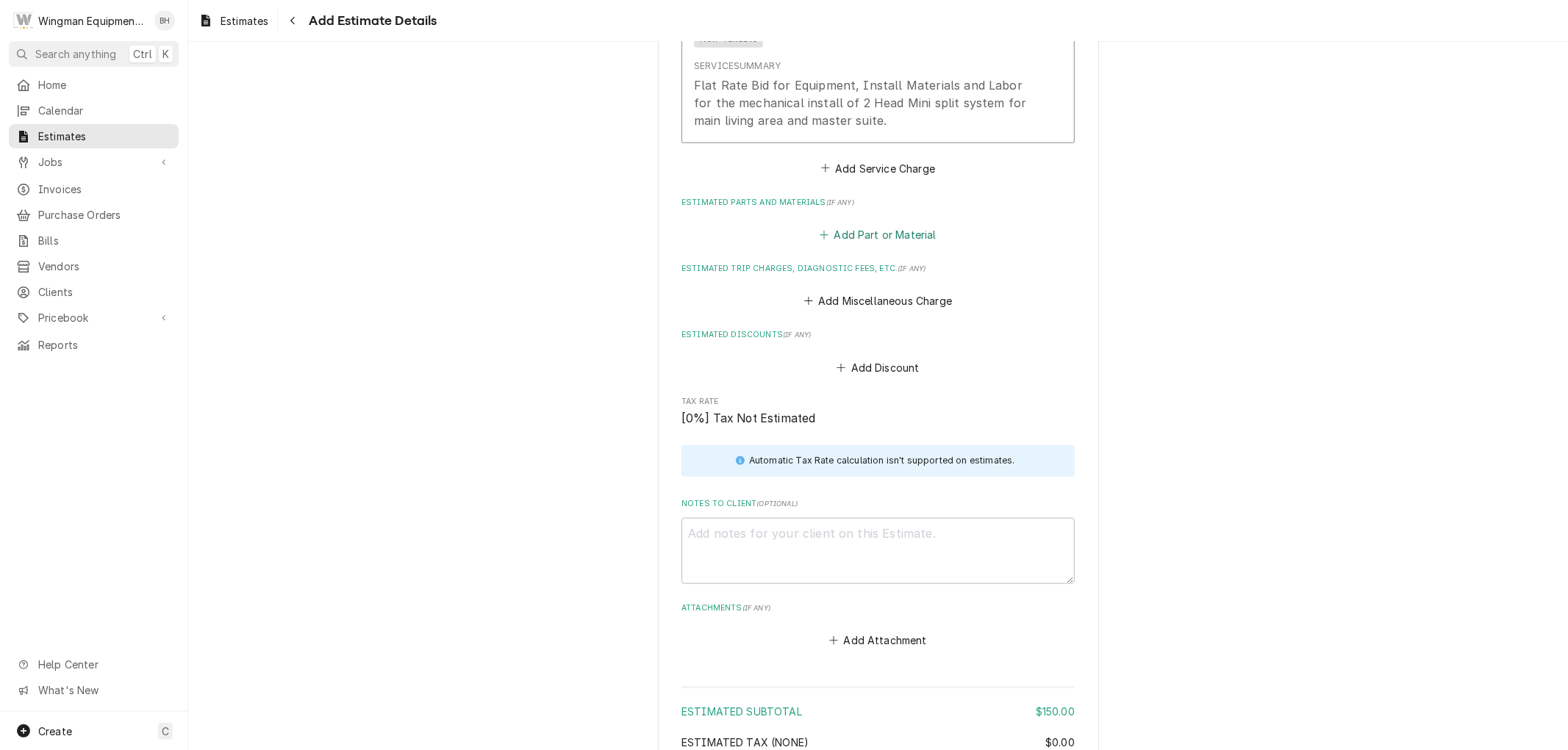
click at [871, 236] on button "Add Part or Material" at bounding box center [878, 234] width 121 height 20
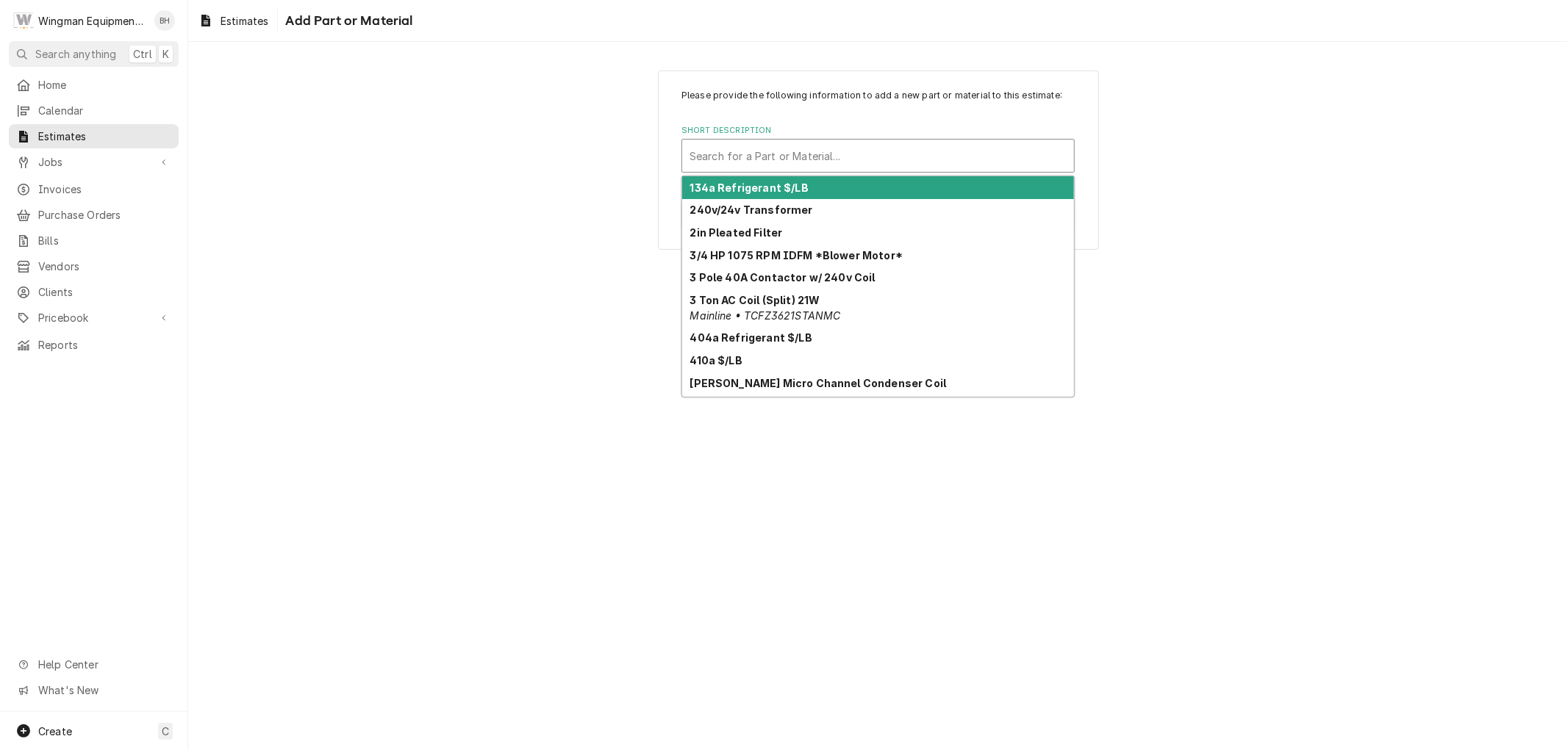
click at [856, 153] on div "Short Description" at bounding box center [878, 155] width 377 height 26
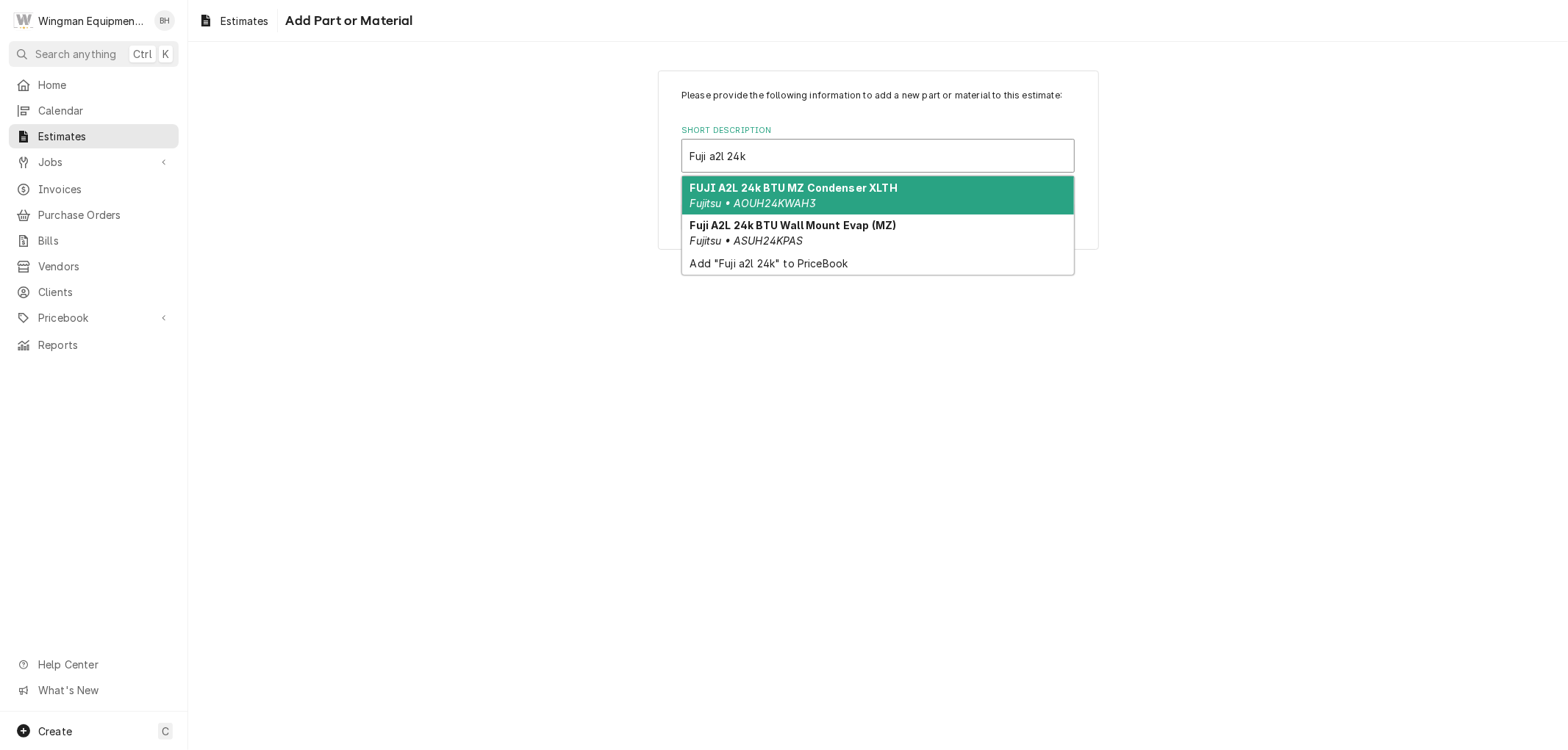
click at [824, 201] on div "FUJI A2L 24k BTU MZ Condenser XLTH Fujitsu • AOUH24KWAH3" at bounding box center [878, 195] width 392 height 38
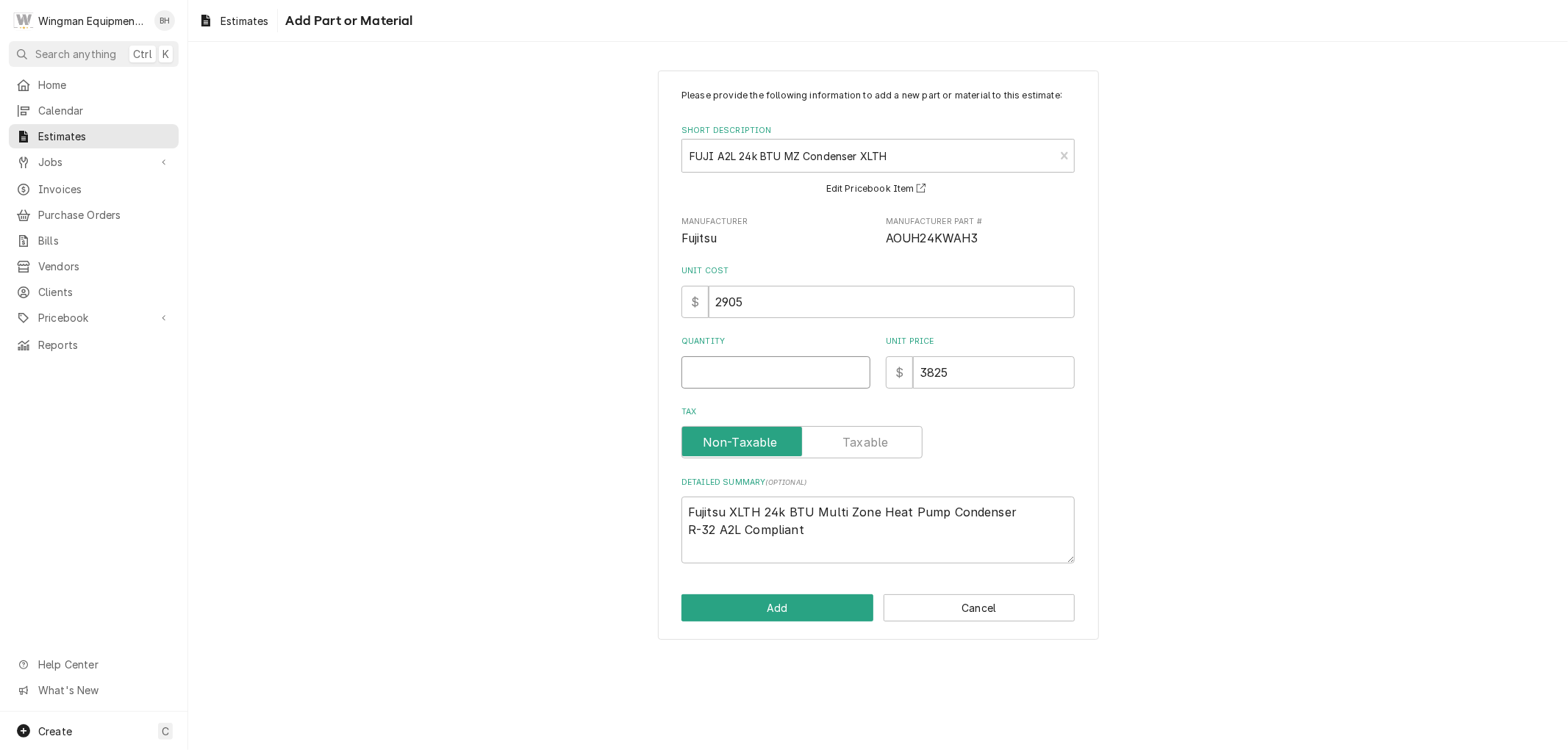
click at [735, 380] on input "Quantity" at bounding box center [776, 372] width 189 height 32
click at [799, 603] on button "Add" at bounding box center [777, 608] width 192 height 27
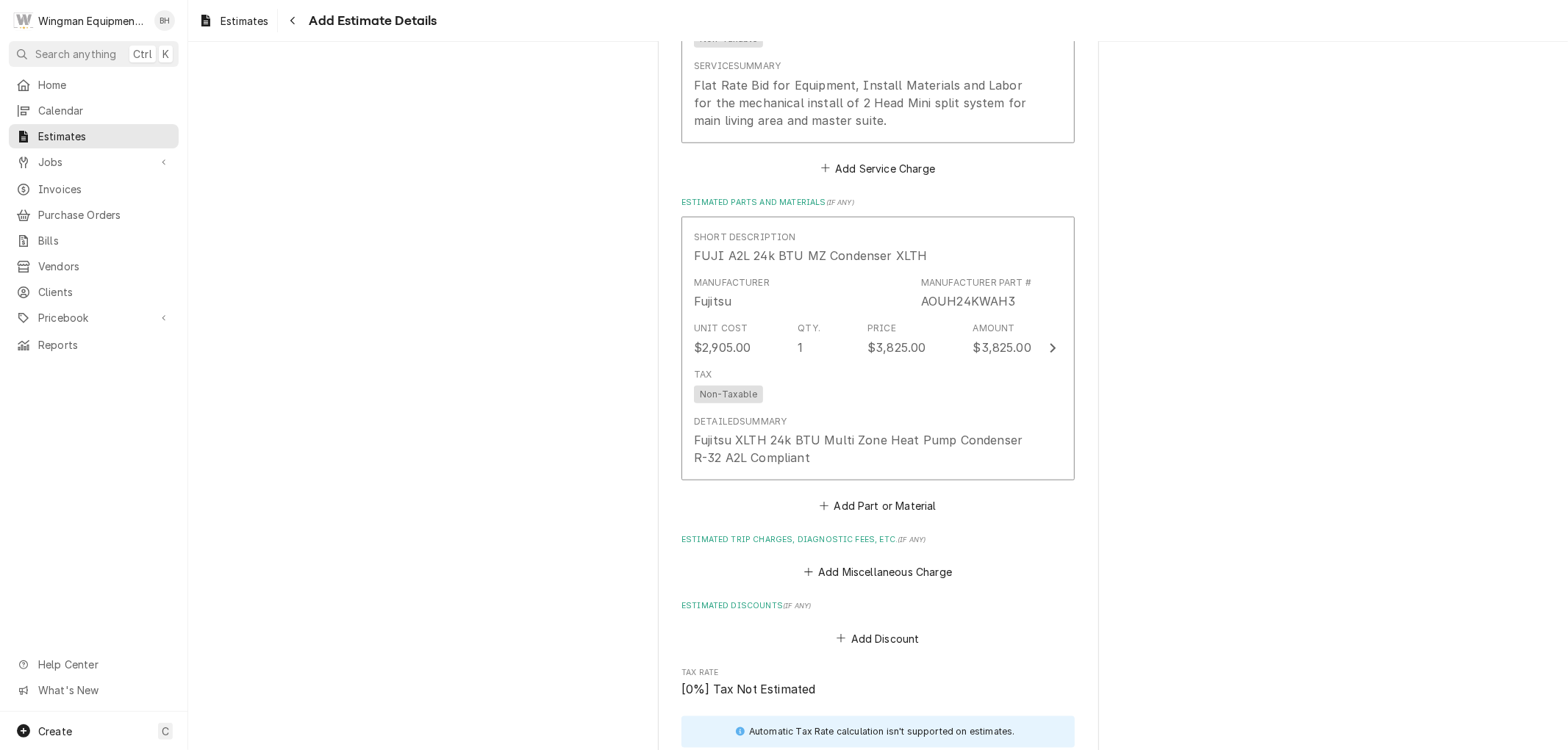
scroll to position [1197, 0]
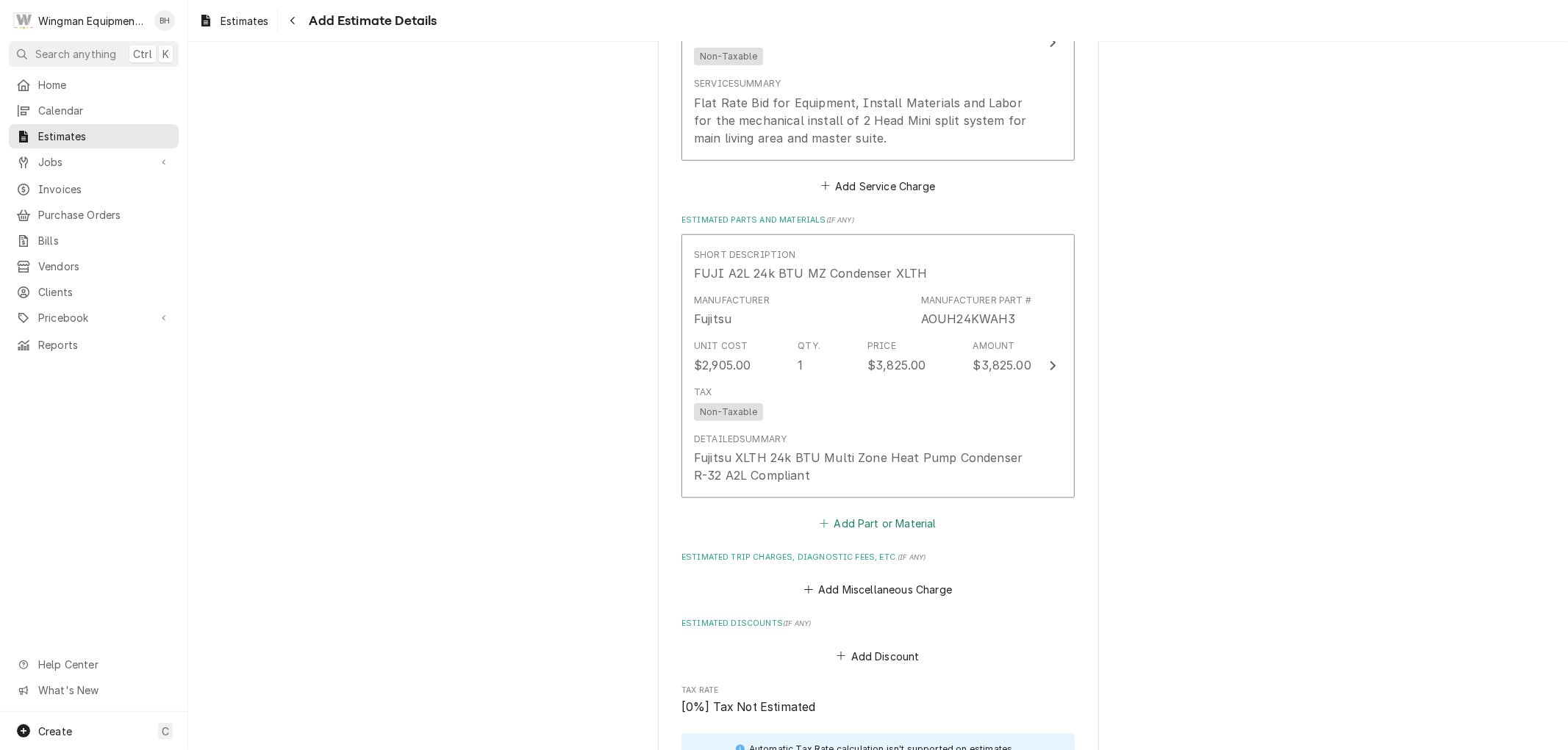
click at [855, 524] on button "Add Part or Material" at bounding box center [878, 523] width 121 height 20
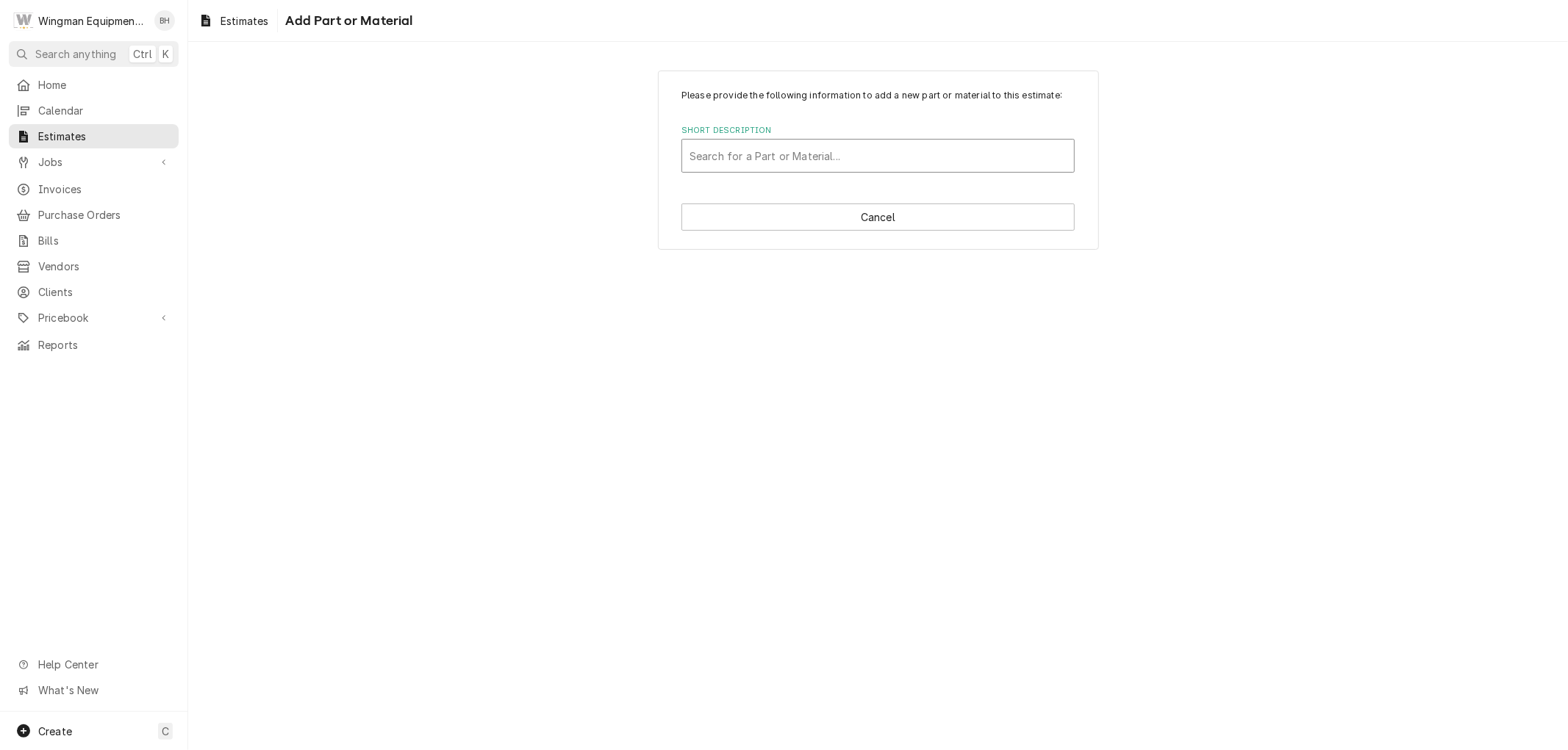
click at [797, 153] on div "Short Description" at bounding box center [878, 155] width 377 height 26
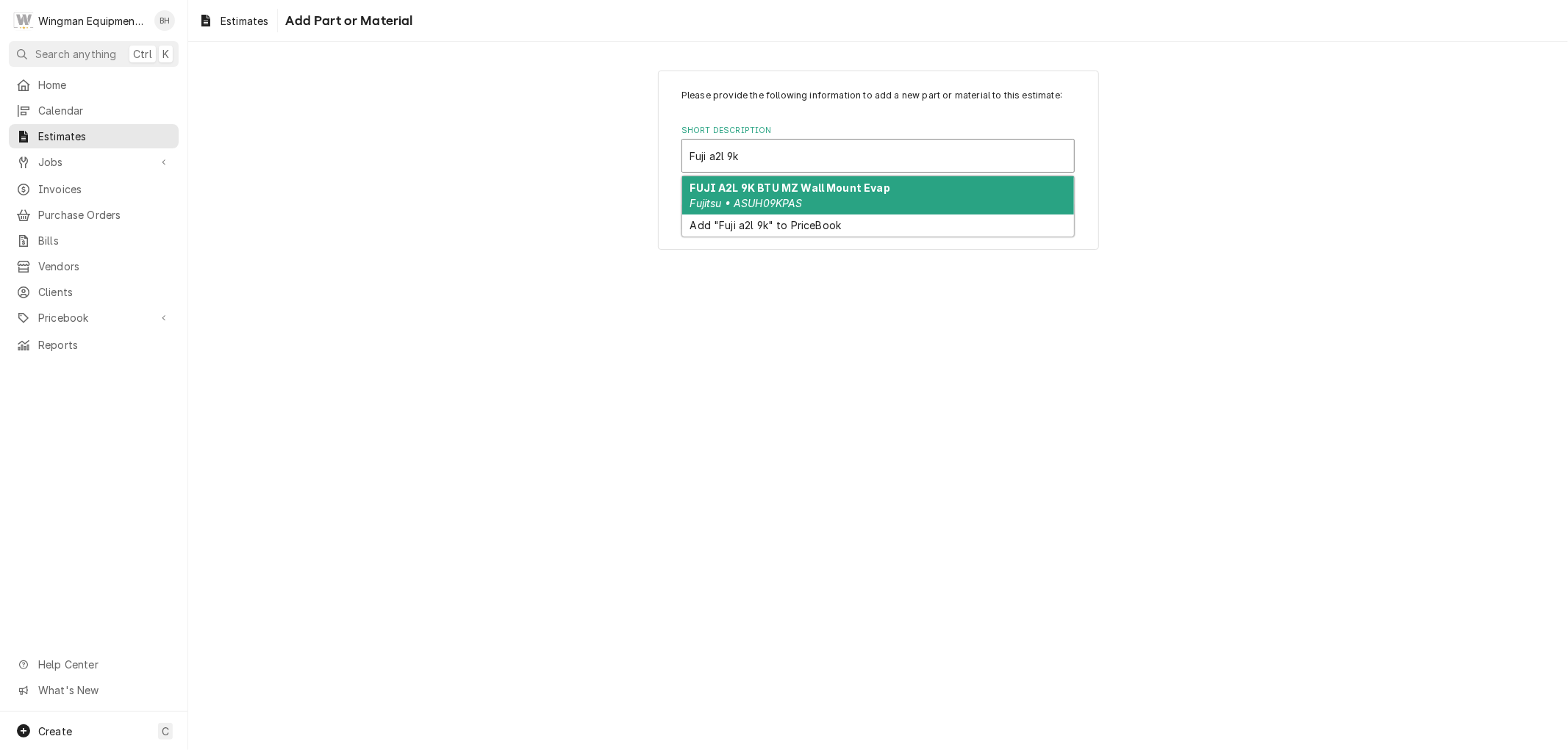
click at [810, 187] on strong "FUJI A2L 9K BTU MZ Wall Mount Evap" at bounding box center [790, 187] width 200 height 13
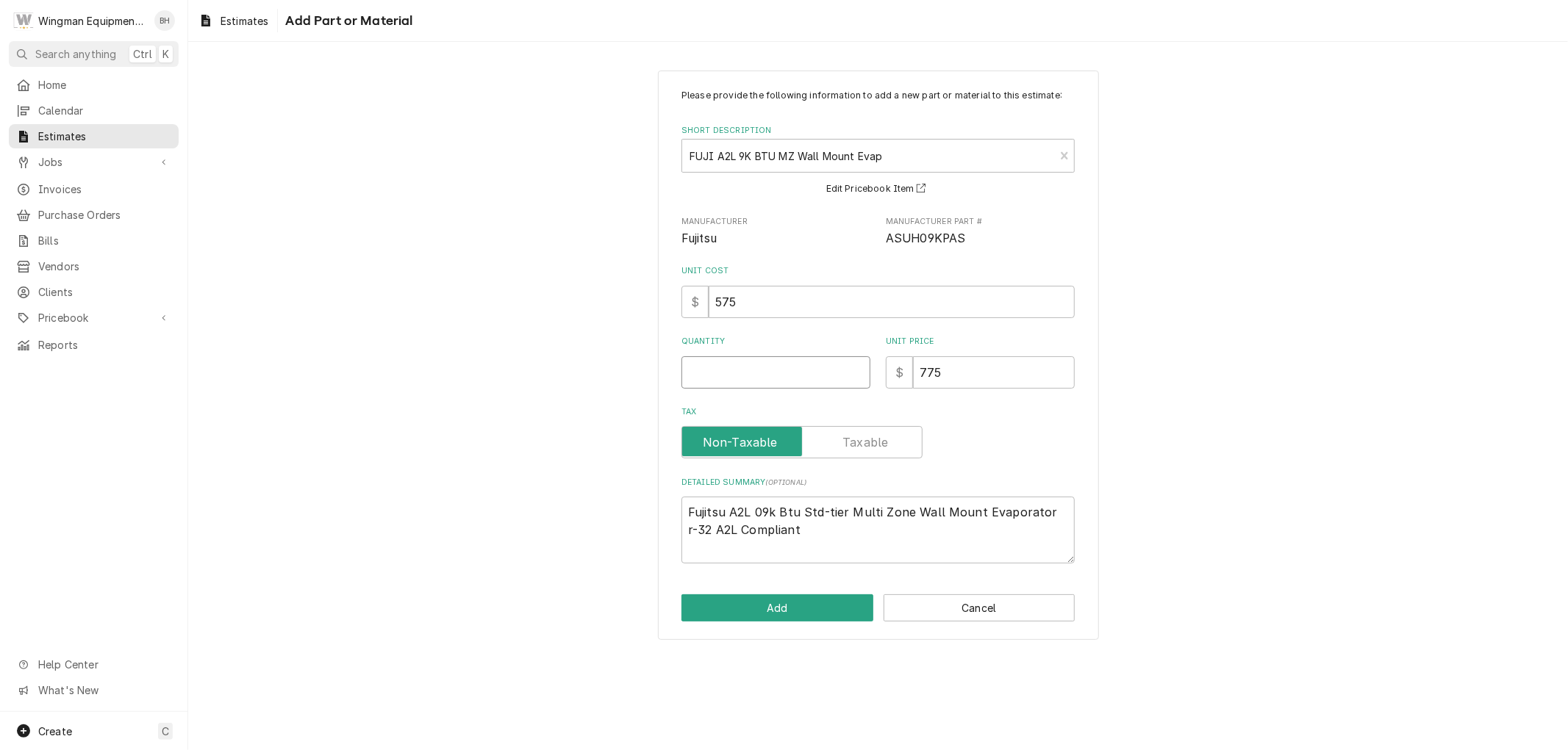
click at [765, 375] on input "Quantity" at bounding box center [776, 372] width 189 height 32
click at [794, 596] on button "Add" at bounding box center [777, 608] width 192 height 27
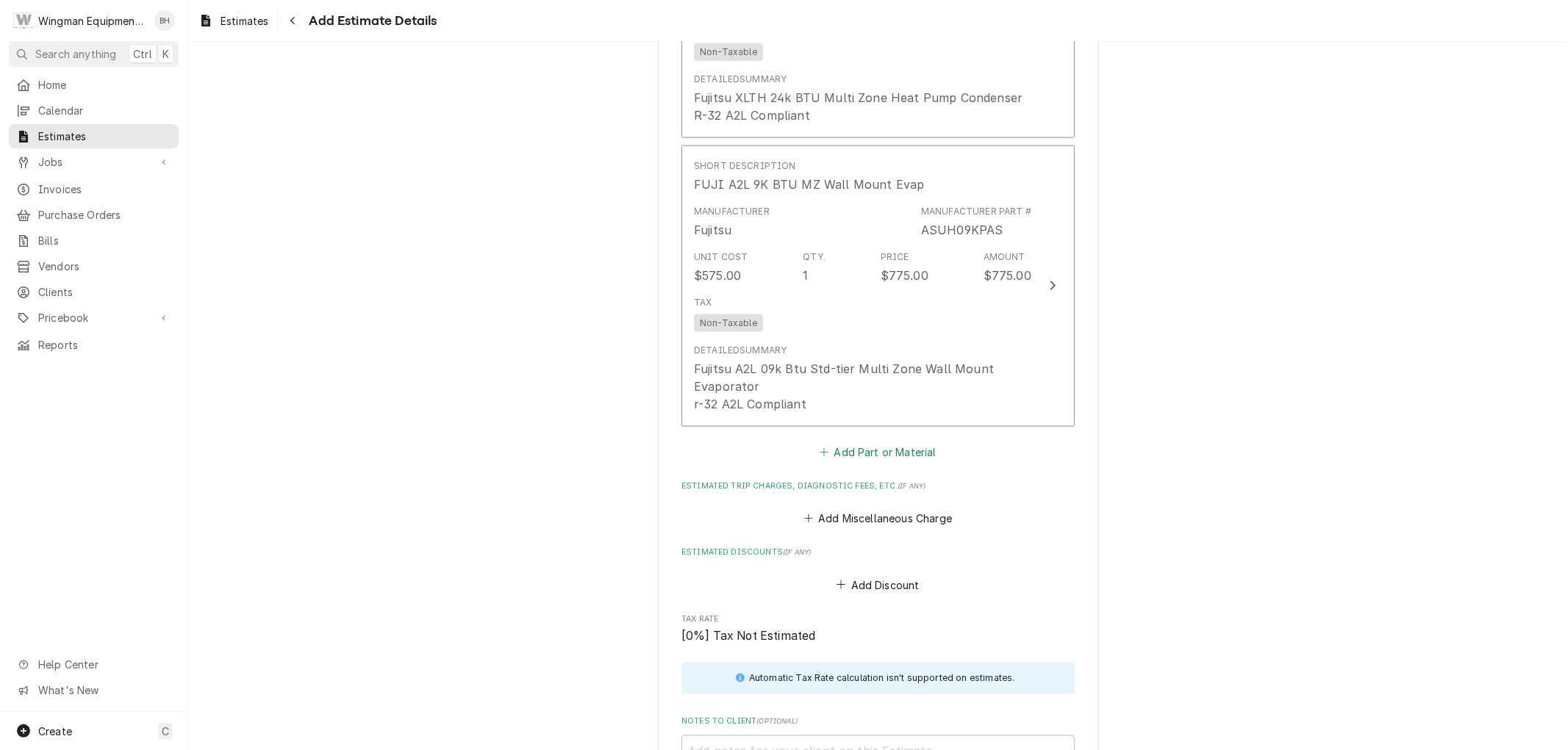
scroll to position [1588, 0]
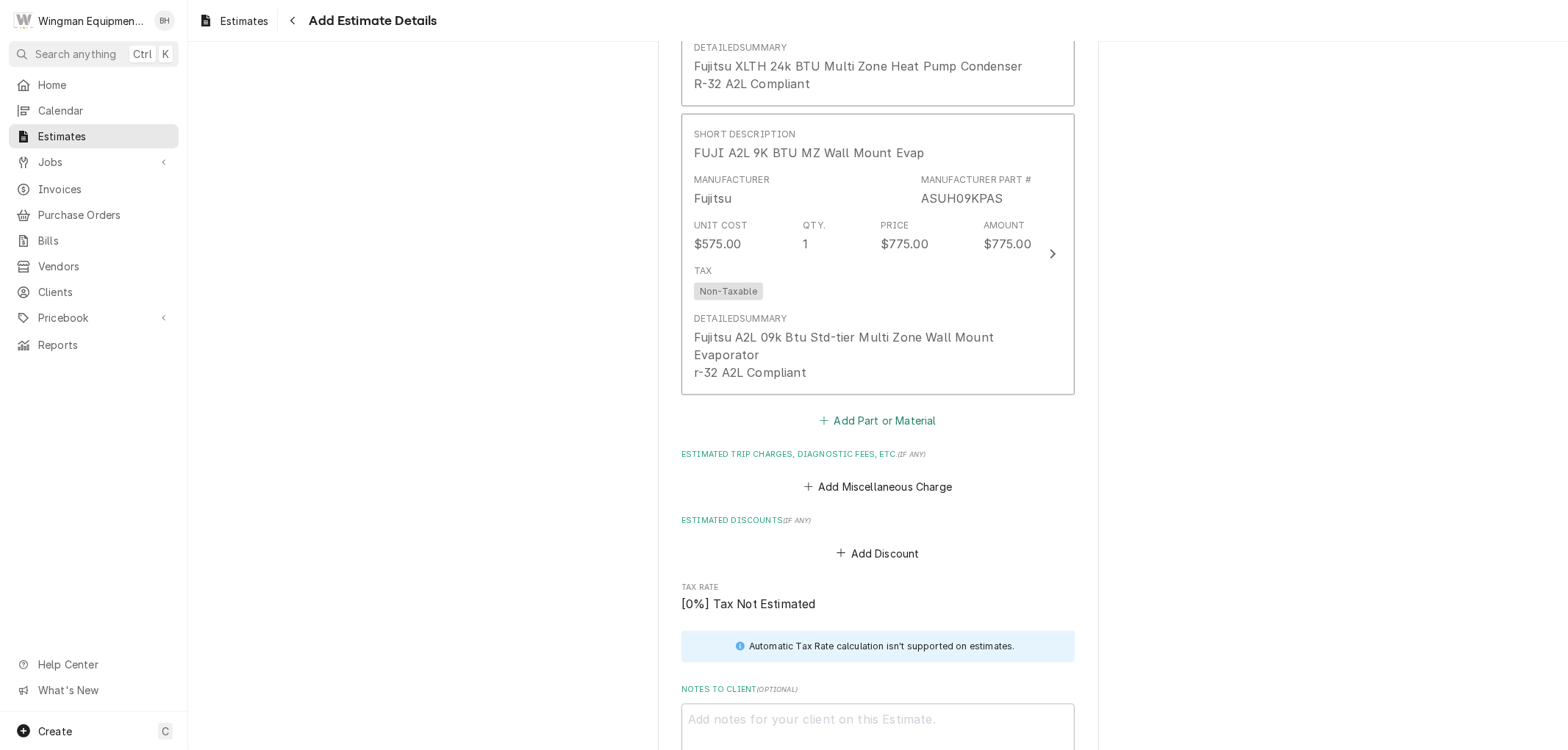
click at [862, 417] on button "Add Part or Material" at bounding box center [878, 421] width 121 height 20
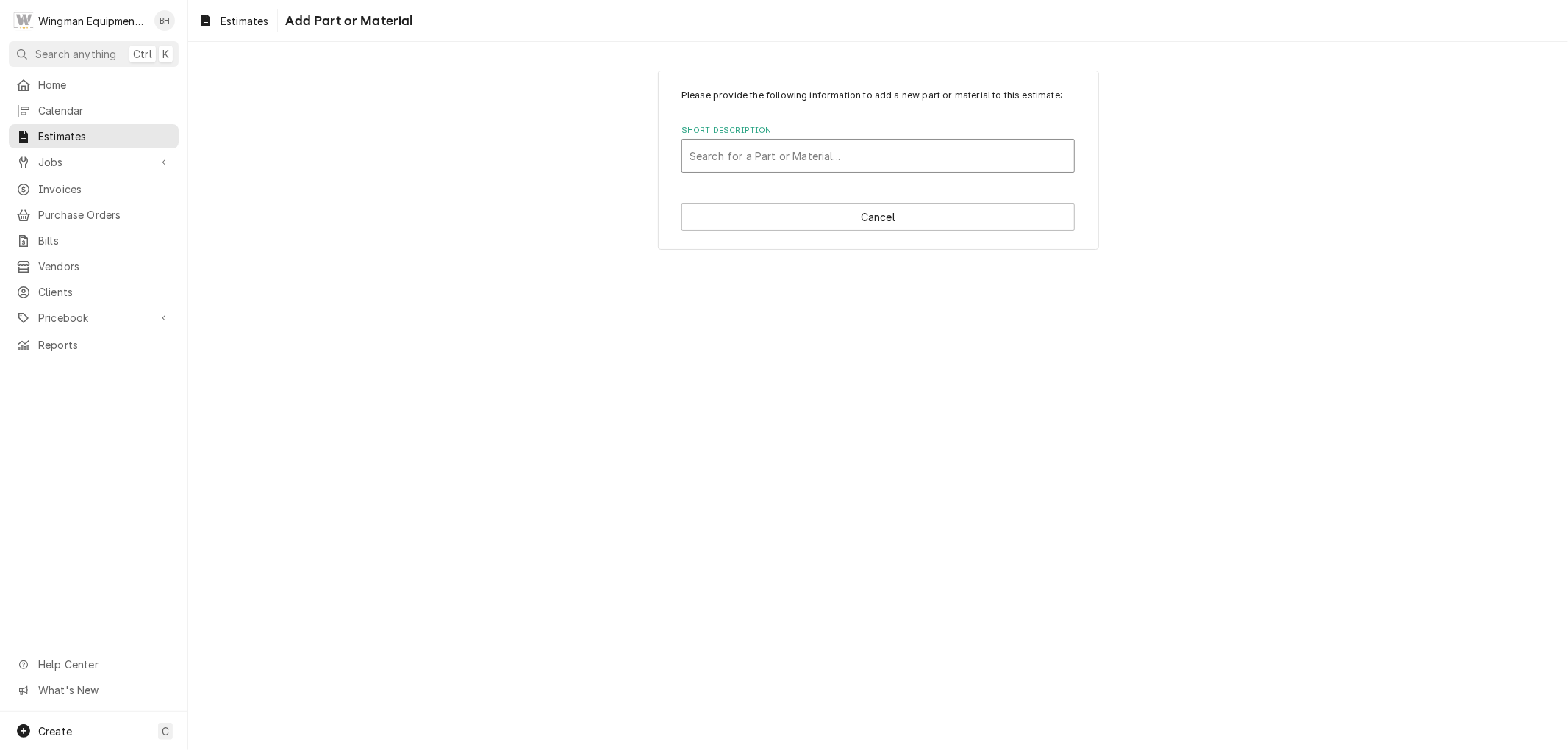
click at [777, 163] on div "Short Description" at bounding box center [878, 155] width 377 height 26
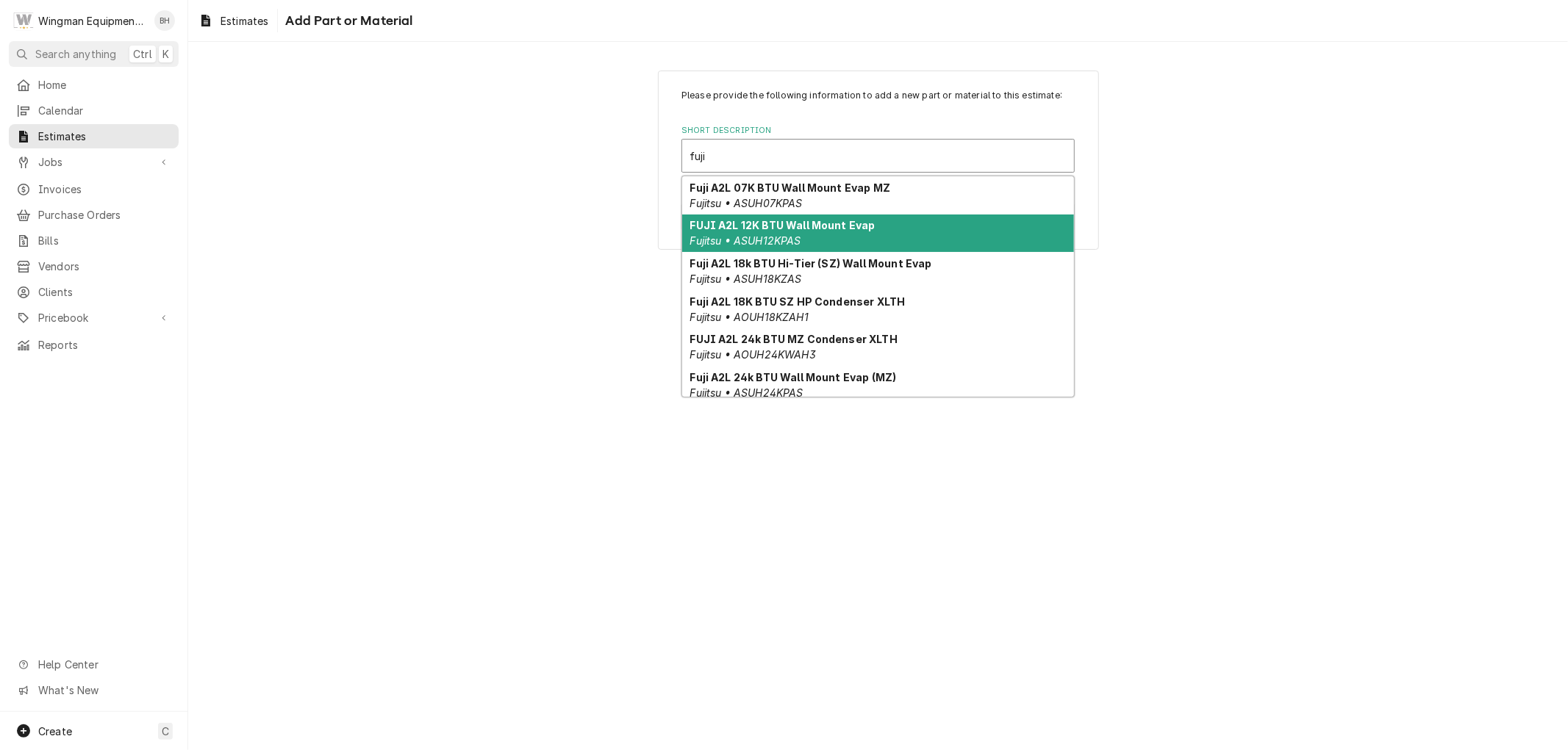
click at [782, 238] on em "Fujitsu • ASUH12KPAS" at bounding box center [746, 240] width 111 height 13
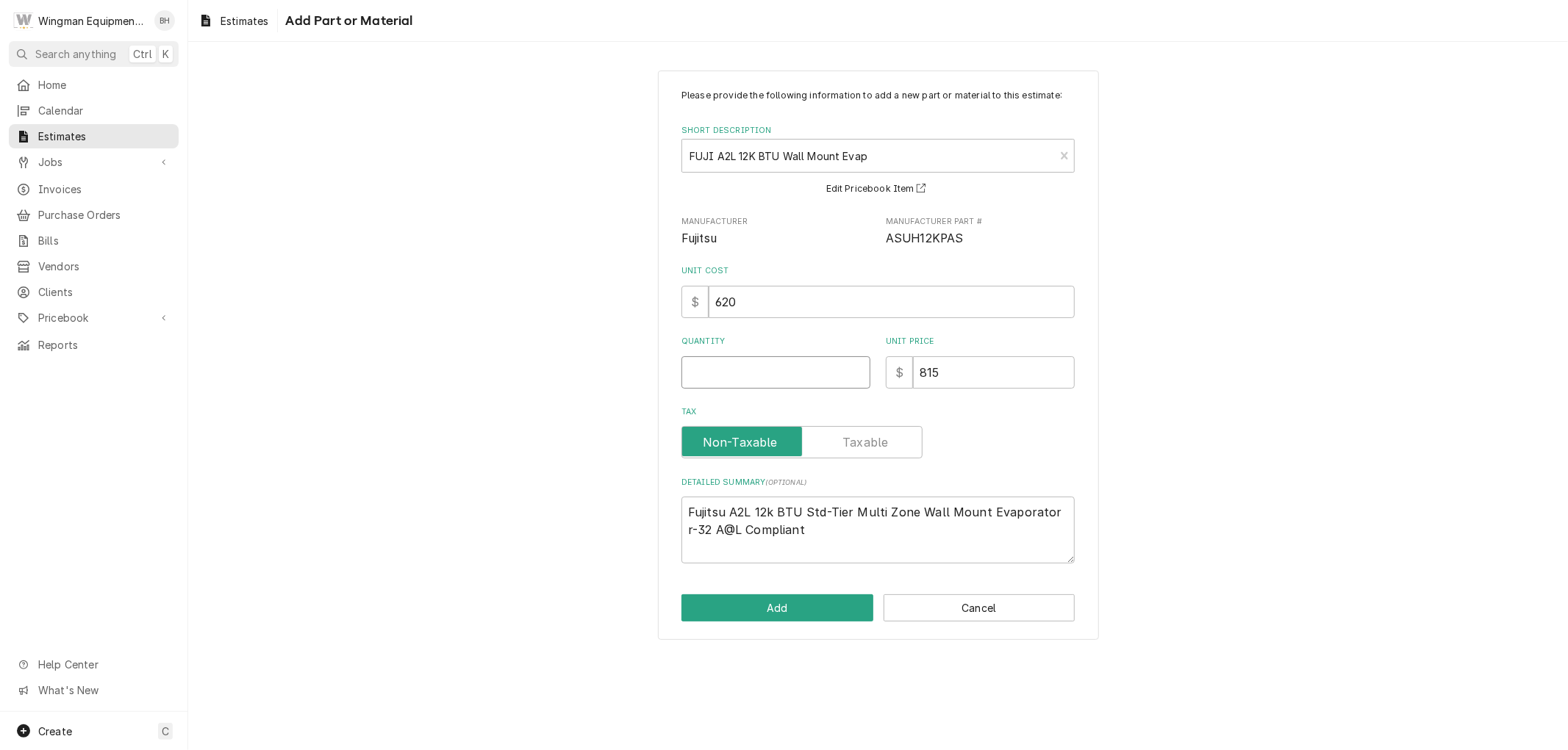
click at [760, 384] on input "Quantity" at bounding box center [776, 372] width 189 height 32
click at [790, 603] on button "Add" at bounding box center [777, 608] width 192 height 27
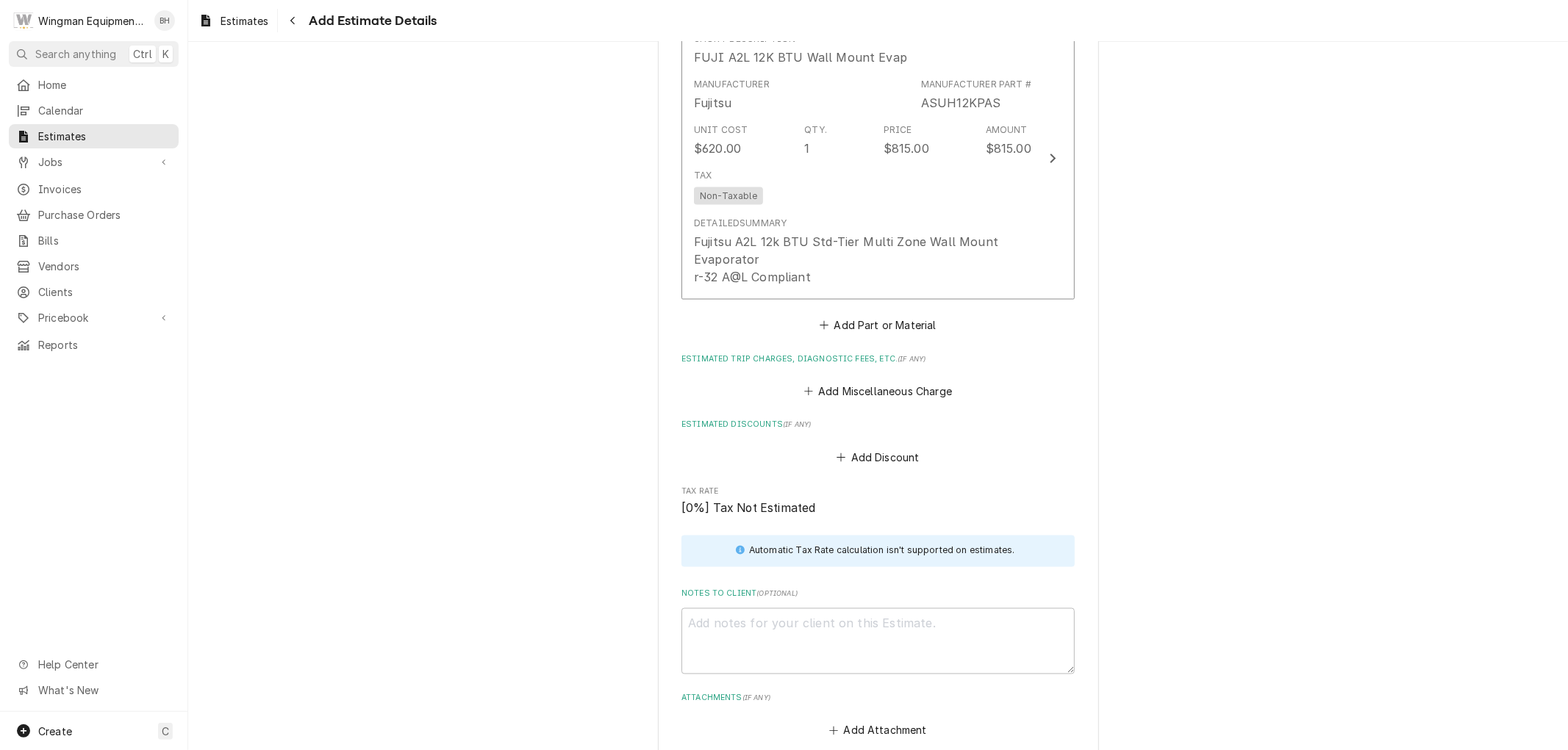
scroll to position [1979, 0]
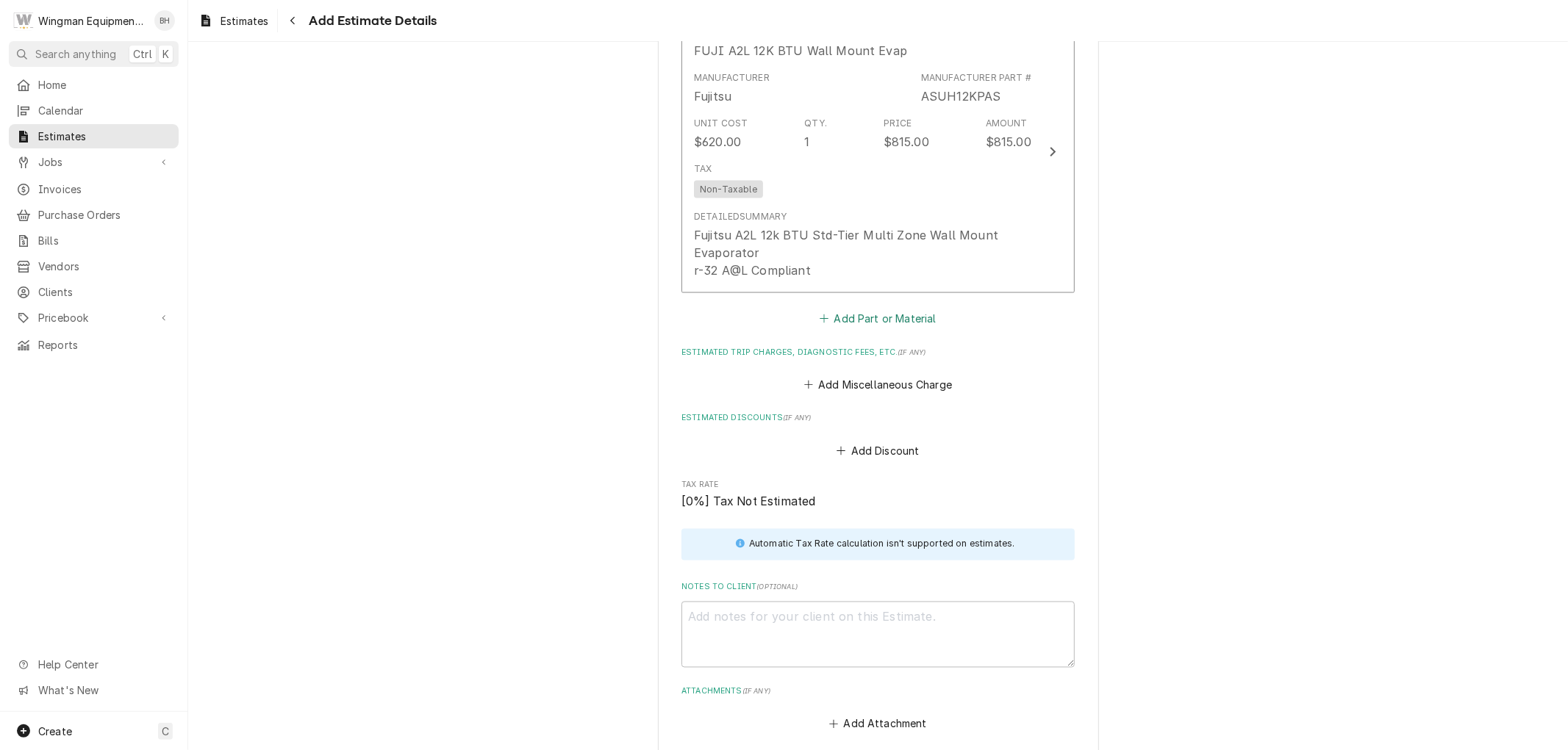
click at [878, 319] on button "Add Part or Material" at bounding box center [878, 318] width 121 height 20
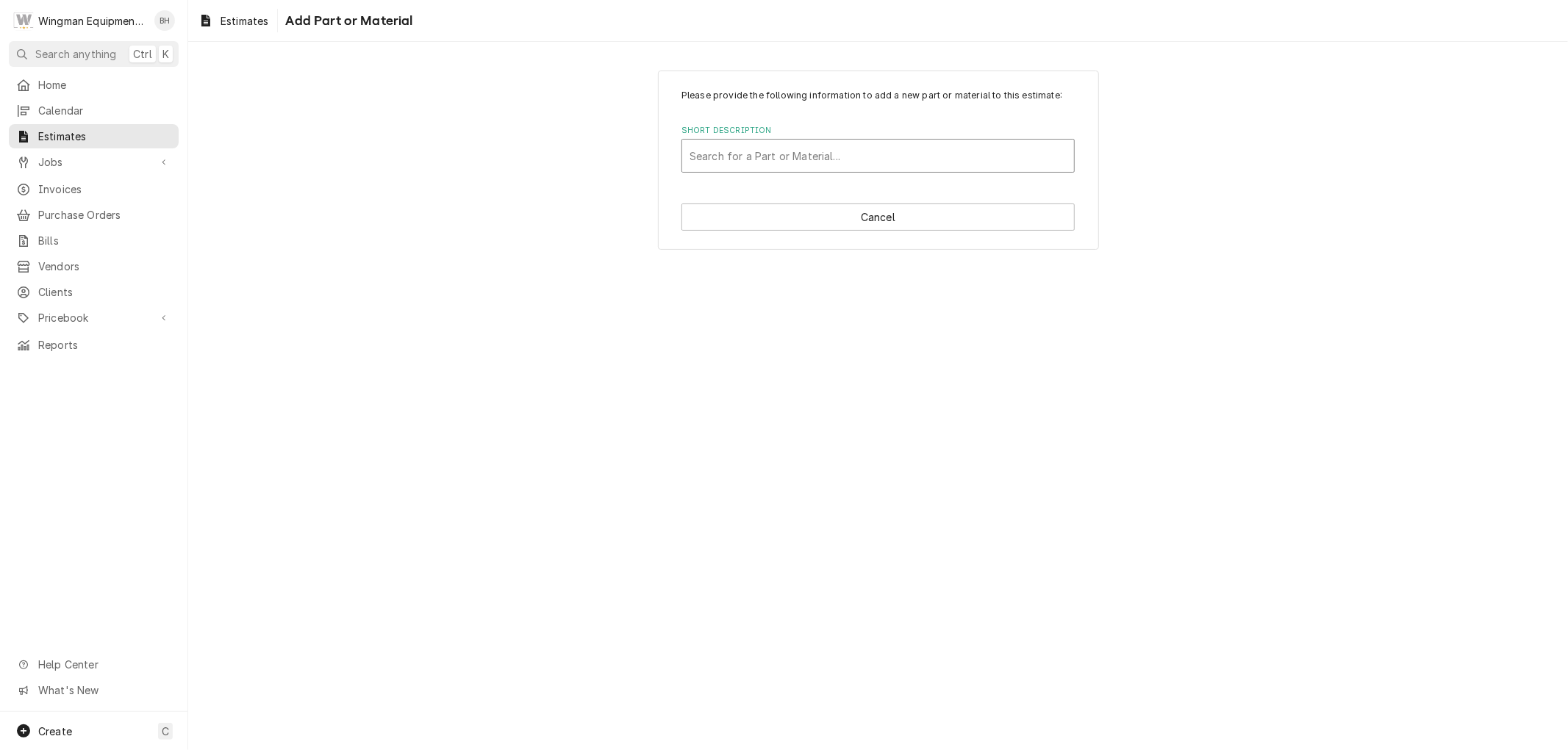
click at [834, 163] on div "Short Description" at bounding box center [878, 155] width 377 height 26
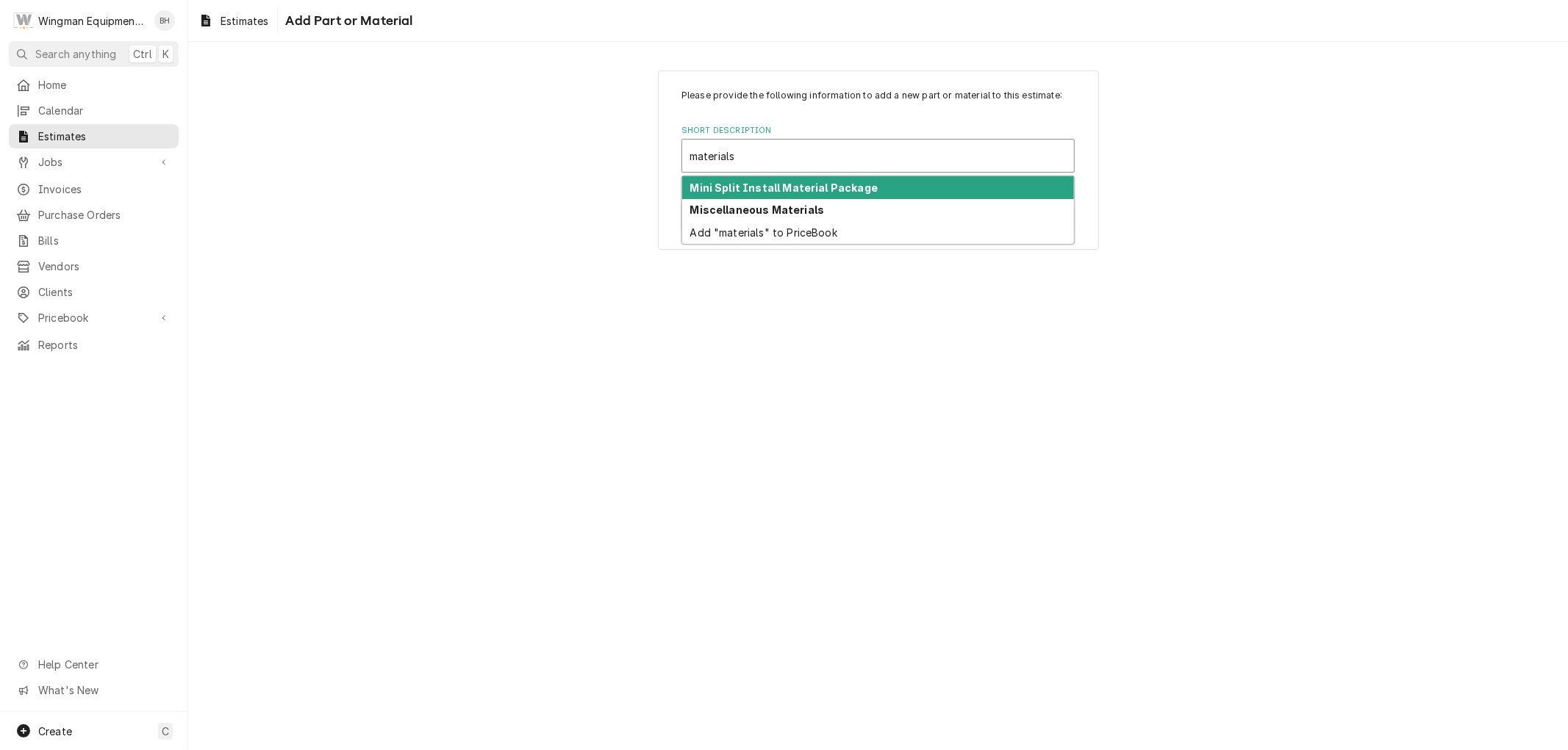
click at [819, 189] on strong "Mini Split Install Material Package" at bounding box center [784, 187] width 188 height 13
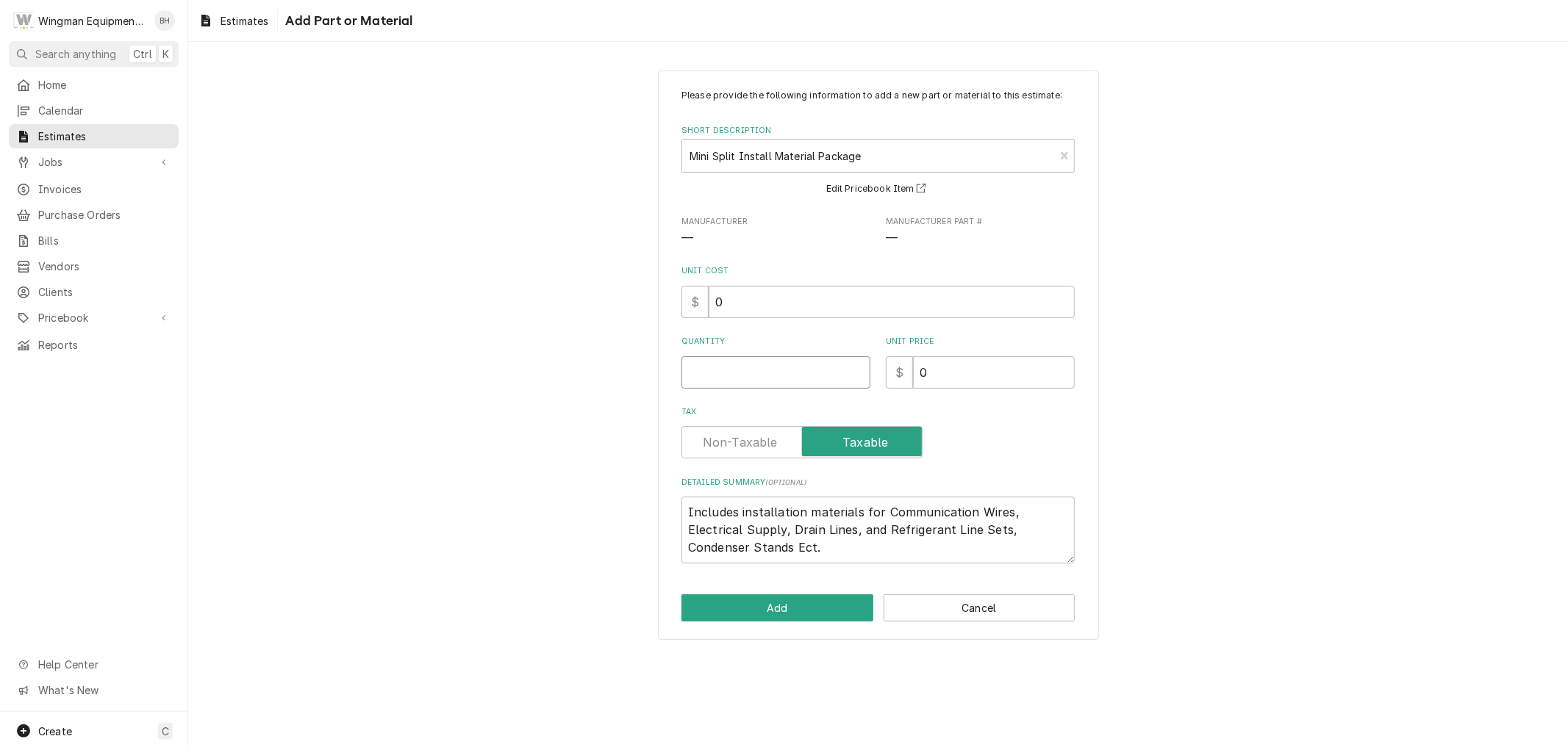
click at [790, 362] on input "Quantity" at bounding box center [776, 372] width 189 height 32
drag, startPoint x: 935, startPoint y: 364, endPoint x: 899, endPoint y: 376, distance: 37.9
click at [900, 375] on div "$ 0" at bounding box center [980, 372] width 189 height 32
click at [802, 612] on button "Add" at bounding box center [777, 608] width 192 height 27
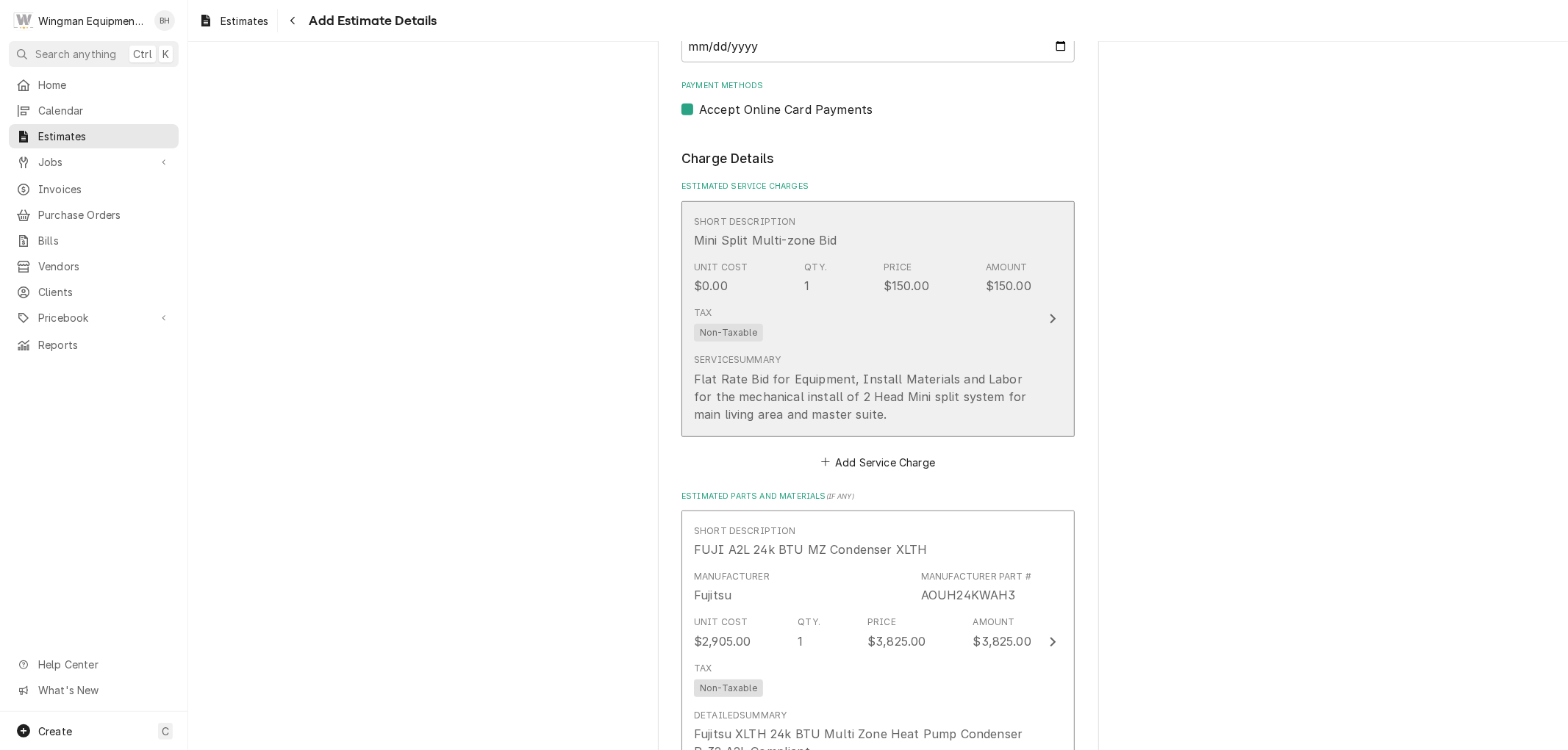
scroll to position [899, 0]
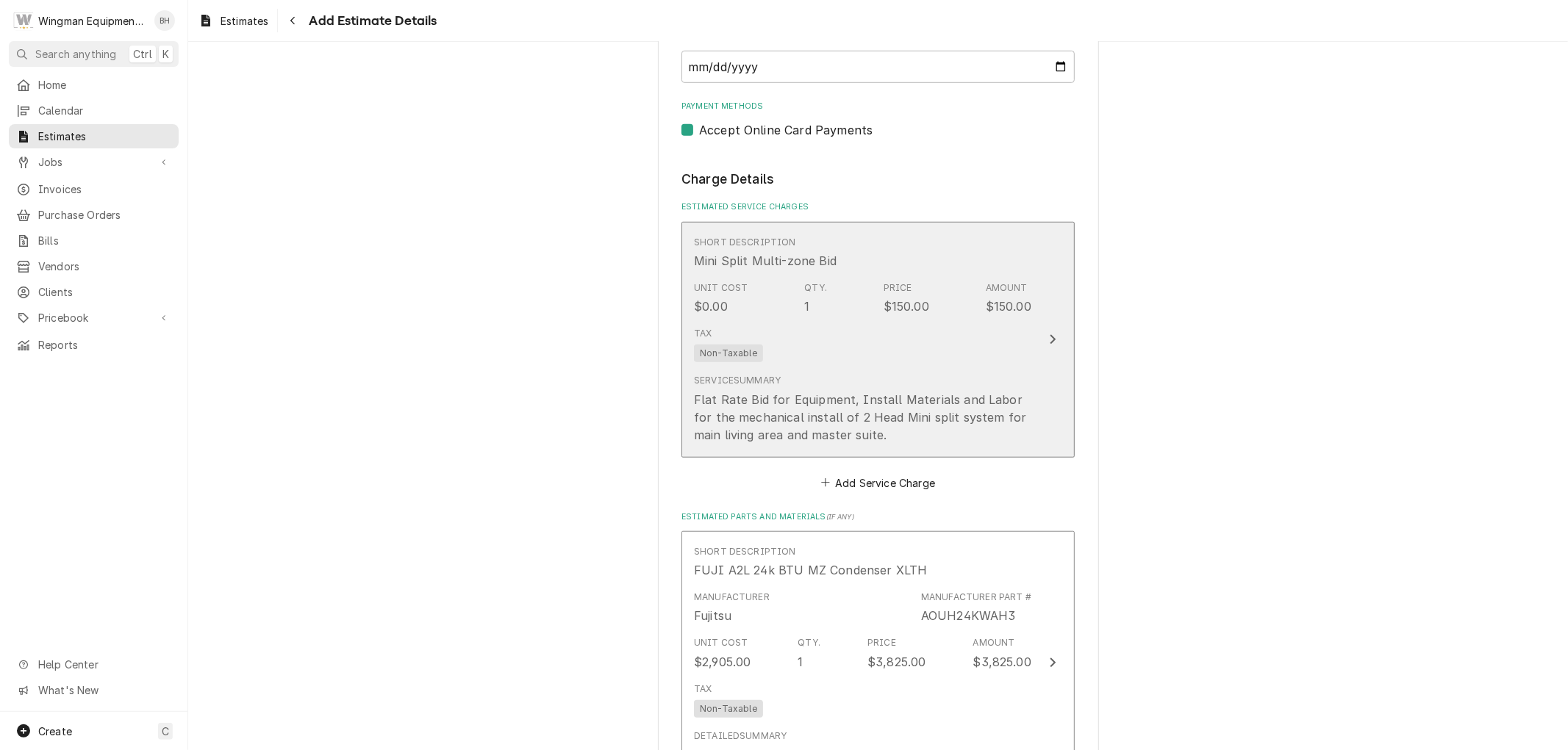
click at [914, 365] on div "Tax Non-Taxable" at bounding box center [862, 345] width 337 height 47
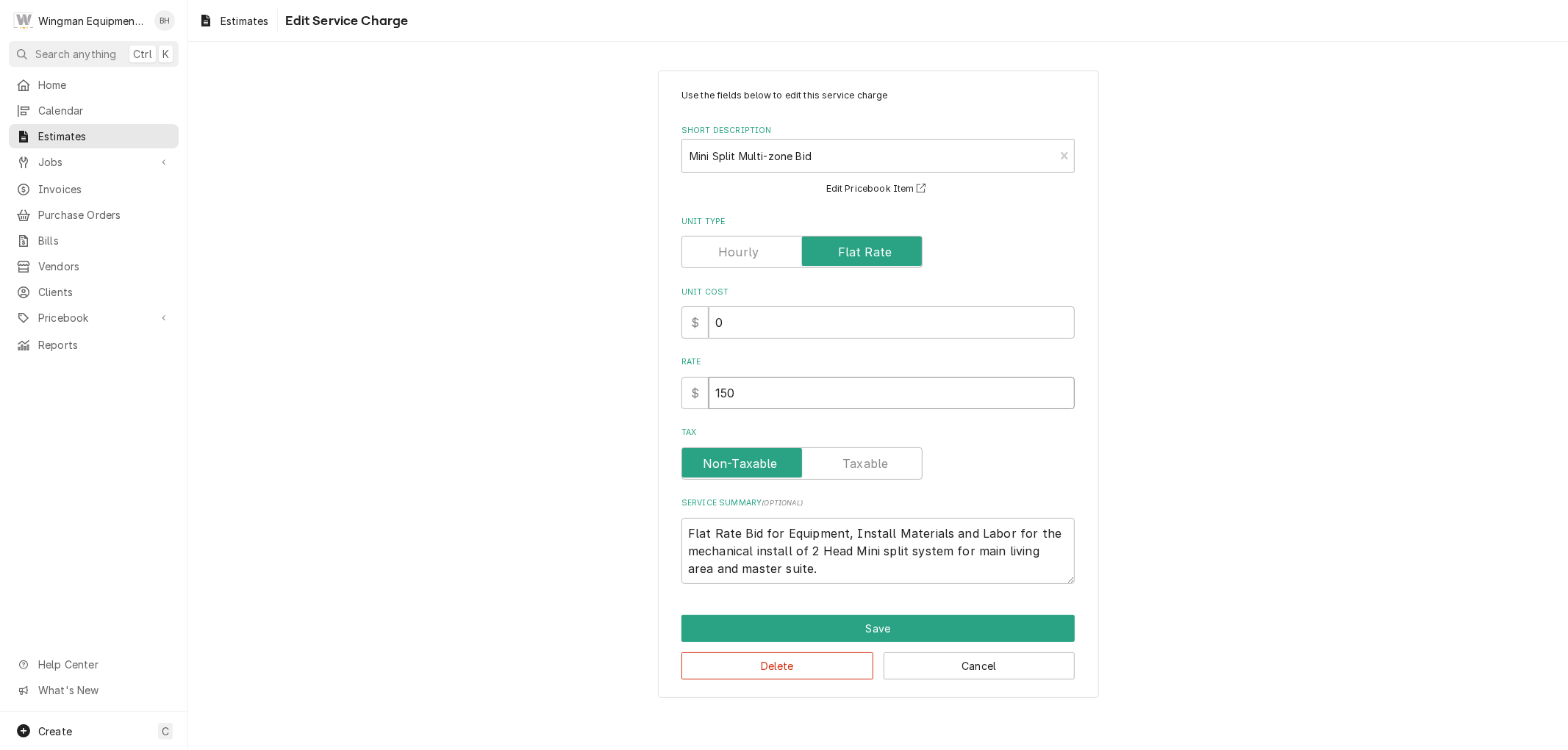
drag, startPoint x: 769, startPoint y: 395, endPoint x: 642, endPoint y: 393, distance: 127.0
click at [642, 393] on div "Use the fields below to edit this service charge Short Description Mini Split M…" at bounding box center [878, 384] width 1380 height 654
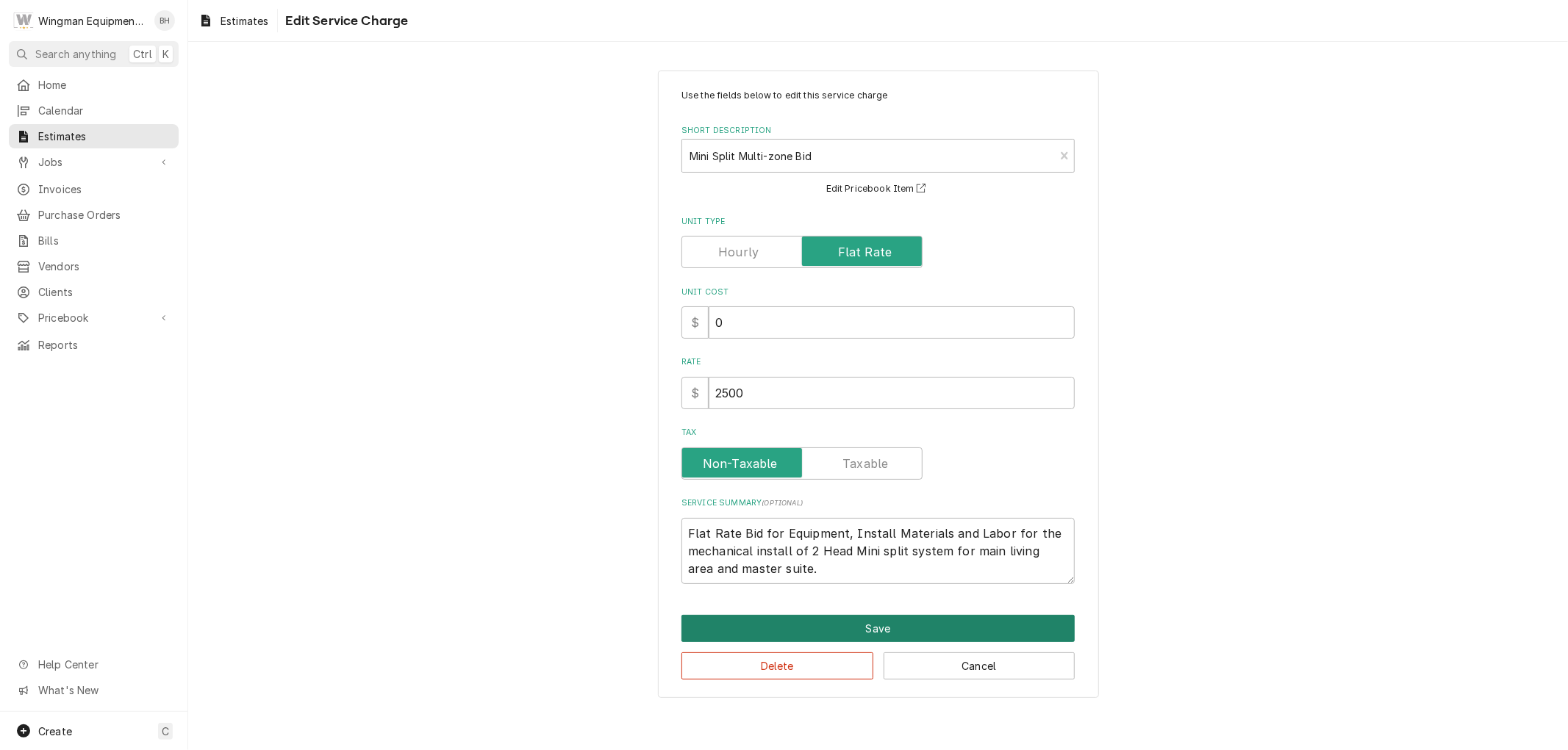
click at [903, 613] on div "Use the fields below to edit this service charge Short Description Mini Split M…" at bounding box center [878, 385] width 441 height 629
click at [903, 616] on button "Save" at bounding box center [878, 629] width 394 height 27
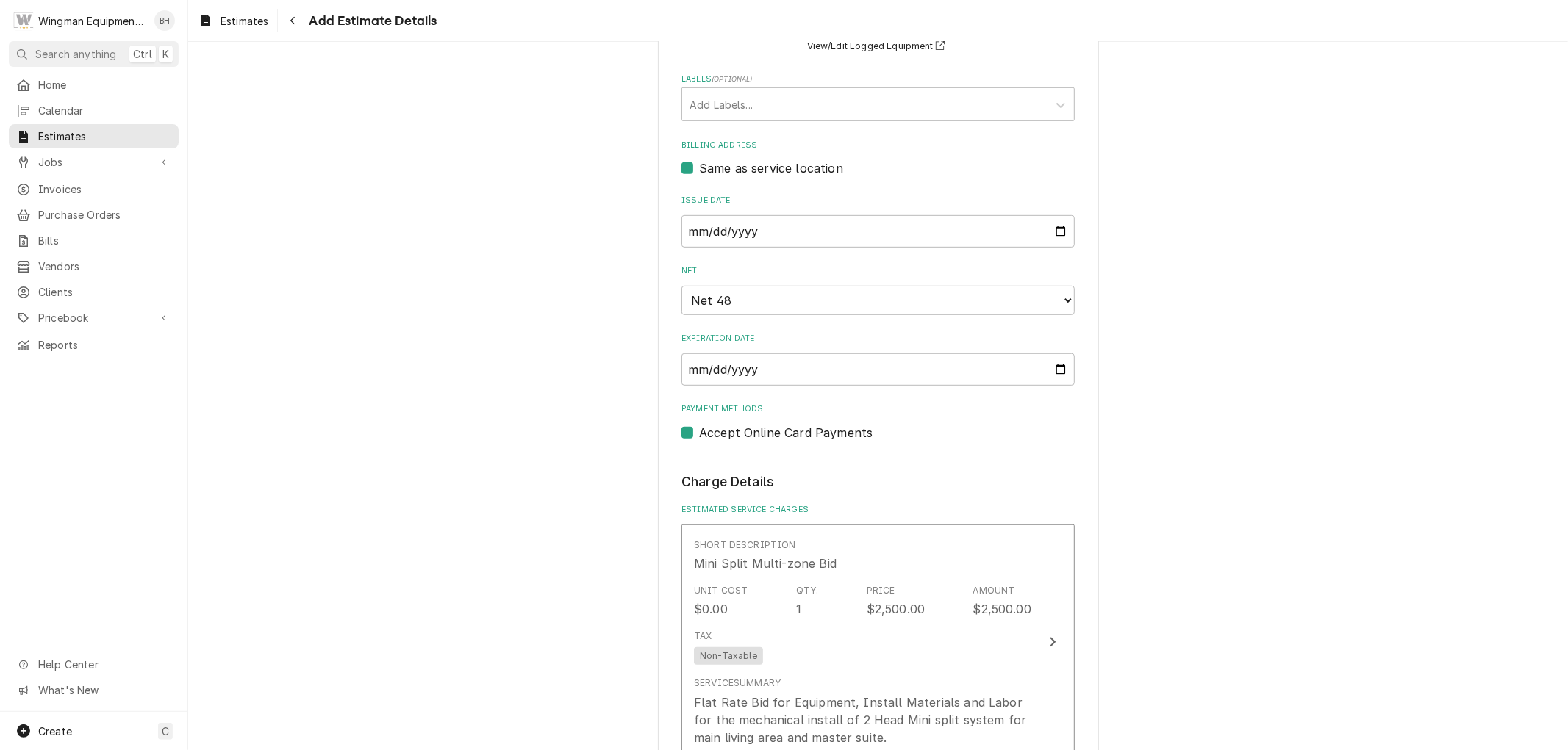
scroll to position [898, 0]
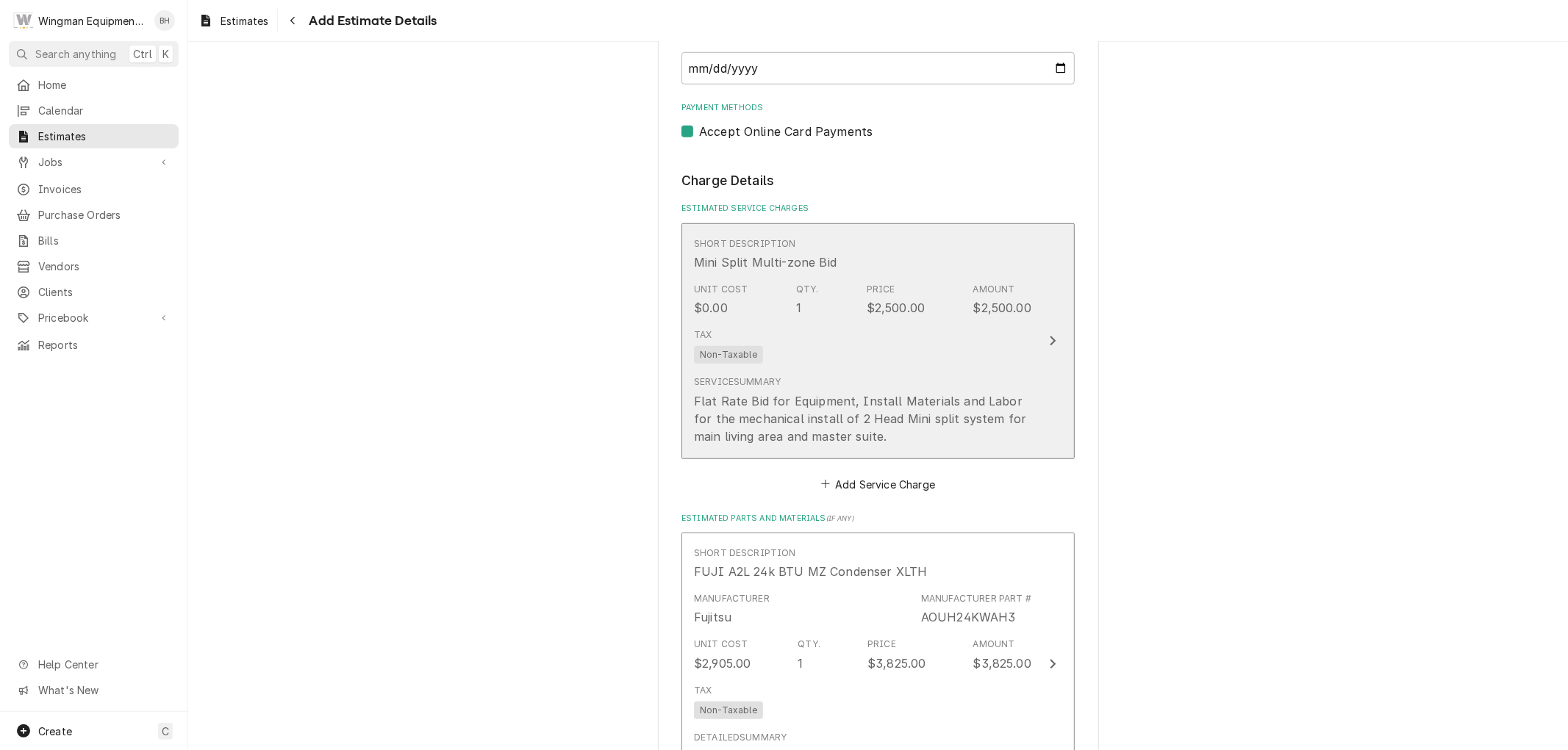
click at [967, 356] on div "Tax Non-Taxable" at bounding box center [862, 346] width 337 height 47
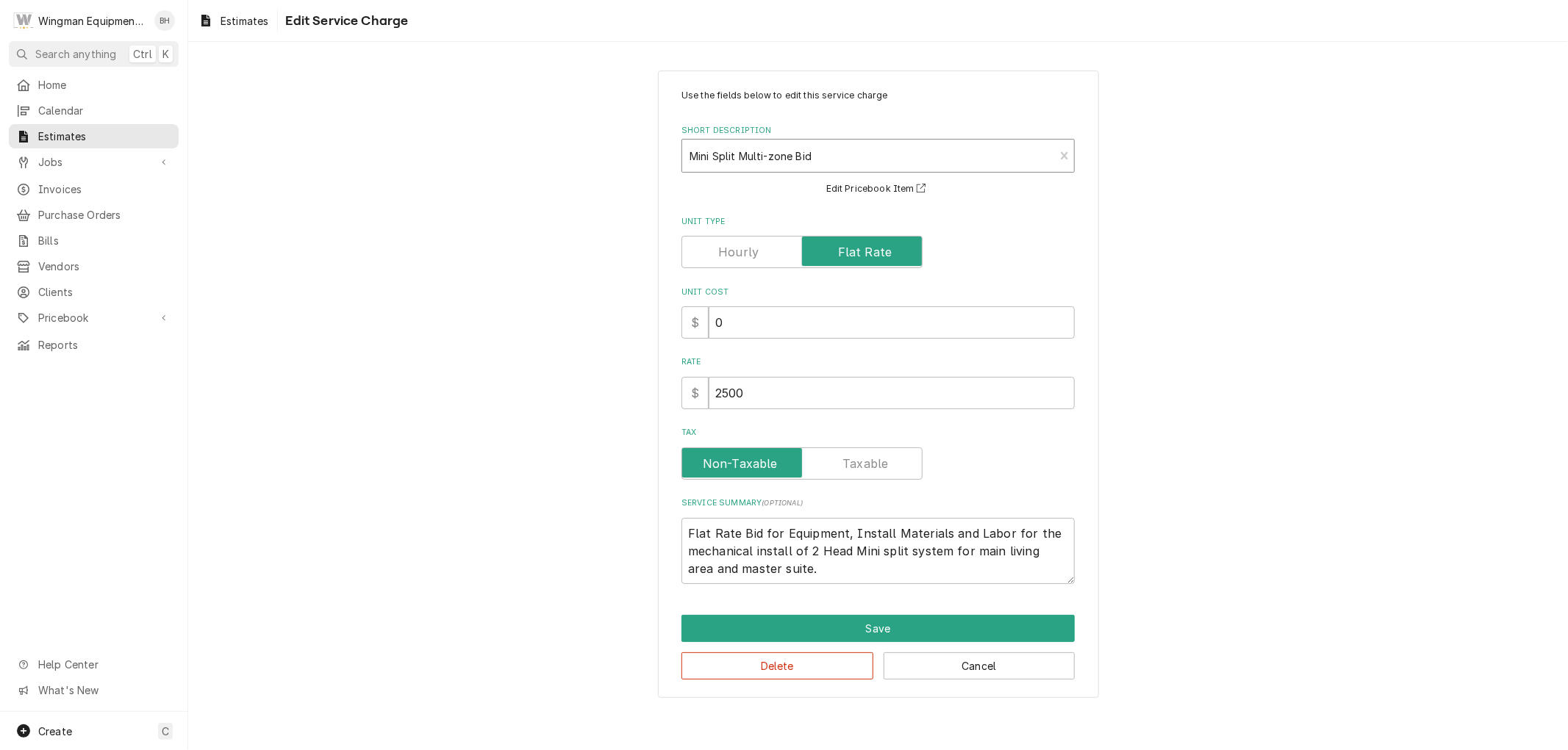
click at [821, 157] on div "Short Description" at bounding box center [868, 155] width 357 height 26
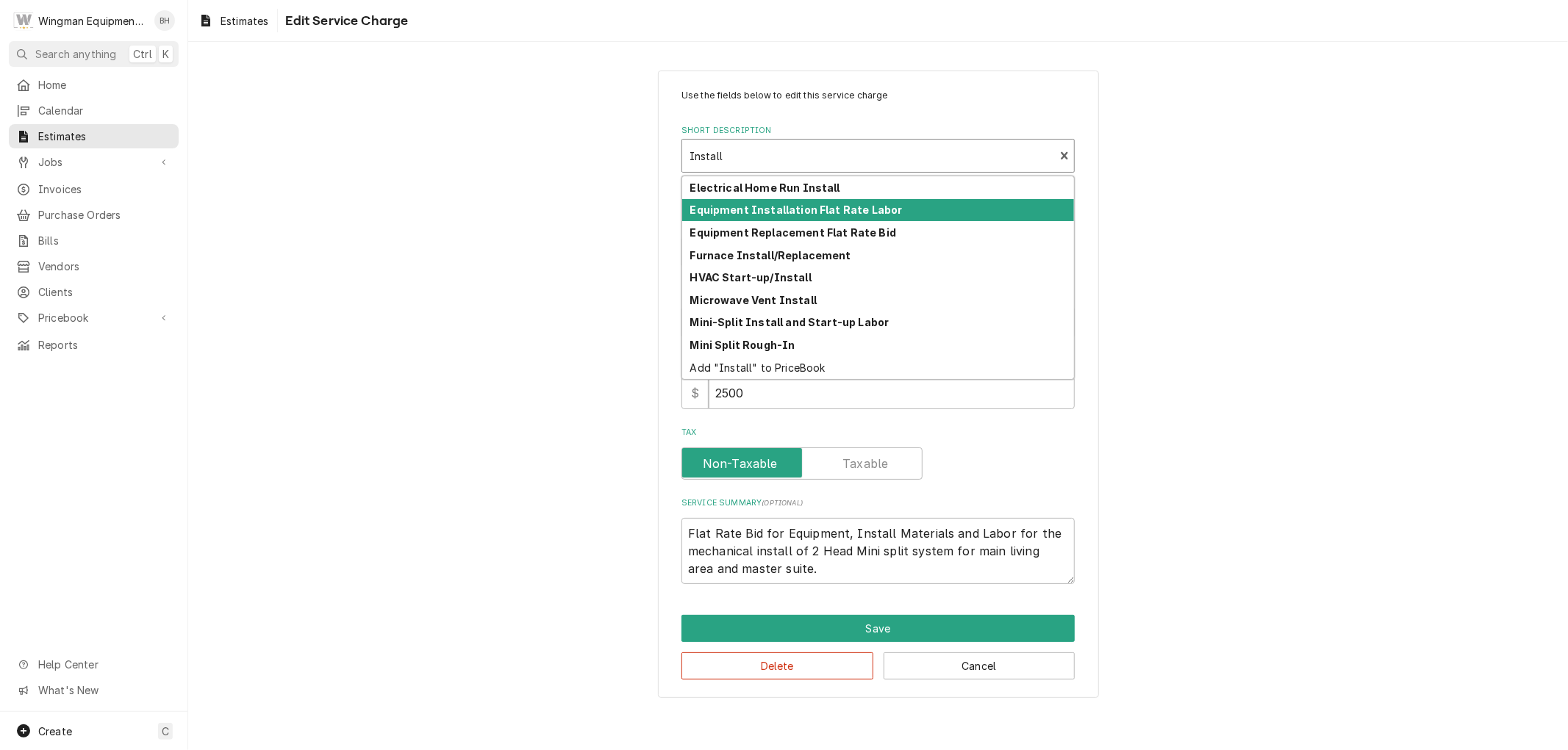
click at [857, 207] on strong "Equipment Installation Flat Rate Labor" at bounding box center [797, 210] width 212 height 13
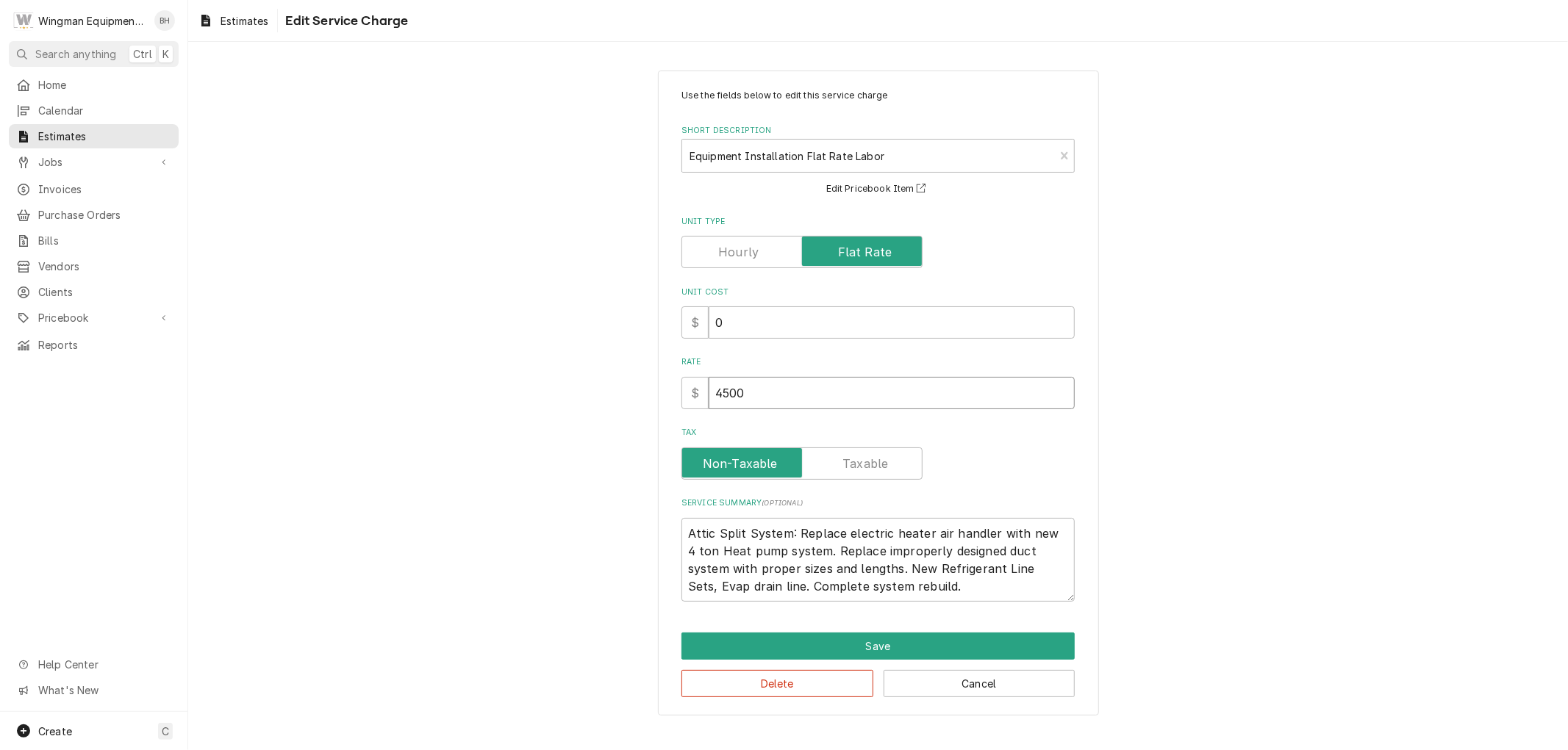
drag, startPoint x: 810, startPoint y: 395, endPoint x: 561, endPoint y: 447, distance: 254.4
click at [561, 447] on div "Use the fields below to edit this service charge Short Description Equipment In…" at bounding box center [878, 393] width 1380 height 672
drag, startPoint x: 902, startPoint y: 589, endPoint x: 630, endPoint y: 490, distance: 289.5
click at [630, 490] on div "Use the fields below to edit this service charge Short Description Equipment In…" at bounding box center [878, 393] width 1380 height 672
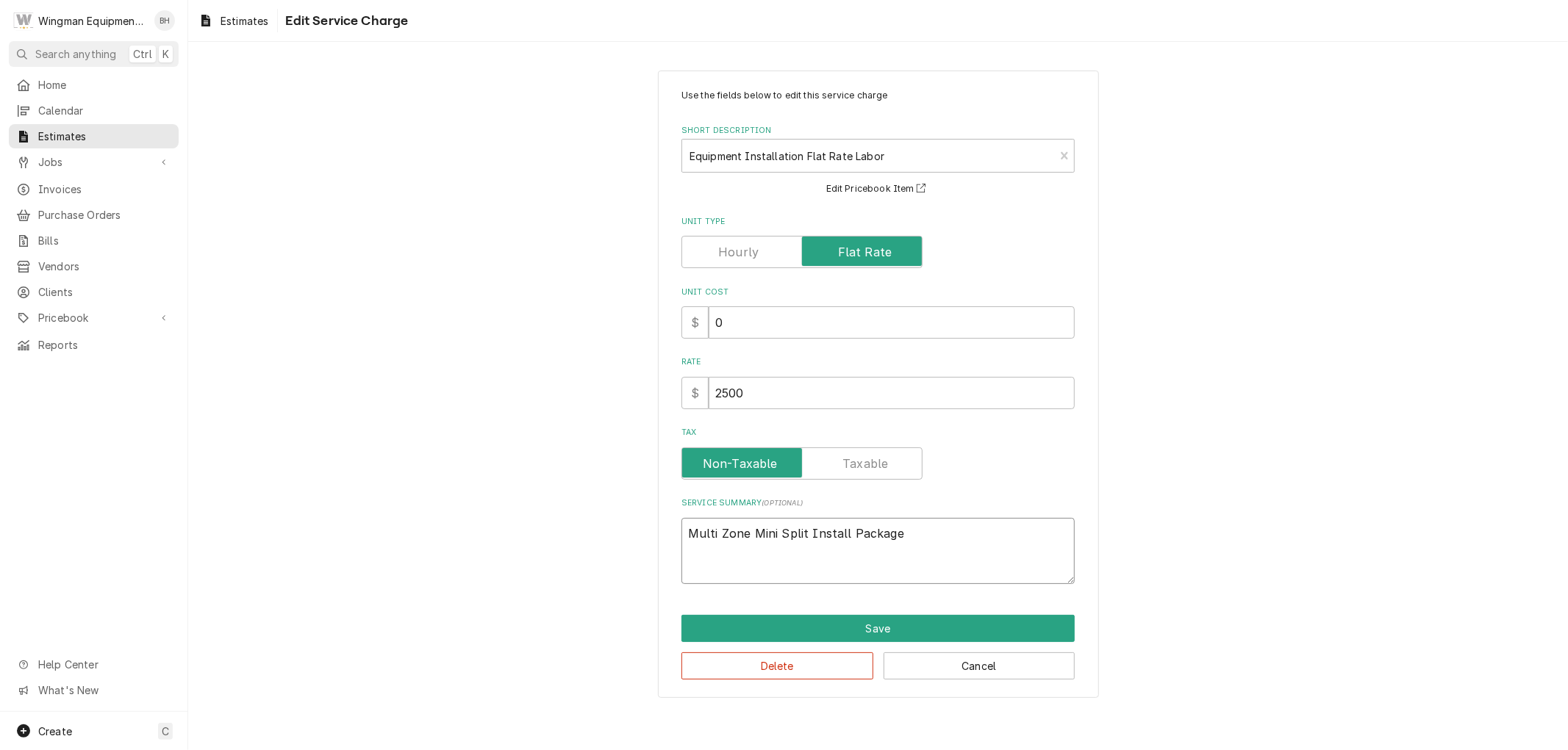
click at [842, 527] on textarea "Multi Zone Mini Split Install Package" at bounding box center [878, 551] width 394 height 66
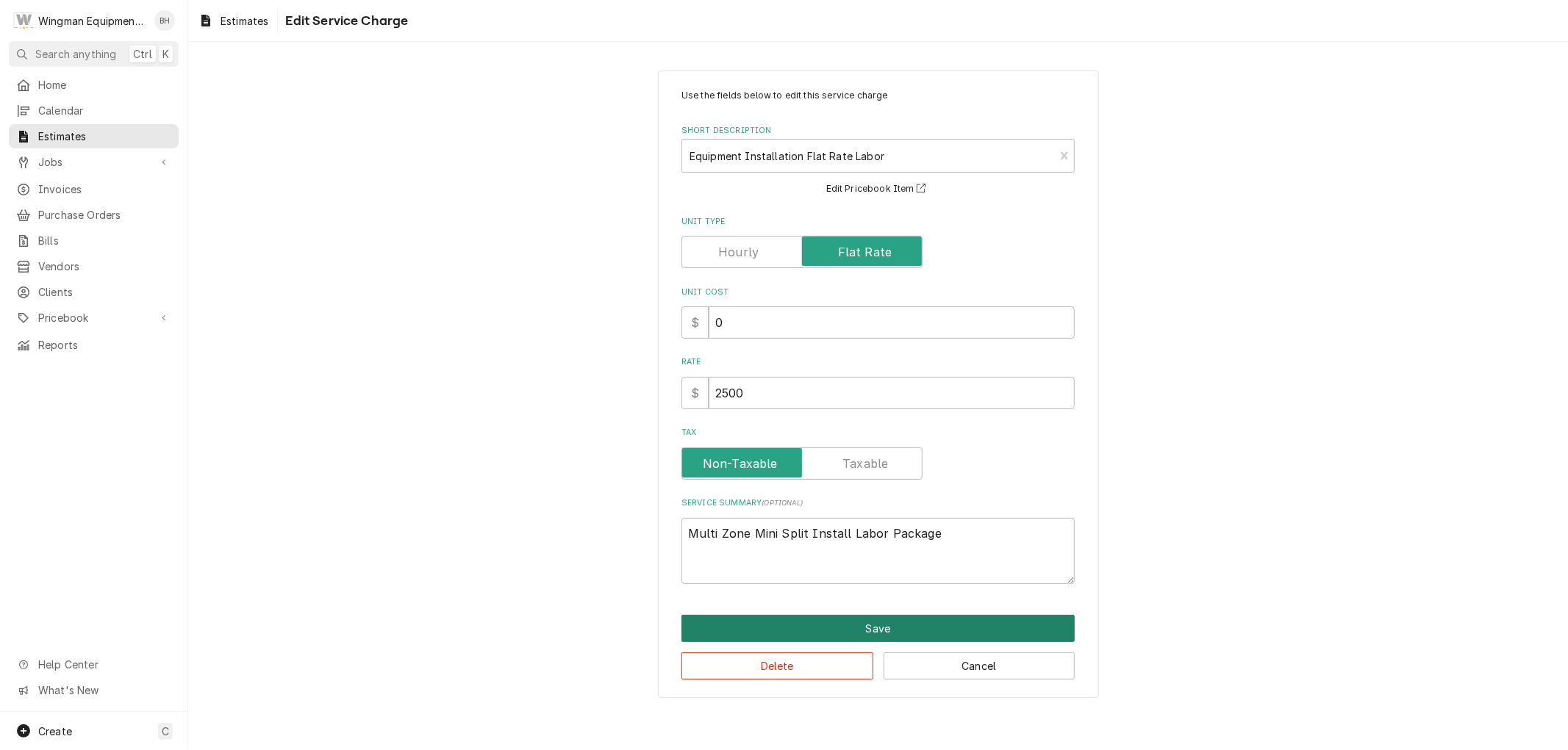
click at [920, 627] on button "Save" at bounding box center [878, 629] width 394 height 27
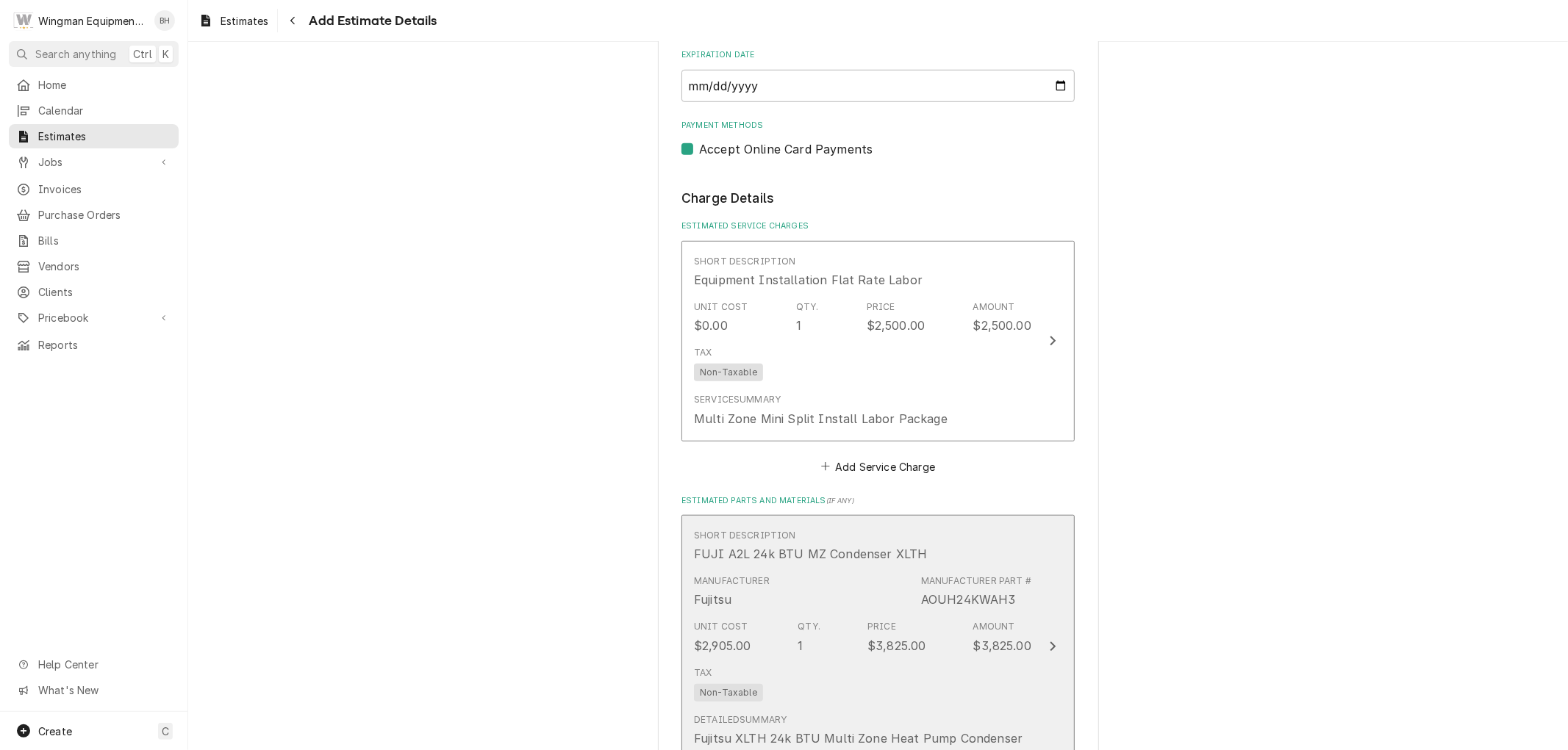
scroll to position [881, 0]
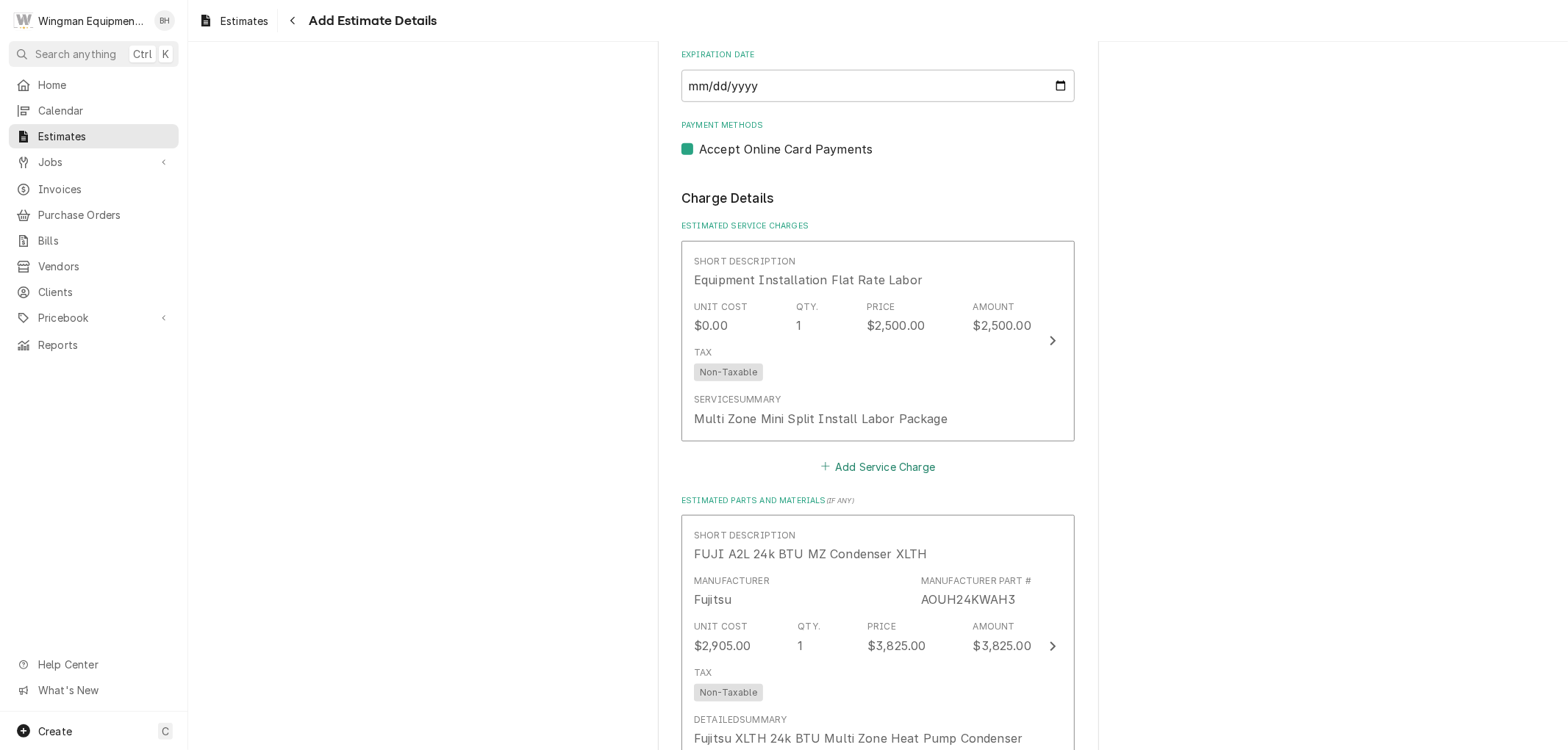
click at [864, 463] on button "Add Service Charge" at bounding box center [878, 466] width 119 height 20
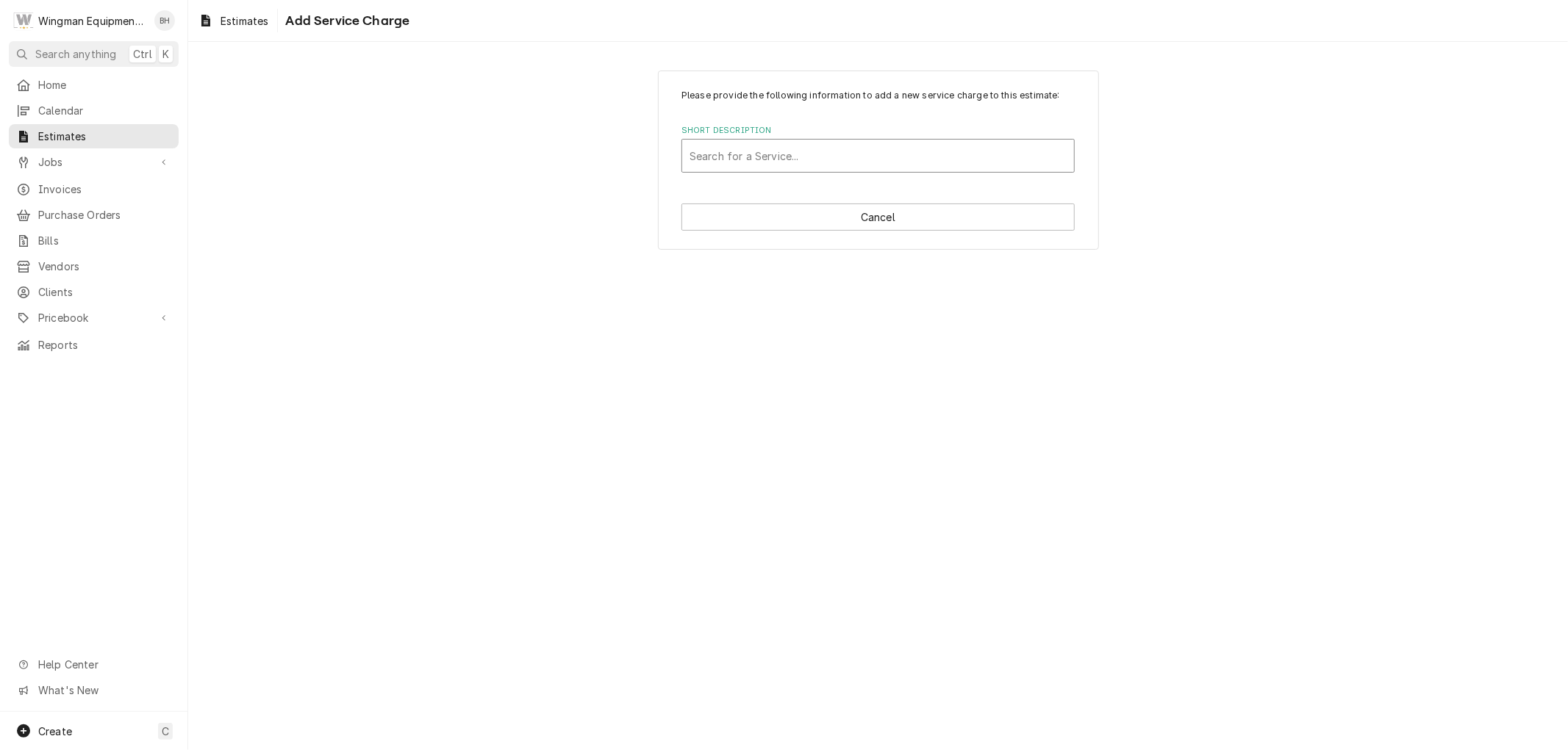
click at [828, 155] on div "Short Description" at bounding box center [878, 155] width 377 height 26
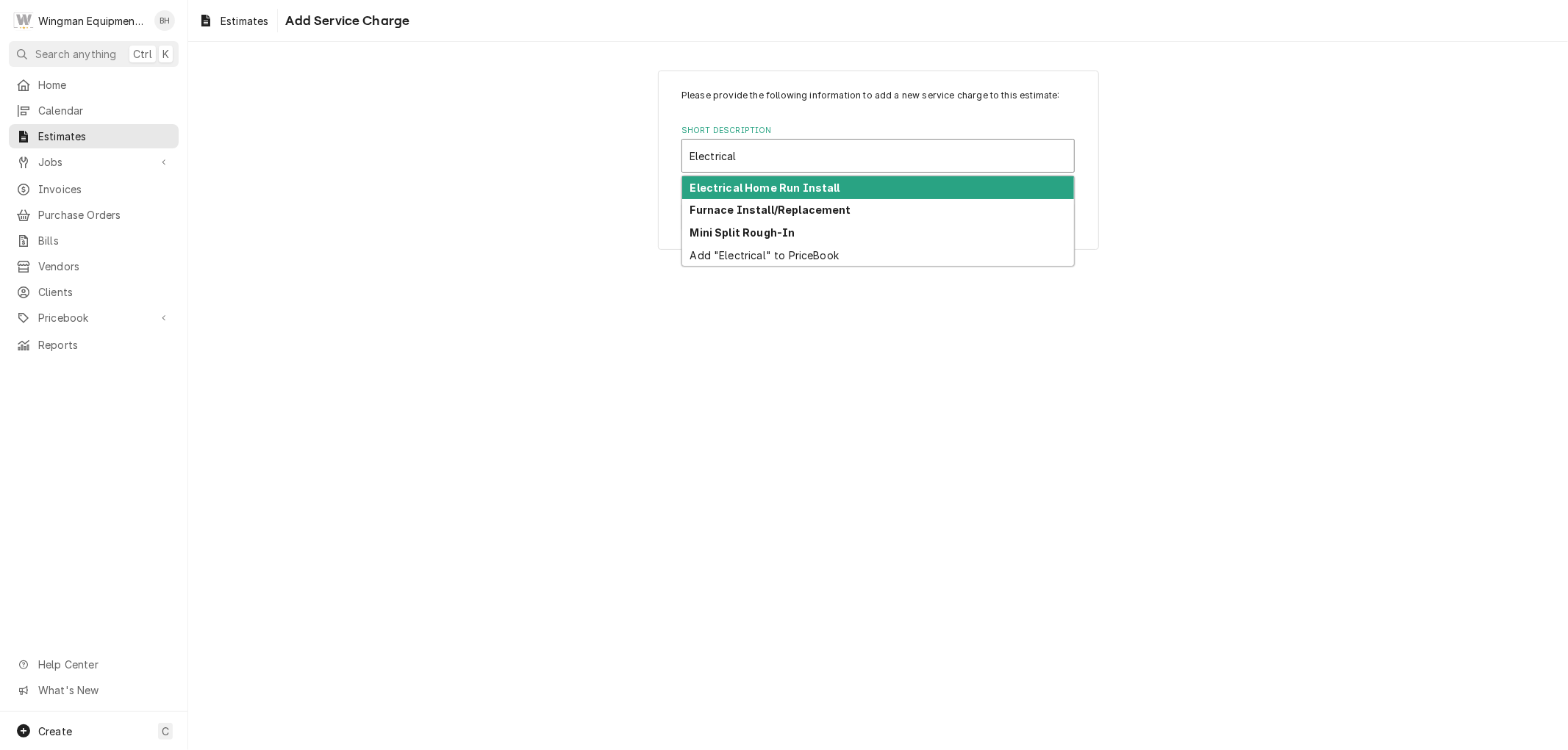
click at [835, 189] on div "Electrical Home Run Install" at bounding box center [878, 187] width 392 height 23
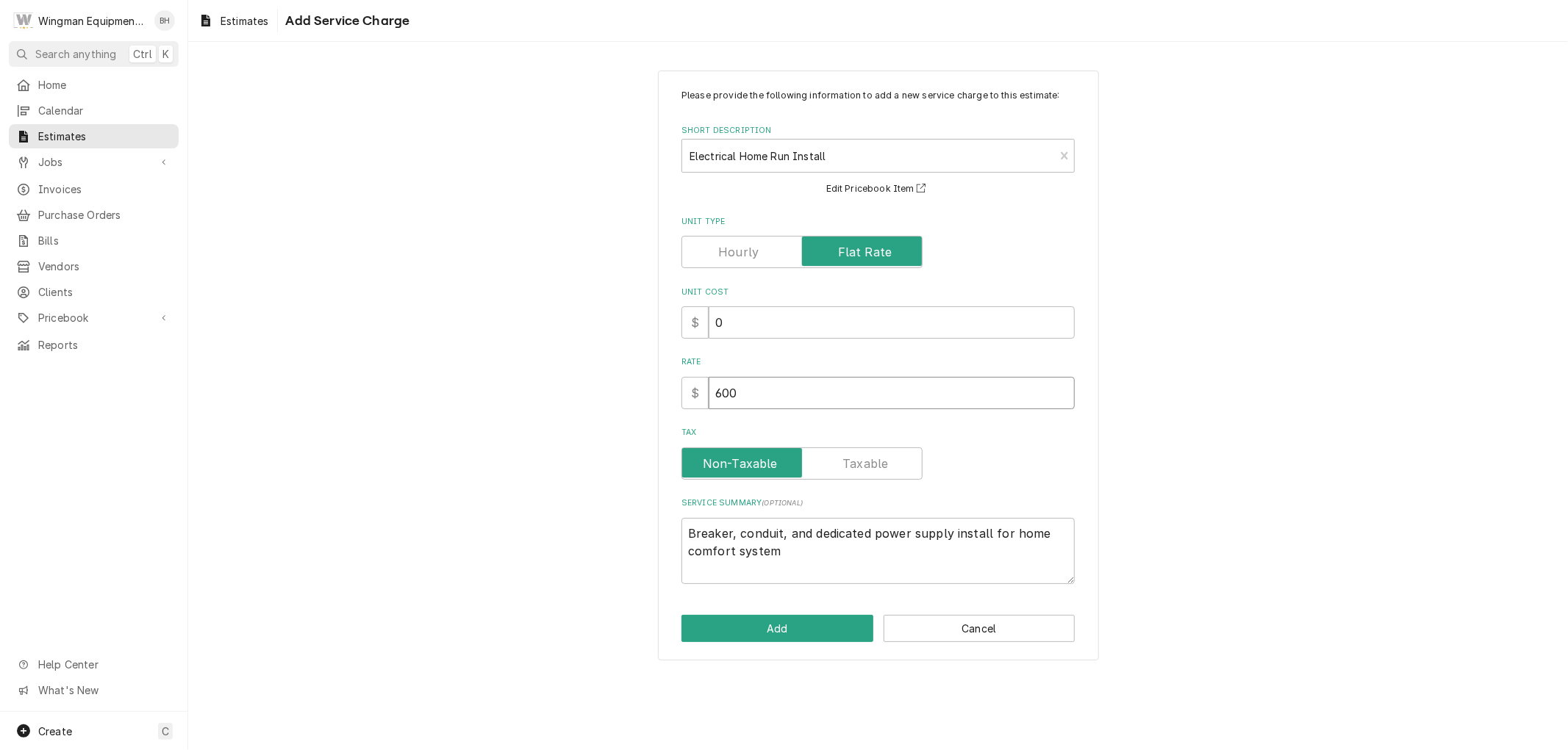
drag, startPoint x: 754, startPoint y: 394, endPoint x: 679, endPoint y: 398, distance: 75.1
click at [679, 398] on div "Please provide the following information to add a new service charge to this es…" at bounding box center [878, 366] width 441 height 591
drag, startPoint x: 795, startPoint y: 549, endPoint x: 785, endPoint y: 548, distance: 10.0
click at [785, 548] on textarea "Breaker, conduit, and dedicated power supply install for home comfort system" at bounding box center [878, 551] width 394 height 66
click at [801, 555] on textarea "Breaker, conduit, and dedicated power supply install for home comfort system" at bounding box center [878, 551] width 394 height 66
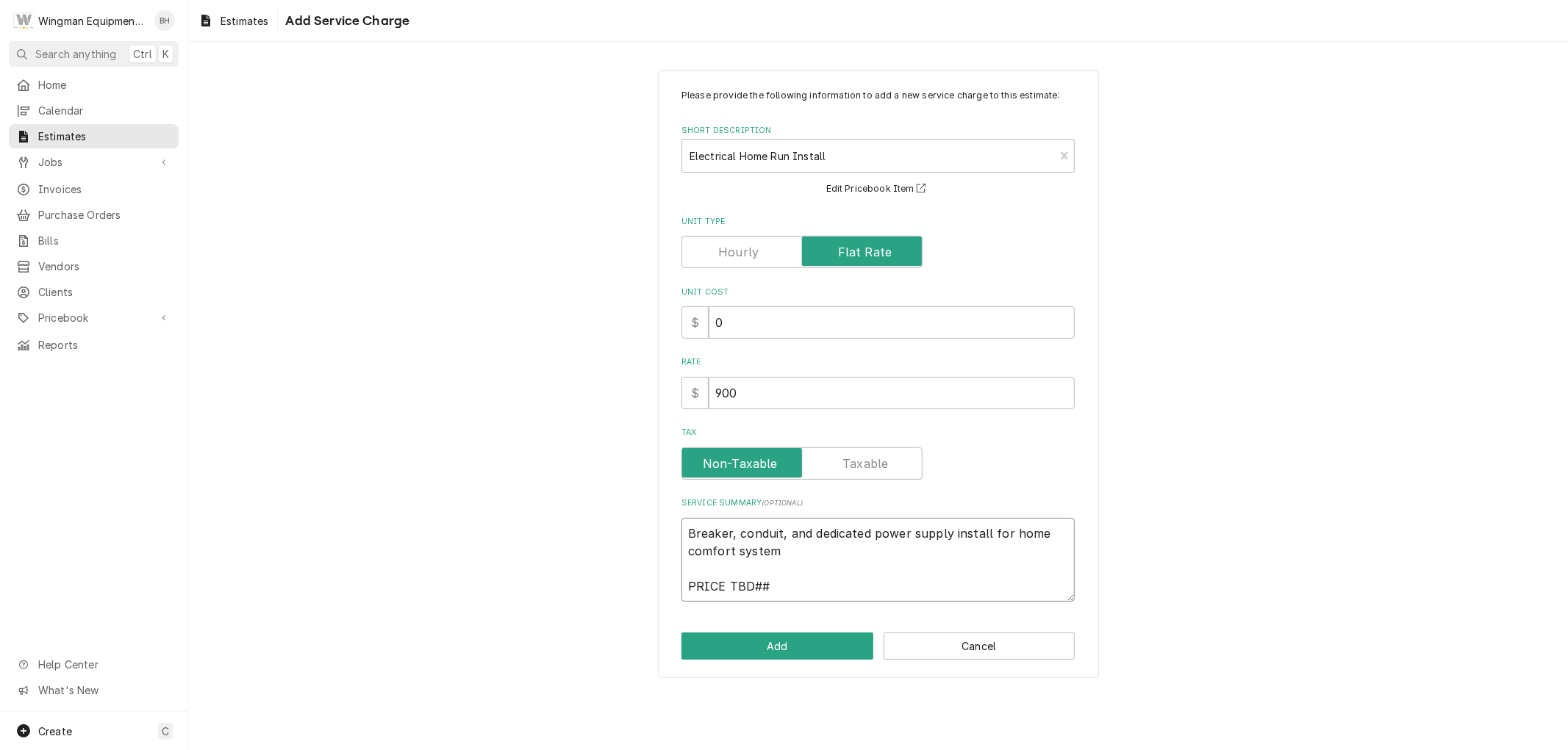
click at [686, 581] on textarea "Breaker, conduit, and dedicated power supply install for home comfort system PR…" at bounding box center [878, 560] width 394 height 83
click at [775, 646] on button "Add" at bounding box center [777, 646] width 192 height 27
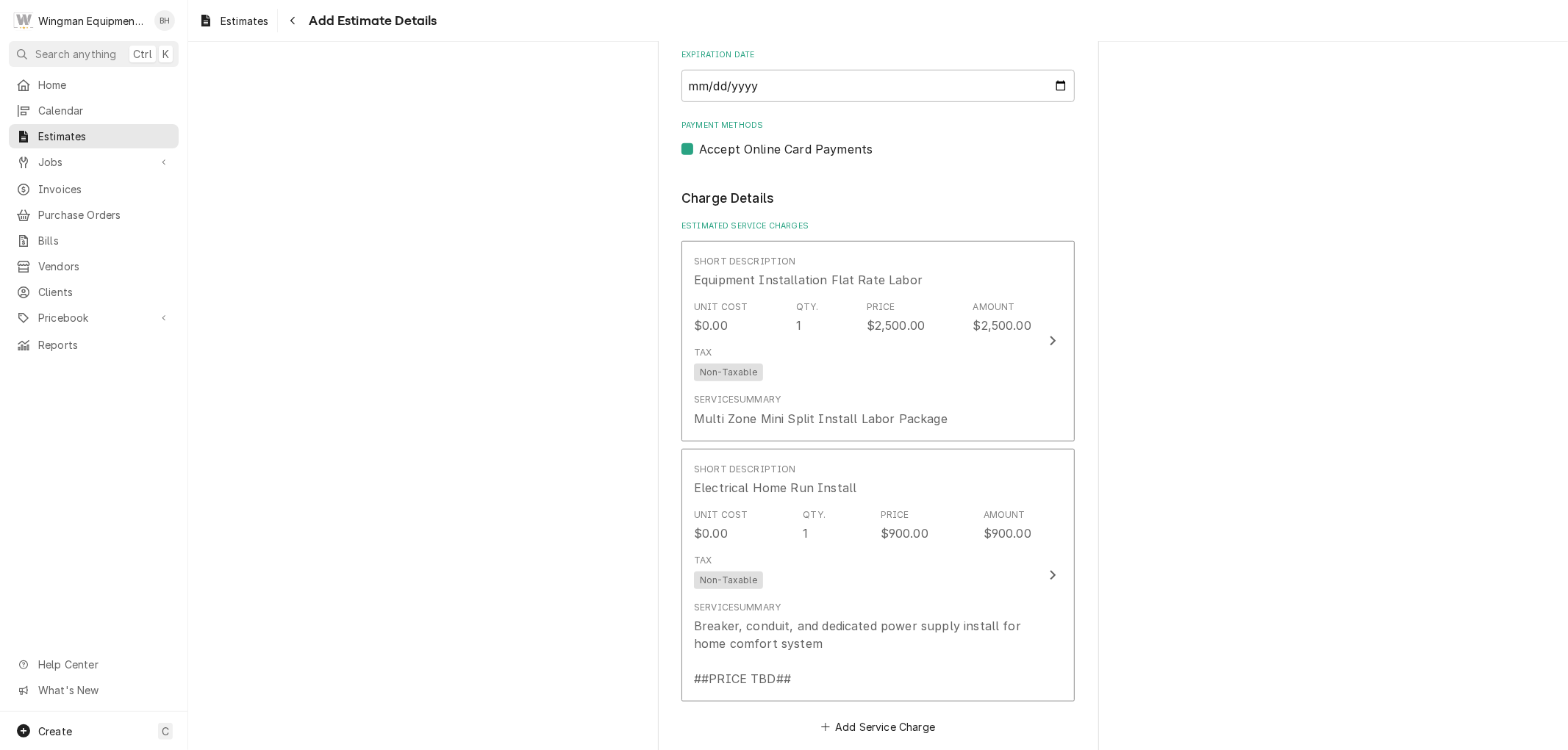
scroll to position [863, 0]
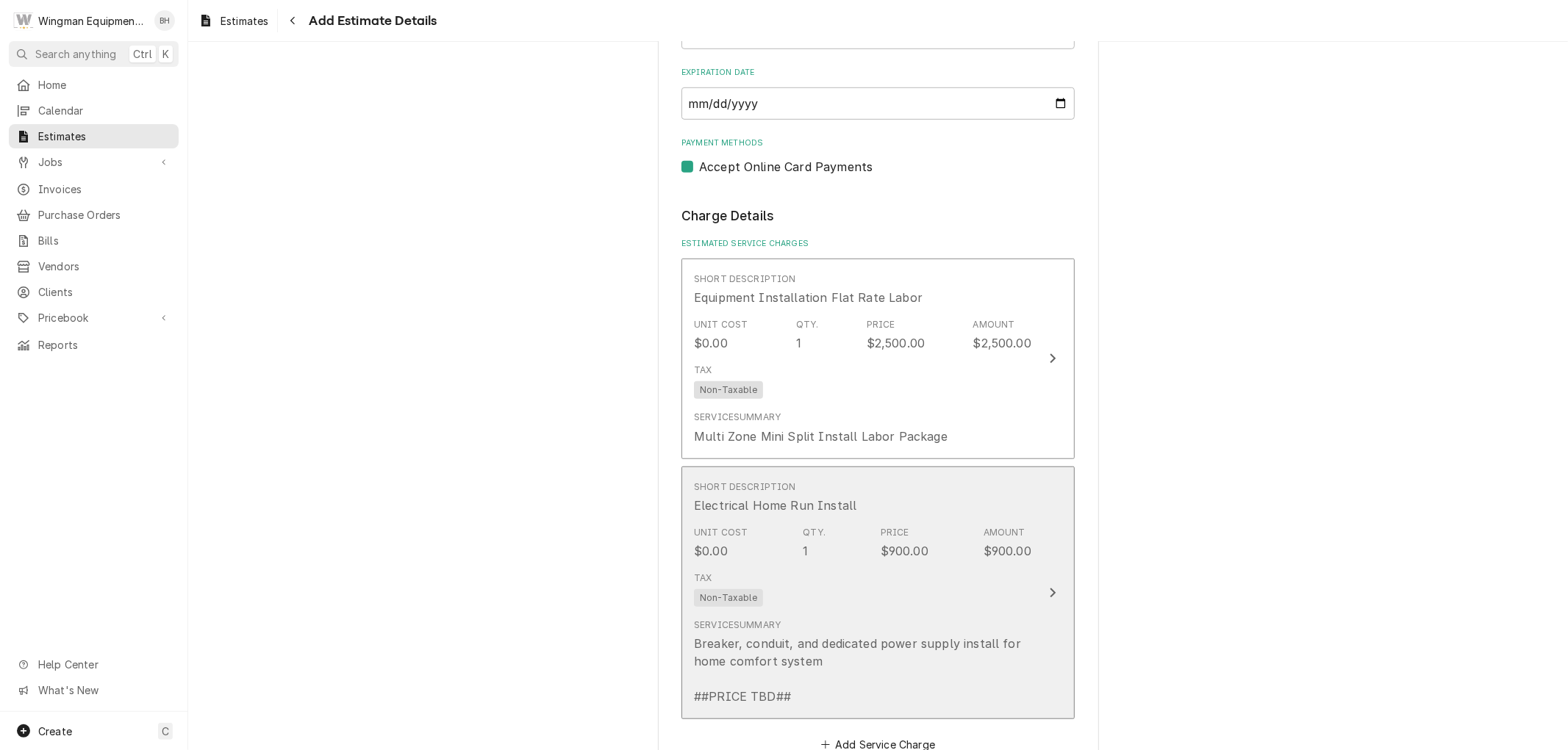
click at [880, 663] on div "Breaker, conduit, and dedicated power supply install for home comfort system ##…" at bounding box center [862, 670] width 337 height 71
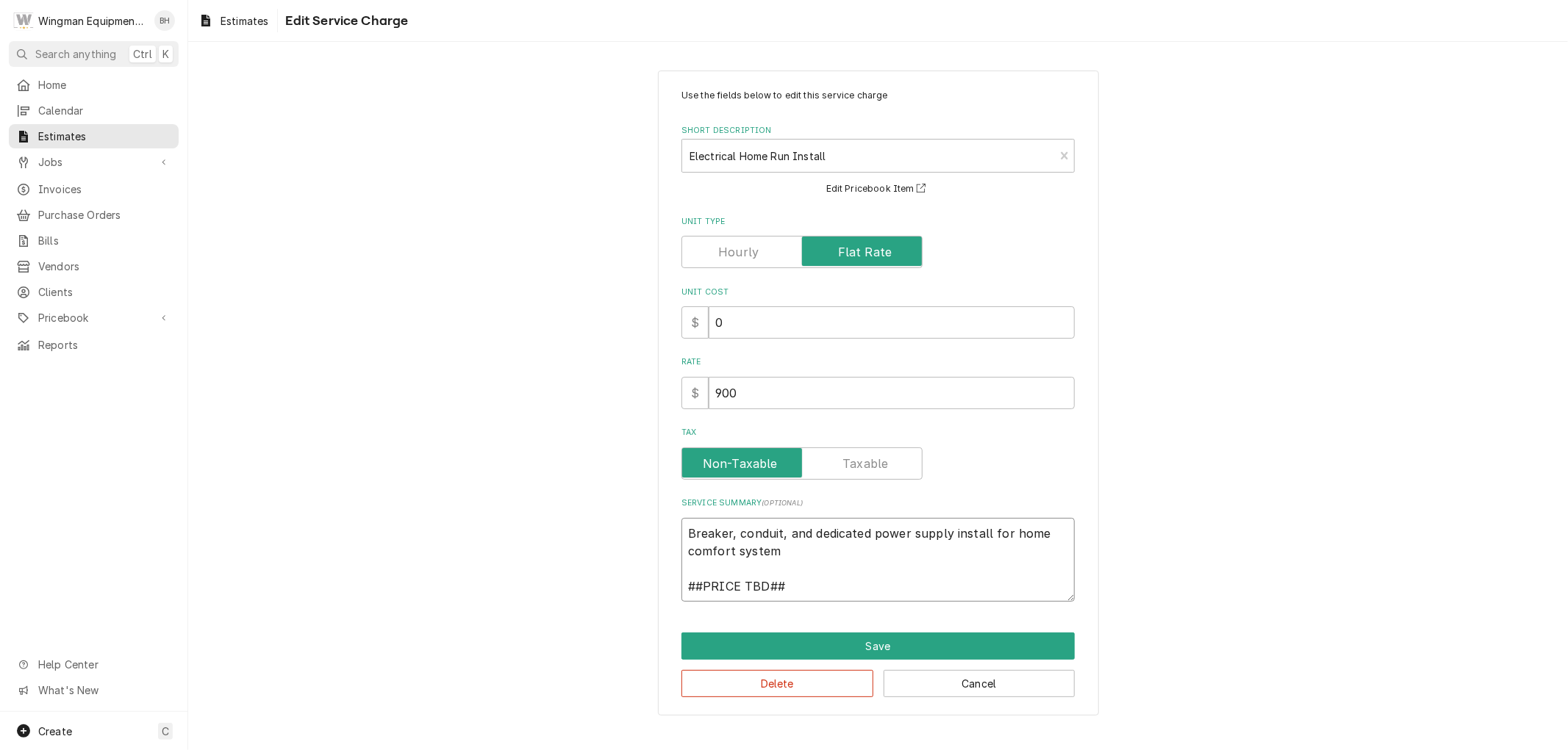
click at [814, 589] on textarea "Breaker, conduit, and dedicated power supply install for home comfort system ##…" at bounding box center [878, 560] width 394 height 83
drag, startPoint x: 824, startPoint y: 588, endPoint x: 884, endPoint y: 672, distance: 103.2
click at [824, 589] on textarea "Breaker, conduit, and dedicated power supply install for home comfort system ##…" at bounding box center [878, 560] width 394 height 83
click at [873, 646] on button "Save" at bounding box center [878, 646] width 394 height 27
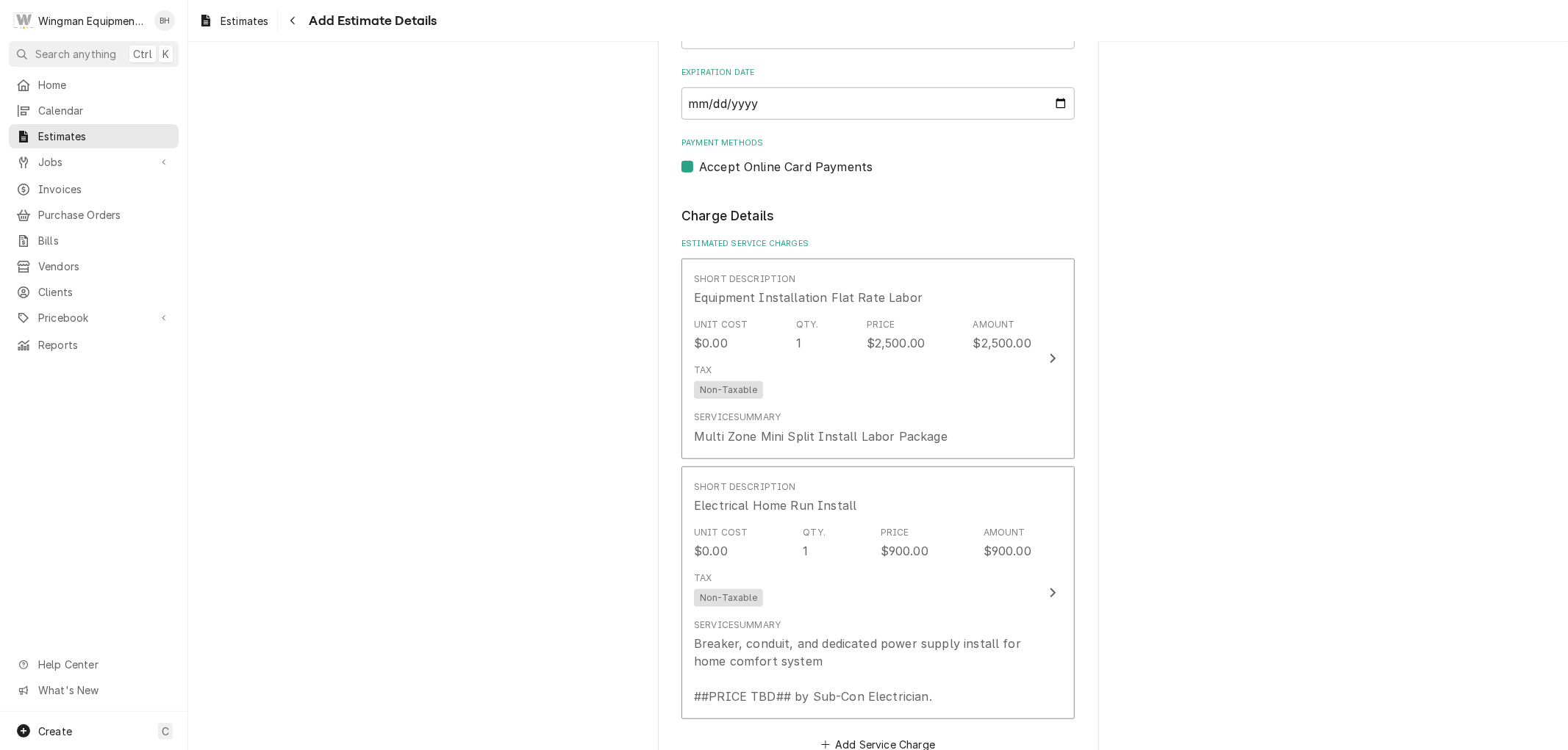
scroll to position [845, 0]
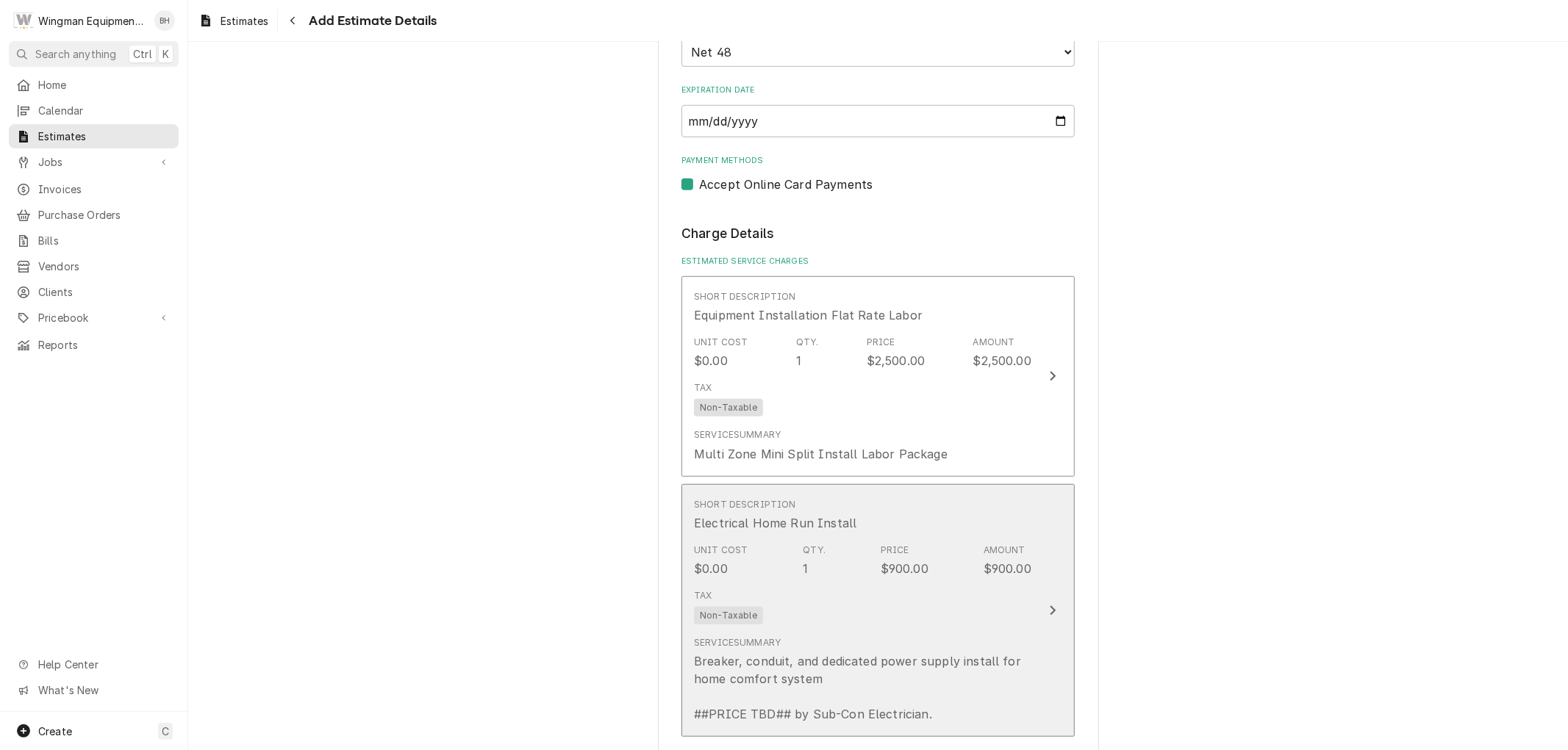
click at [961, 632] on div "Service Summary Breaker, conduit, and dedicated power supply install for home c…" at bounding box center [862, 679] width 337 height 99
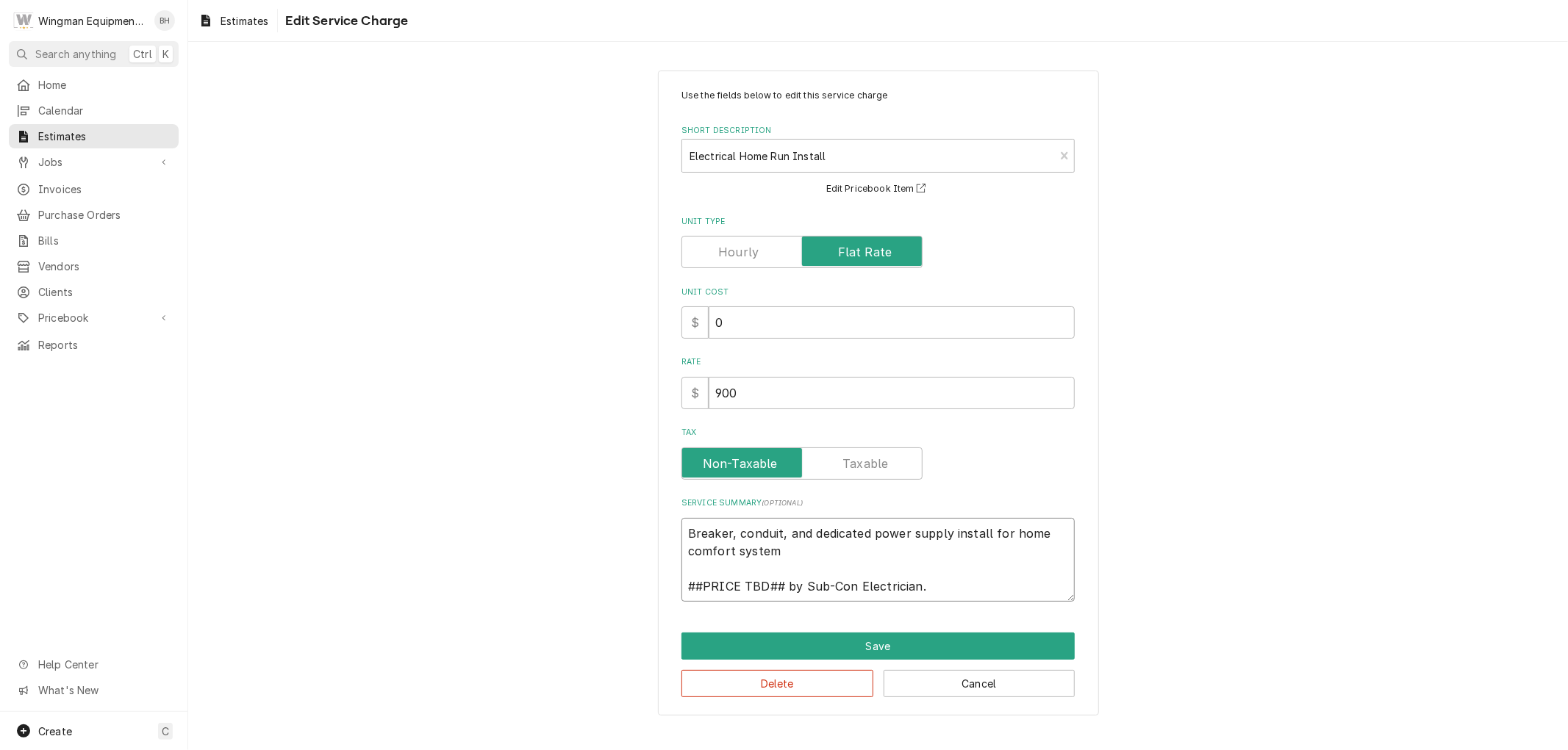
click at [761, 584] on textarea "Breaker, conduit, and dedicated power supply install for home comfort system ##…" at bounding box center [878, 560] width 394 height 83
click at [767, 570] on textarea "Breaker, conduit, and dedicated power supply install for home comfort system ##…" at bounding box center [878, 560] width 394 height 83
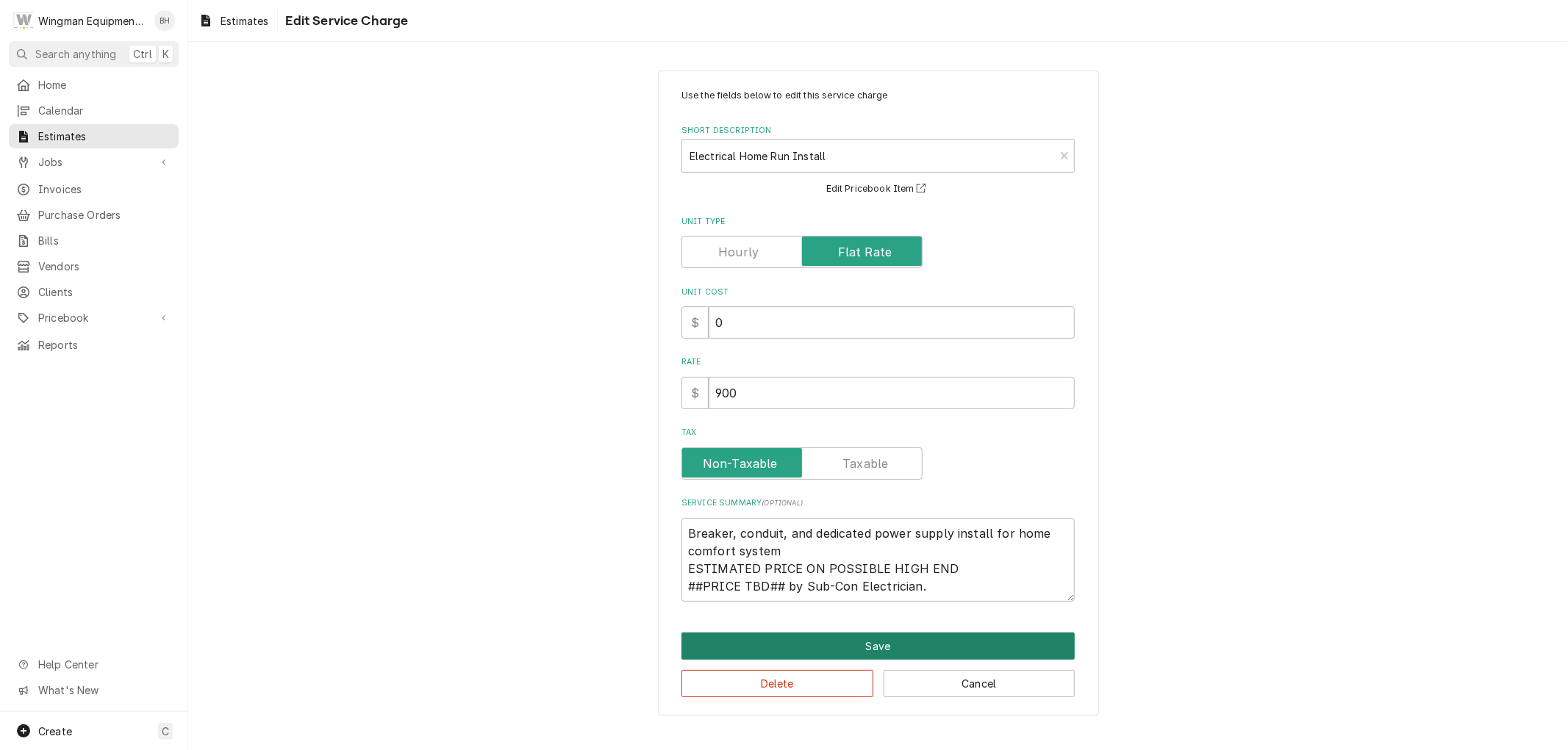
click at [824, 647] on button "Save" at bounding box center [878, 646] width 394 height 27
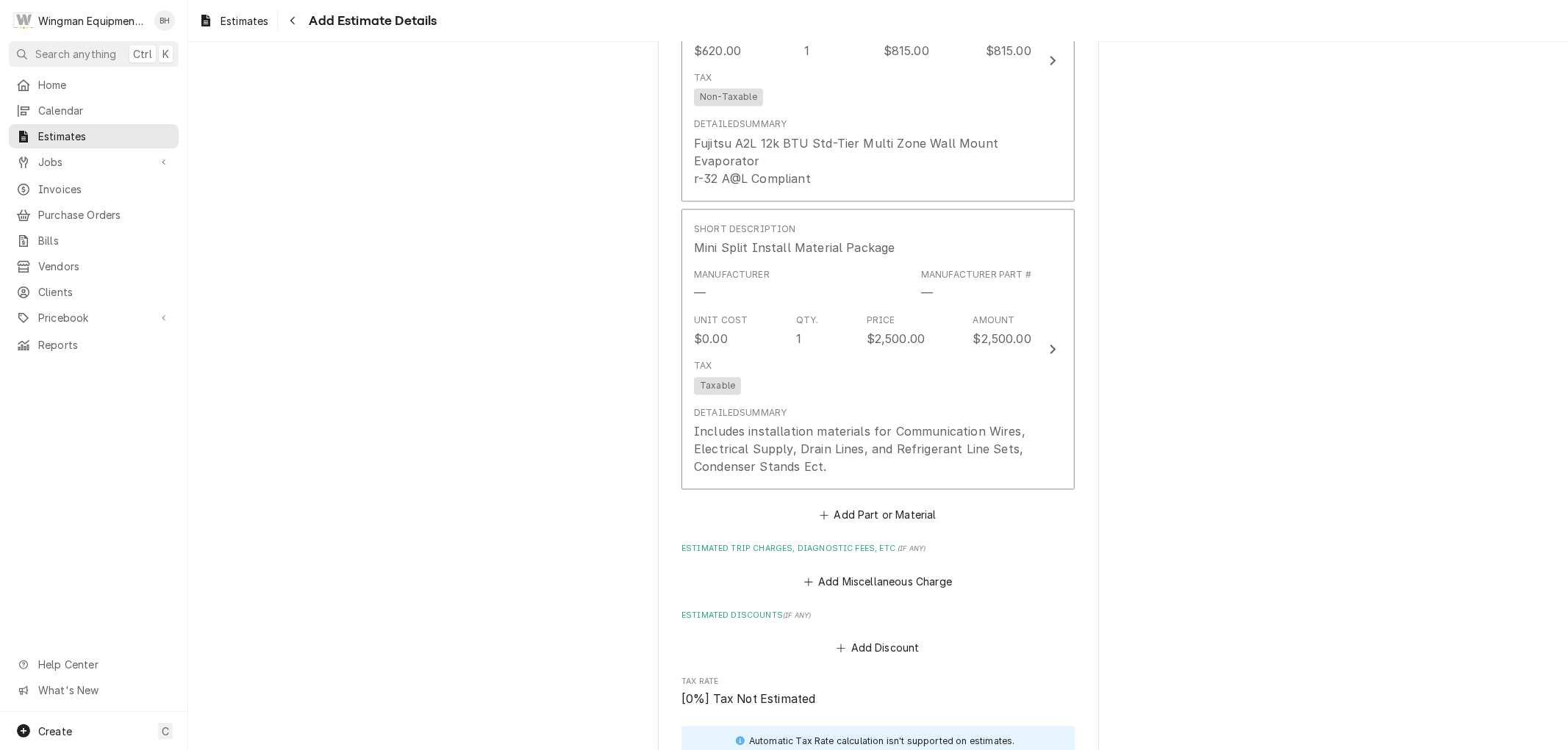
scroll to position [2264, 0]
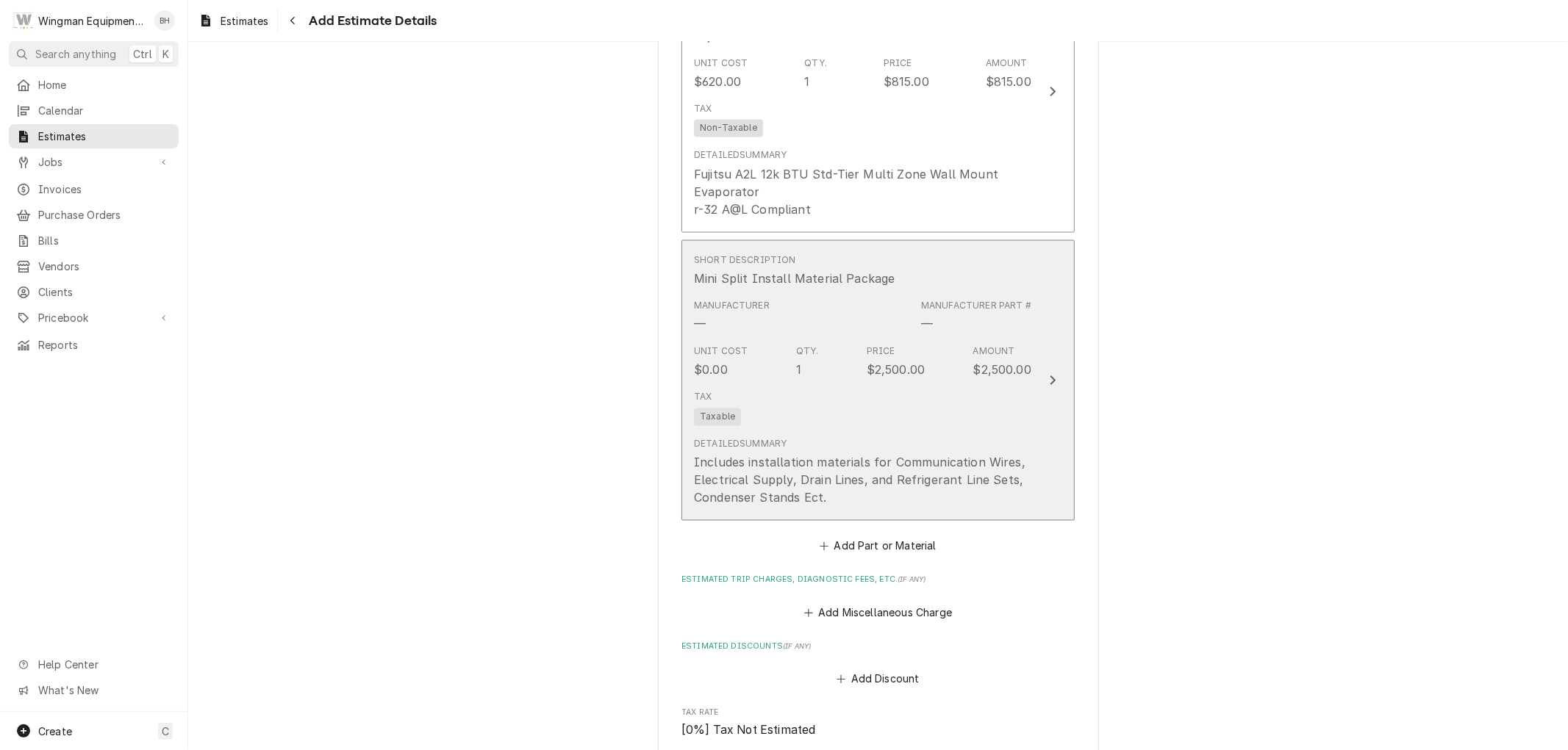
click at [1004, 425] on div "Tax Taxable" at bounding box center [862, 409] width 337 height 47
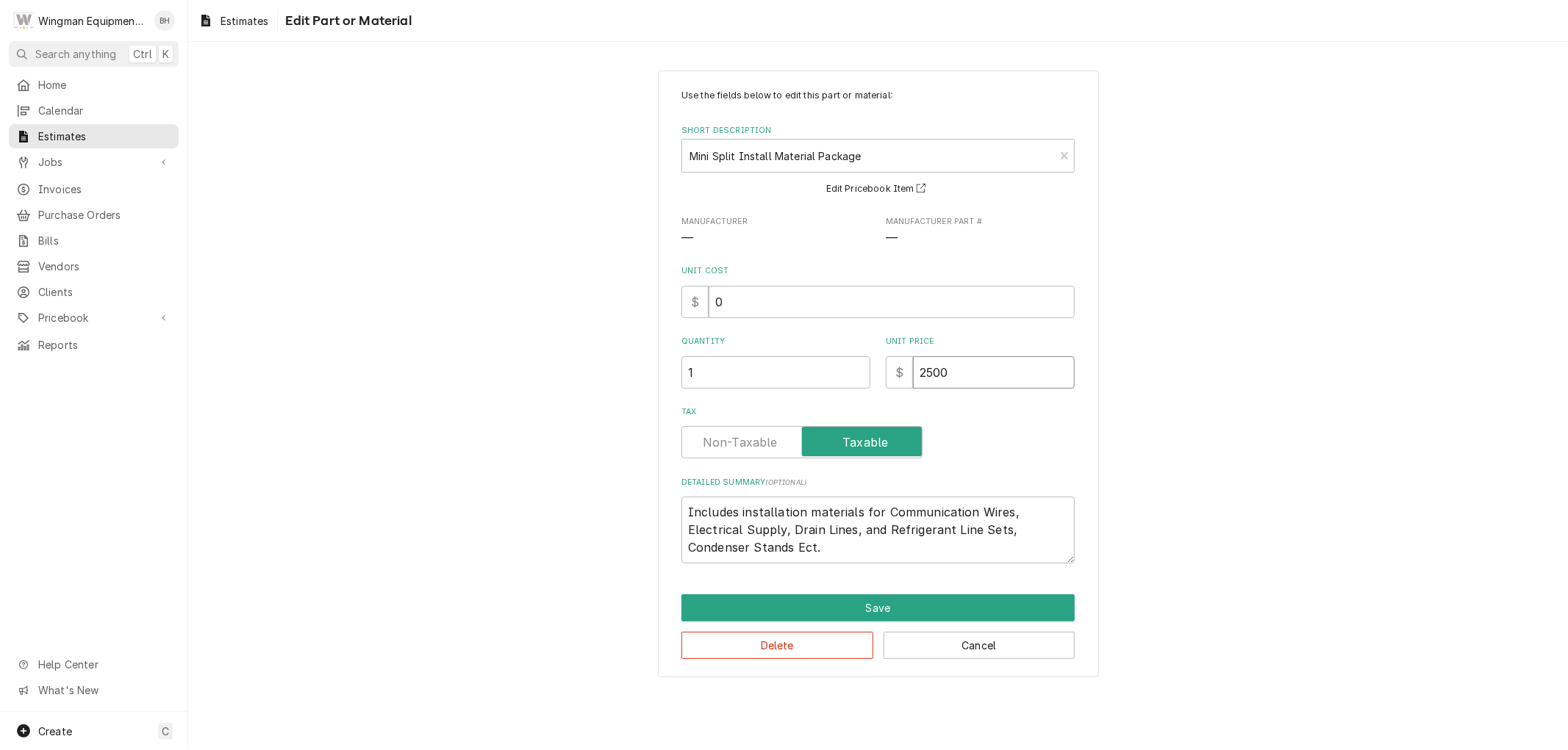
drag, startPoint x: 984, startPoint y: 371, endPoint x: 925, endPoint y: 371, distance: 59.0
click at [925, 371] on input "2500" at bounding box center [994, 372] width 162 height 32
click at [942, 606] on button "Save" at bounding box center [878, 608] width 394 height 27
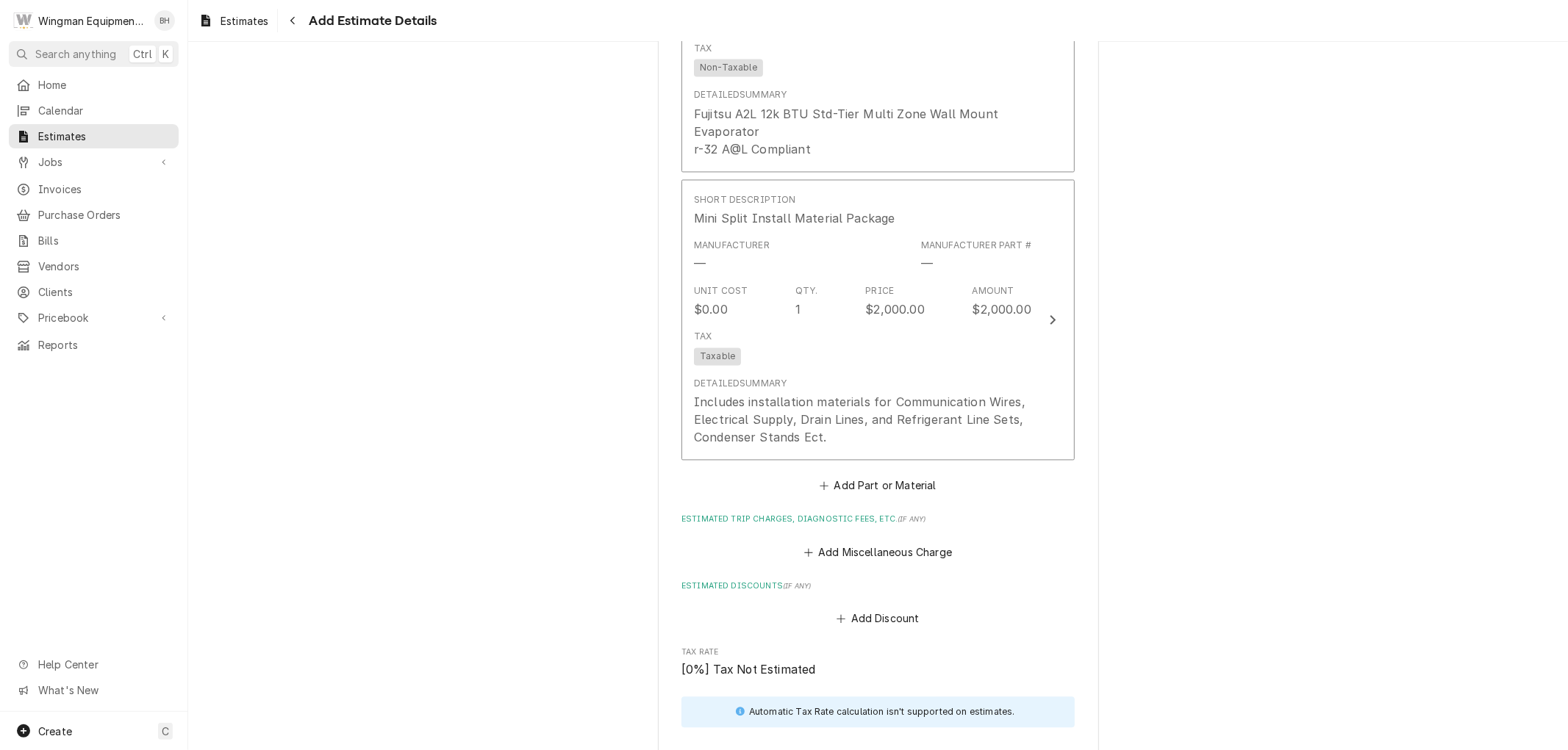
scroll to position [2264, 0]
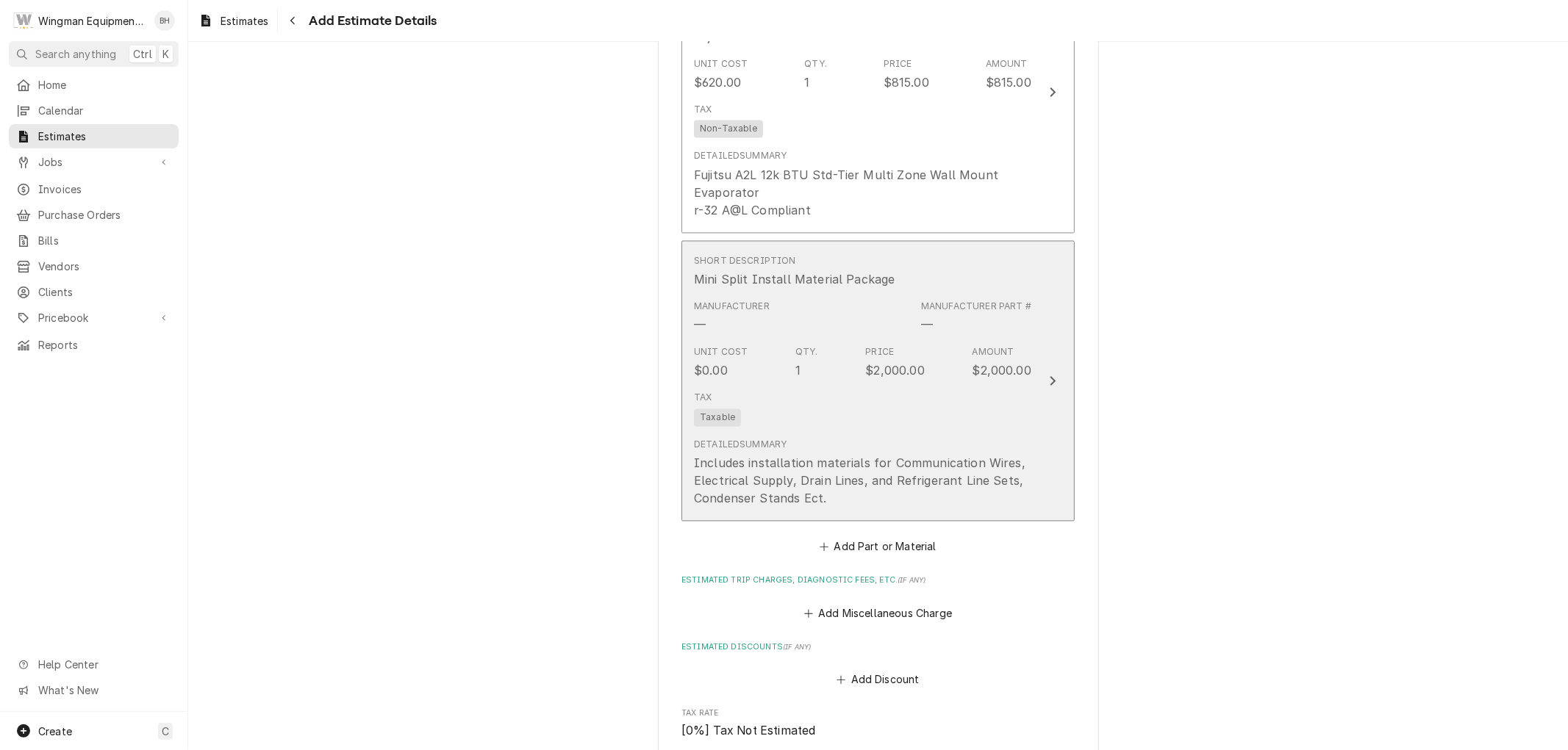
click at [927, 430] on div "Tax Taxable" at bounding box center [862, 410] width 337 height 47
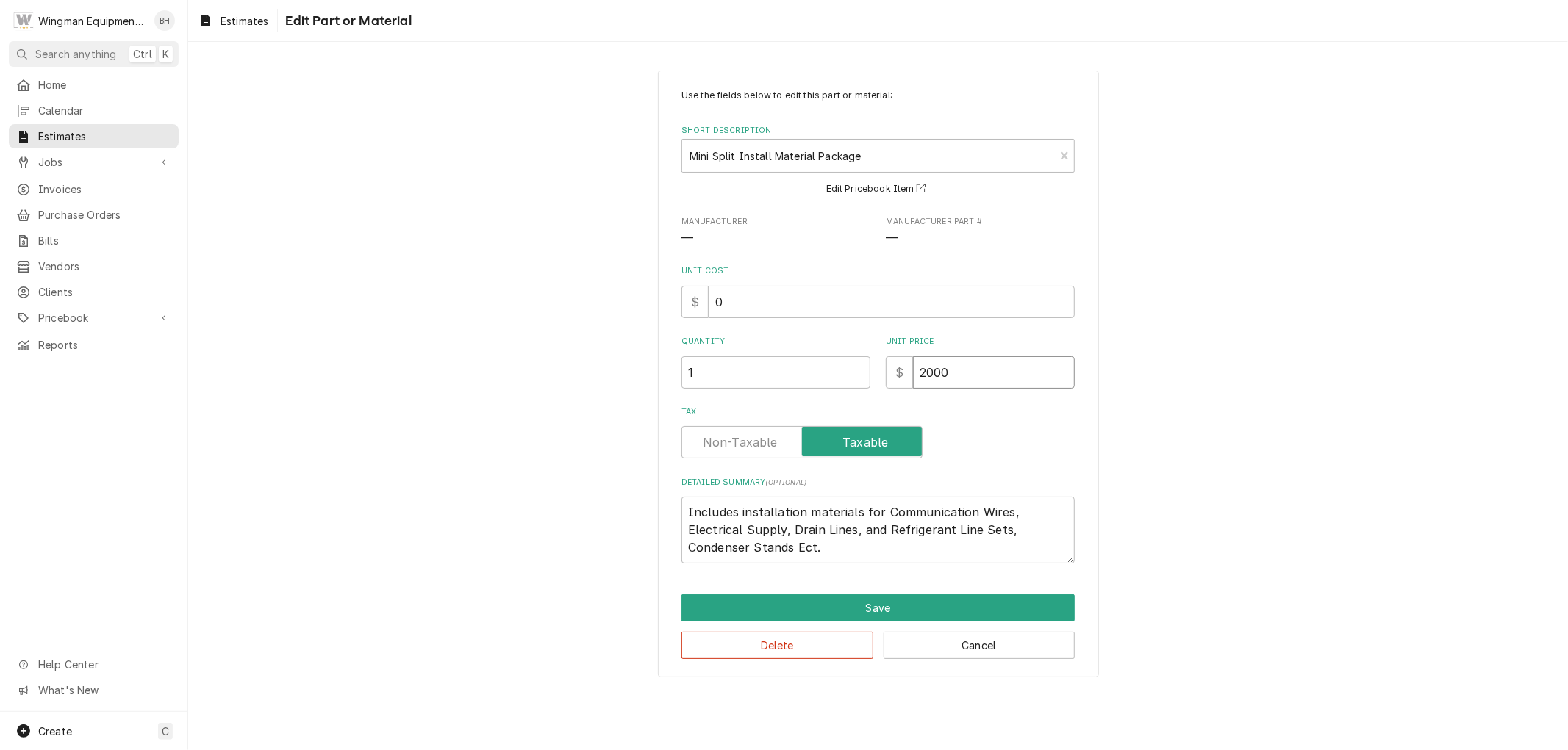
drag, startPoint x: 956, startPoint y: 364, endPoint x: 882, endPoint y: 362, distance: 74.0
click at [882, 362] on div "Quantity 1 Unit Price $ 2000" at bounding box center [878, 362] width 394 height 52
click at [915, 599] on button "Save" at bounding box center [878, 608] width 394 height 27
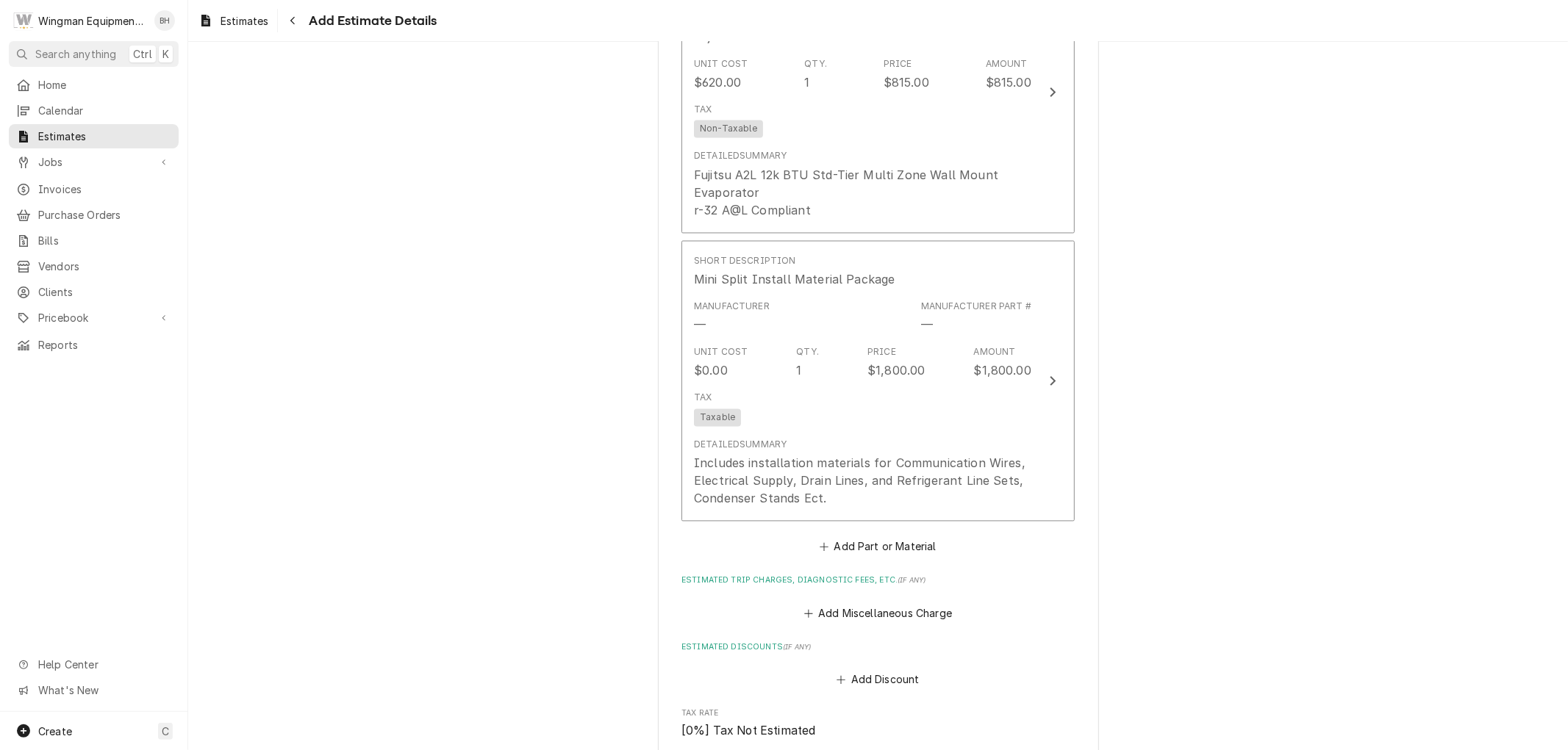
scroll to position [2247, 0]
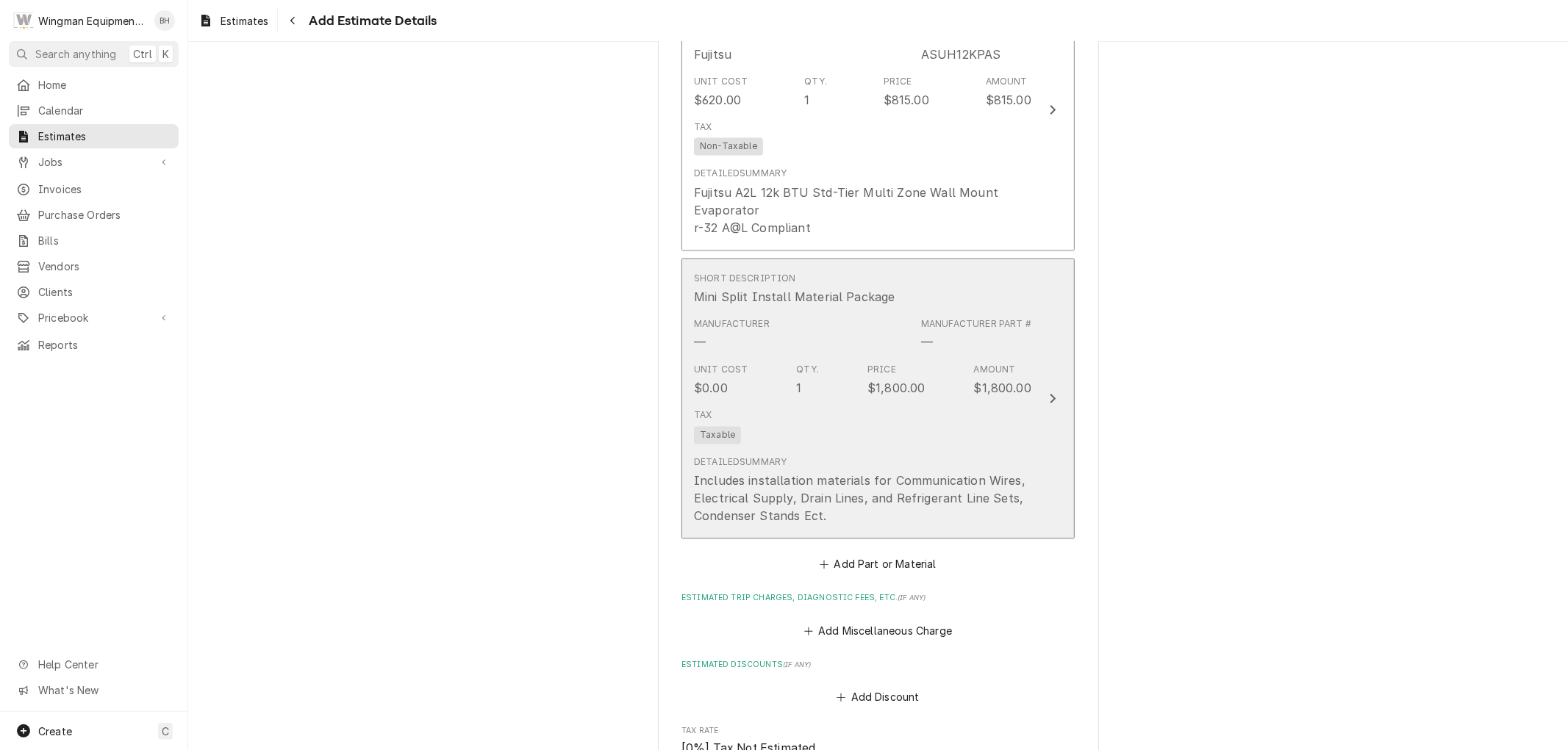
click at [946, 441] on div "Tax Taxable" at bounding box center [862, 427] width 337 height 47
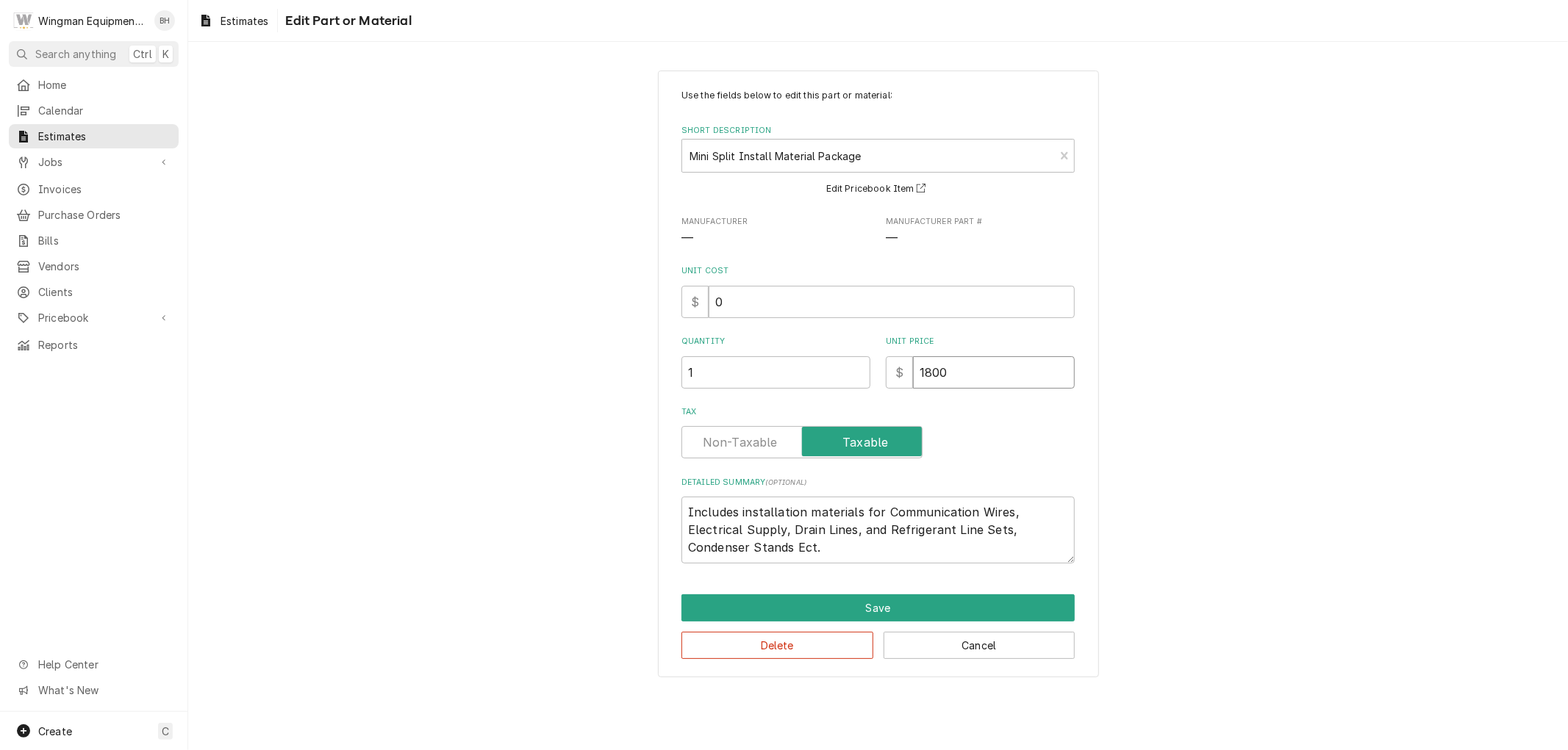
click at [927, 376] on input "1800" at bounding box center [994, 372] width 162 height 32
click at [932, 372] on input "1800" at bounding box center [994, 372] width 162 height 32
click at [897, 608] on button "Save" at bounding box center [878, 608] width 394 height 27
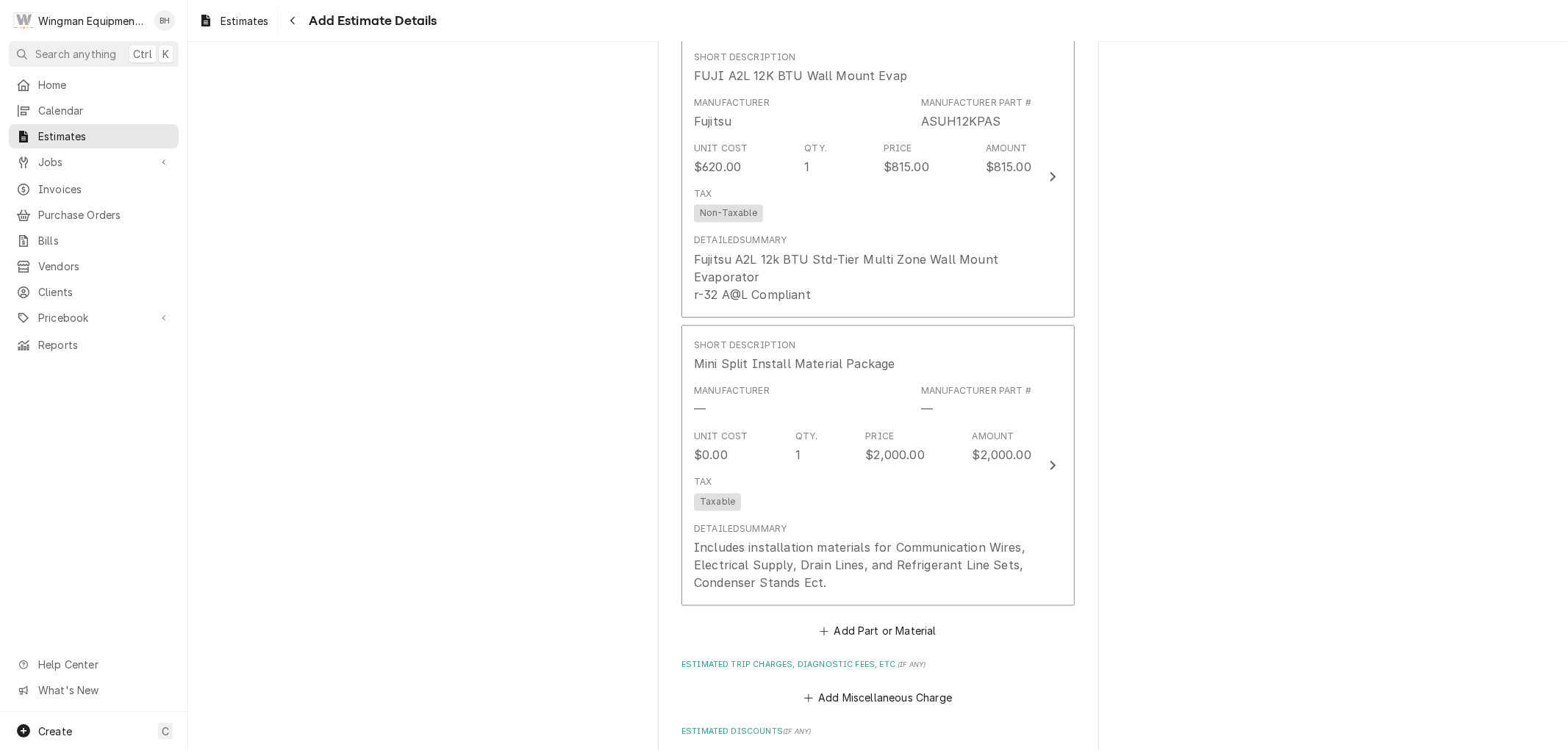
scroll to position [2230, 0]
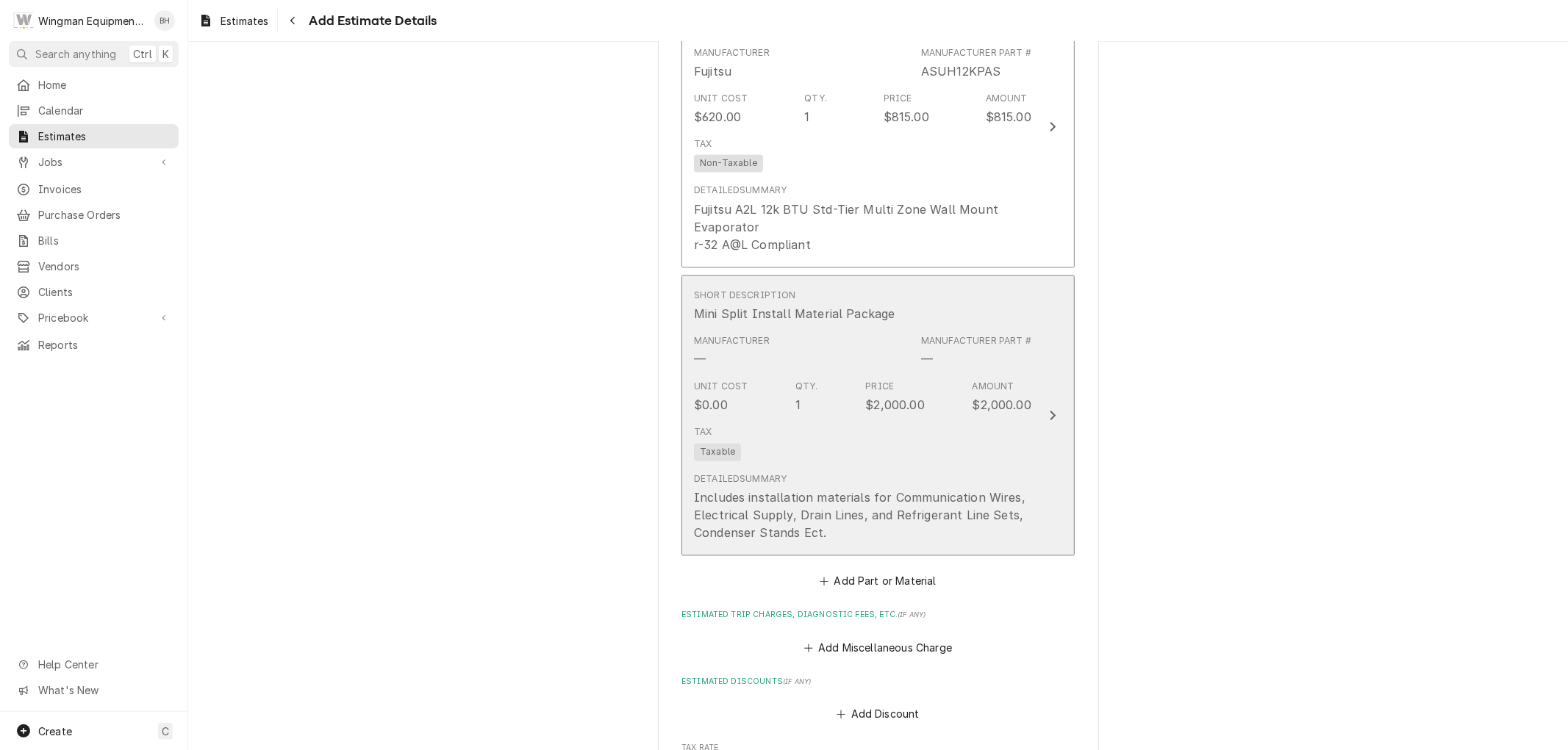
click at [946, 467] on div "Tax Taxable" at bounding box center [862, 444] width 337 height 47
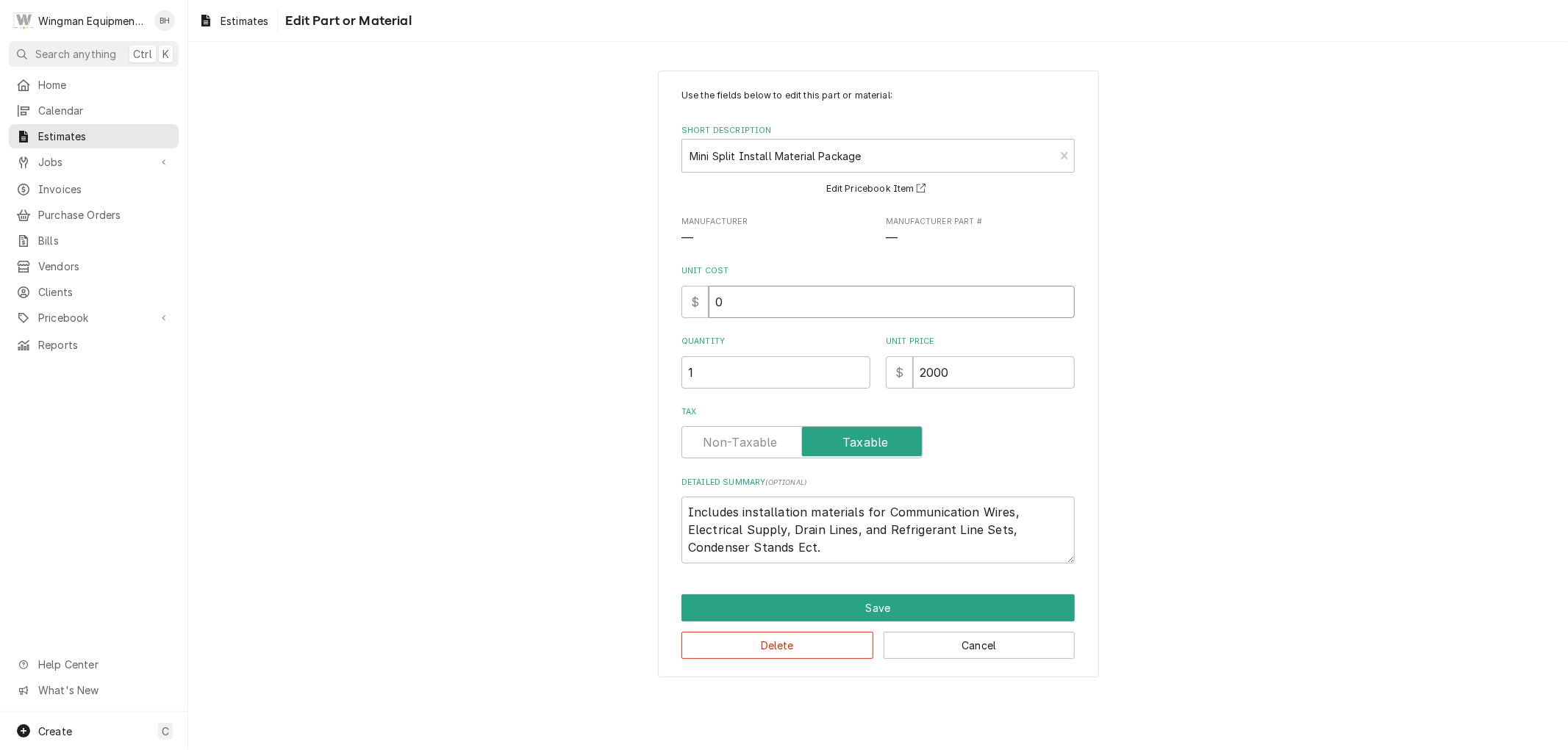
drag, startPoint x: 746, startPoint y: 307, endPoint x: 695, endPoint y: 311, distance: 51.2
click at [695, 311] on div "$ 0" at bounding box center [878, 302] width 394 height 32
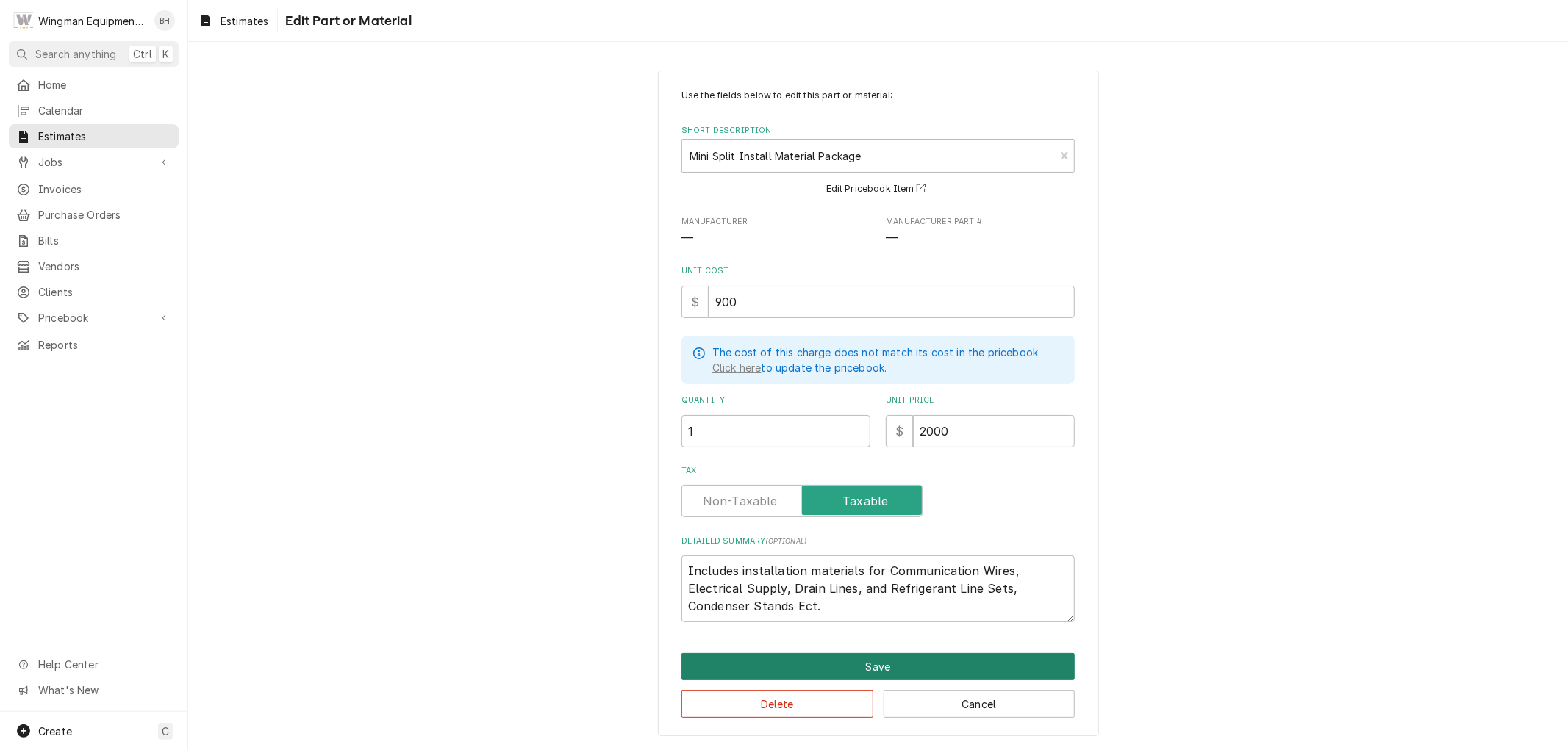
click at [890, 663] on button "Save" at bounding box center [878, 667] width 394 height 27
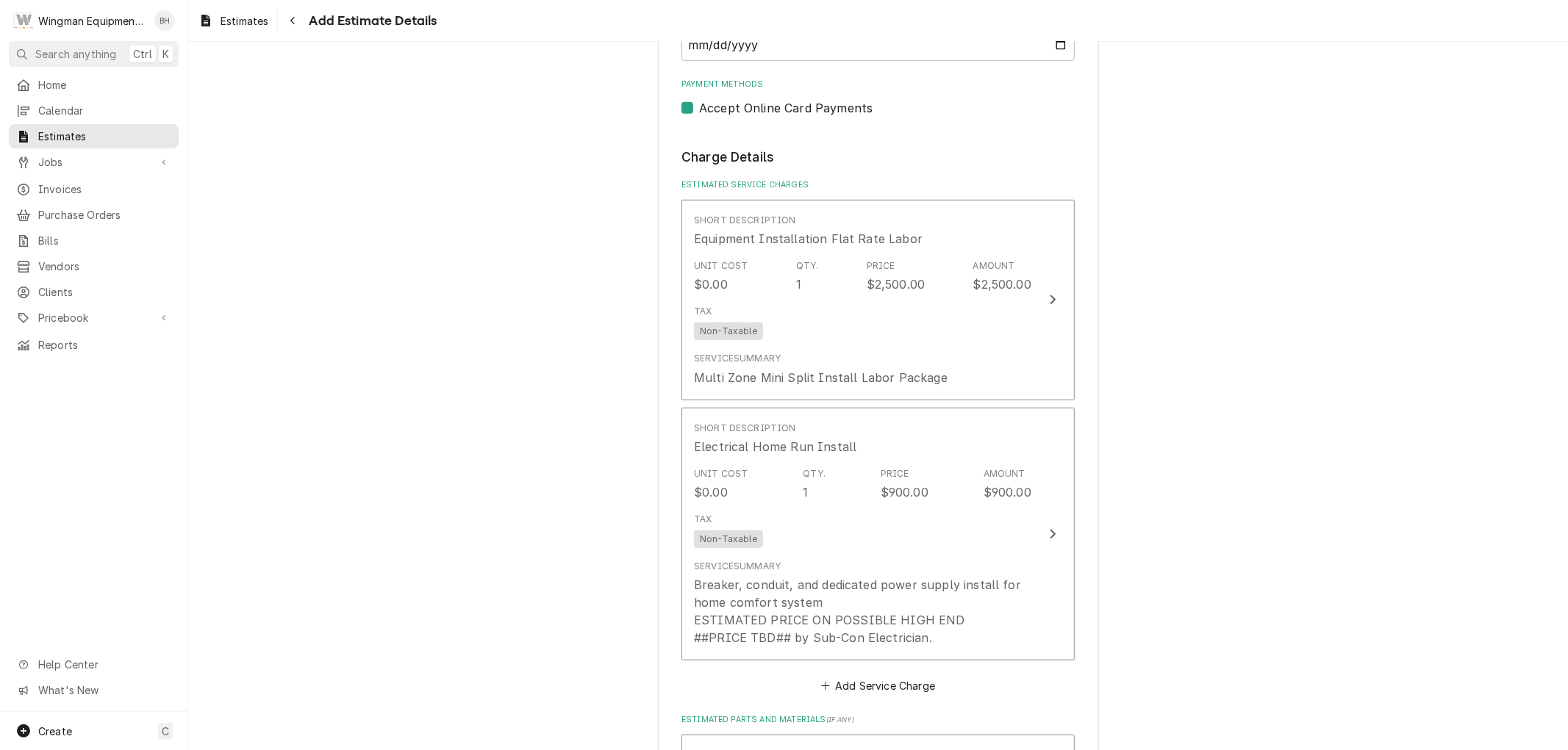
scroll to position [906, 0]
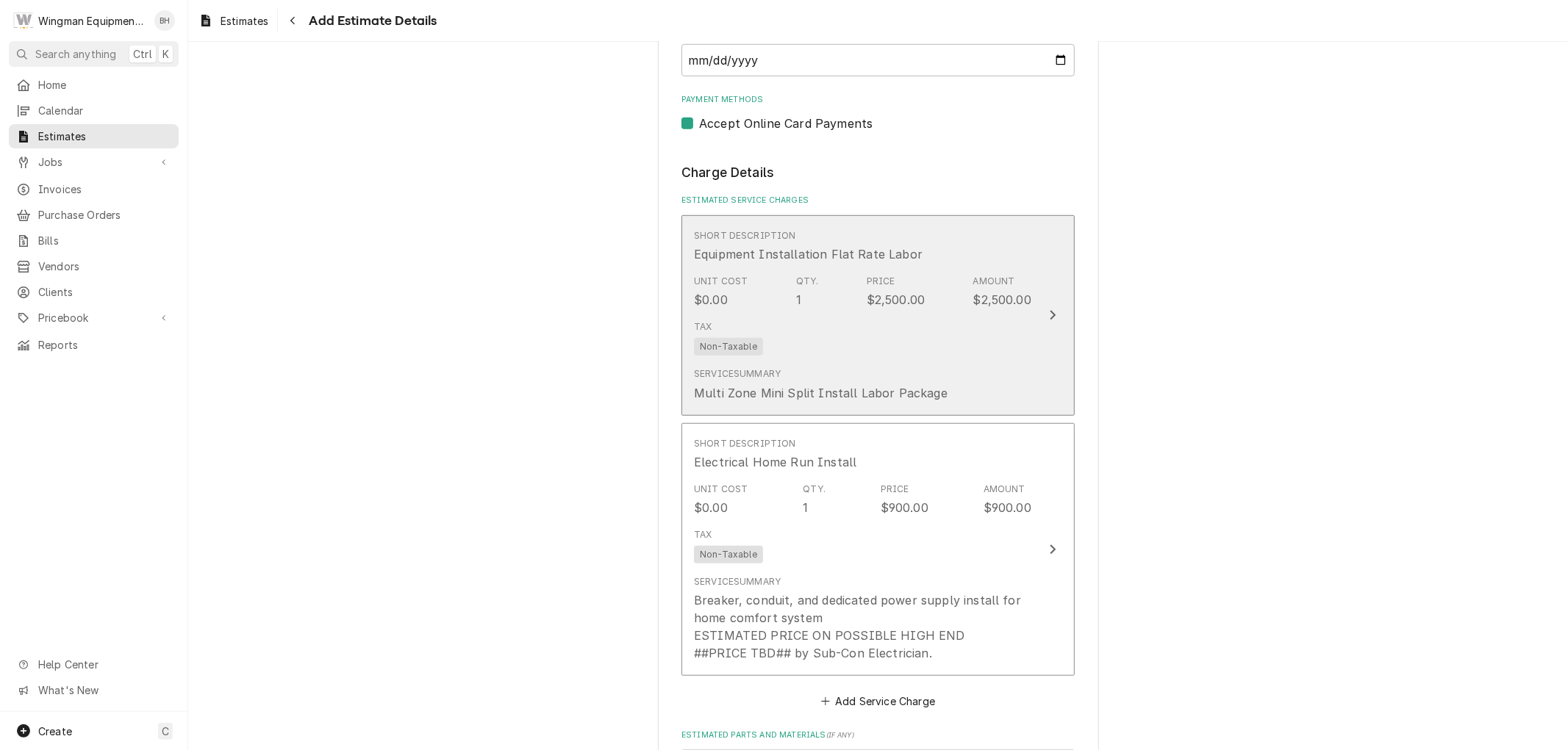
click at [894, 339] on div "Tax Non-Taxable" at bounding box center [862, 338] width 337 height 47
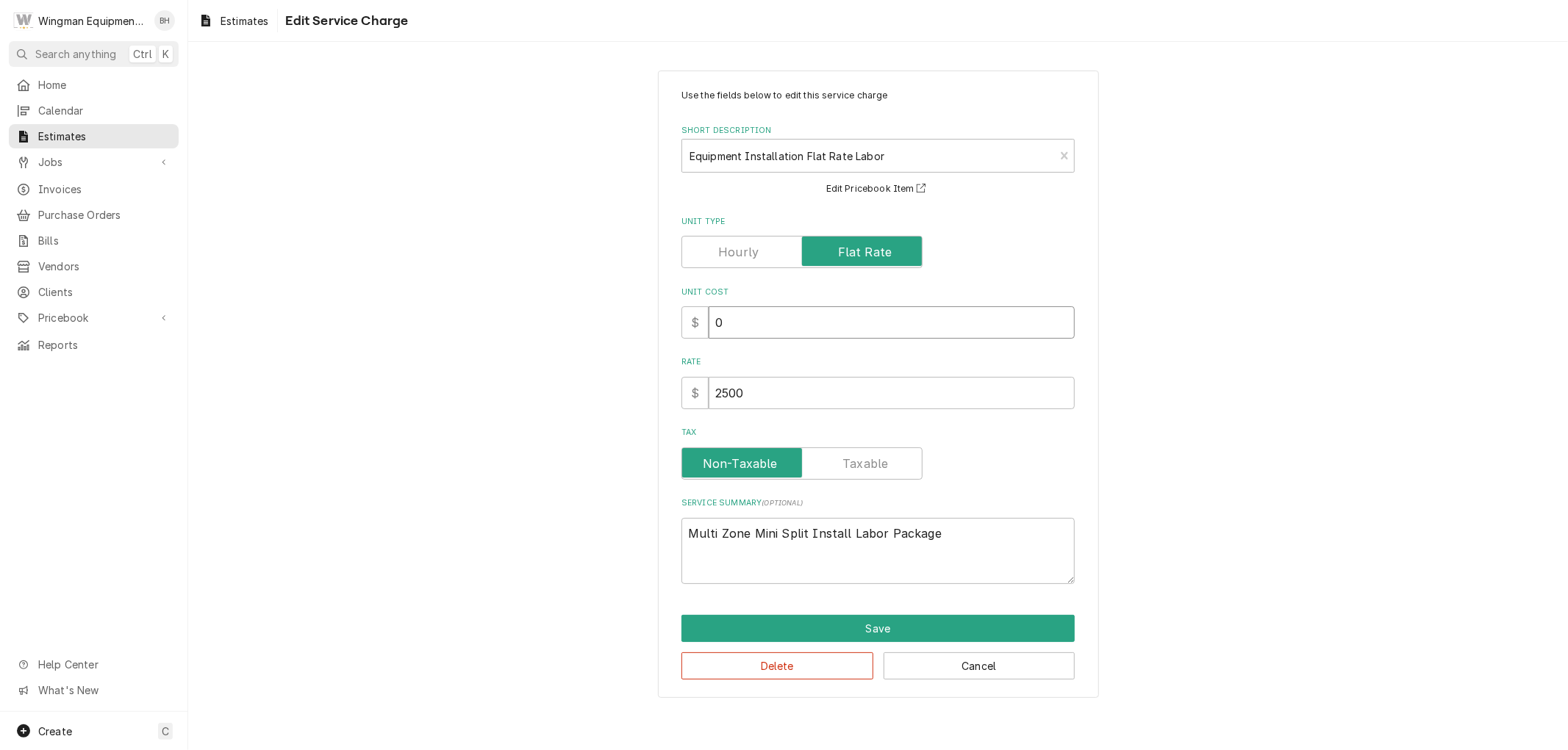
drag, startPoint x: 753, startPoint y: 326, endPoint x: 695, endPoint y: 324, distance: 58.0
click at [695, 324] on div "$ 0" at bounding box center [878, 323] width 394 height 32
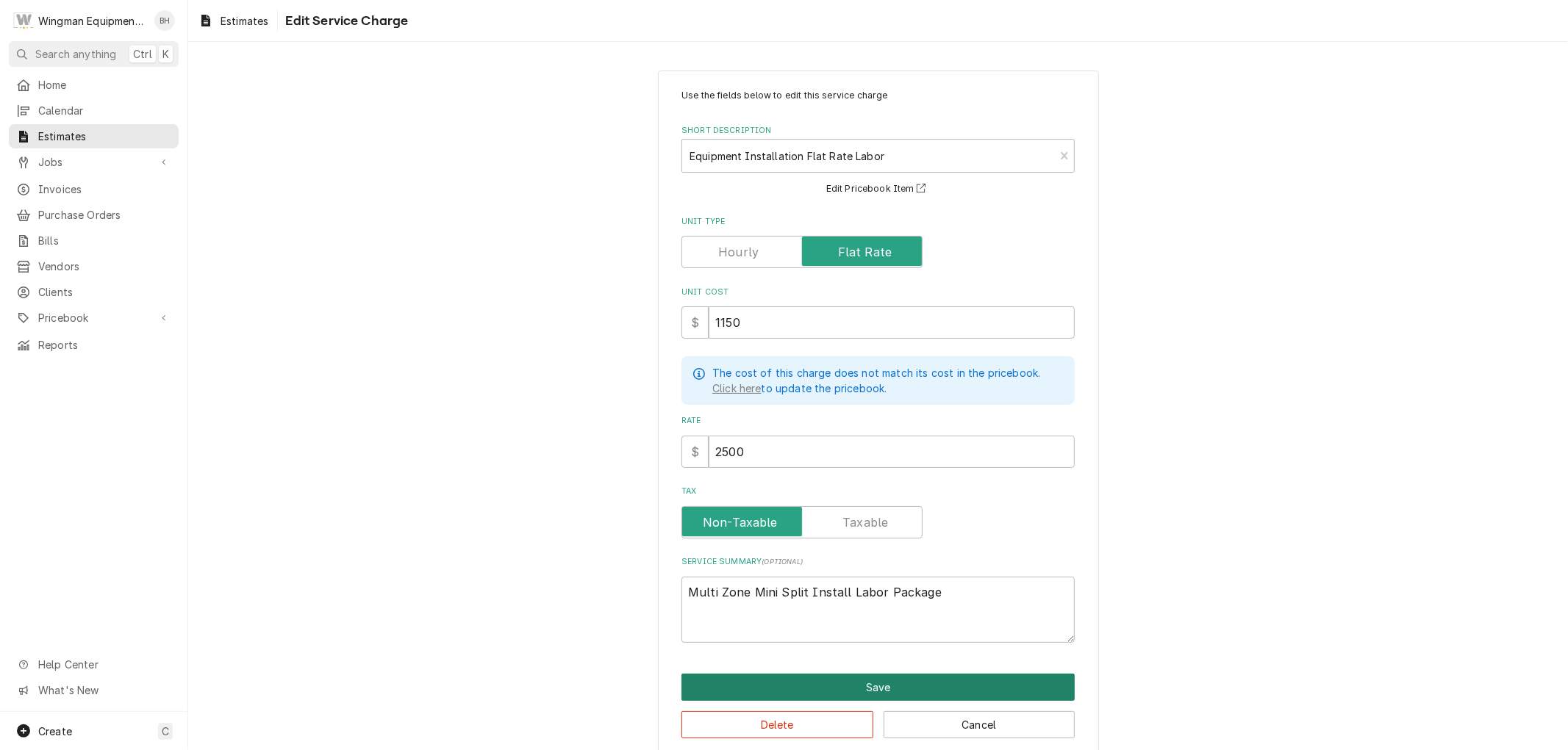
click at [910, 685] on button "Save" at bounding box center [878, 688] width 394 height 27
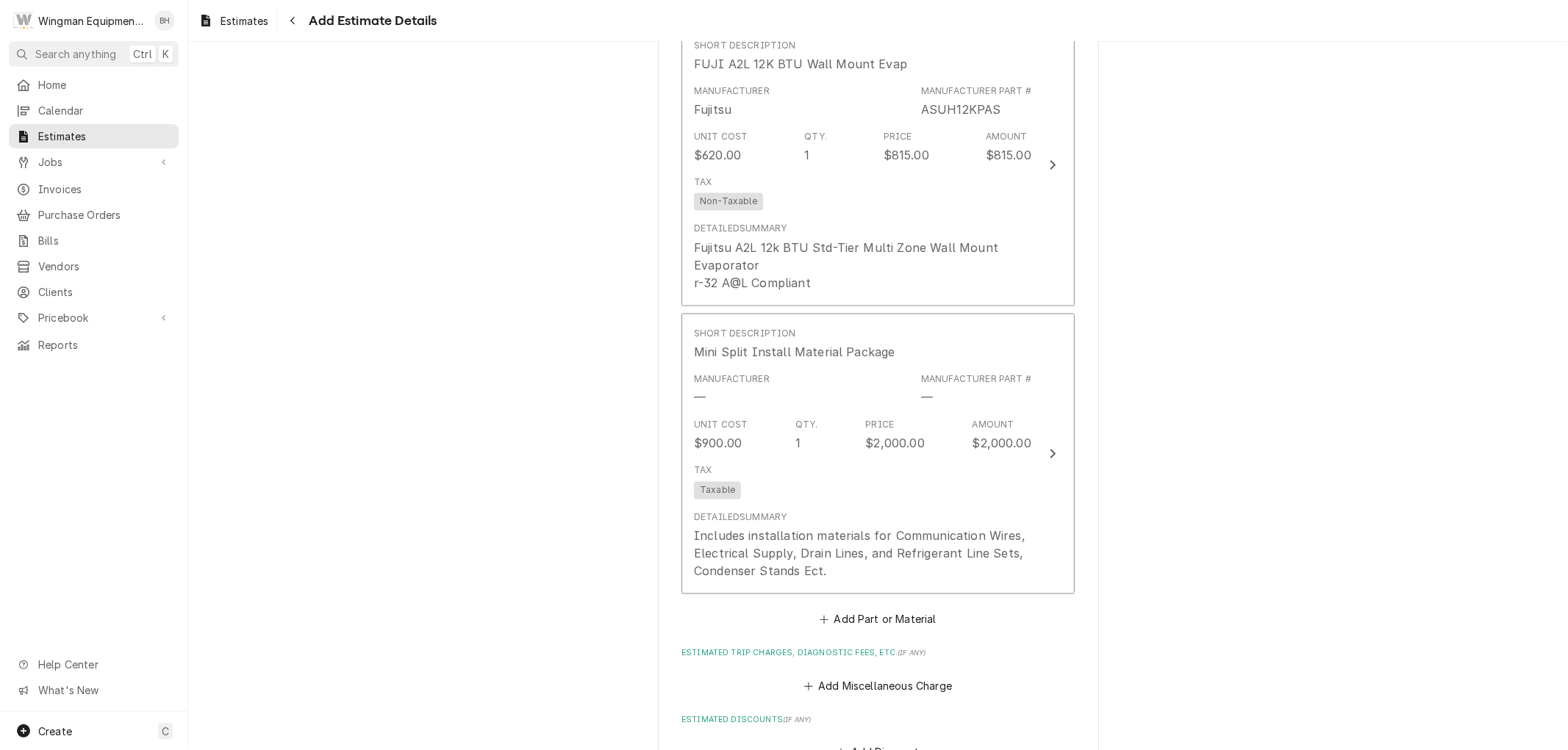
scroll to position [2183, 0]
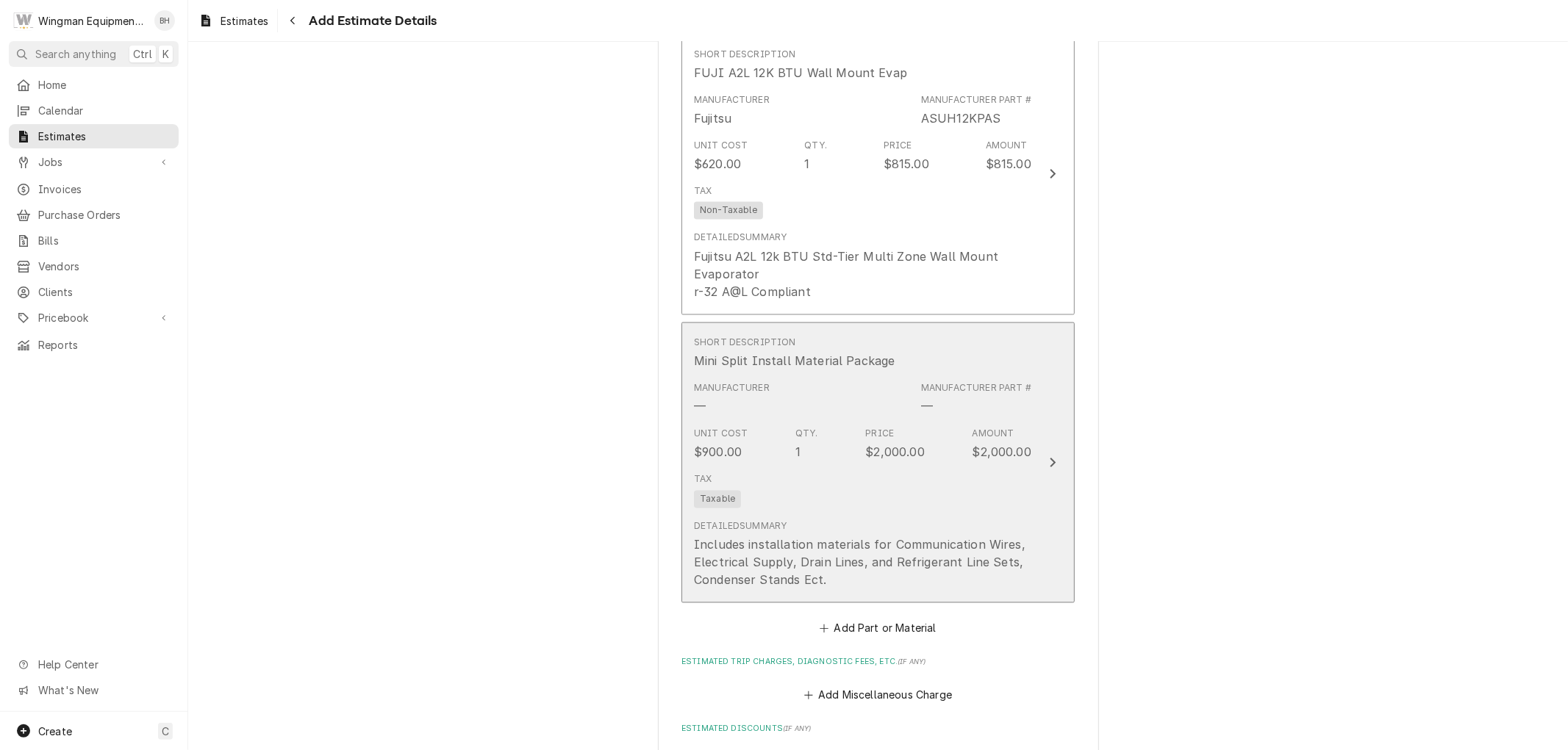
click at [1006, 513] on div "Tax Taxable" at bounding box center [862, 491] width 337 height 47
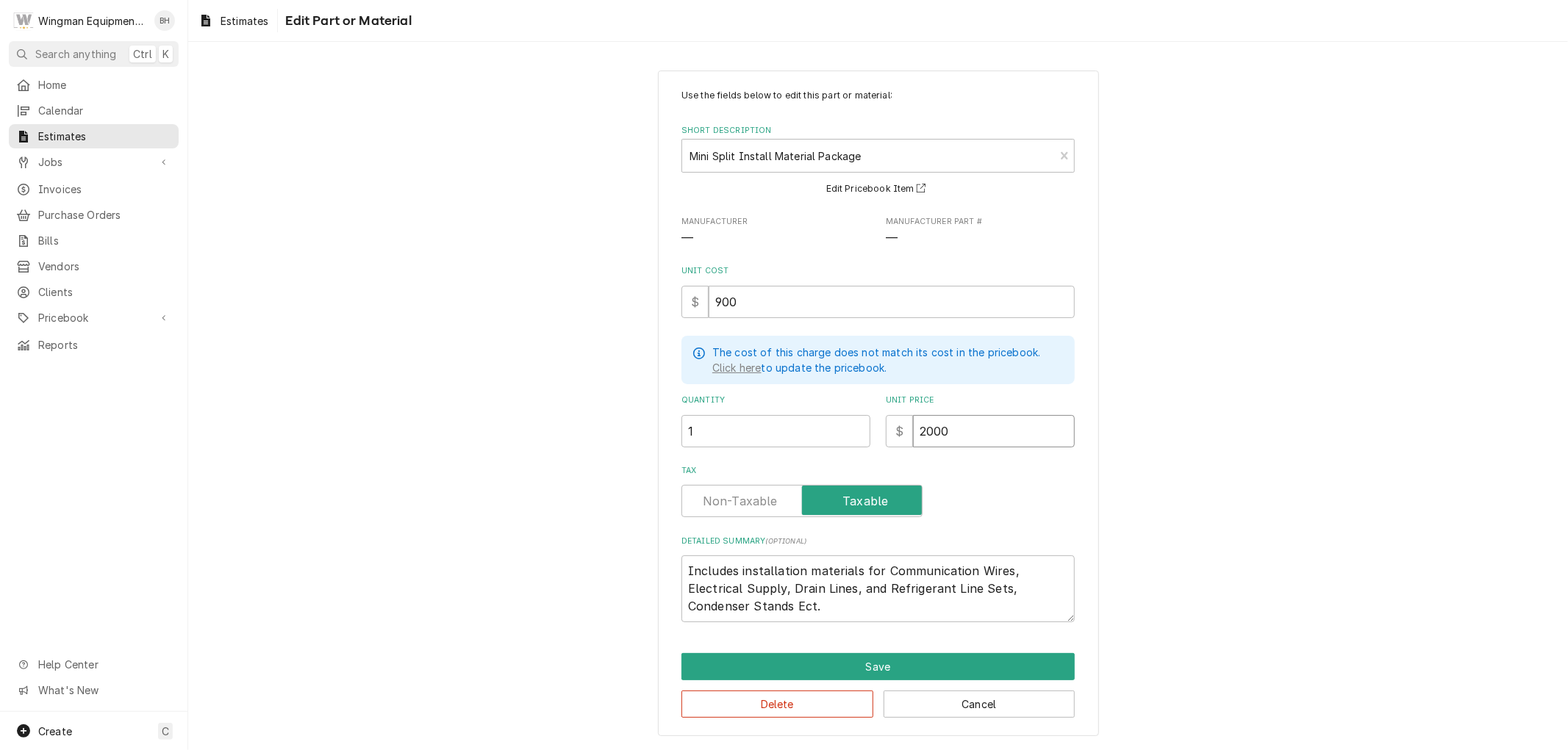
drag, startPoint x: 959, startPoint y: 427, endPoint x: 873, endPoint y: 435, distance: 86.4
click at [873, 435] on div "Quantity 1 Unit Price $ 2000" at bounding box center [878, 421] width 394 height 52
click at [953, 657] on button "Save" at bounding box center [878, 667] width 394 height 27
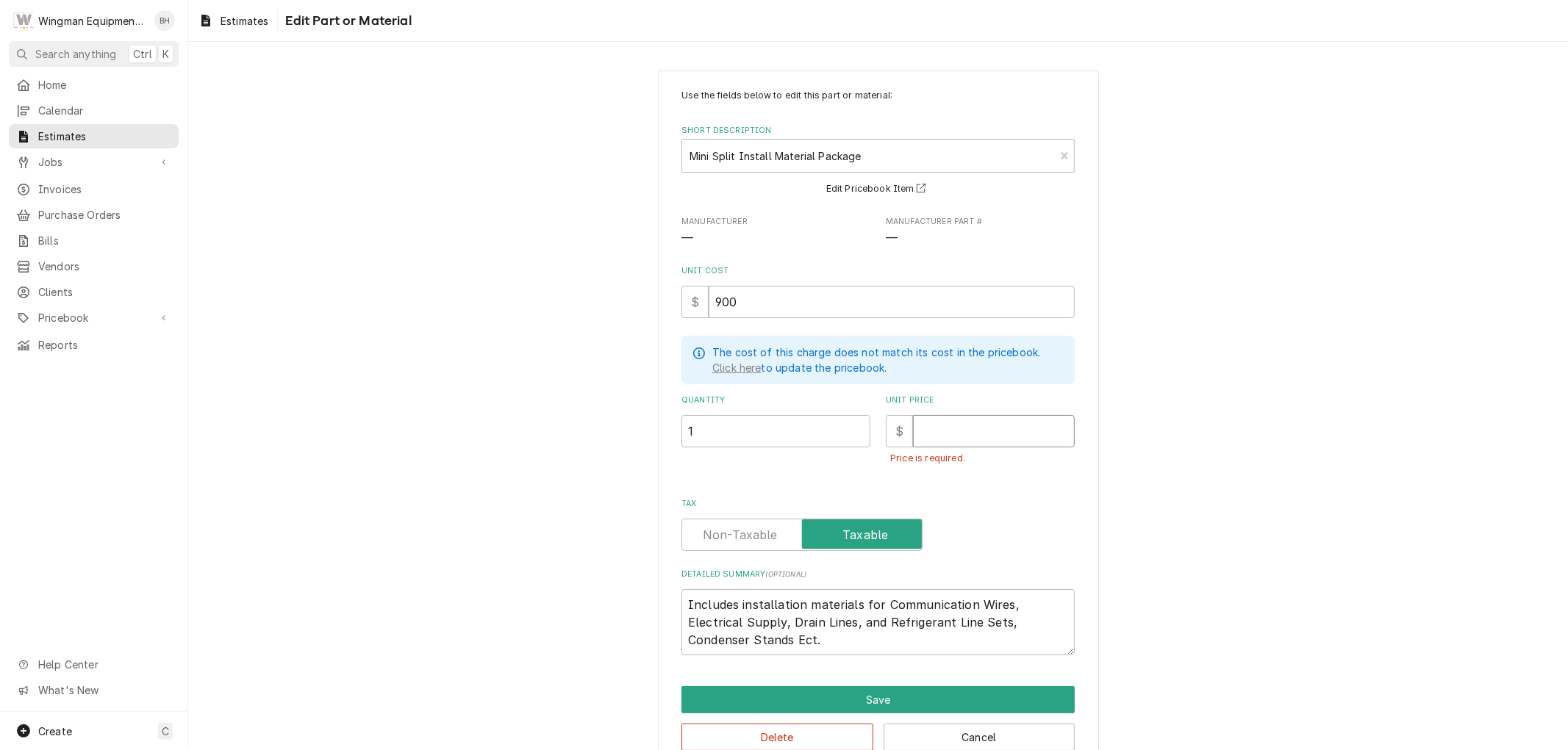
click at [957, 422] on input "Unit Price" at bounding box center [994, 431] width 162 height 32
click at [965, 696] on button "Save" at bounding box center [878, 699] width 394 height 27
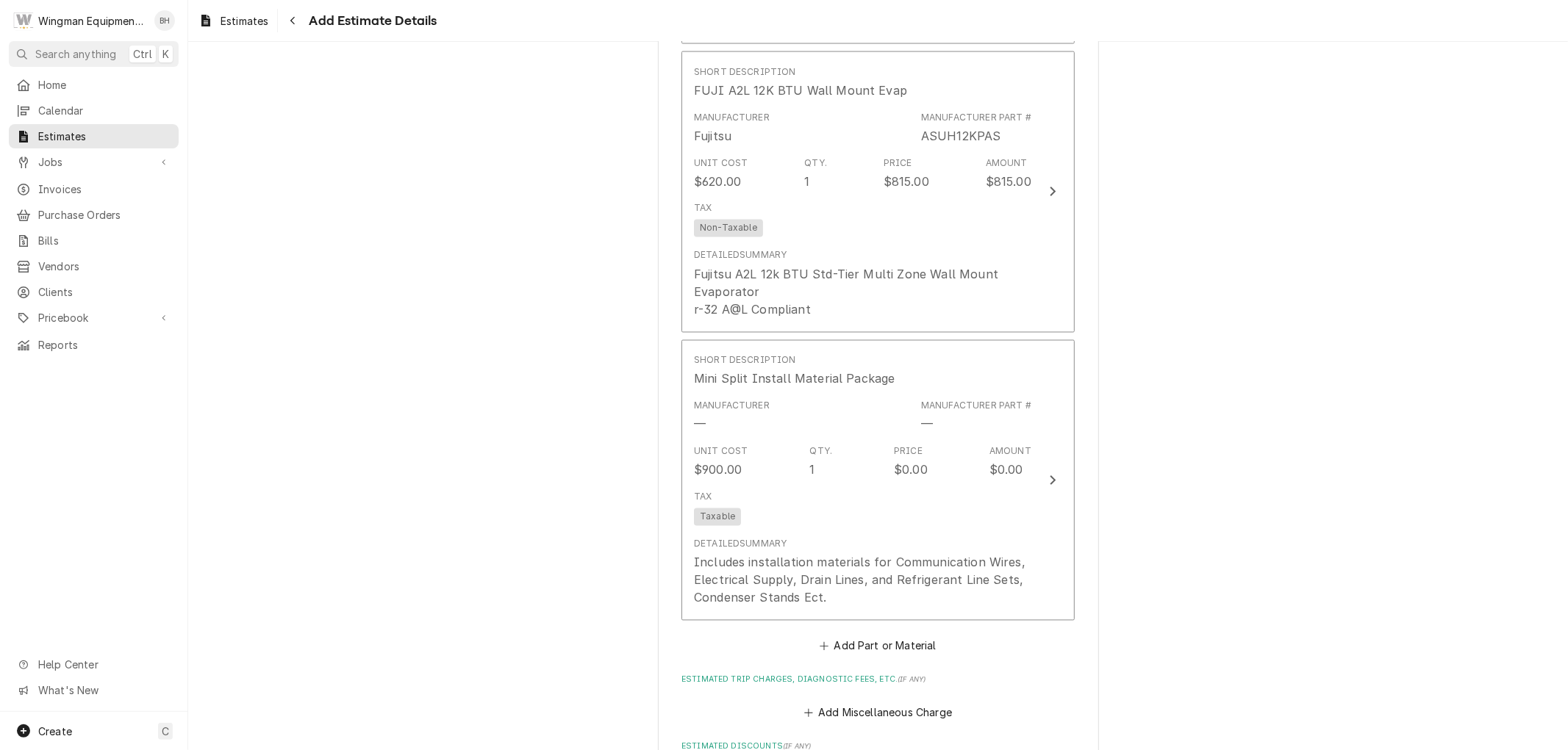
scroll to position [2165, 0]
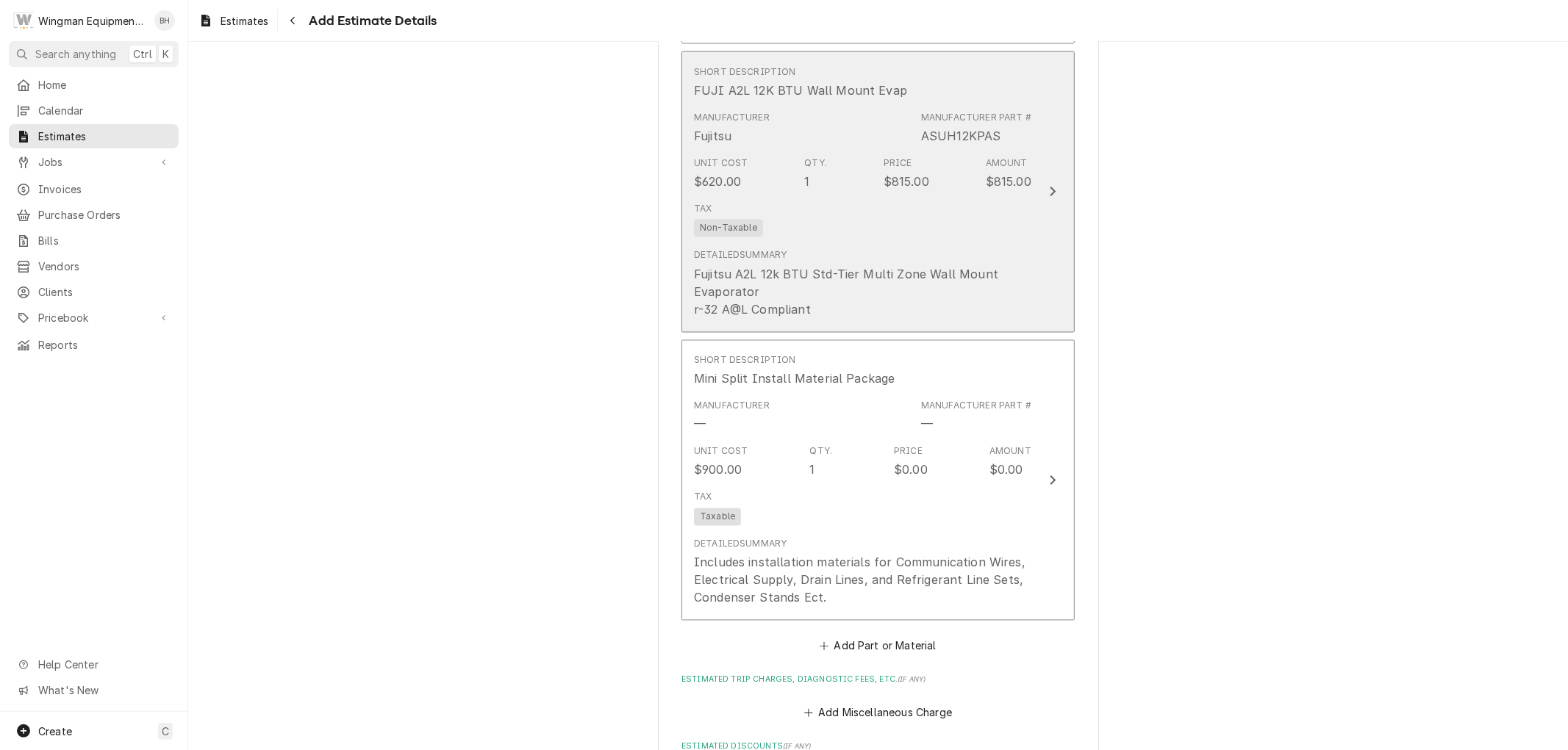
click at [996, 236] on div "Tax Non-Taxable" at bounding box center [862, 220] width 337 height 47
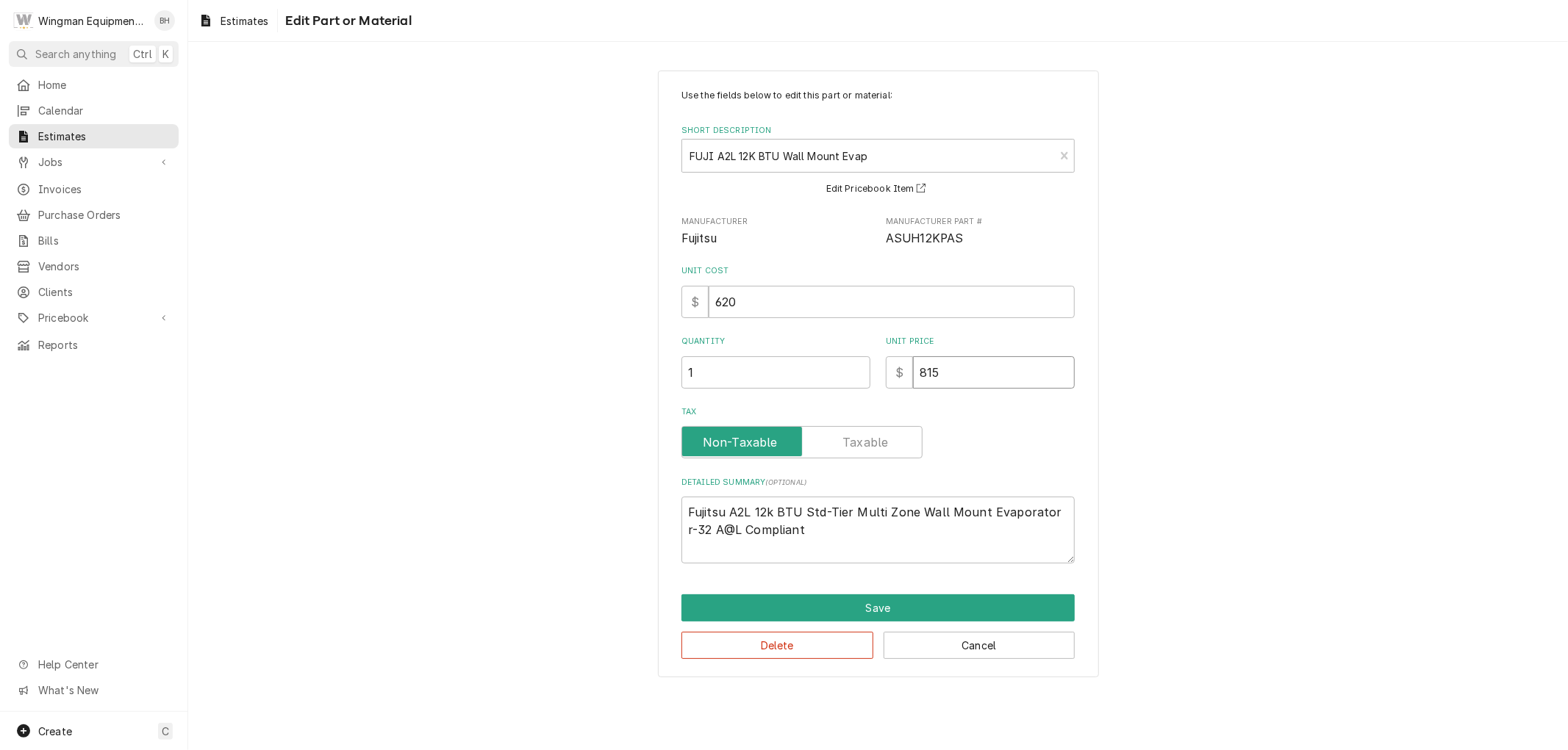
drag, startPoint x: 959, startPoint y: 376, endPoint x: 893, endPoint y: 399, distance: 69.9
click at [893, 399] on div "Use the fields below to edit this part or material: Short Description FUJI A2L …" at bounding box center [878, 326] width 394 height 474
click at [952, 608] on button "Save" at bounding box center [878, 608] width 394 height 27
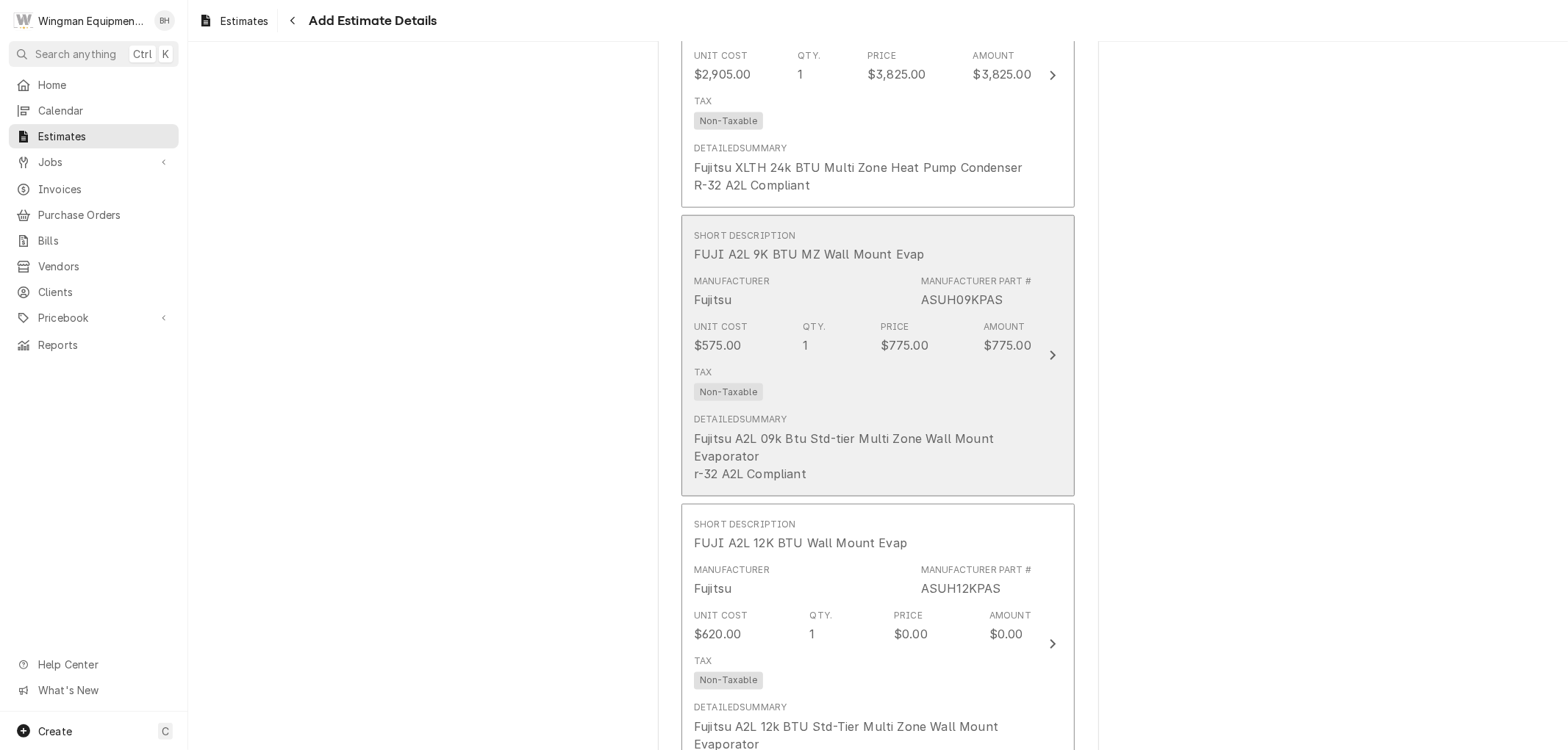
scroll to position [1658, 0]
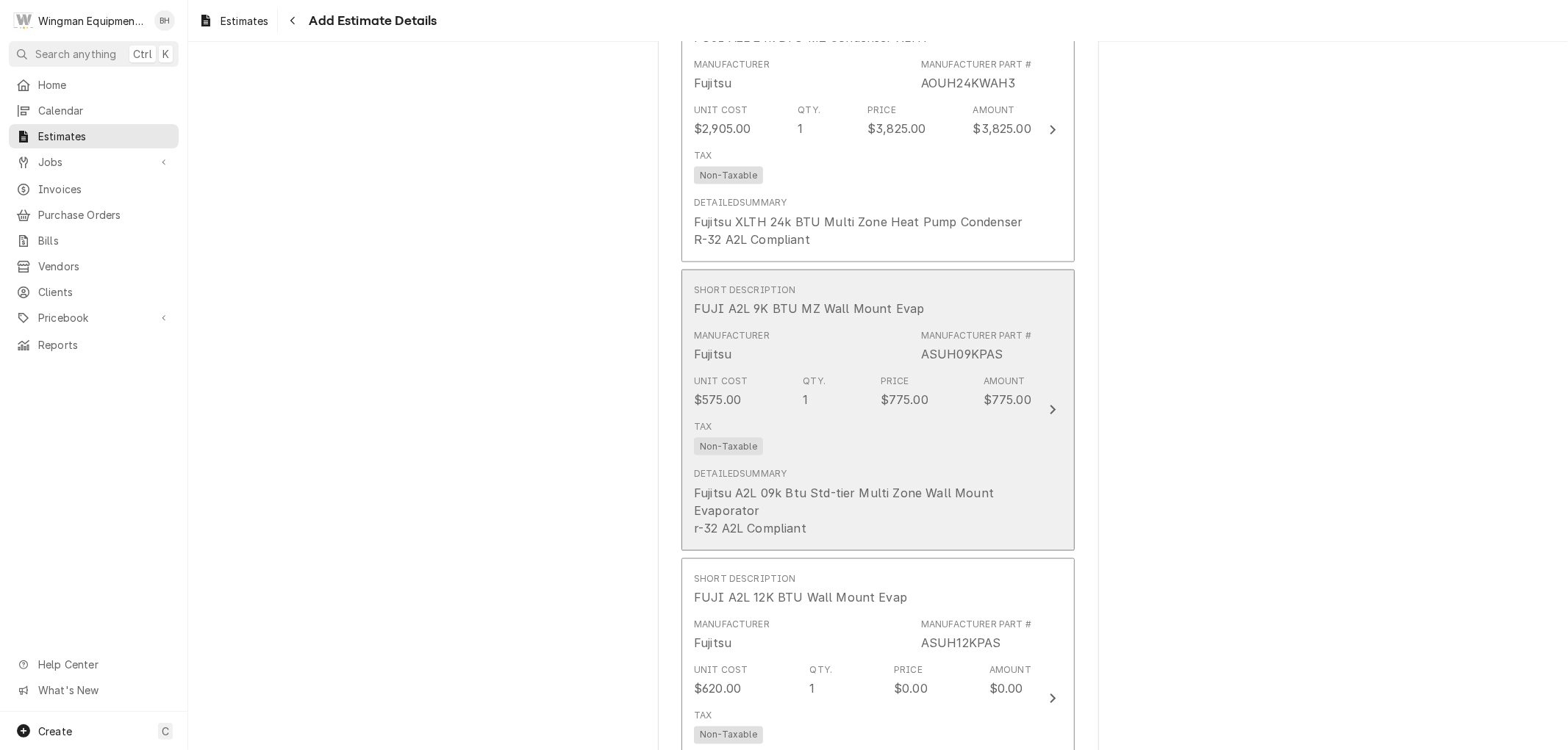
click at [1005, 464] on div "Detailed Summary Fujitsu A2L 09k Btu Std-tier Multi Zone Wall Mount Evaporator …" at bounding box center [862, 502] width 337 height 81
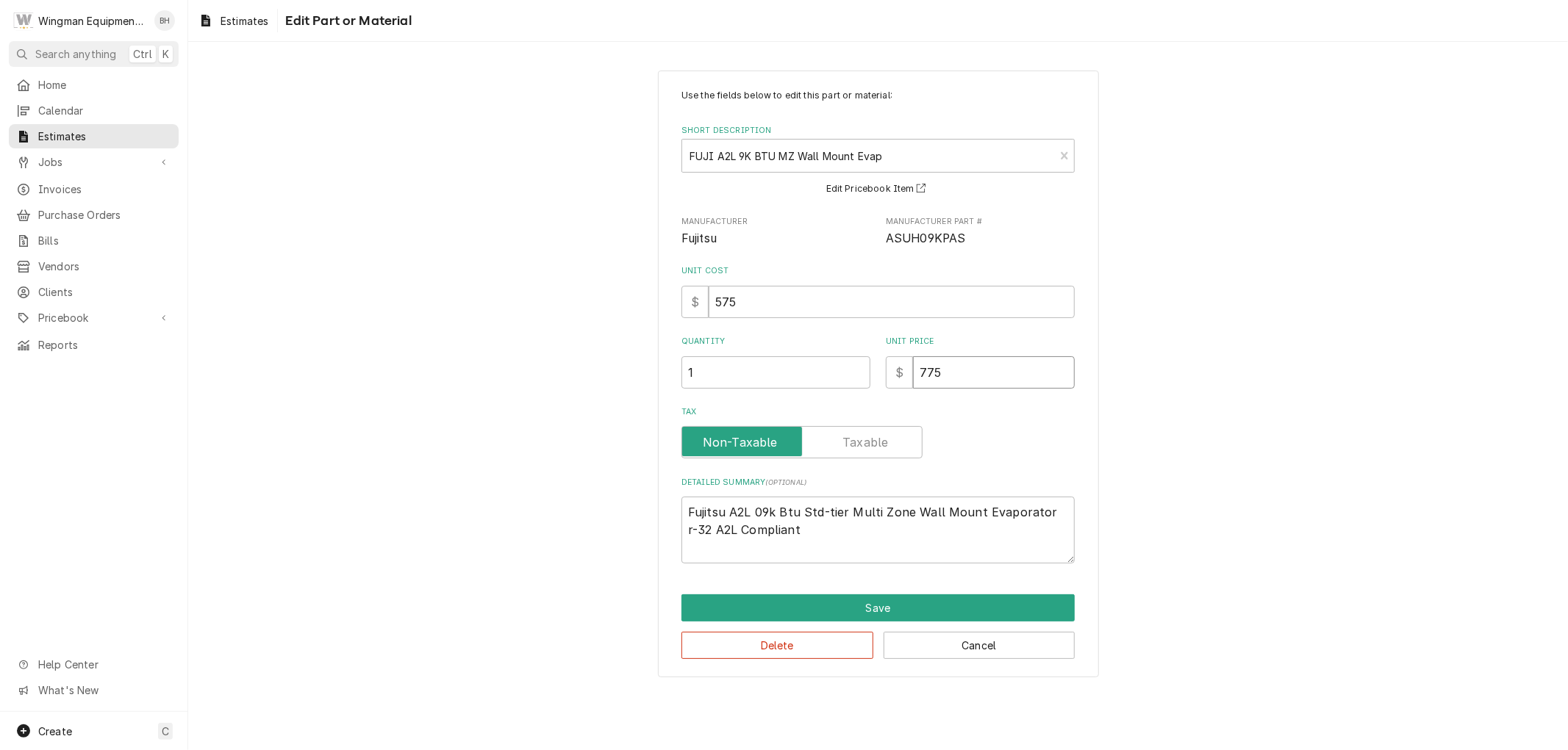
drag, startPoint x: 983, startPoint y: 380, endPoint x: 898, endPoint y: 402, distance: 87.8
click at [899, 401] on div "Use the fields below to edit this part or material: Short Description FUJI A2L …" at bounding box center [878, 326] width 394 height 474
click at [982, 605] on button "Save" at bounding box center [878, 608] width 394 height 27
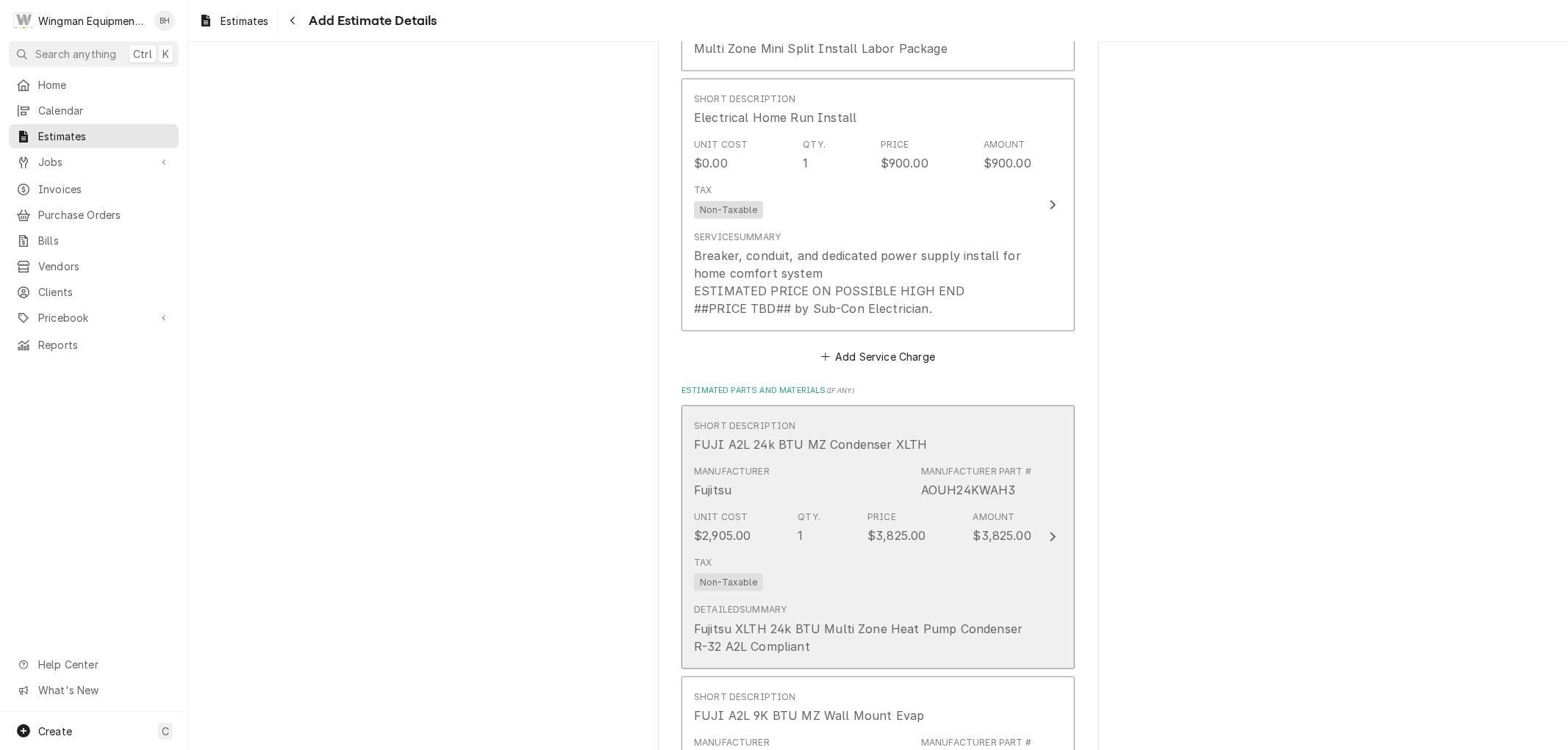
scroll to position [1231, 0]
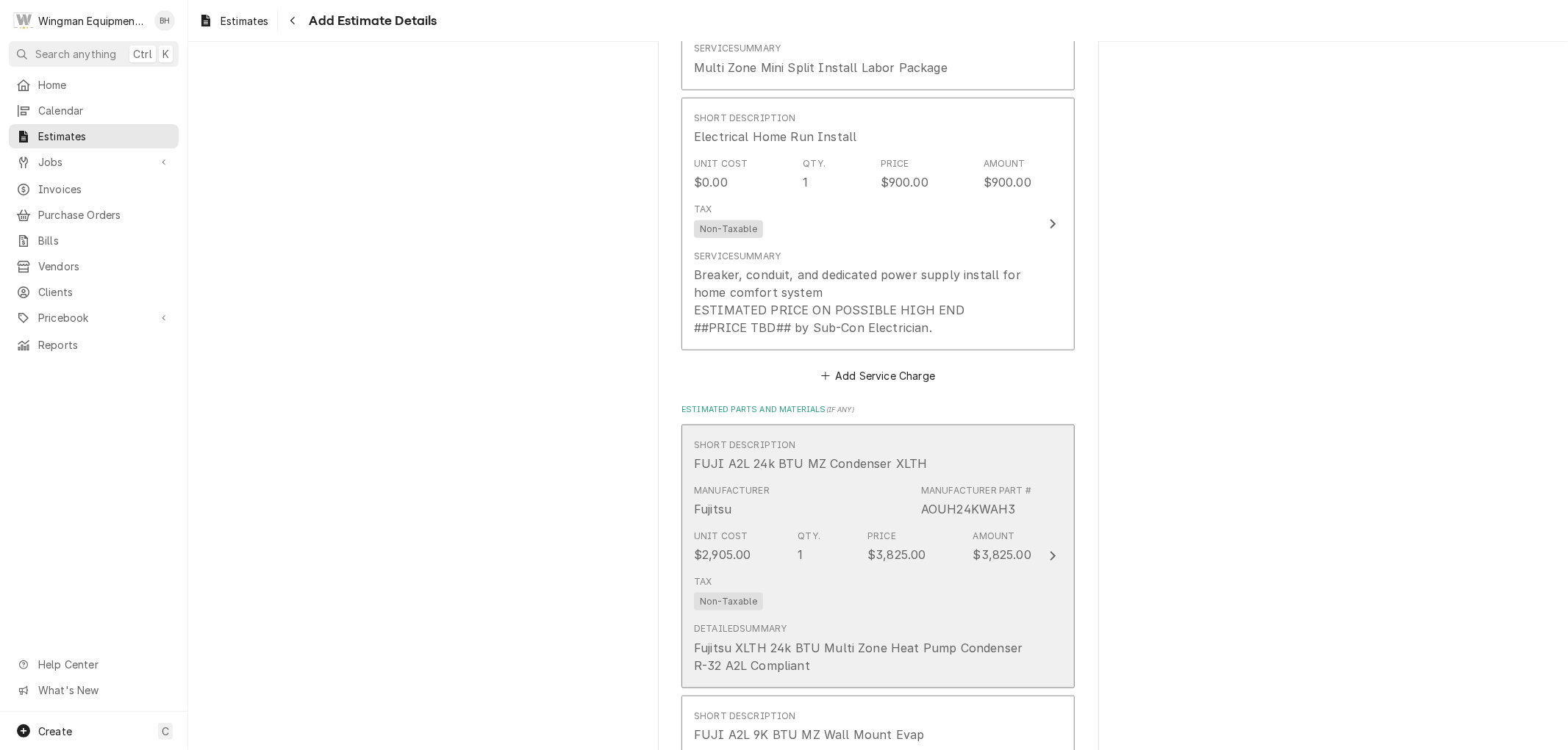
click at [989, 590] on div "Tax Non-Taxable" at bounding box center [862, 593] width 337 height 47
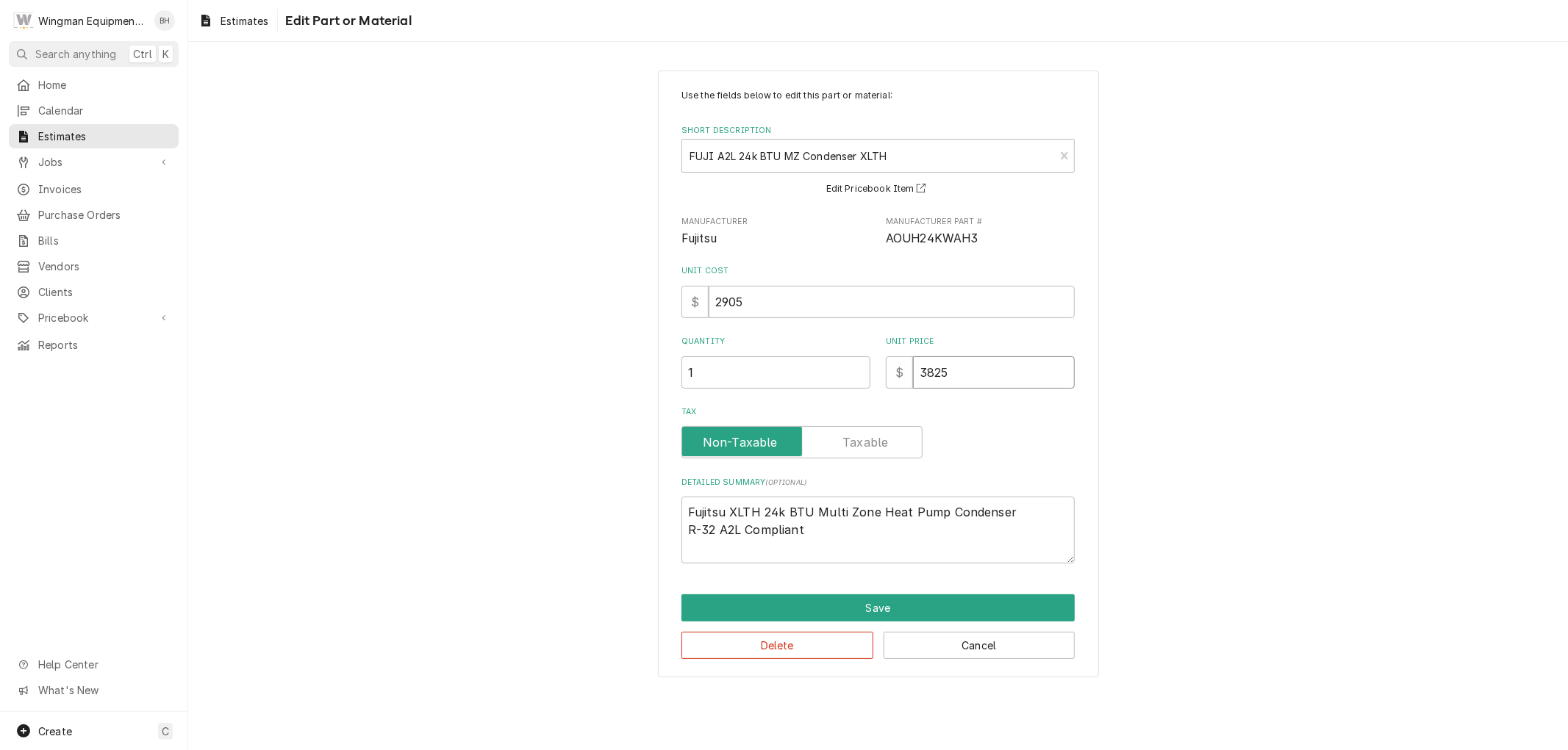
drag, startPoint x: 980, startPoint y: 378, endPoint x: 876, endPoint y: 395, distance: 105.4
click at [849, 399] on div "Use the fields below to edit this part or material: Short Description FUJI A2L …" at bounding box center [878, 326] width 394 height 474
click at [1003, 612] on button "Save" at bounding box center [878, 608] width 394 height 27
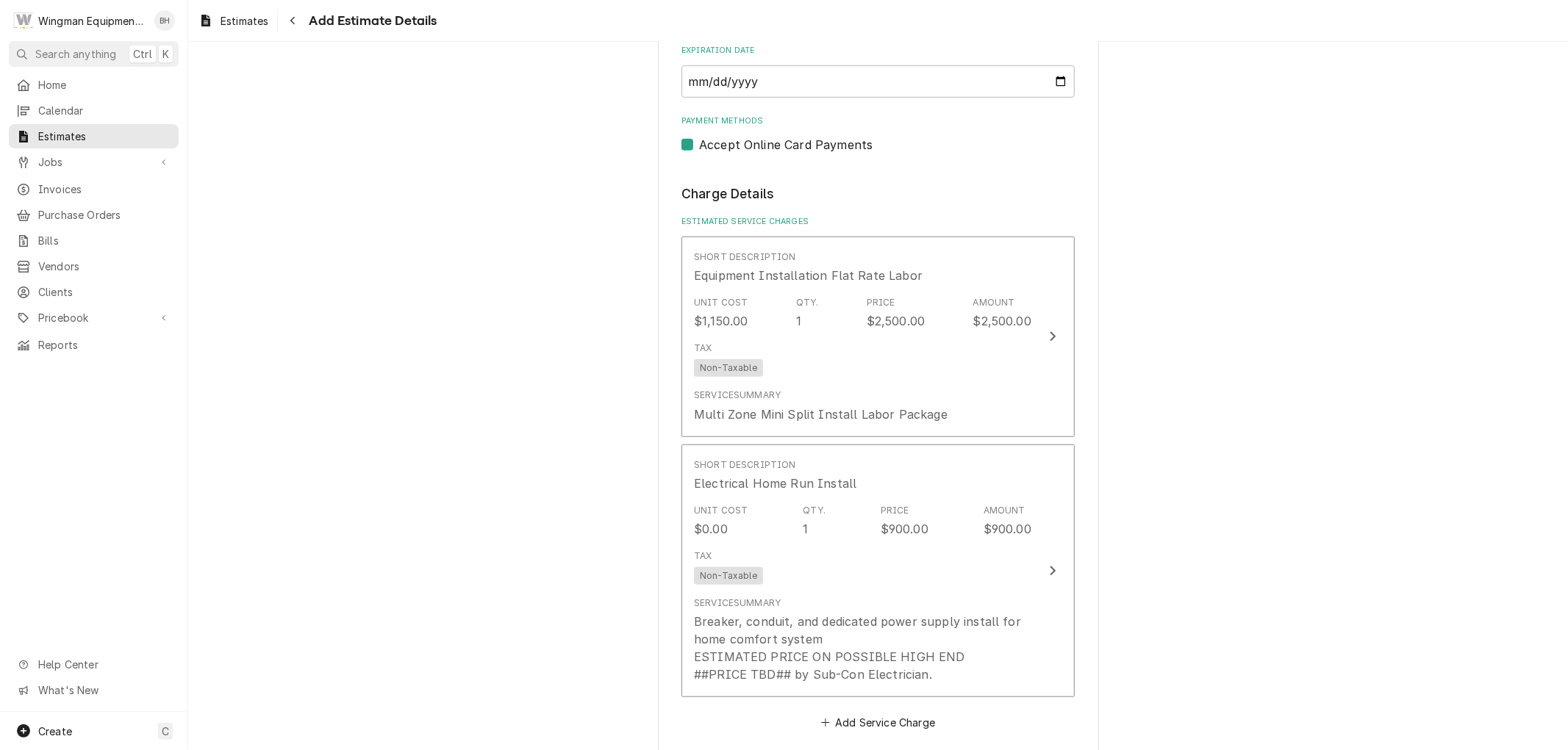
scroll to position [806, 0]
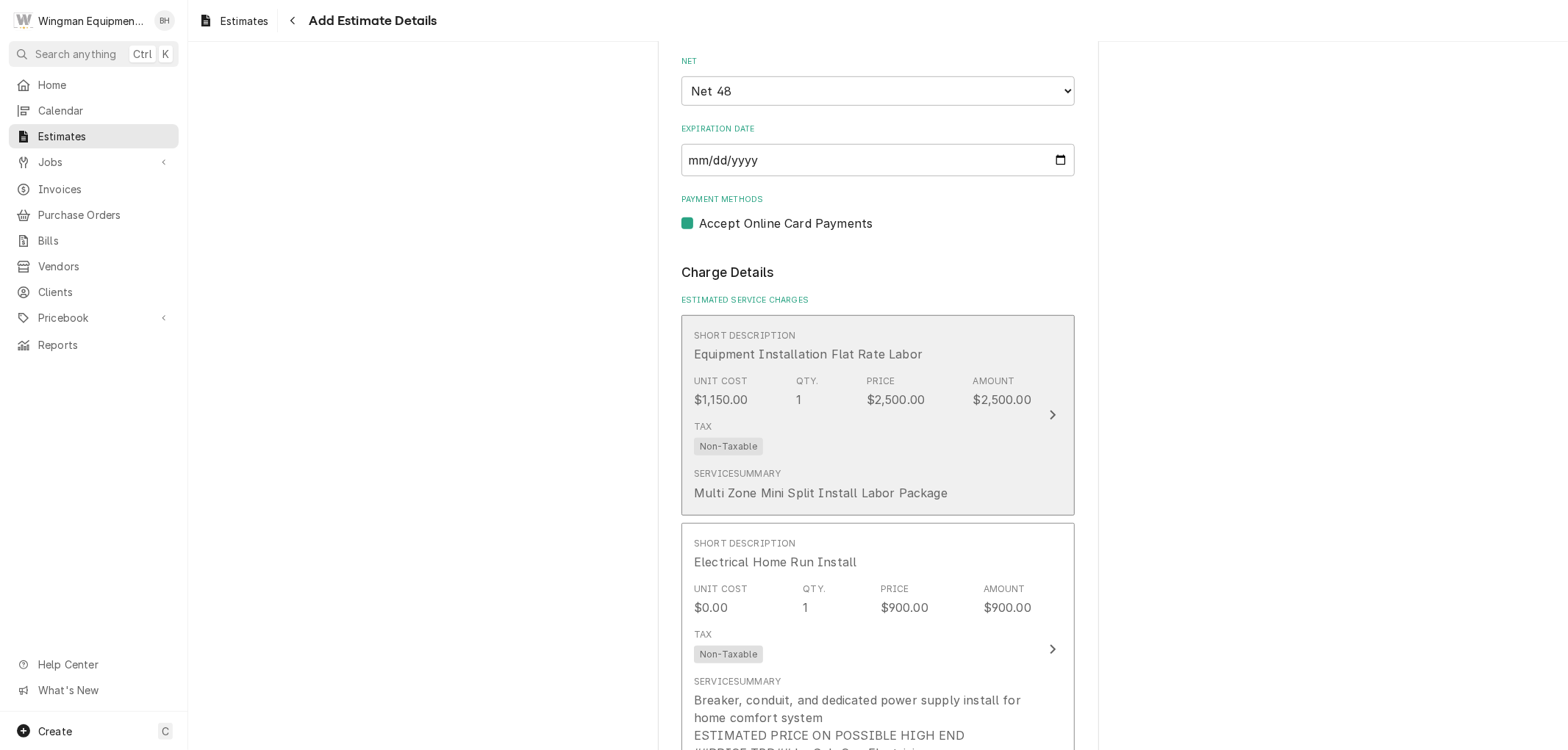
click at [1006, 443] on div "Tax Non-Taxable" at bounding box center [862, 438] width 337 height 47
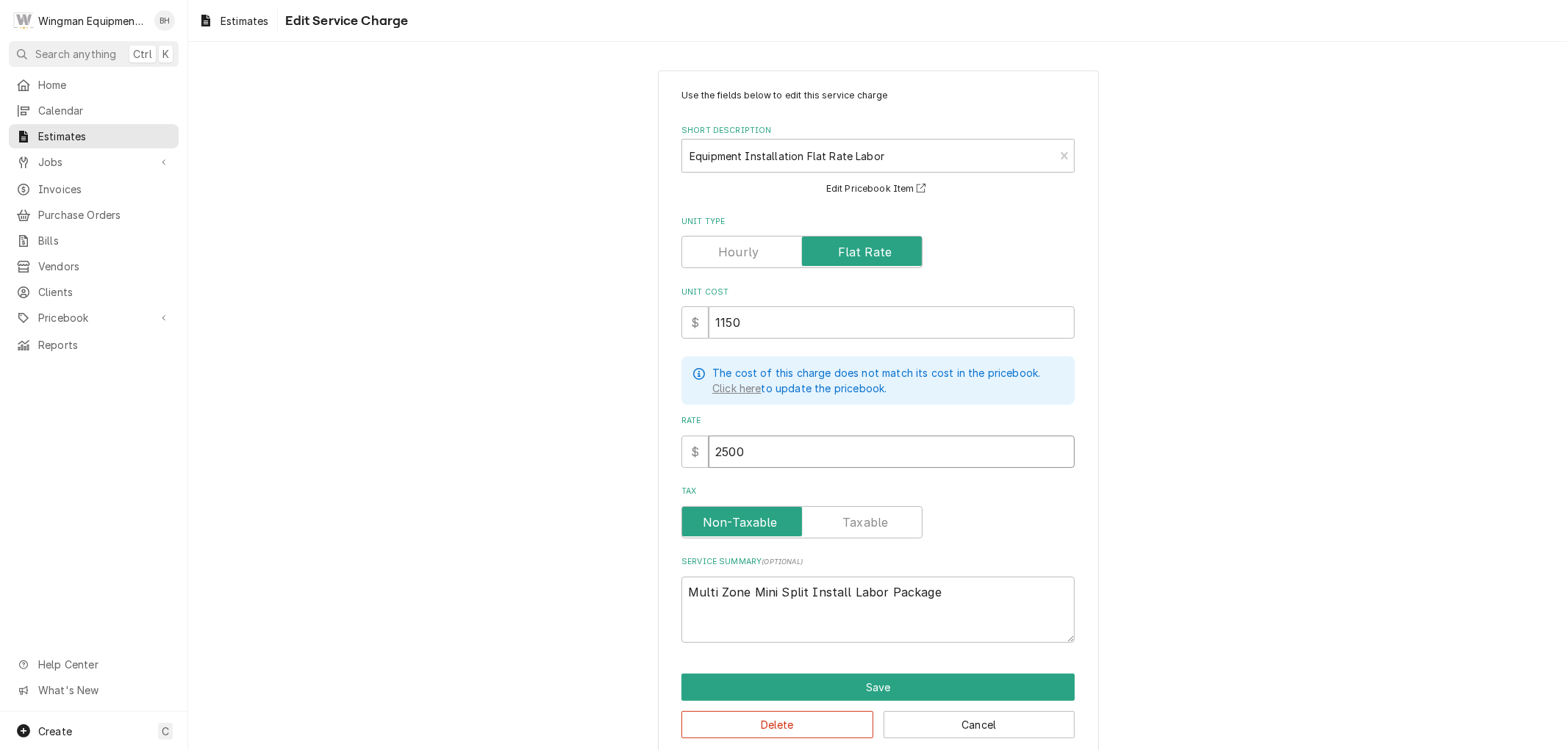
drag, startPoint x: 775, startPoint y: 453, endPoint x: 633, endPoint y: 479, distance: 144.4
click at [634, 479] on div "Use the fields below to edit this service charge Short Description Equipment In…" at bounding box center [878, 414] width 1380 height 713
click at [894, 688] on button "Save" at bounding box center [878, 688] width 394 height 27
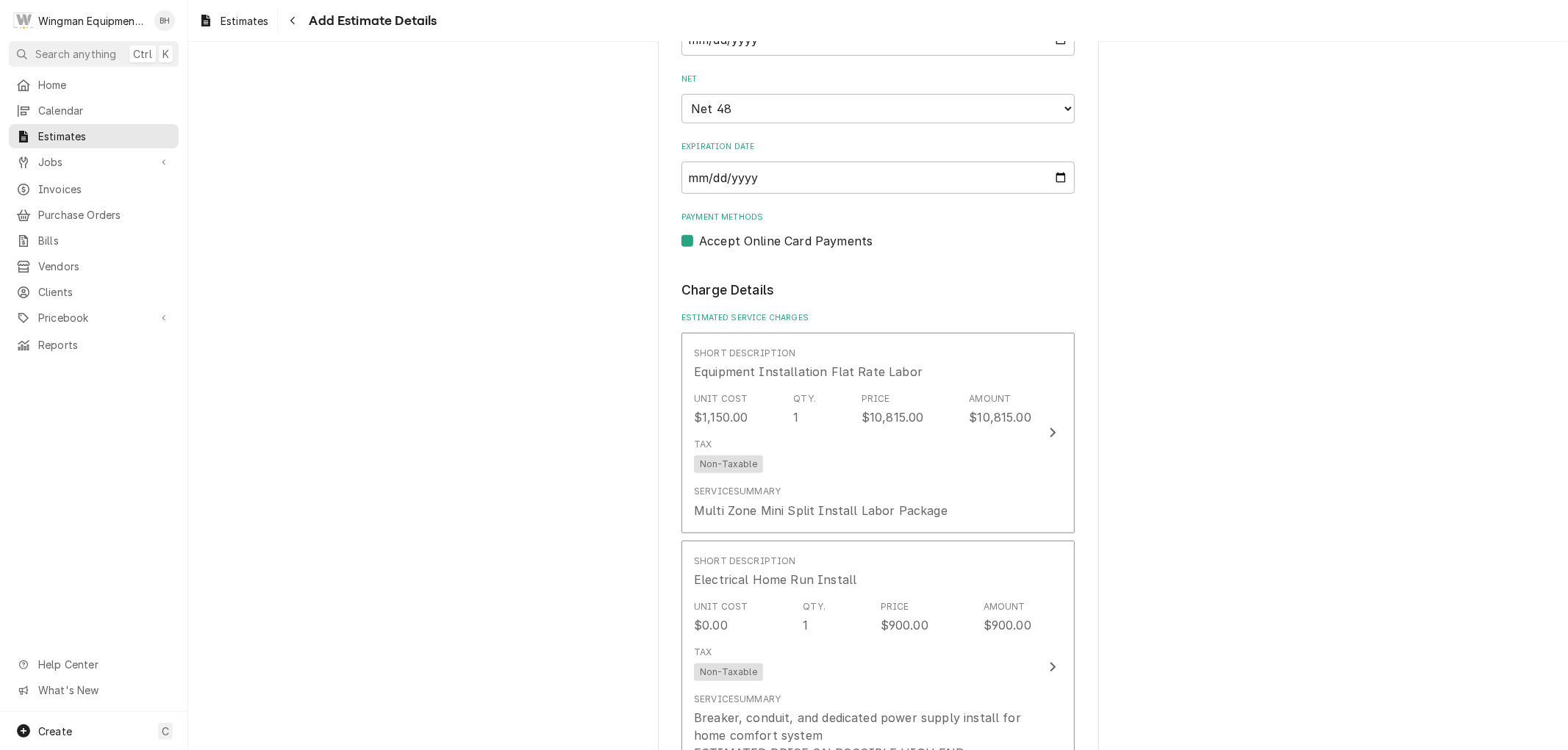
scroll to position [790, 0]
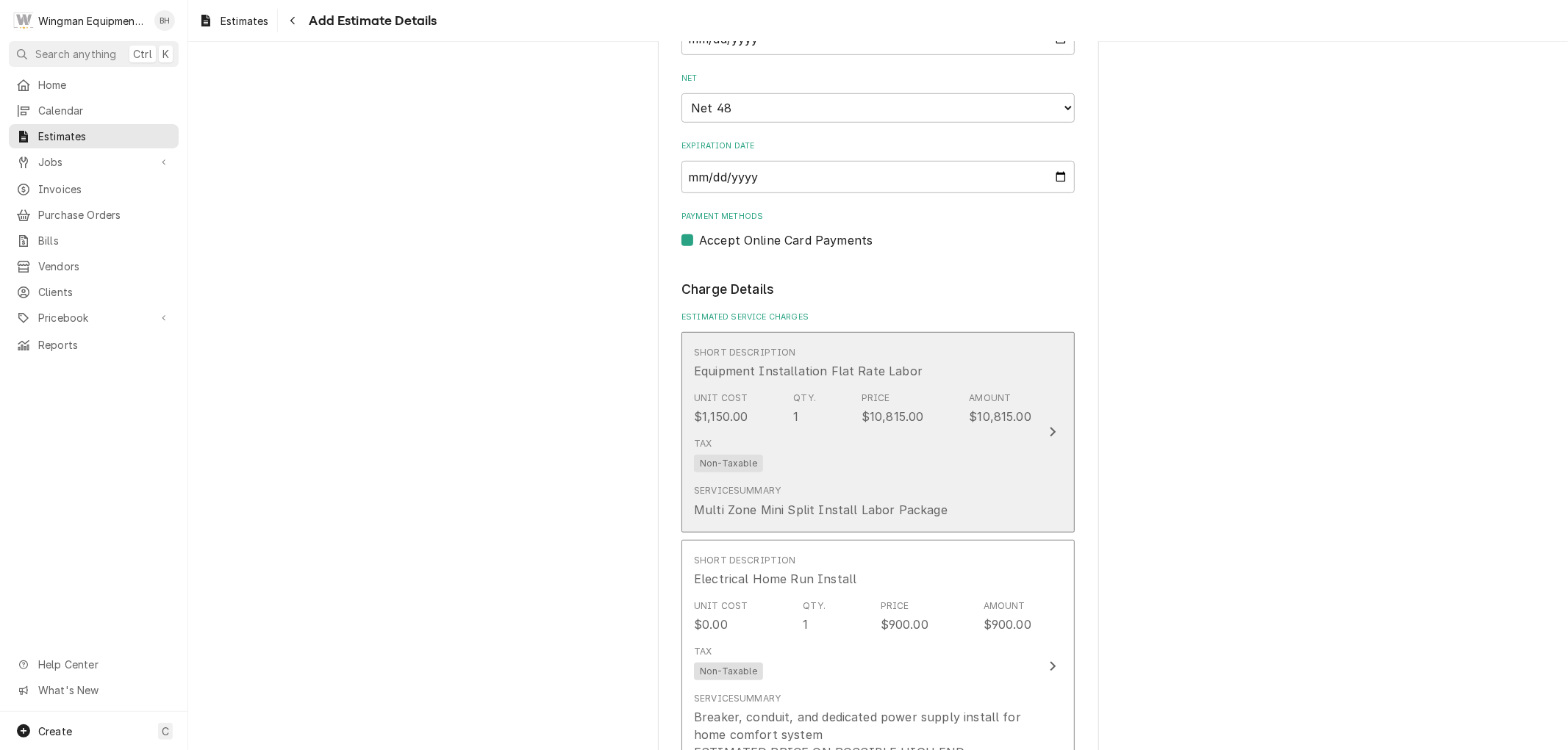
click at [963, 488] on div "Service Summary Multi Zone Mini Split Install Labor Package" at bounding box center [862, 501] width 337 height 46
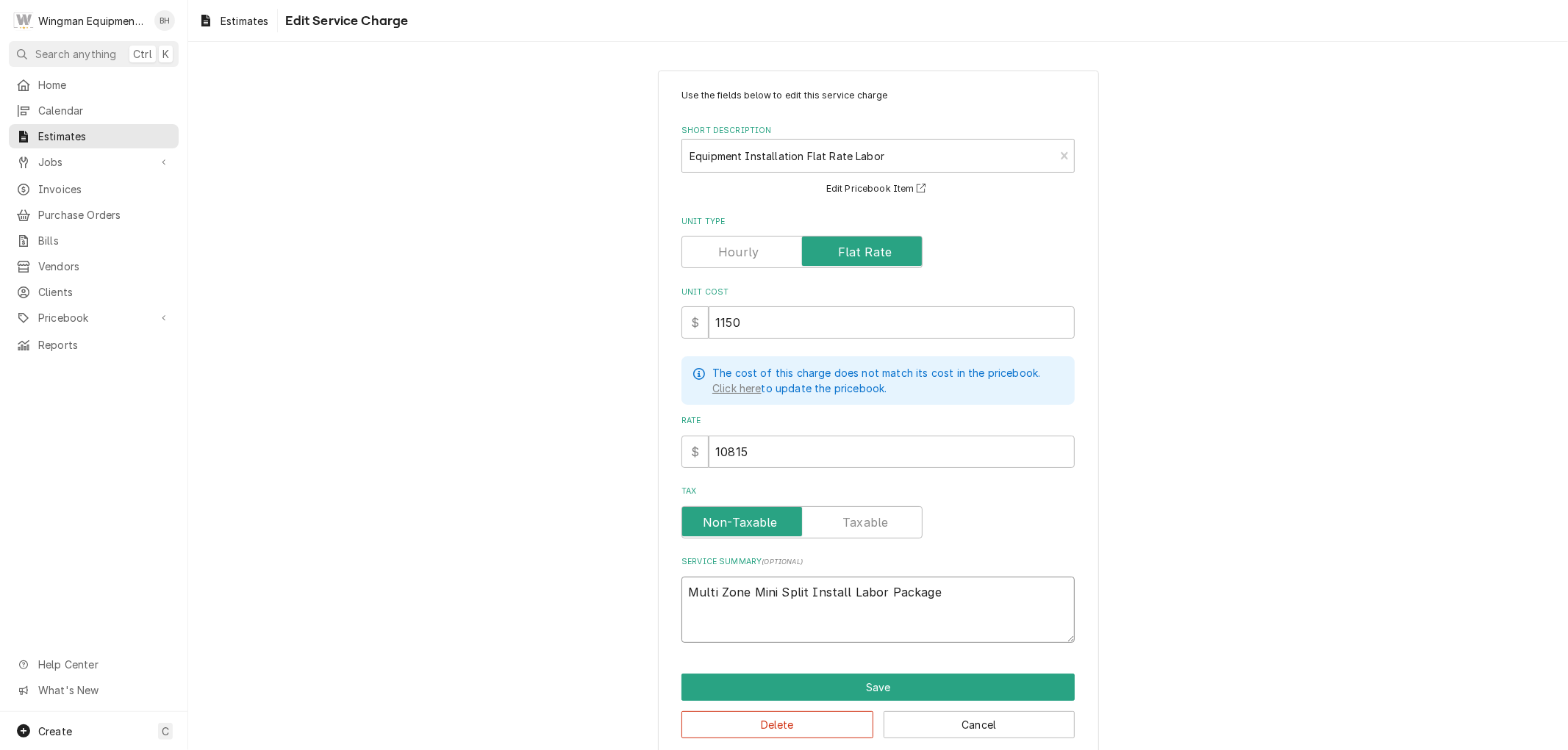
click at [951, 597] on textarea "Multi Zone Mini Split Install Labor Package" at bounding box center [878, 610] width 394 height 66
click at [989, 156] on div "Short Description" at bounding box center [868, 155] width 357 height 26
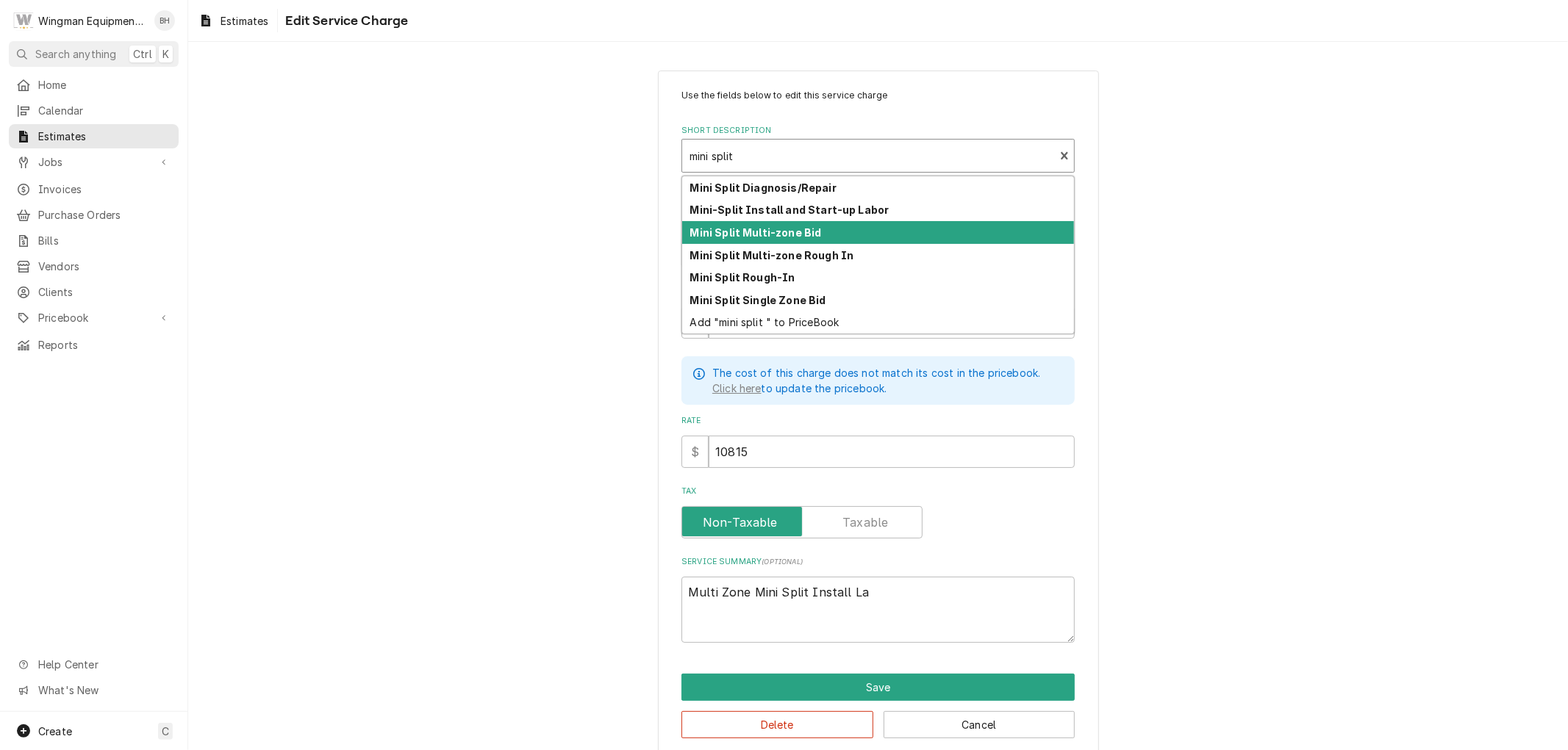
click at [895, 235] on div "Mini Split Multi-zone Bid" at bounding box center [878, 232] width 392 height 23
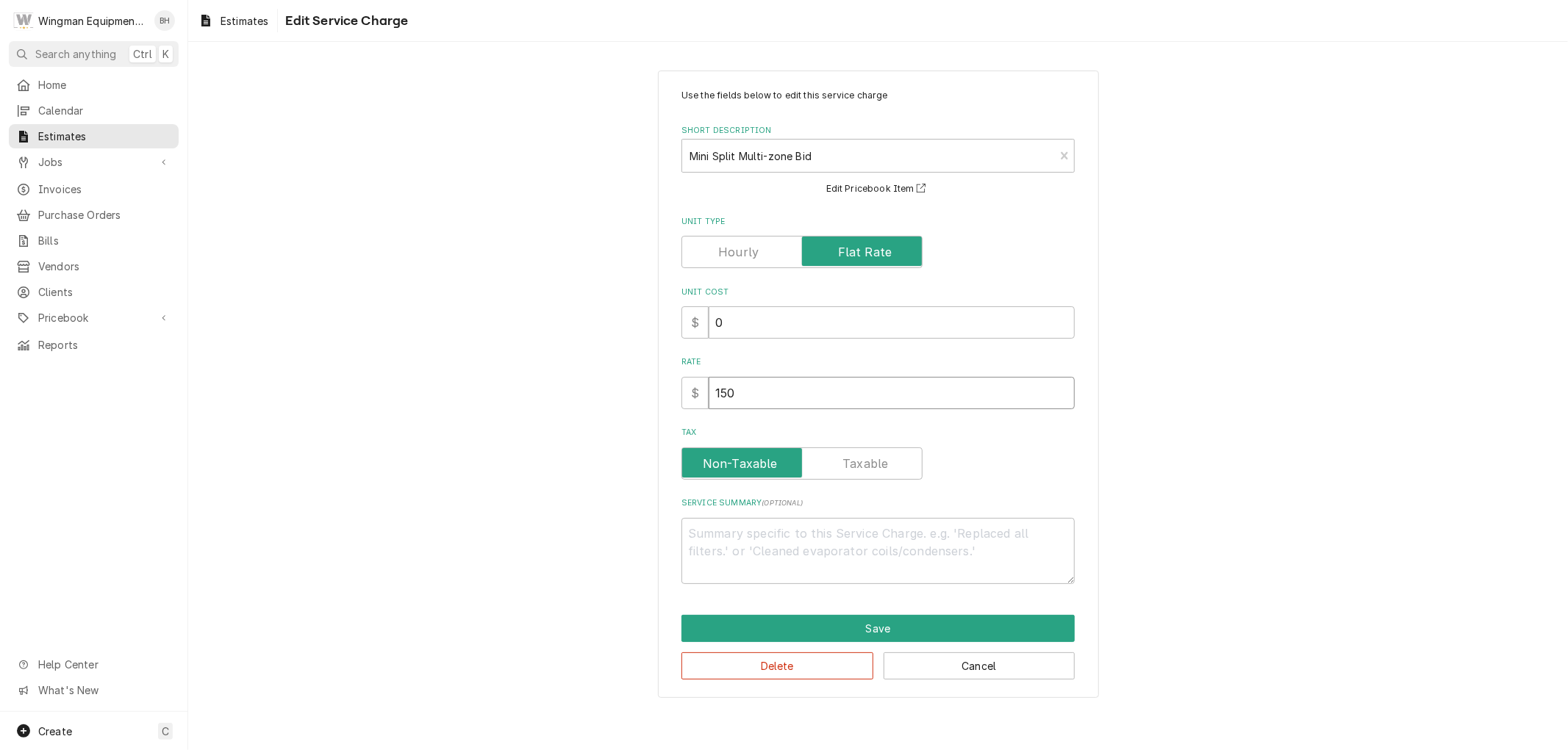
drag, startPoint x: 787, startPoint y: 398, endPoint x: 592, endPoint y: 372, distance: 196.7
click at [592, 372] on div "Use the fields below to edit this service charge Short Description Mini Split M…" at bounding box center [878, 384] width 1380 height 654
click at [788, 534] on textarea "Service Summary ( optional )" at bounding box center [878, 551] width 394 height 66
click at [788, 553] on textarea "Multi-Zone (2x) Mini Split Bid for completed project of Fujitsu XLTH (Xtra Low …" at bounding box center [878, 551] width 394 height 66
click at [827, 555] on textarea "Multi-Zone (2x) Mini Split Bid for completed project of Fujitsu XLTH (Xtra Low …" at bounding box center [878, 551] width 394 height 66
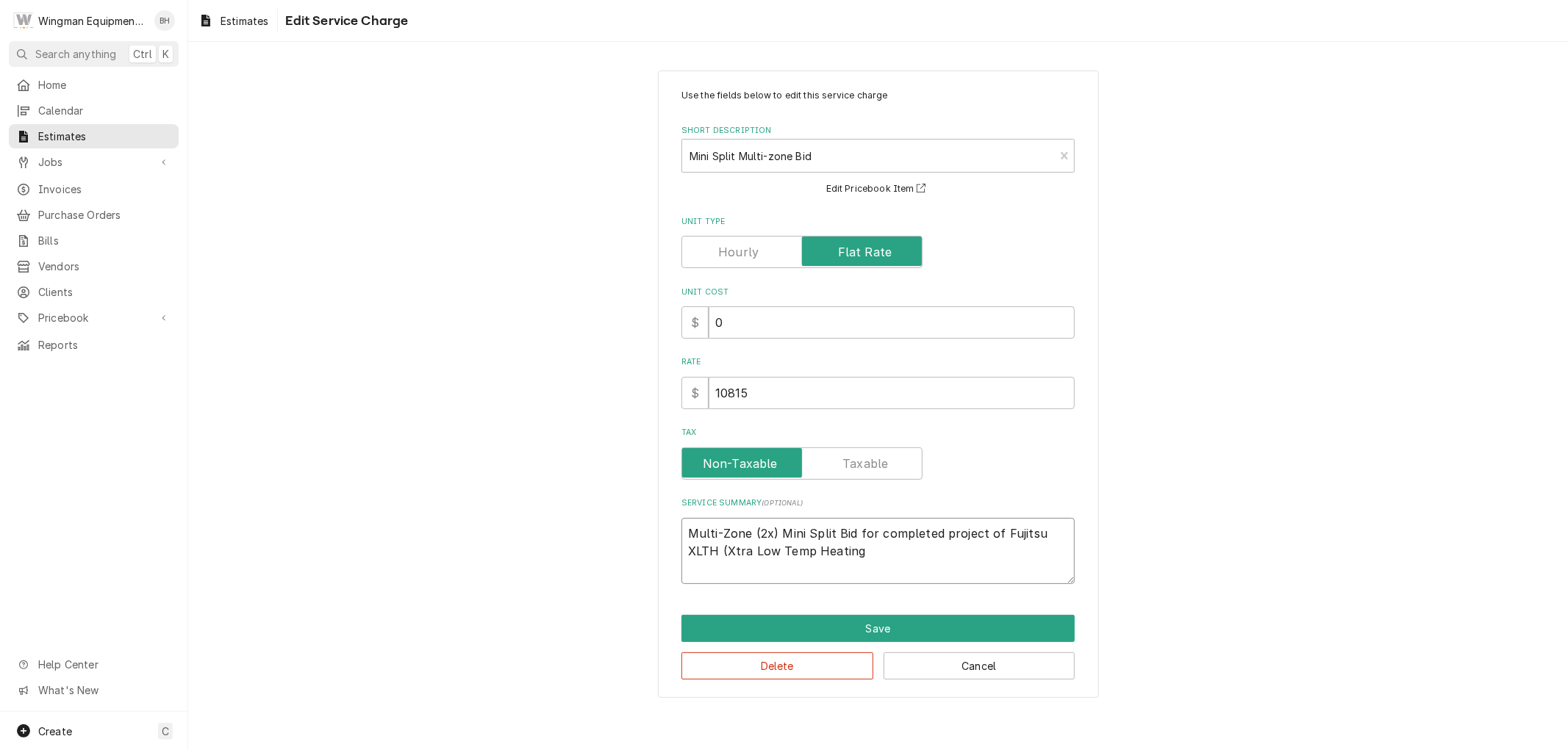
click at [871, 560] on textarea "Multi-Zone (2x) Mini Split Bid for completed project of Fujitsu XLTH (Xtra Low …" at bounding box center [878, 551] width 394 height 66
click at [860, 569] on textarea "Multi-Zone (2x) Mini Split Bid for completed project of Fujitsu XLTH (Xtra Low …" at bounding box center [878, 551] width 394 height 66
click at [1037, 556] on textarea "Multi-Zone (2x) Mini Split Bid for completed project of Fujitsu XLTH (Xtra Low …" at bounding box center [878, 551] width 394 height 66
click at [1032, 554] on textarea "Multi-Zone (2x) Mini Split Bid for completed project of Fujitsu XLTH (Xtra Low …" at bounding box center [878, 551] width 394 height 66
click at [1012, 576] on textarea "Multi-Zone (2x) Mini Split Bid for completed project of Fujitsu XLTH (Xtra Low …" at bounding box center [878, 551] width 394 height 66
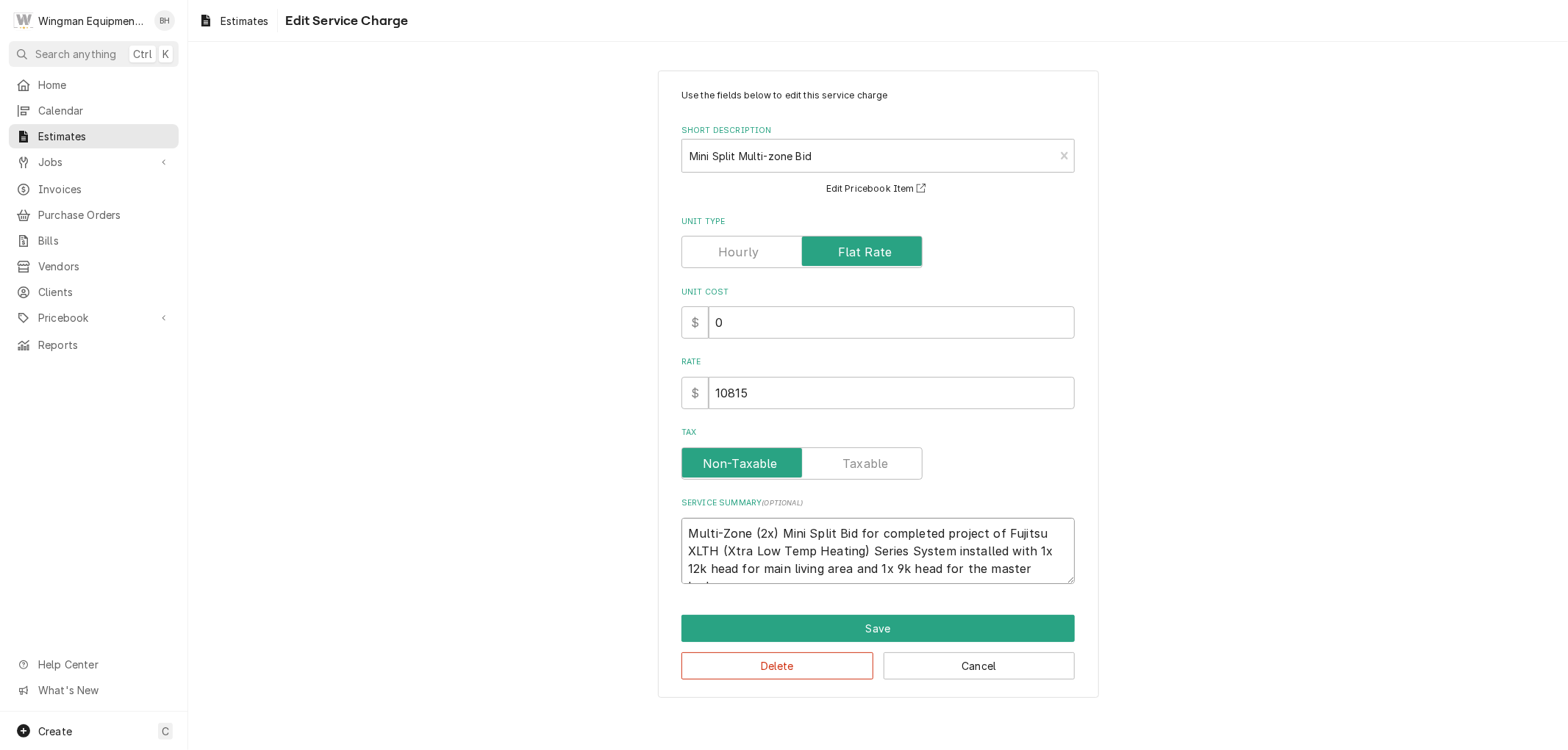
drag, startPoint x: 1060, startPoint y: 576, endPoint x: 1063, endPoint y: 585, distance: 9.5
click at [1061, 576] on textarea "Multi-Zone (2x) Mini Split Bid for completed project of Fujitsu XLTH (Xtra Low …" at bounding box center [878, 551] width 394 height 66
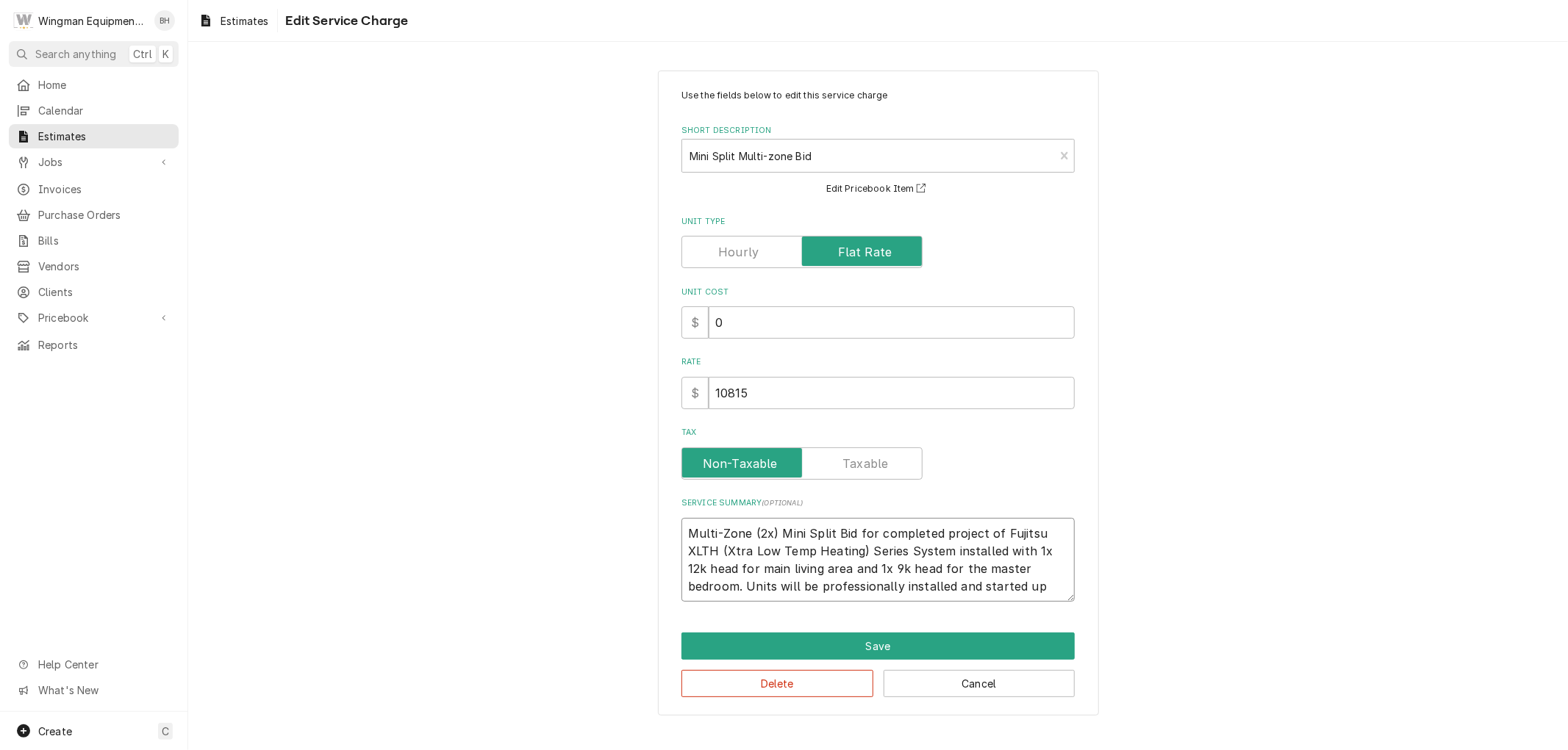
click at [1023, 596] on textarea "Multi-Zone (2x) Mini Split Bid for completed project of Fujitsu XLTH (Xtra Low …" at bounding box center [878, 560] width 394 height 83
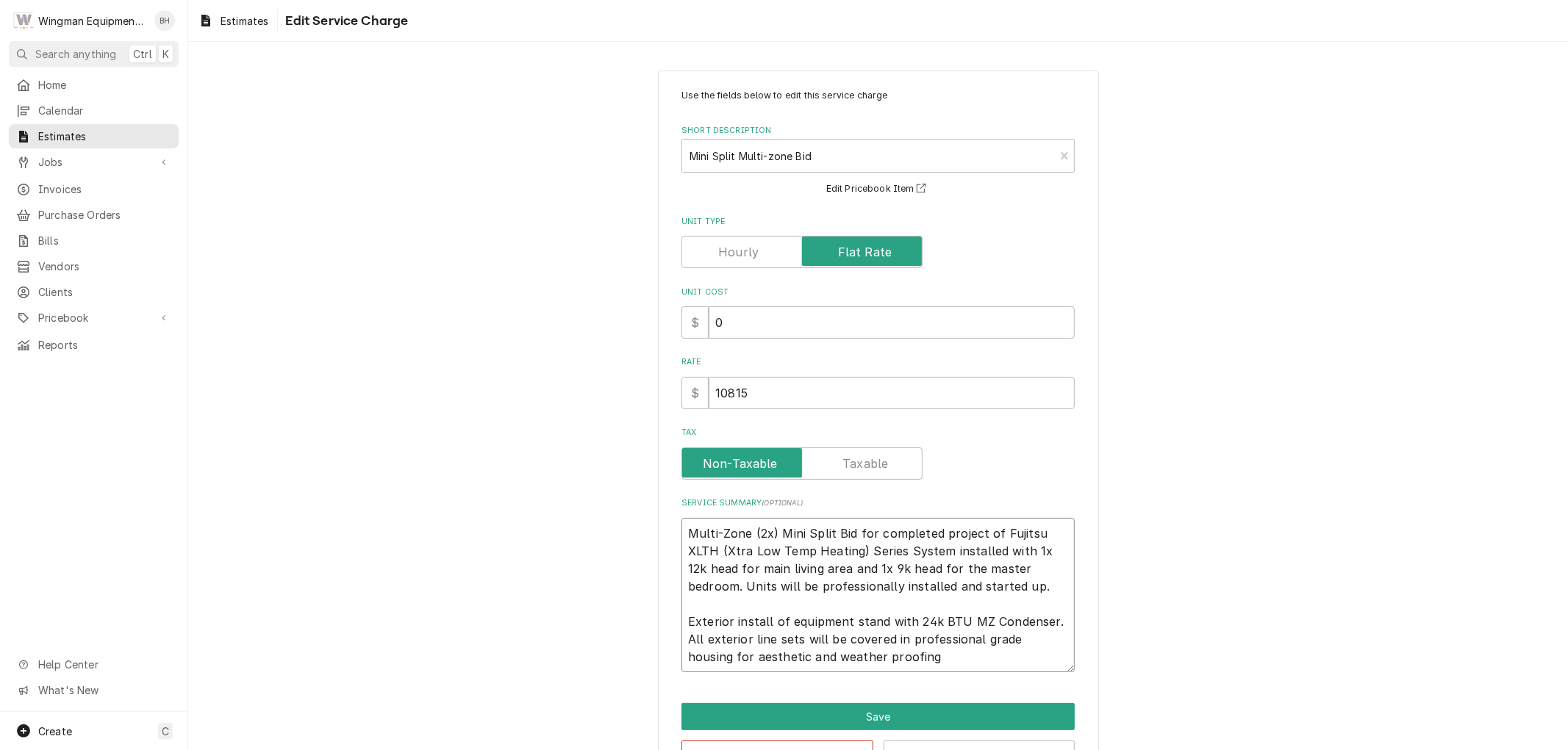
click at [880, 659] on textarea "Multi-Zone (2x) Mini Split Bid for completed project of Fujitsu XLTH (Xtra Low …" at bounding box center [878, 595] width 394 height 154
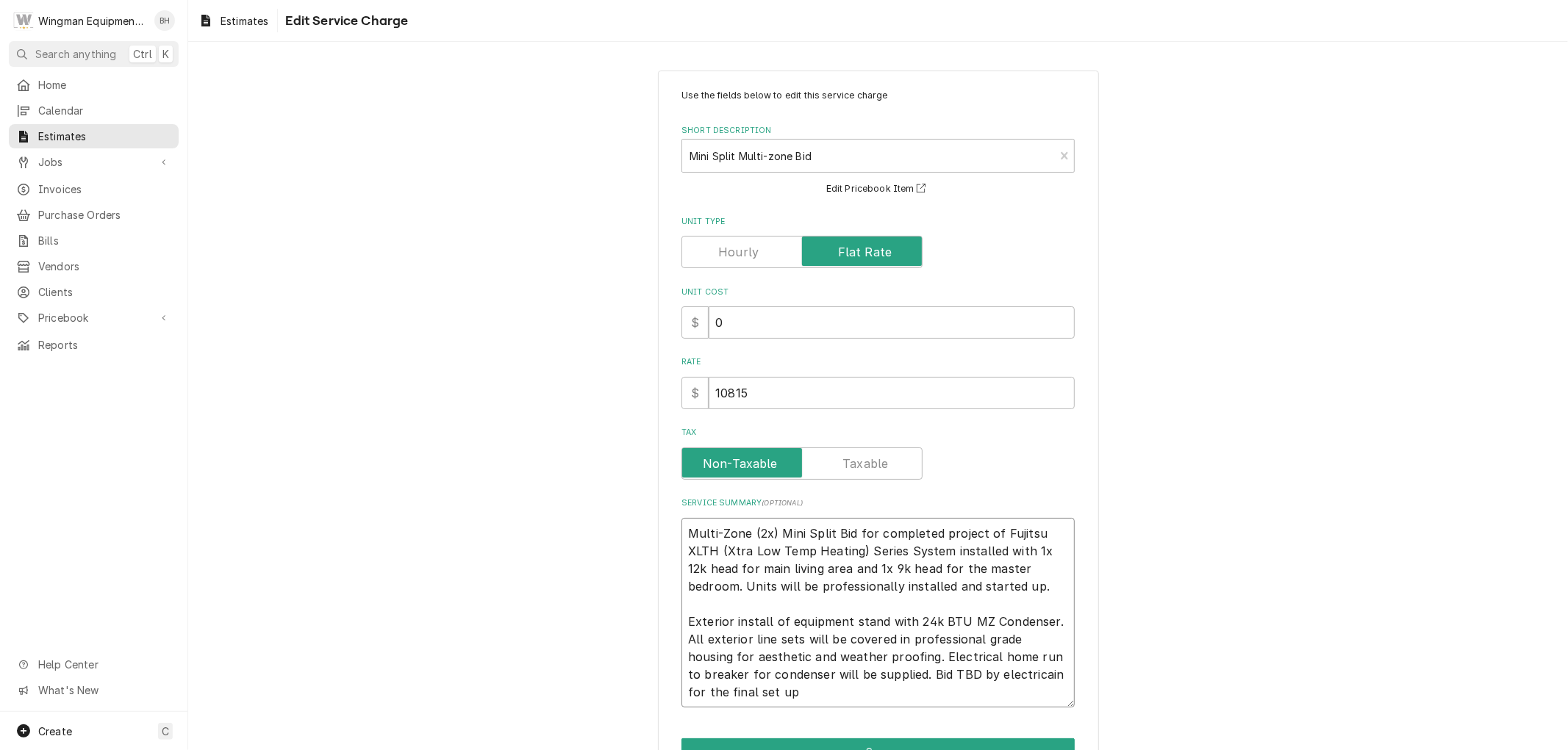
scroll to position [84, 0]
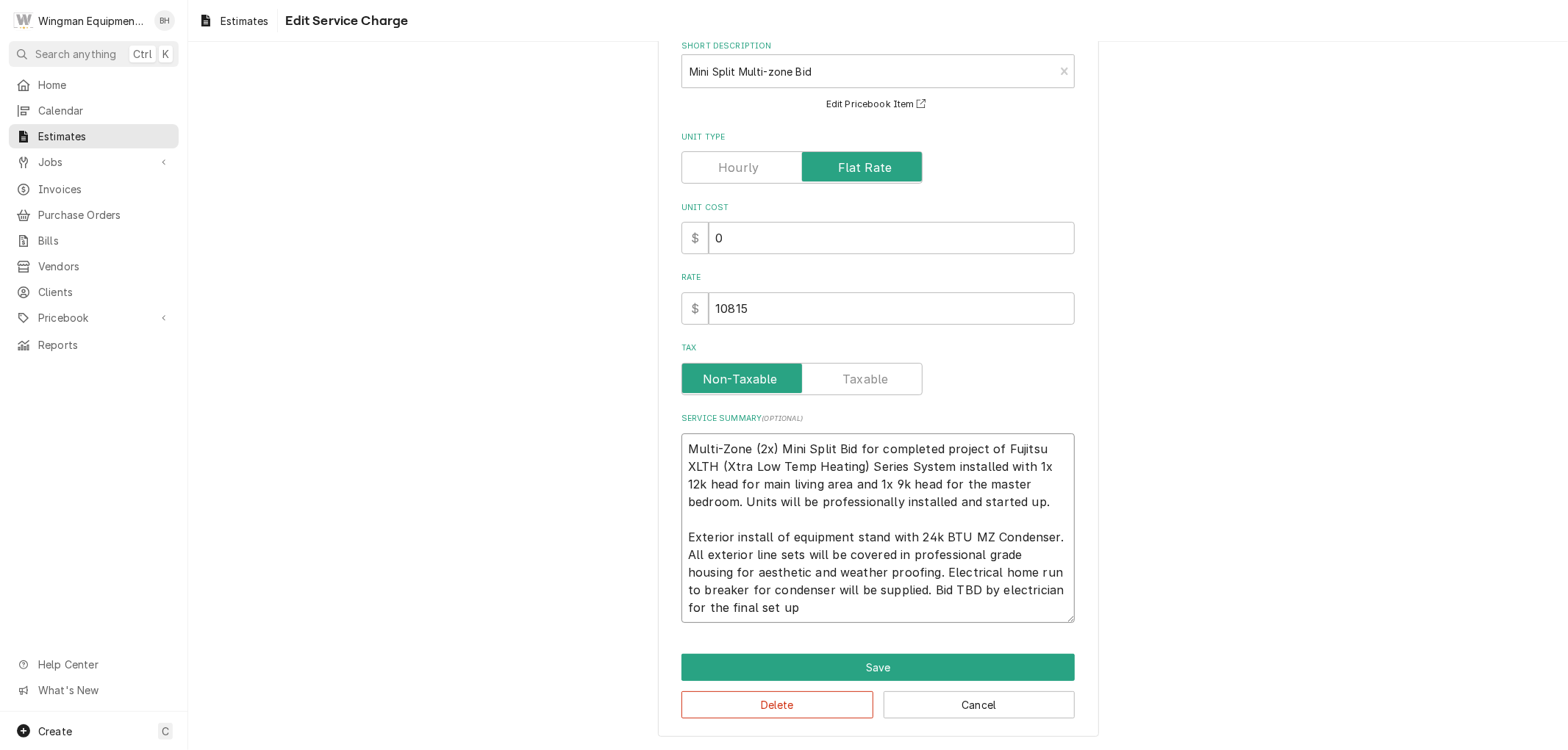
click at [888, 619] on textarea "Multi-Zone (2x) Mini Split Bid for completed project of Fujitsu XLTH (Xtra Low …" at bounding box center [878, 528] width 394 height 190
click at [910, 664] on button "Save" at bounding box center [878, 667] width 394 height 27
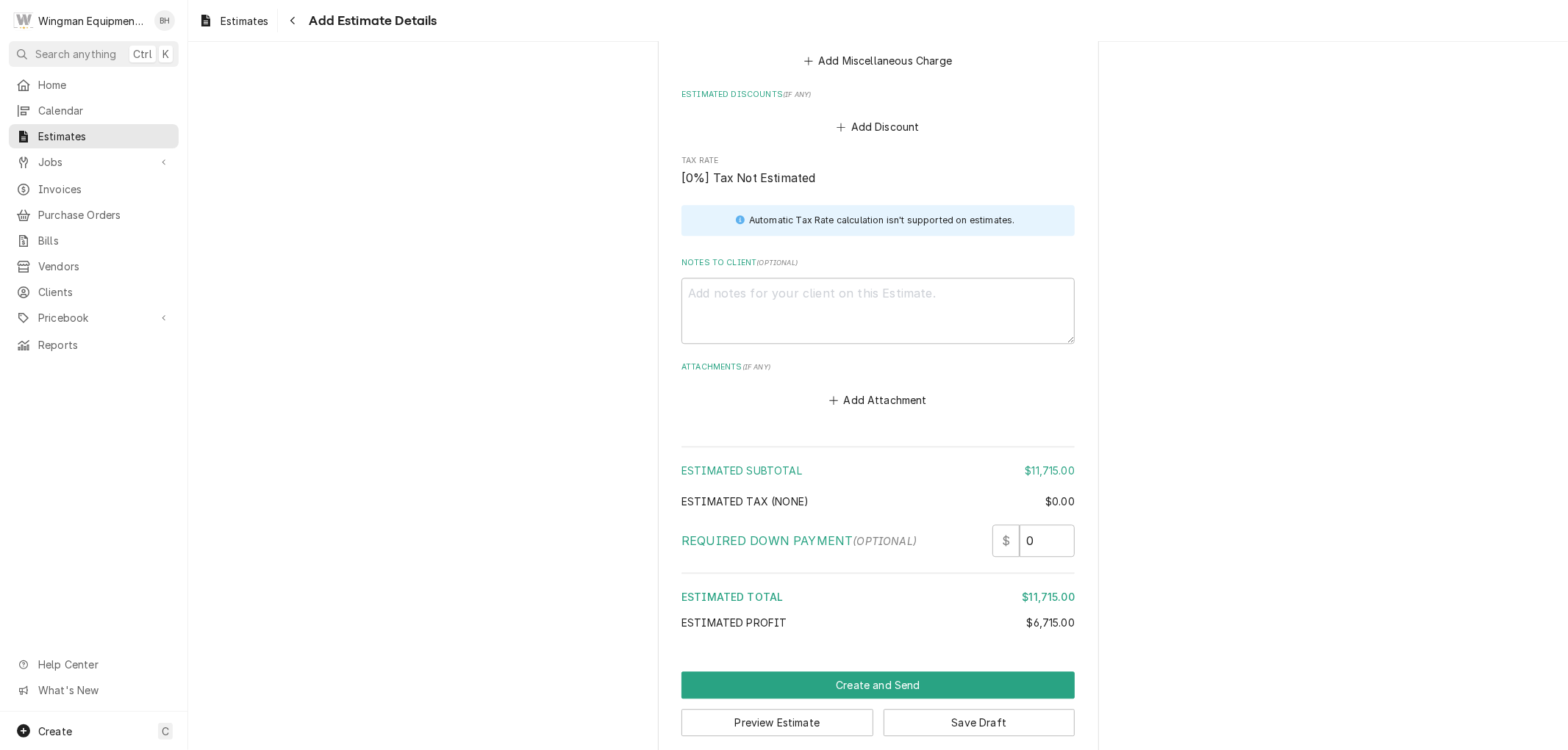
scroll to position [3029, 0]
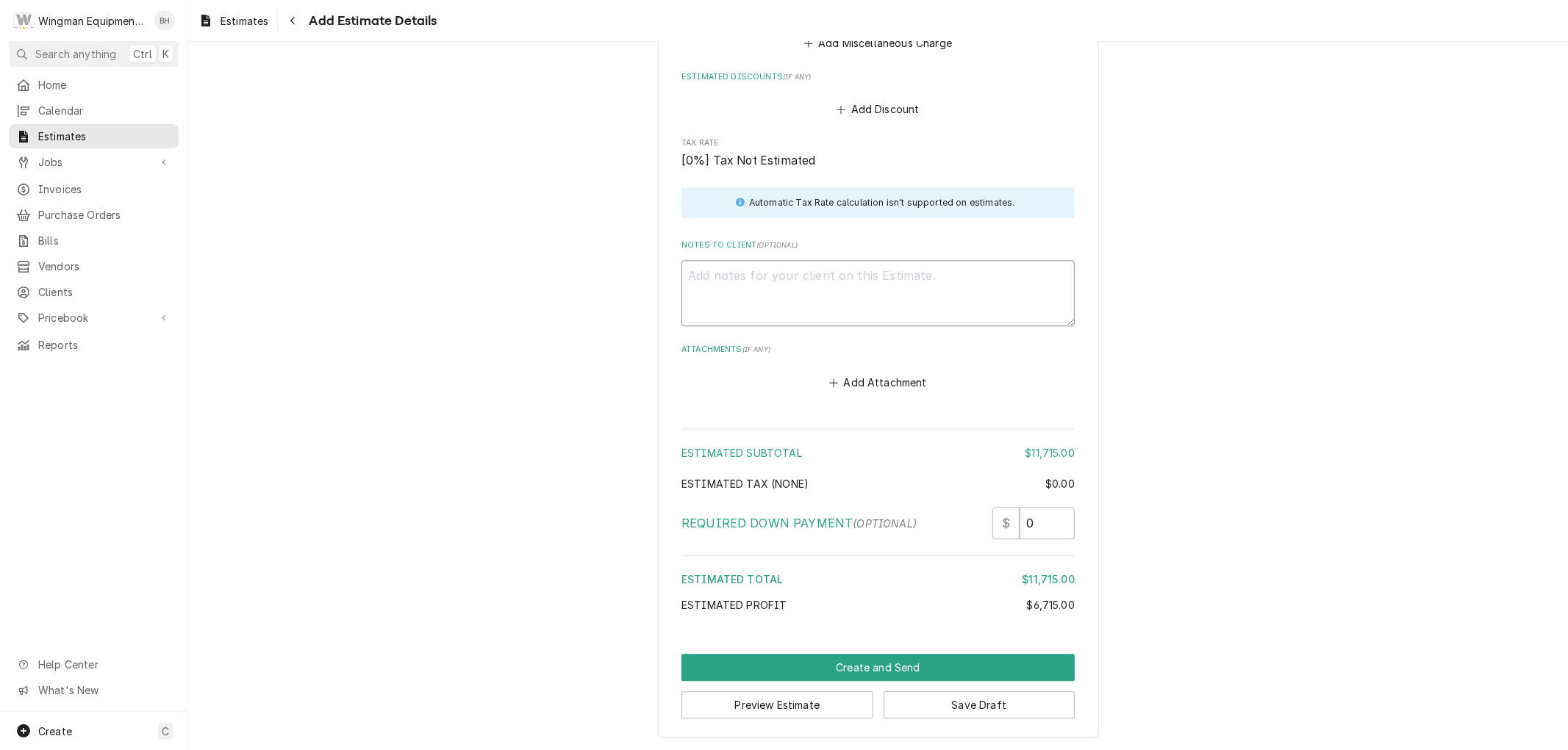
click at [824, 295] on textarea "Notes to Client ( optional )" at bounding box center [878, 293] width 394 height 66
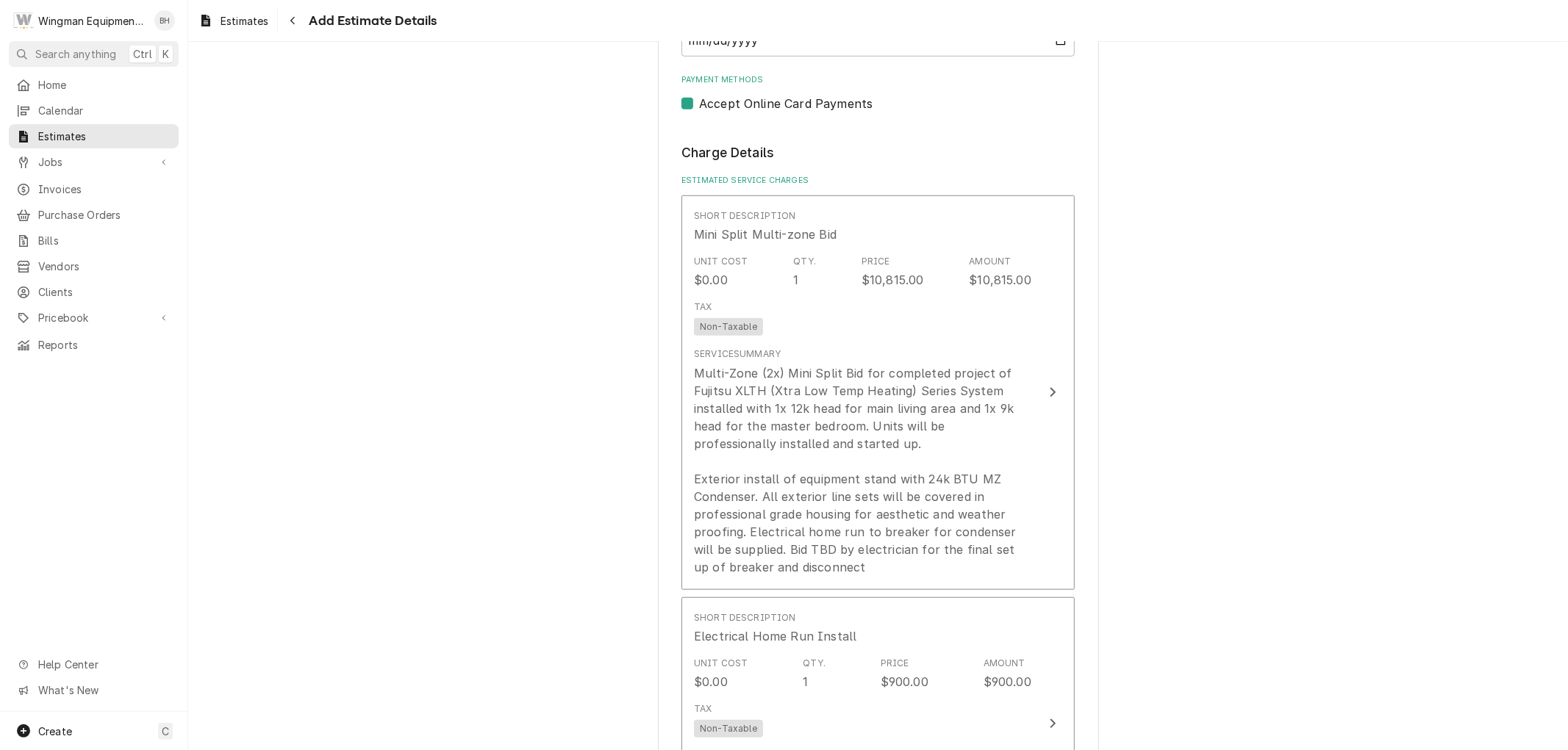
scroll to position [1070, 0]
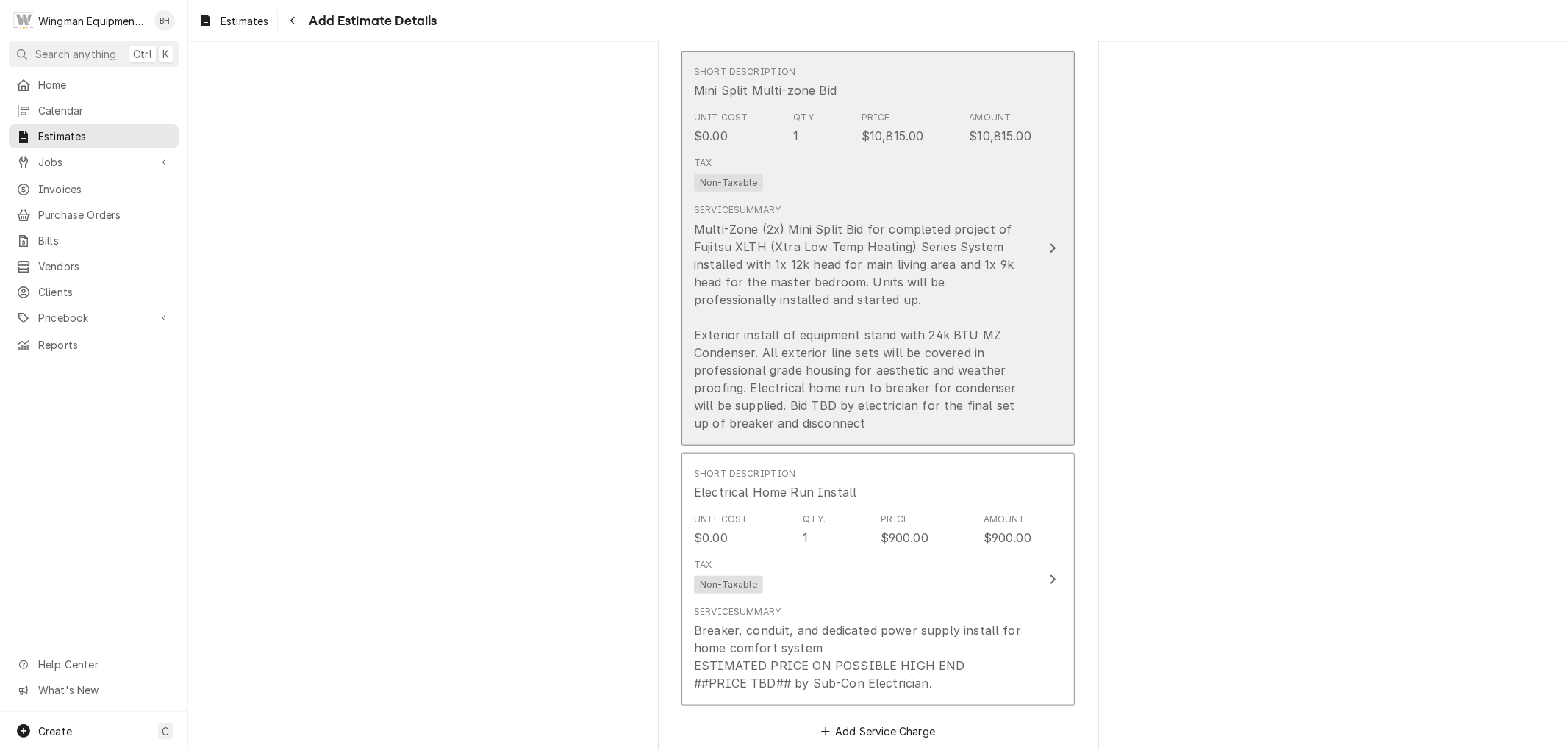
click at [961, 163] on div "Tax Non-Taxable" at bounding box center [862, 174] width 337 height 47
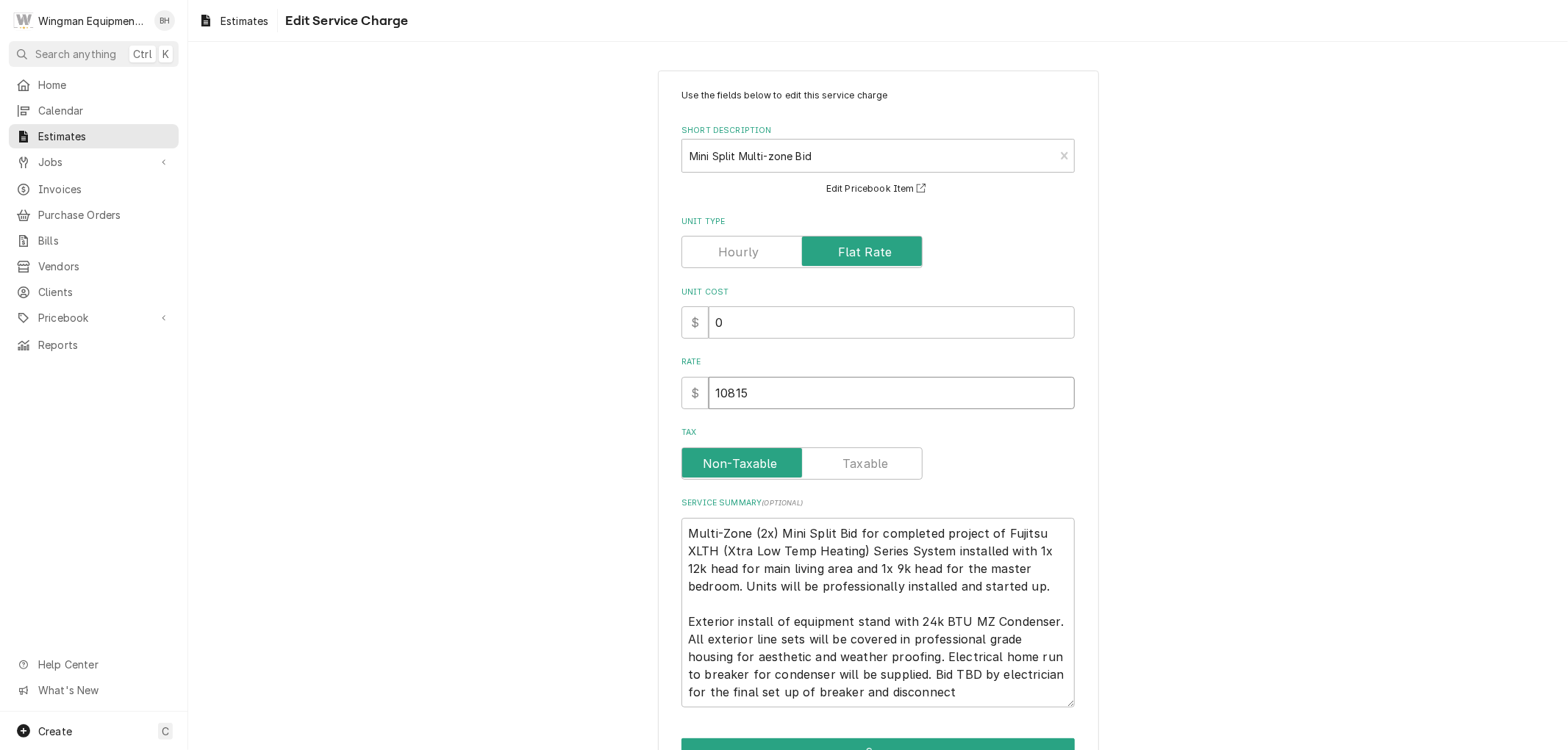
drag, startPoint x: 752, startPoint y: 391, endPoint x: 642, endPoint y: 394, distance: 110.0
click at [650, 394] on div "Use the fields below to edit this service charge Short Description Mini Split M…" at bounding box center [878, 446] width 1380 height 778
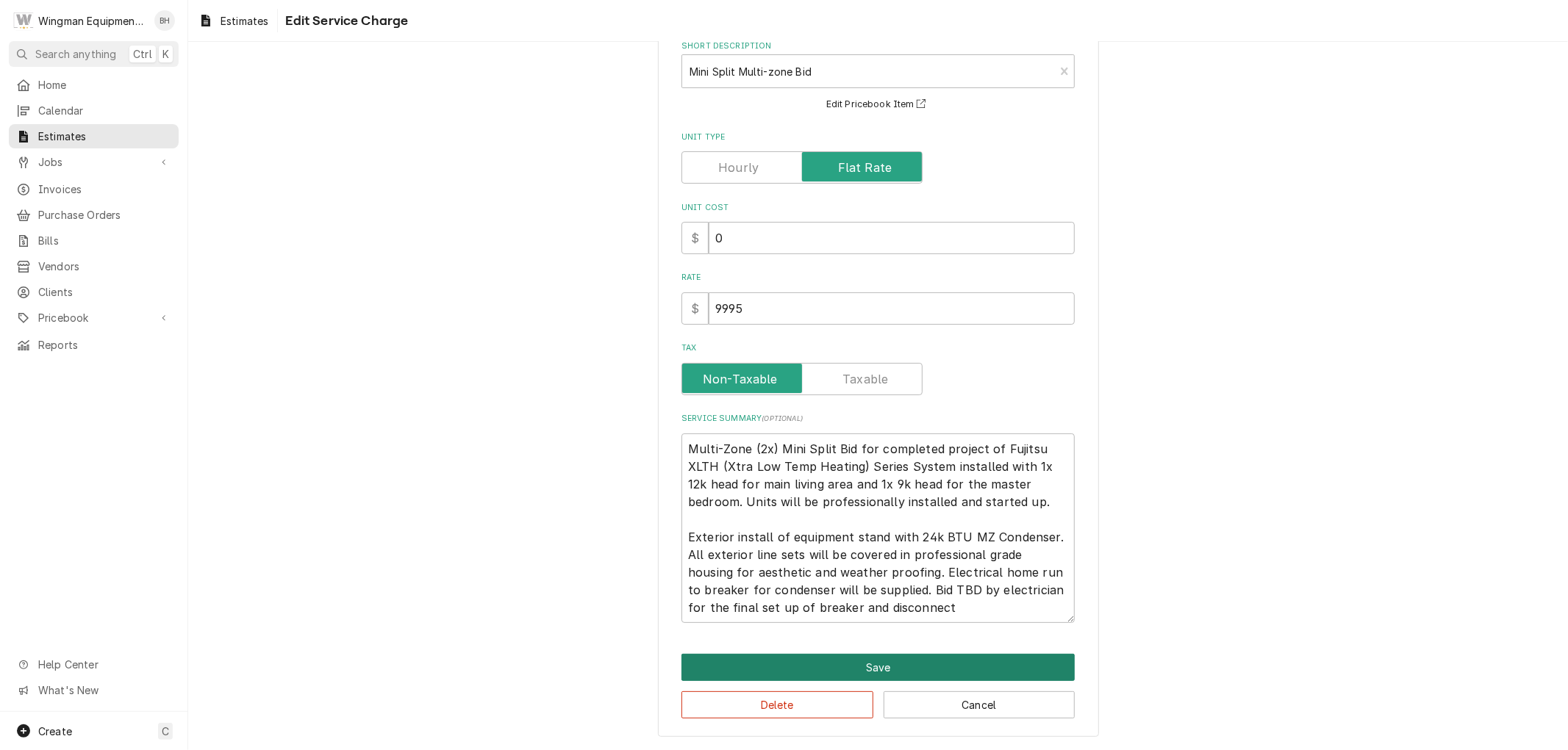
click at [897, 668] on button "Save" at bounding box center [878, 667] width 394 height 27
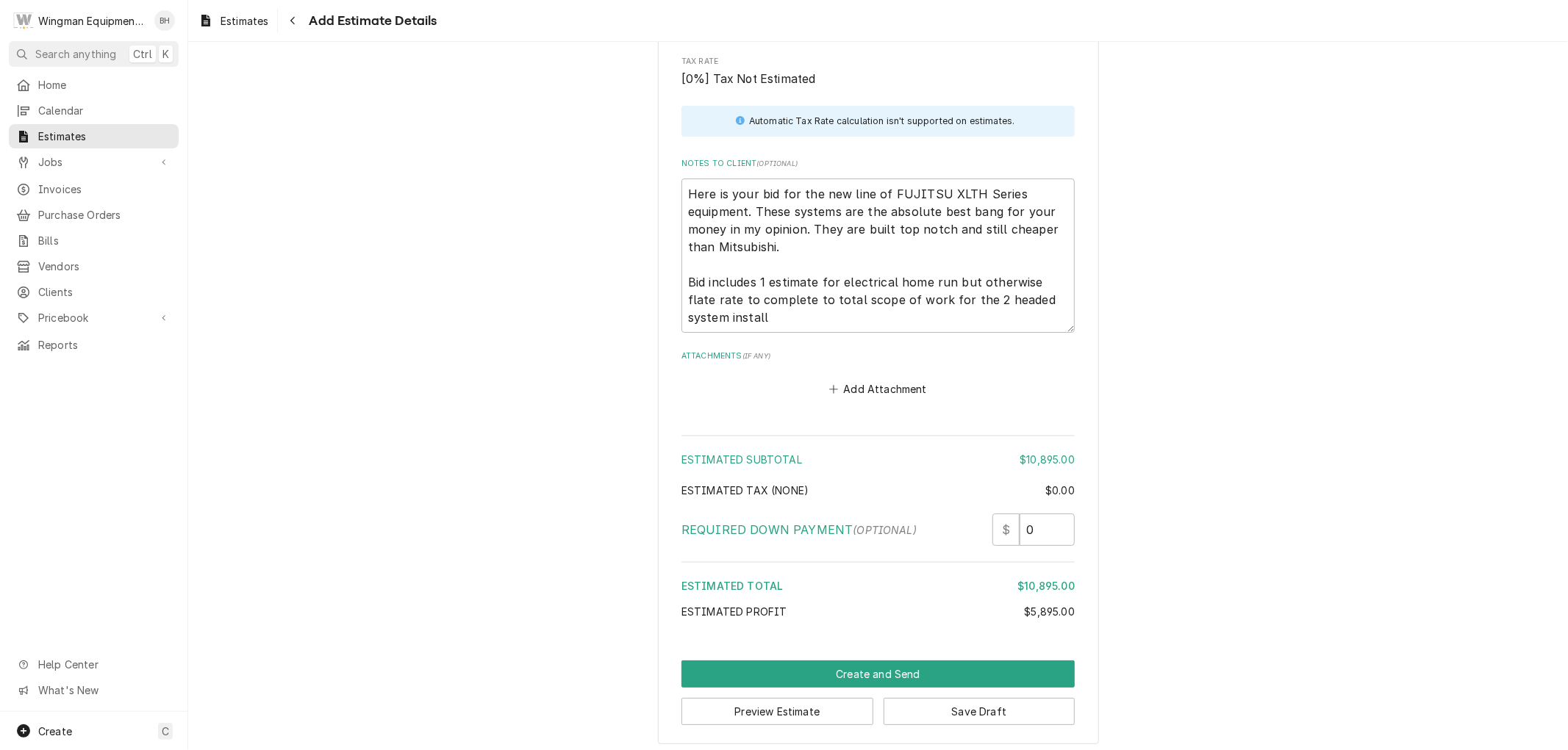
scroll to position [3118, 0]
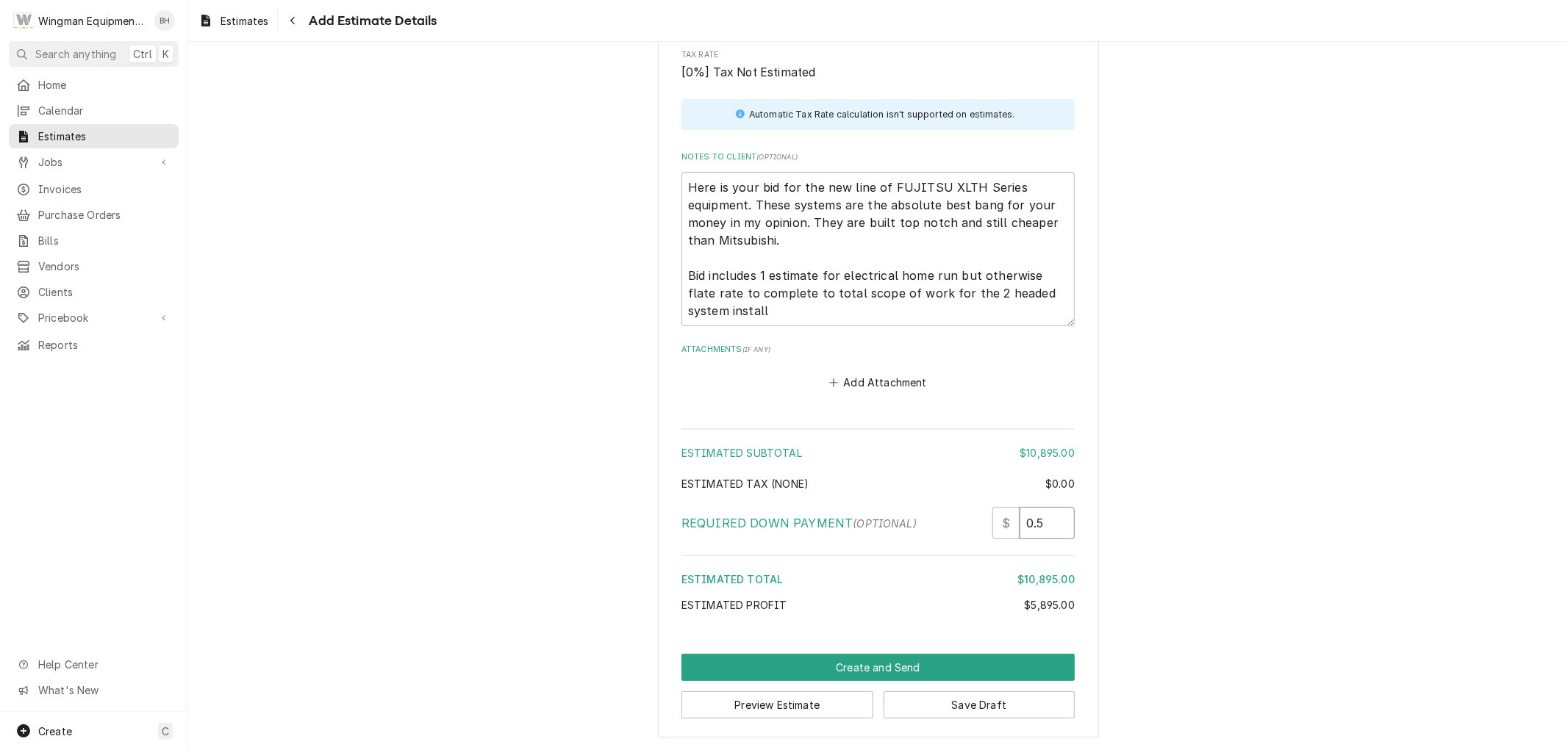
drag, startPoint x: 1050, startPoint y: 517, endPoint x: 1004, endPoint y: 533, distance: 48.7
click at [1019, 533] on input "0.5" at bounding box center [1046, 523] width 55 height 32
click at [784, 324] on textarea "Here is your bid for the new line of FUJITSU XLTH Series equipment. These syste…" at bounding box center [878, 249] width 394 height 154
click at [973, 313] on textarea "Here is your bid for the new line of FUJITSU XLTH Series equipment. These syste…" at bounding box center [878, 249] width 394 height 154
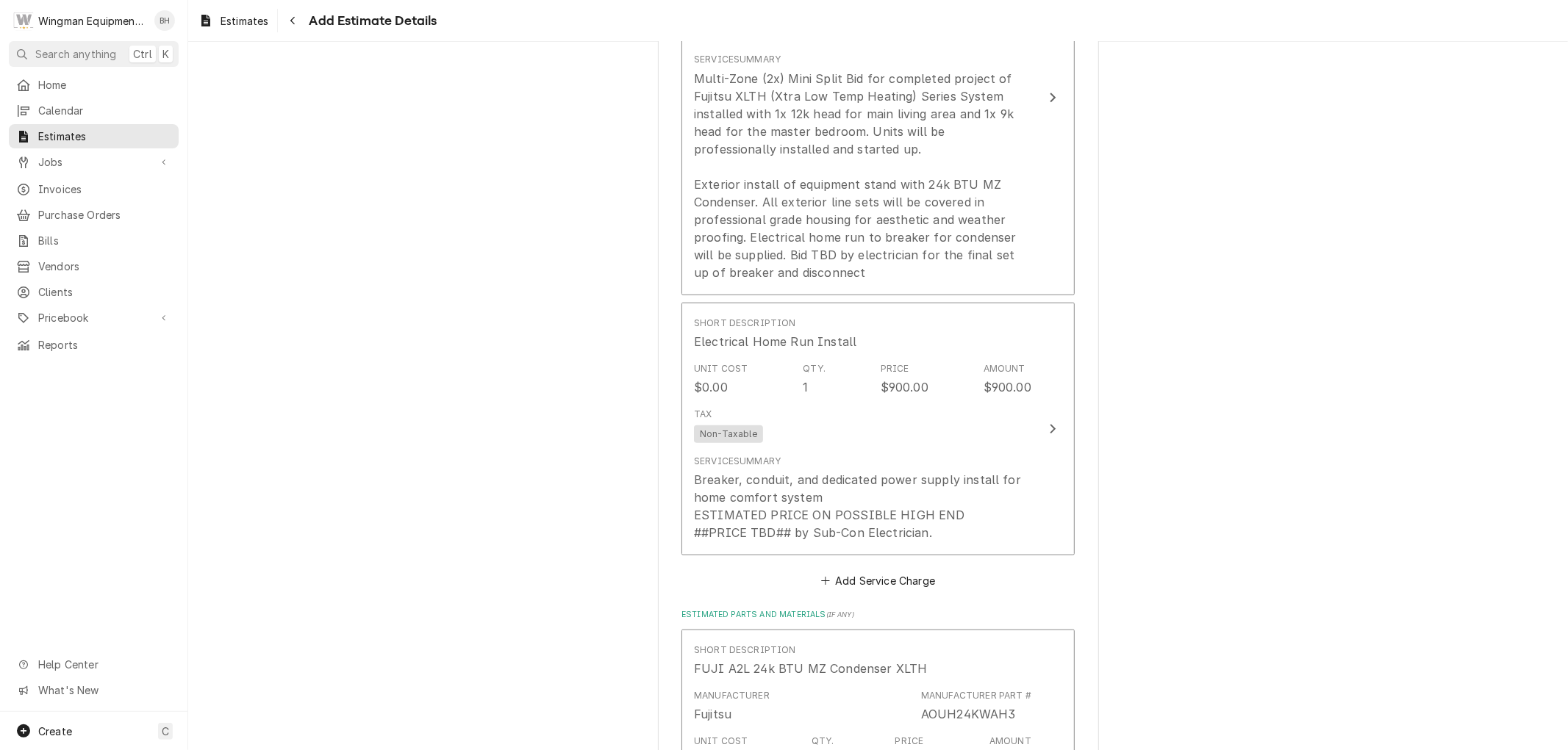
scroll to position [1240, 0]
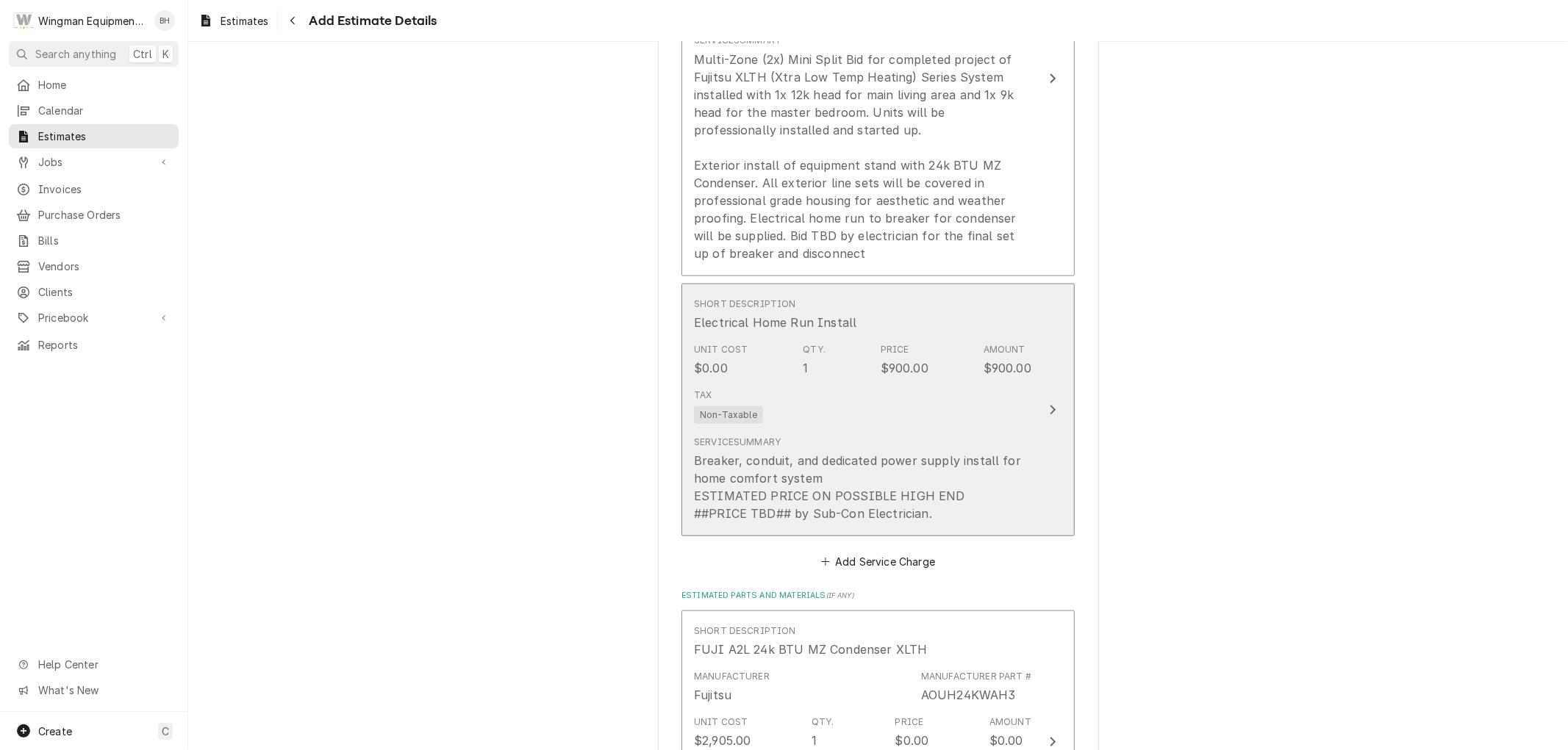
click at [899, 437] on div "Service Summary Breaker, conduit, and dedicated power supply install for home c…" at bounding box center [862, 479] width 337 height 87
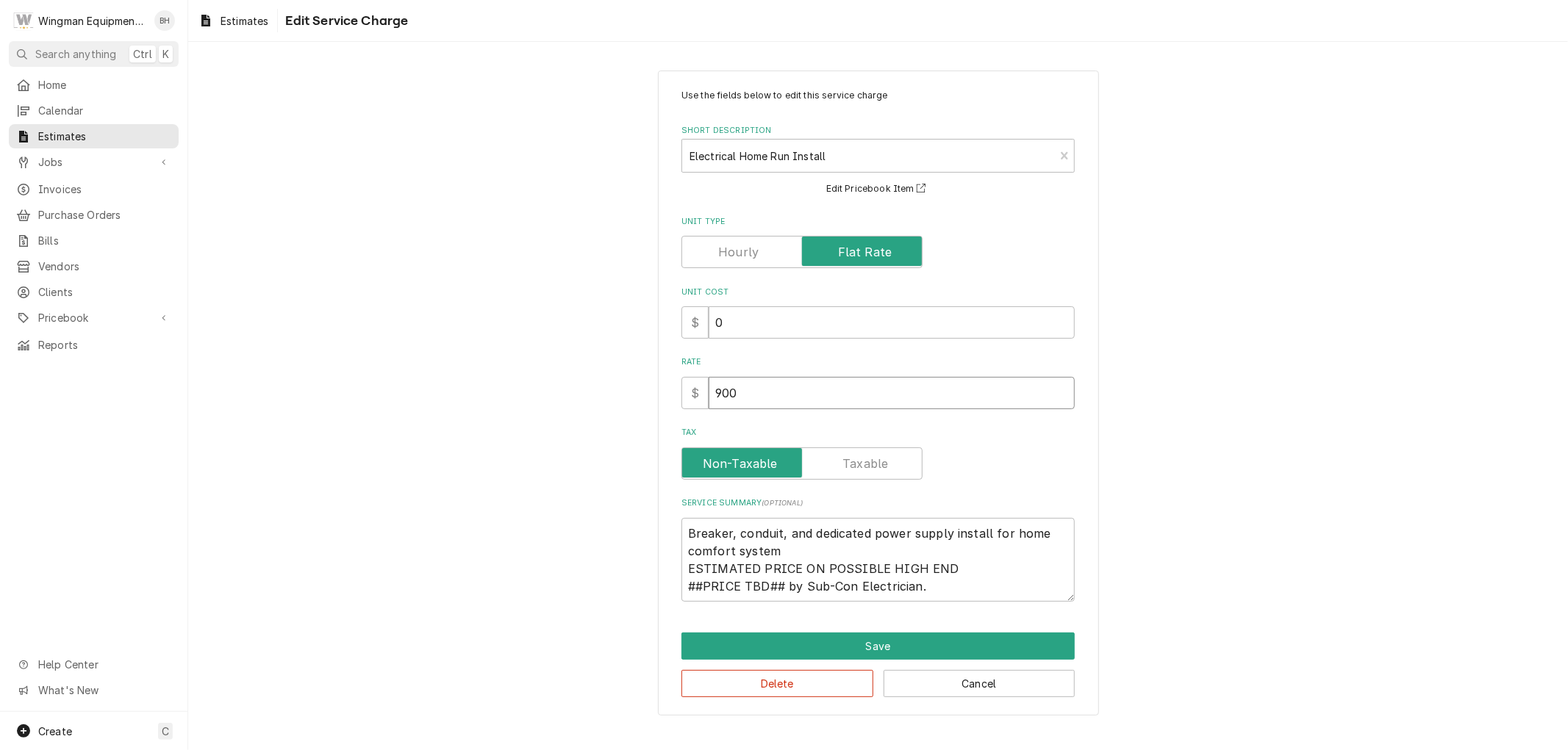
drag, startPoint x: 758, startPoint y: 388, endPoint x: 658, endPoint y: 389, distance: 100.0
click at [658, 390] on div "Use the fields below to edit this service charge Short Description Electrical H…" at bounding box center [878, 394] width 441 height 646
click at [870, 646] on button "Save" at bounding box center [878, 646] width 394 height 27
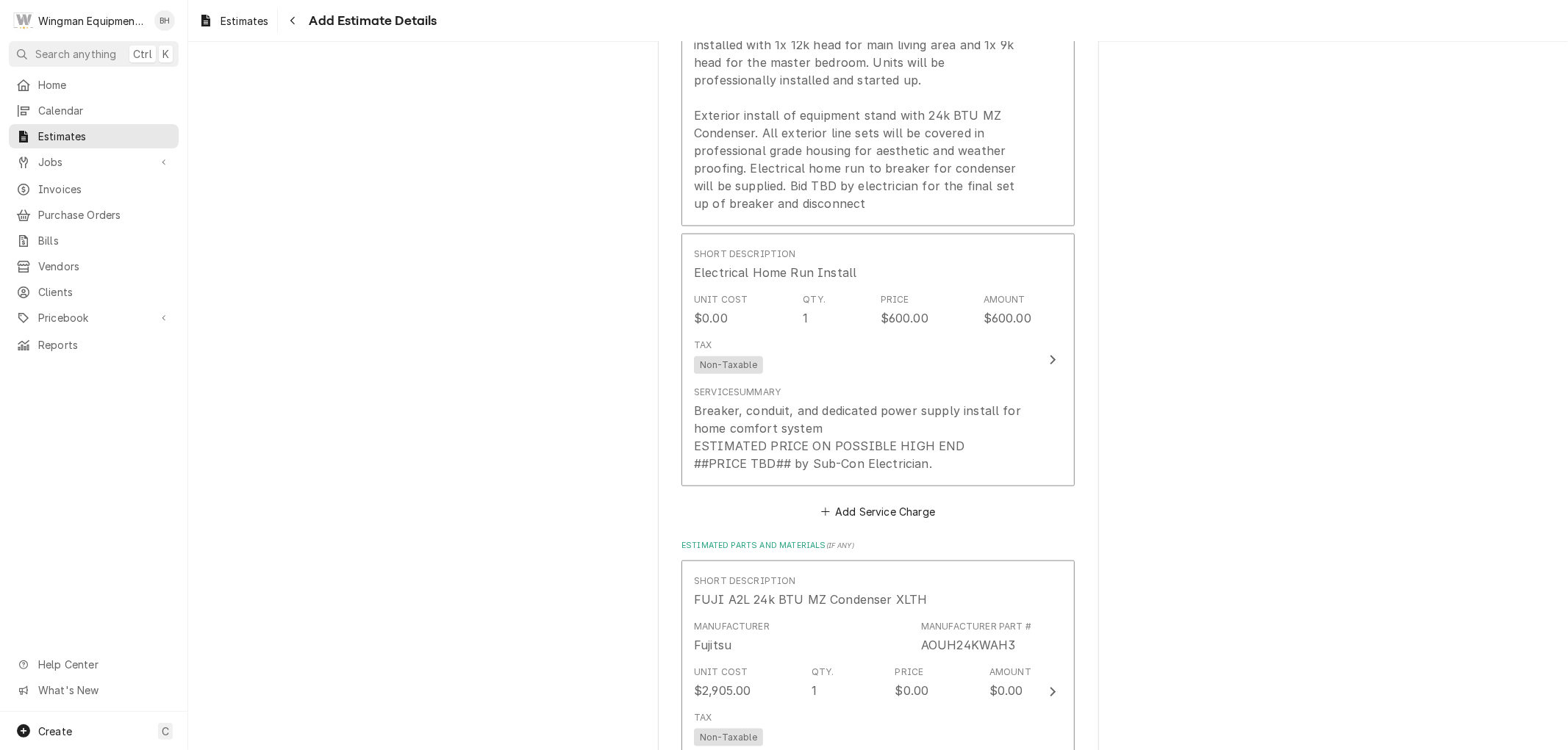
scroll to position [995, 0]
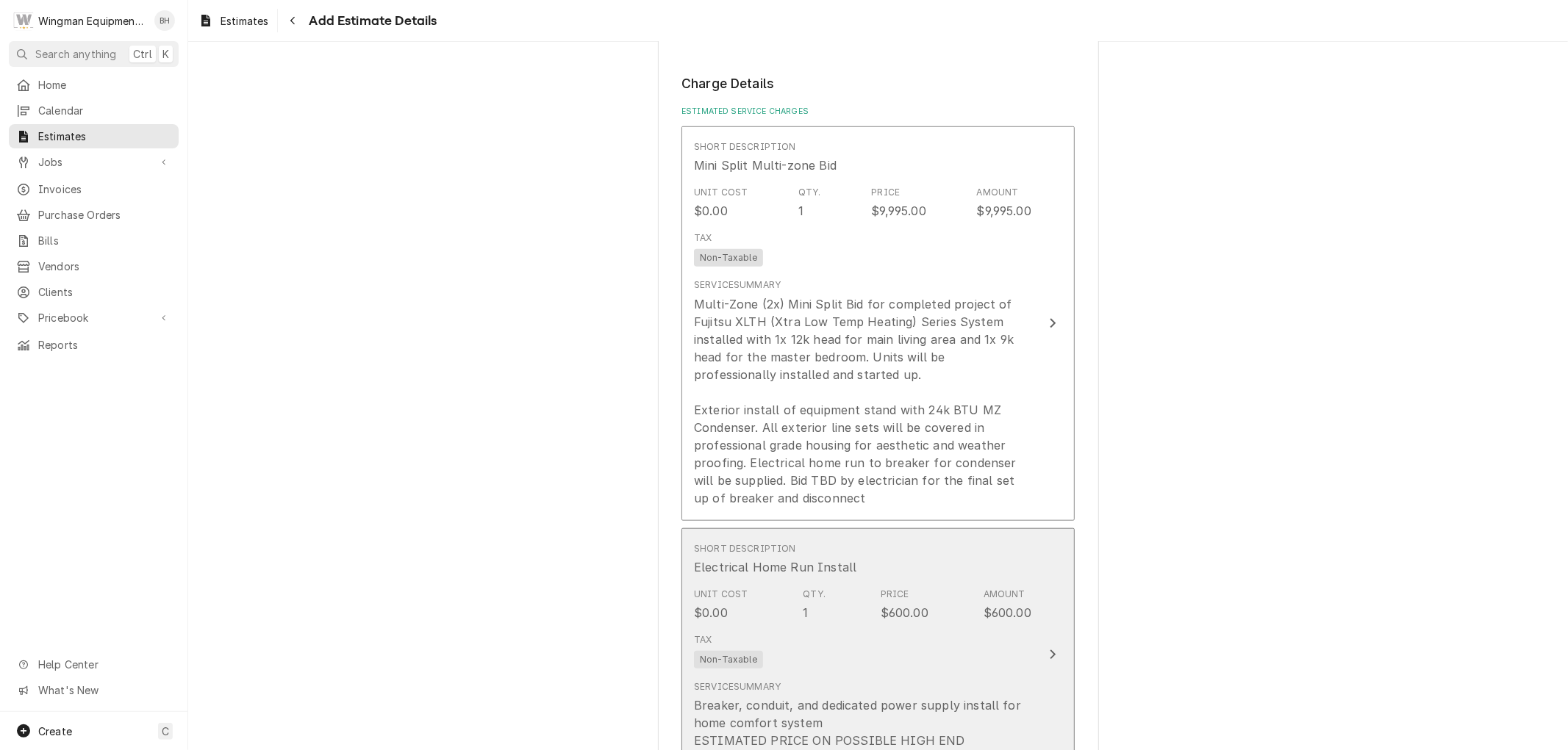
click at [902, 657] on div "Tax Non-Taxable" at bounding box center [862, 651] width 337 height 47
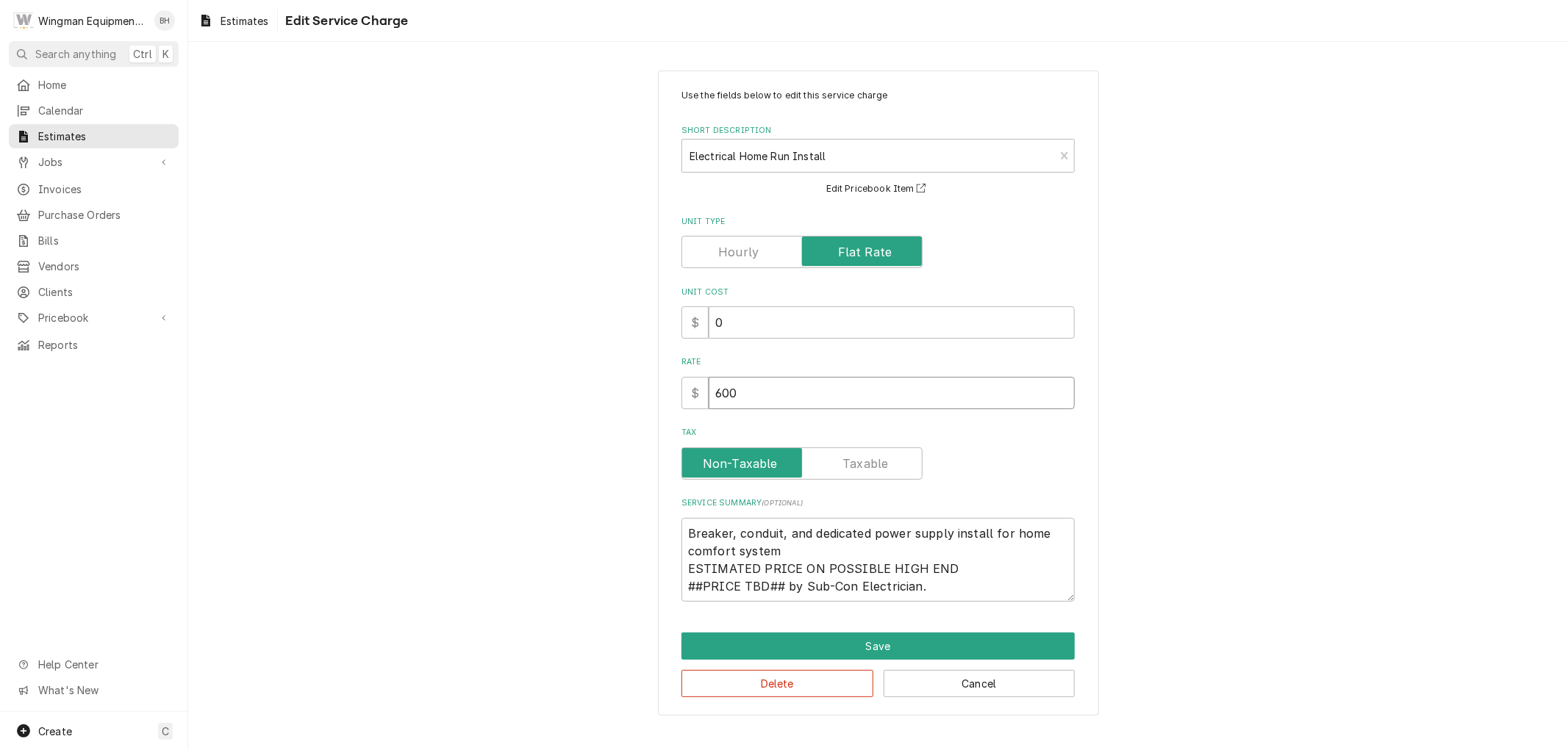
drag, startPoint x: 791, startPoint y: 393, endPoint x: 589, endPoint y: 391, distance: 202.0
click at [589, 391] on div "Use the fields below to edit this service charge Short Description Electrical H…" at bounding box center [878, 393] width 1380 height 672
drag, startPoint x: 744, startPoint y: 329, endPoint x: 635, endPoint y: 331, distance: 109.0
click at [635, 331] on div "Use the fields below to edit this service charge Short Description Electrical H…" at bounding box center [878, 393] width 1380 height 672
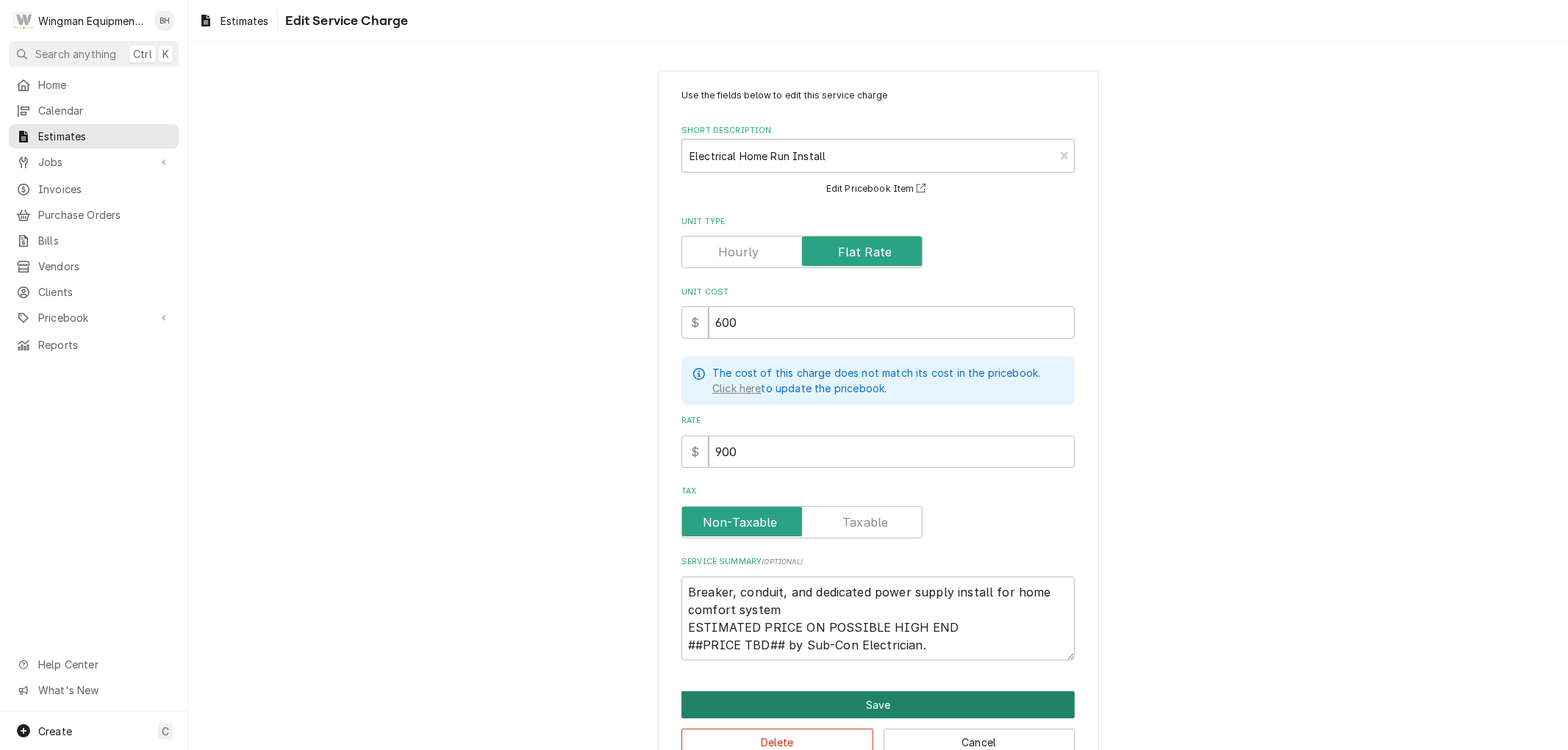
click at [863, 710] on button "Save" at bounding box center [878, 705] width 394 height 27
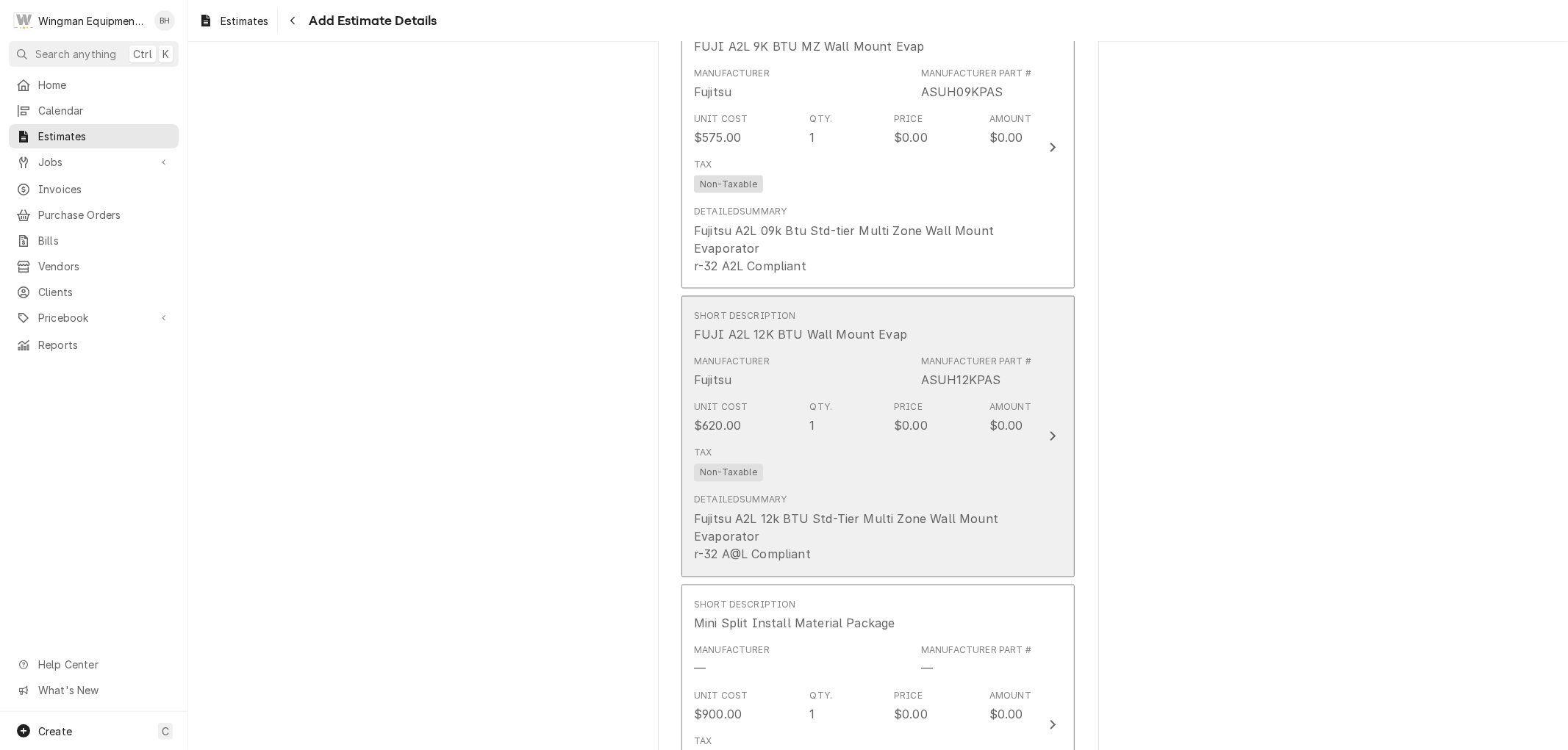
scroll to position [3118, 0]
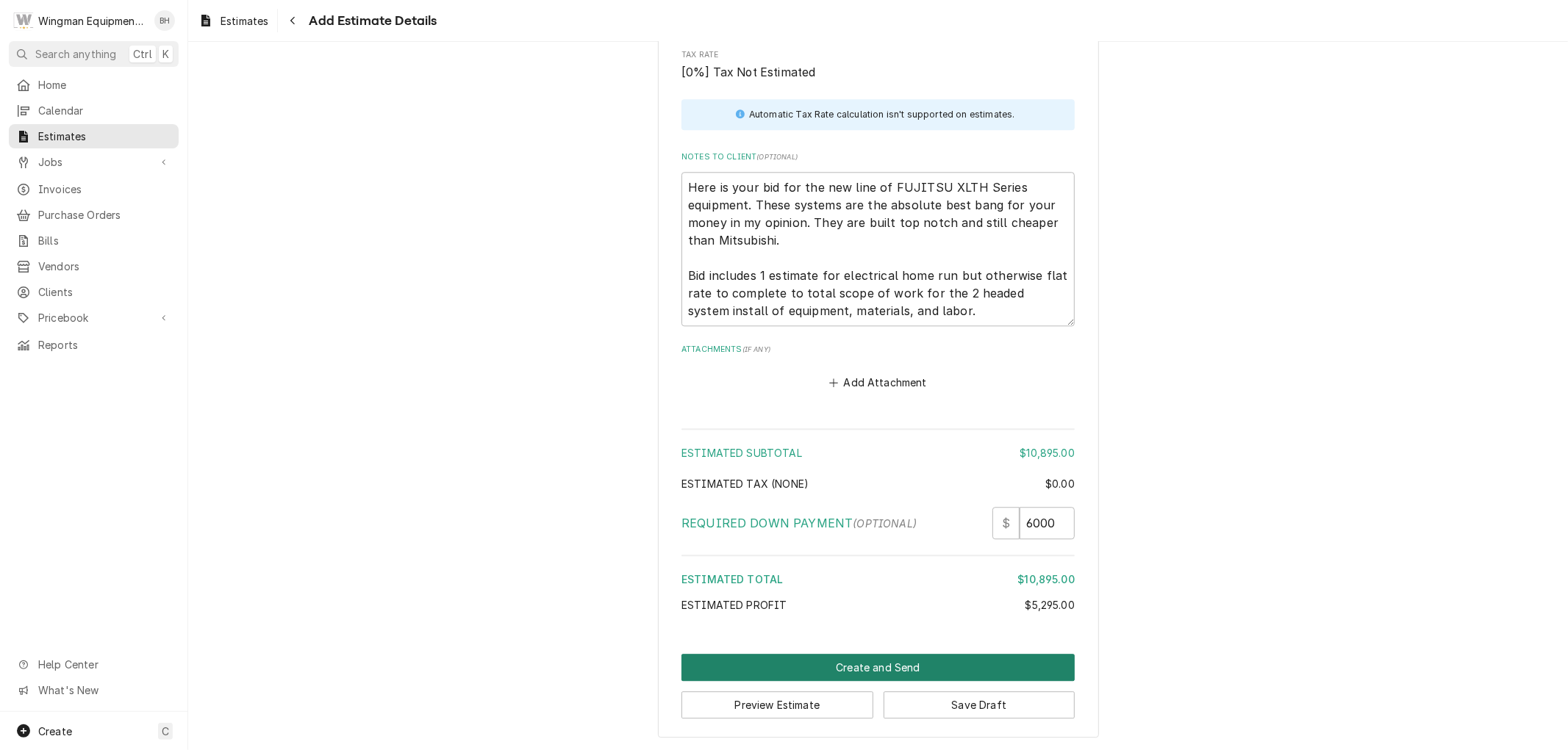
click at [916, 659] on button "Create and Send" at bounding box center [878, 667] width 394 height 27
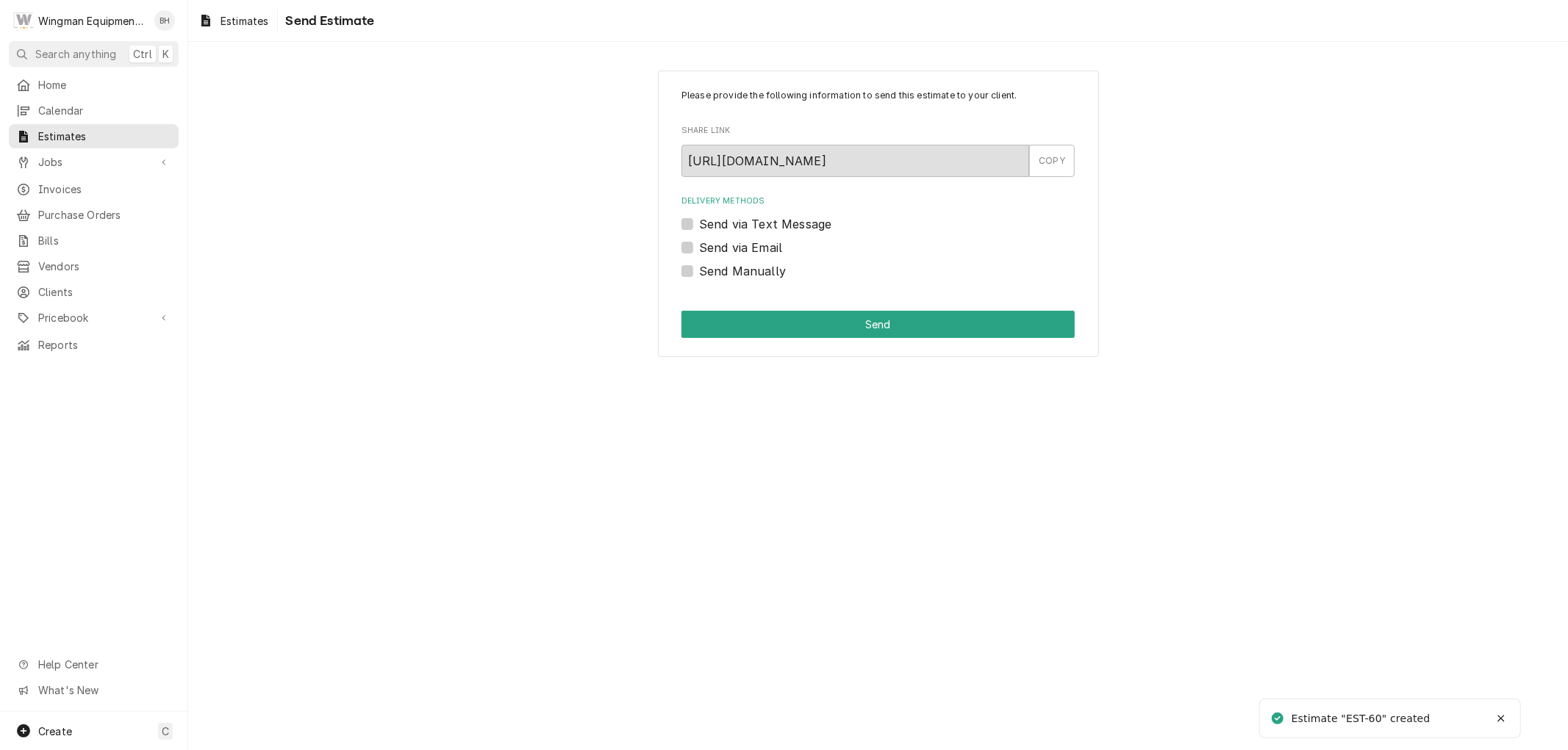
click at [699, 222] on label "Send via Text Message" at bounding box center [765, 223] width 132 height 18
click at [699, 222] on input "Send via Text Message" at bounding box center [895, 231] width 394 height 32
checkbox input "true"
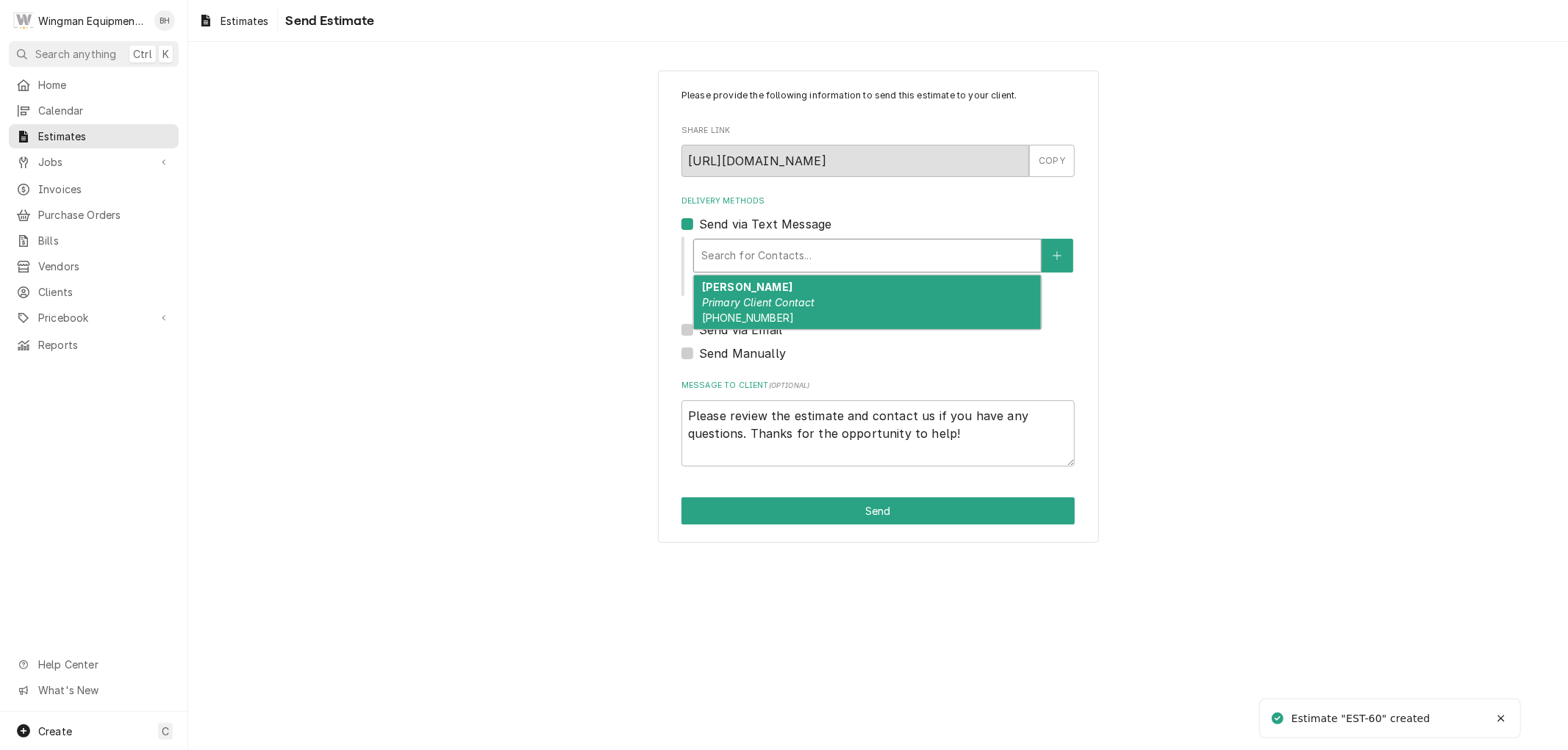
click at [797, 262] on div "Delivery Methods" at bounding box center [867, 255] width 332 height 26
click at [804, 297] on em "Primary Client Contact" at bounding box center [759, 302] width 113 height 13
type textarea "x"
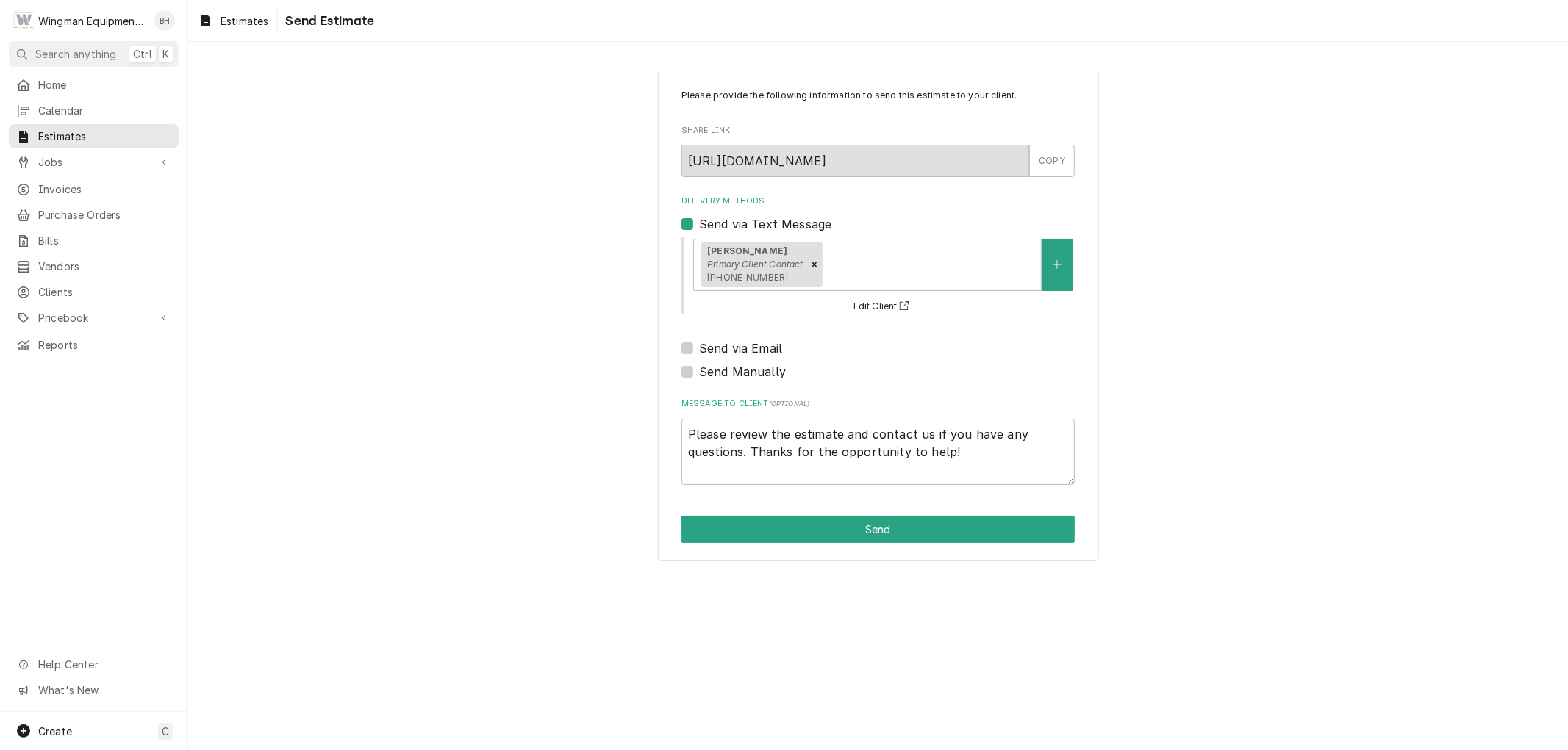
click at [699, 349] on label "Send via Email" at bounding box center [740, 348] width 83 height 18
click at [699, 349] on input "Send via Email" at bounding box center [895, 356] width 394 height 32
checkbox input "true"
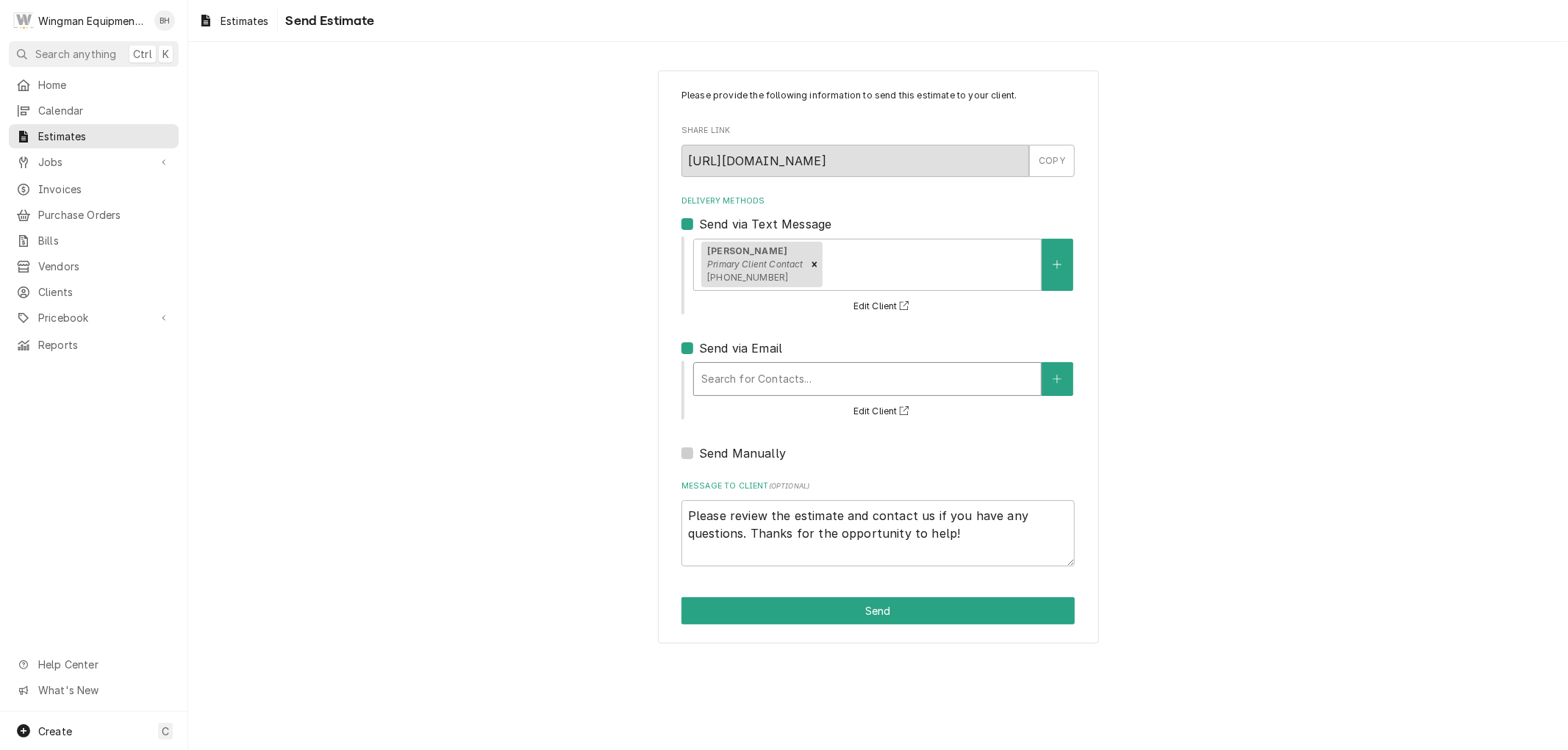
click at [744, 389] on div "Delivery Methods" at bounding box center [867, 378] width 332 height 26
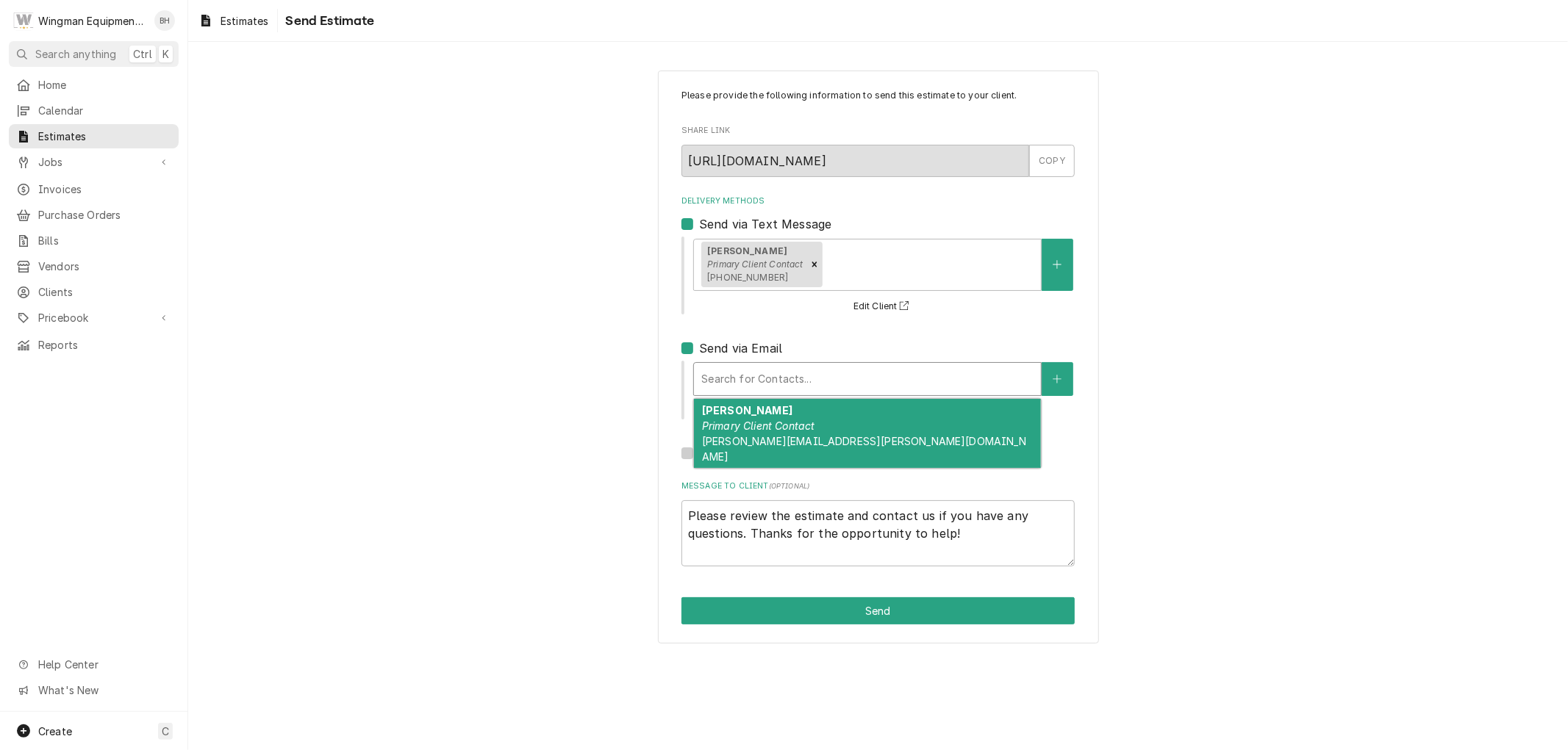
click at [754, 430] on em "Primary Client Contact" at bounding box center [759, 426] width 113 height 13
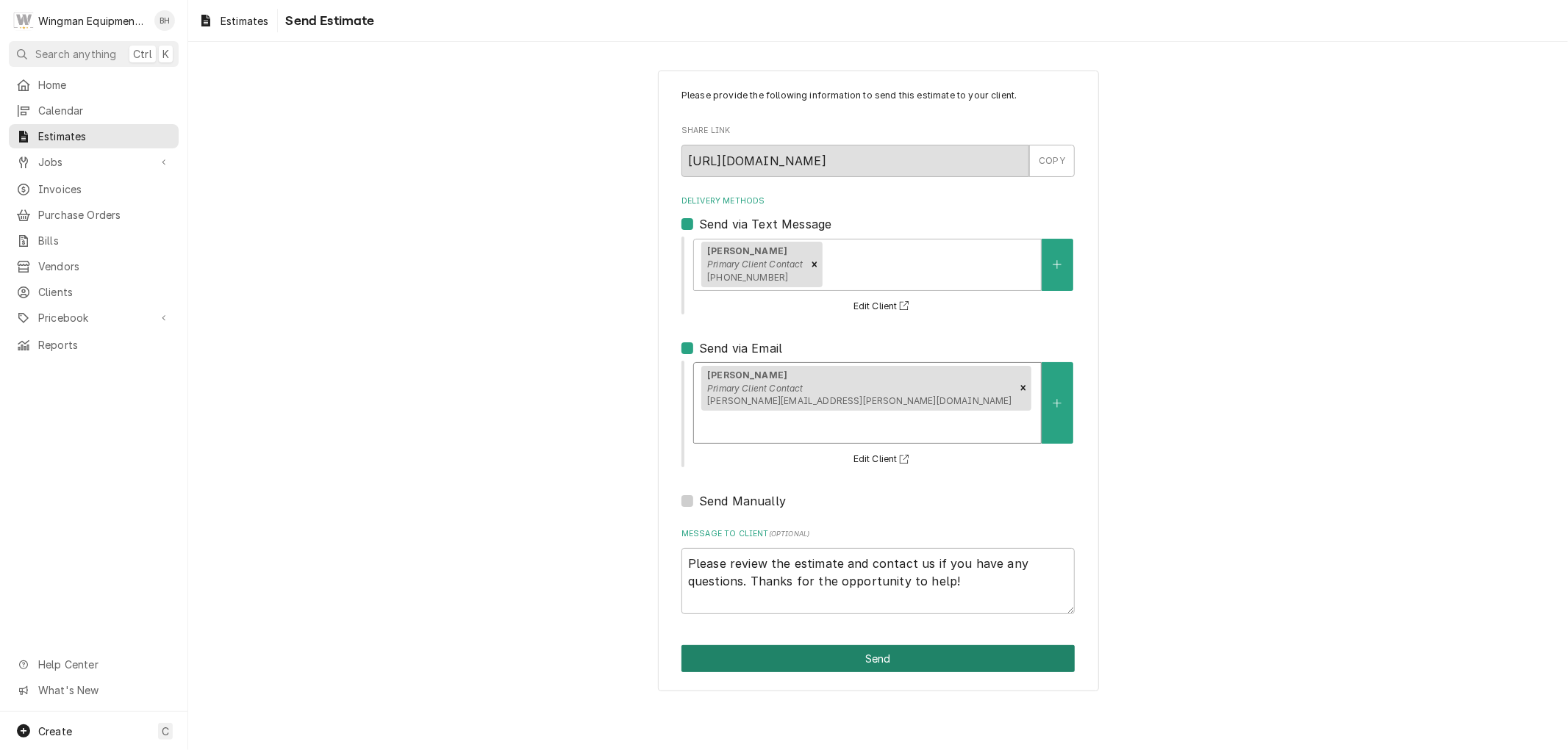
click at [953, 646] on button "Send" at bounding box center [878, 659] width 394 height 27
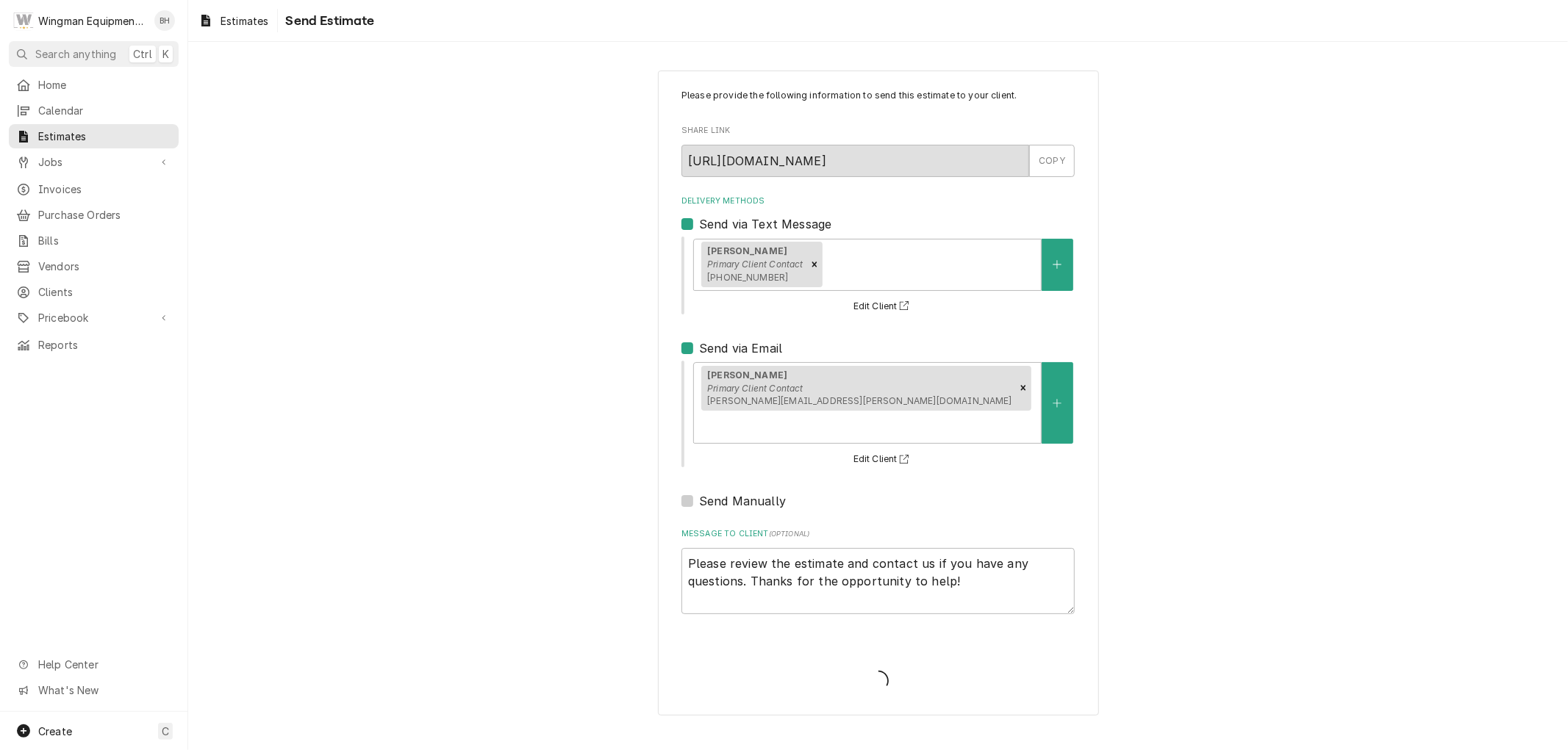
type textarea "x"
